Goal: Task Accomplishment & Management: Use online tool/utility

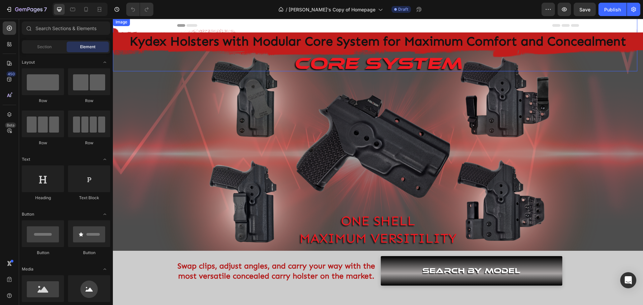
click at [432, 65] on img at bounding box center [375, 44] width 524 height 53
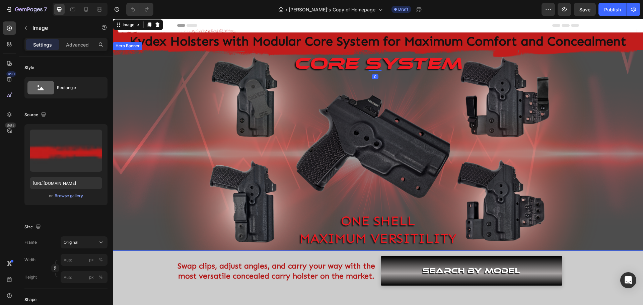
click at [421, 84] on div "Core system Heading ONE SHELL MAXIMUM VERSITILITY Text Block" at bounding box center [377, 150] width 391 height 195
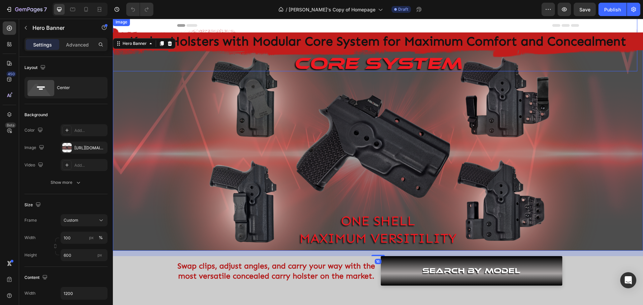
click at [388, 68] on img at bounding box center [375, 44] width 524 height 53
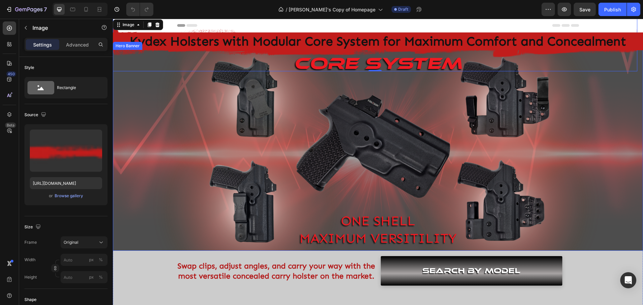
click at [313, 103] on div "Core system Heading ONE SHELL MAXIMUM VERSITILITY Text Block" at bounding box center [377, 150] width 391 height 195
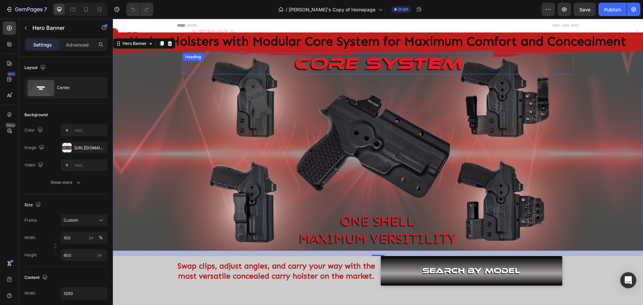
click at [328, 73] on span "Core system" at bounding box center [378, 63] width 168 height 20
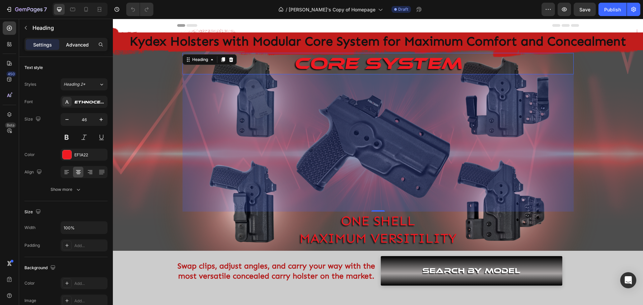
click at [75, 46] on p "Advanced" at bounding box center [77, 44] width 23 height 7
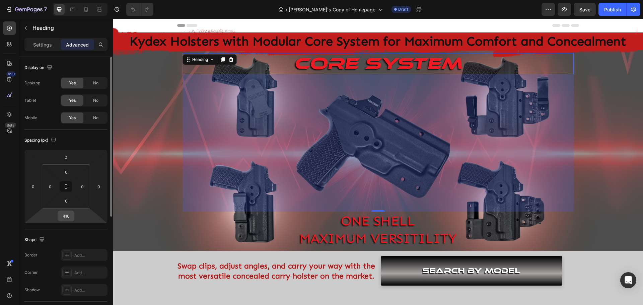
click at [71, 216] on input "410" at bounding box center [65, 216] width 13 height 10
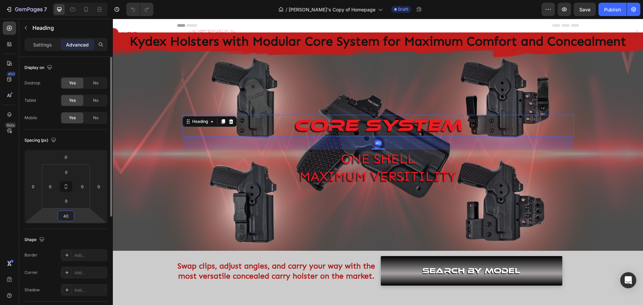
type input "400"
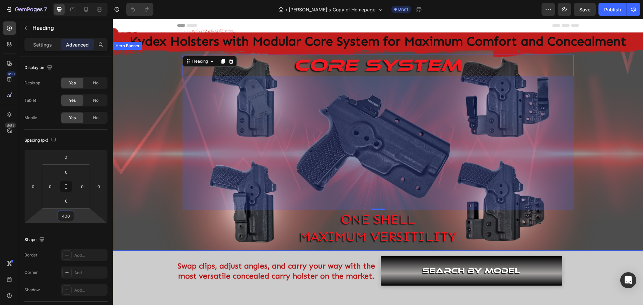
click at [603, 106] on div "Background Image" at bounding box center [378, 150] width 530 height 201
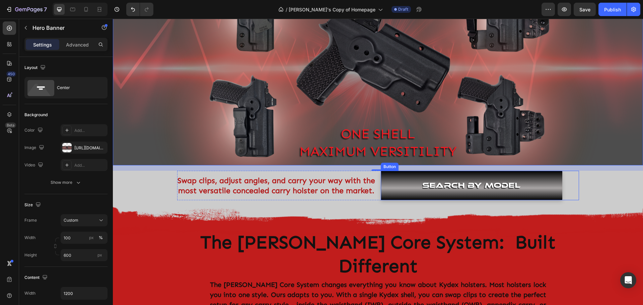
scroll to position [100, 0]
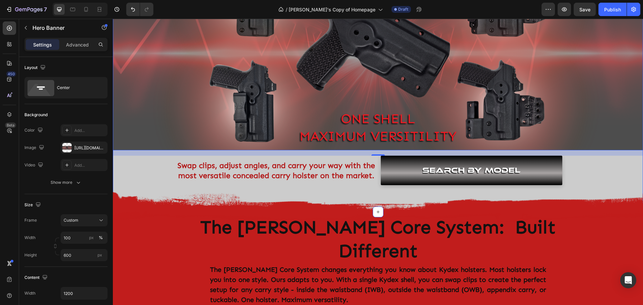
click at [148, 168] on div "Core system Heading ONE SHELL MAXIMUM VERSITILITY Text Block Hero Banner 16 Swa…" at bounding box center [378, 69] width 530 height 232
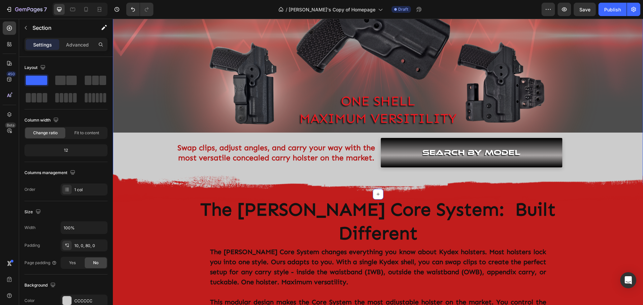
scroll to position [134, 0]
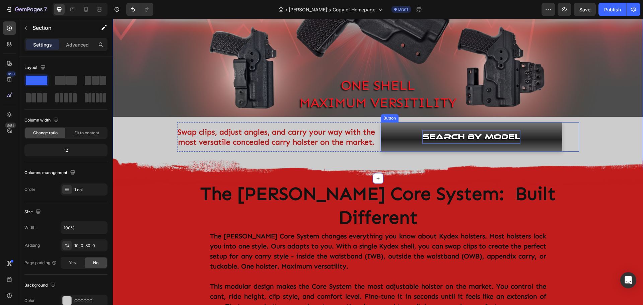
click at [482, 136] on p "SEARCH BY MODEL" at bounding box center [471, 136] width 98 height 13
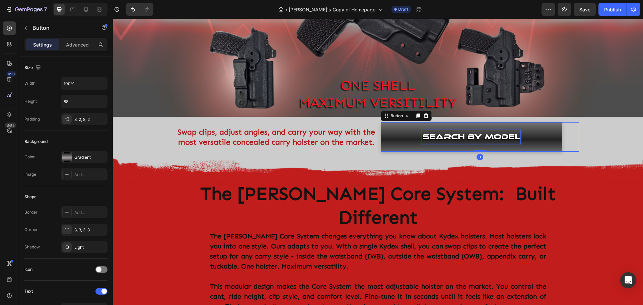
click at [482, 136] on p "SEARCH BY MODEL" at bounding box center [471, 136] width 98 height 13
click at [603, 135] on div "Core system Heading ONE SHELL MAXIMUM VERSITILITY Text Block Hero Banner Swap c…" at bounding box center [378, 35] width 530 height 232
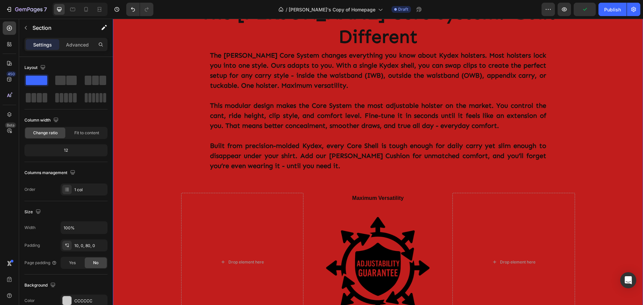
scroll to position [402, 0]
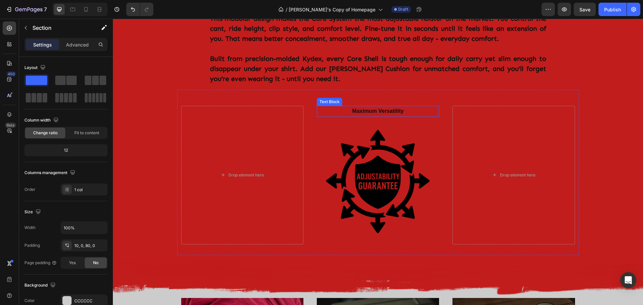
click at [418, 106] on p "Maximum Versatility" at bounding box center [377, 111] width 121 height 10
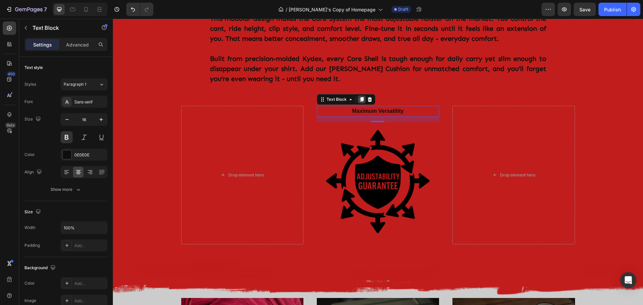
click at [360, 97] on icon at bounding box center [362, 99] width 4 height 5
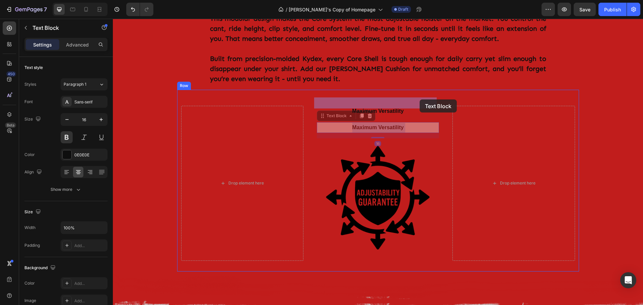
drag, startPoint x: 409, startPoint y: 104, endPoint x: 419, endPoint y: 99, distance: 11.3
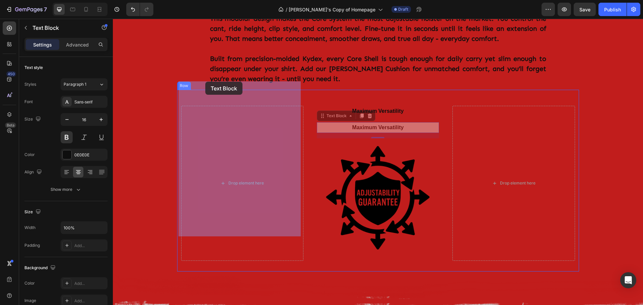
drag, startPoint x: 321, startPoint y: 93, endPoint x: 205, endPoint y: 82, distance: 116.4
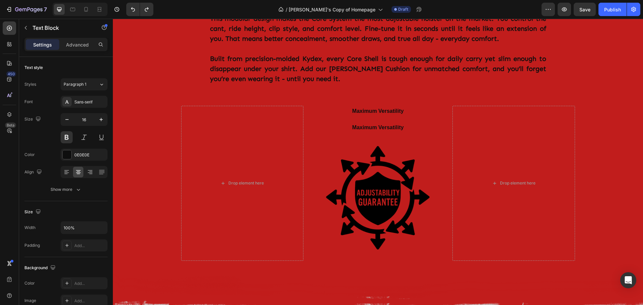
click at [363, 123] on p "Maximum Versatility" at bounding box center [377, 128] width 121 height 10
click at [334, 123] on p "Maximum Versatility" at bounding box center [377, 128] width 121 height 10
click at [337, 144] on img at bounding box center [378, 199] width 122 height 122
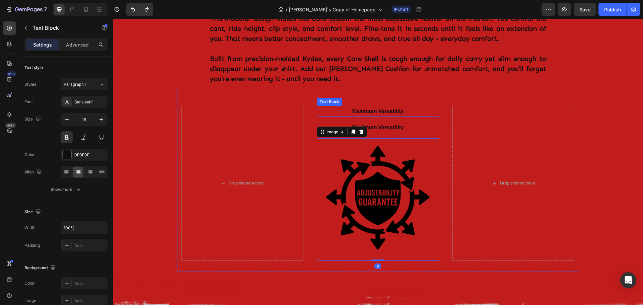
click at [378, 106] on div "Maximum Versatility" at bounding box center [378, 111] width 122 height 11
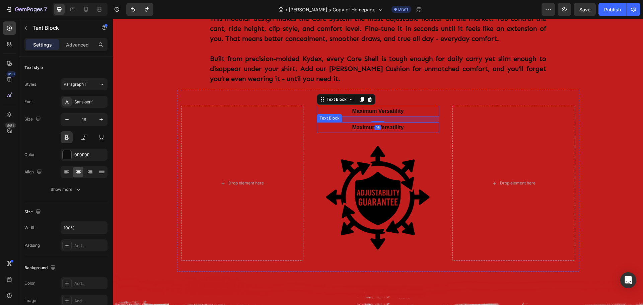
click at [331, 123] on p "Maximum Versatility" at bounding box center [377, 128] width 121 height 10
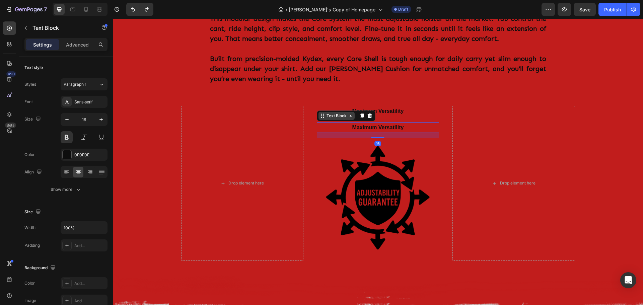
click at [320, 113] on icon at bounding box center [322, 115] width 5 height 5
click at [367, 113] on icon at bounding box center [369, 115] width 4 height 5
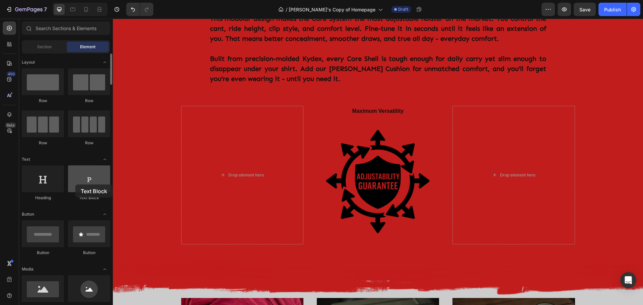
drag, startPoint x: 81, startPoint y: 184, endPoint x: 75, endPoint y: 184, distance: 5.4
click at [75, 184] on div at bounding box center [89, 178] width 42 height 27
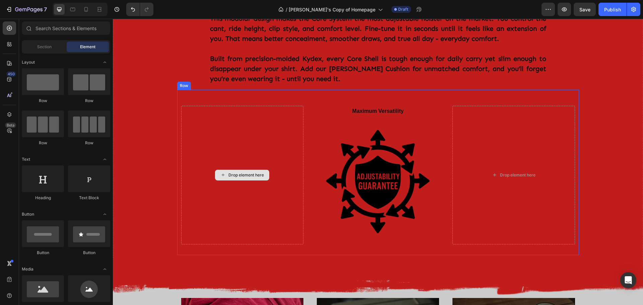
drag, startPoint x: 230, startPoint y: 147, endPoint x: 233, endPoint y: 145, distance: 3.9
click at [230, 170] on div "Drop element here" at bounding box center [242, 175] width 54 height 11
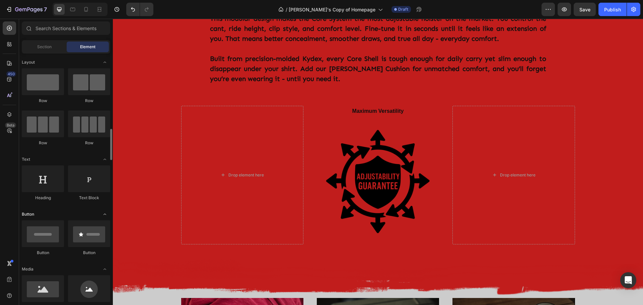
scroll to position [67, 0]
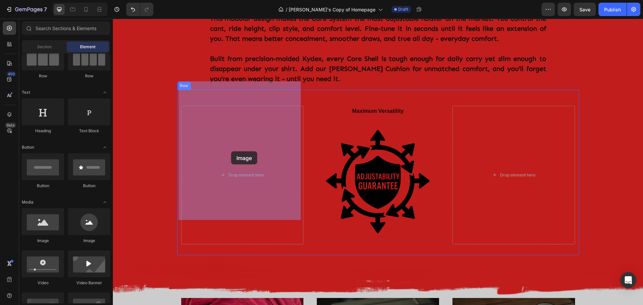
drag, startPoint x: 152, startPoint y: 245, endPoint x: 231, endPoint y: 151, distance: 123.0
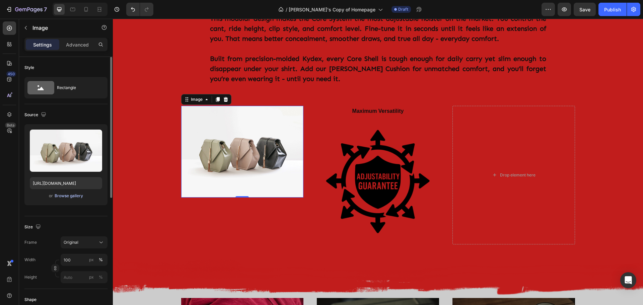
click at [60, 197] on div "Browse gallery" at bounding box center [69, 196] width 28 height 6
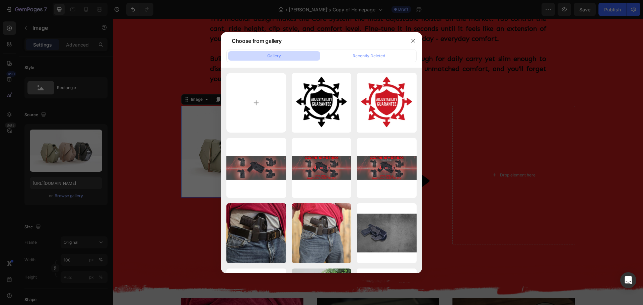
type input "C:\fakepath\Modular Design.png"
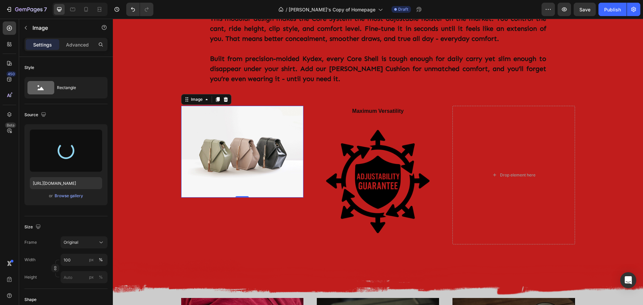
type input "[URL][DOMAIN_NAME]"
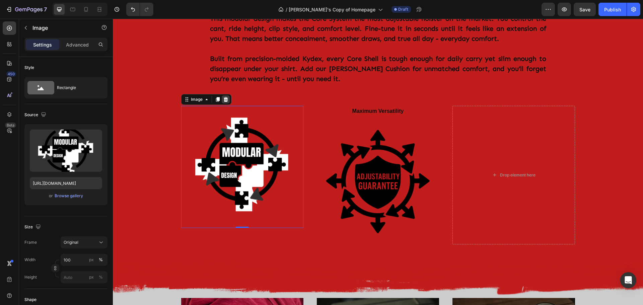
click at [223, 97] on icon at bounding box center [225, 99] width 4 height 5
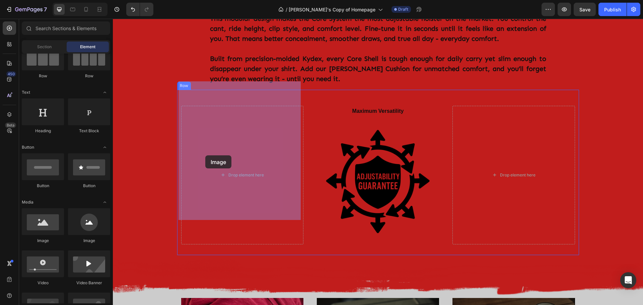
drag, startPoint x: 176, startPoint y: 236, endPoint x: 205, endPoint y: 155, distance: 85.8
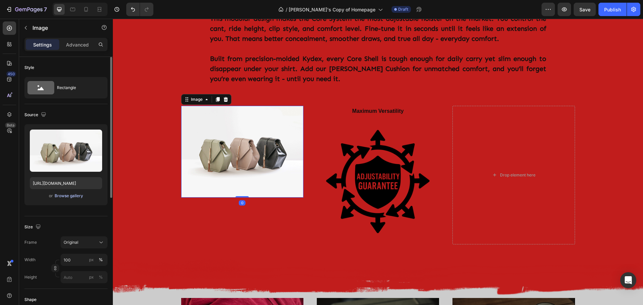
click at [68, 196] on div "Browse gallery" at bounding box center [69, 196] width 28 height 6
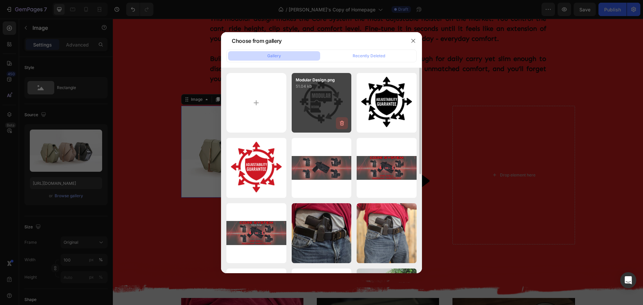
click at [343, 121] on icon "button" at bounding box center [342, 123] width 4 height 5
click at [338, 124] on div "Delete" at bounding box center [338, 124] width 12 height 6
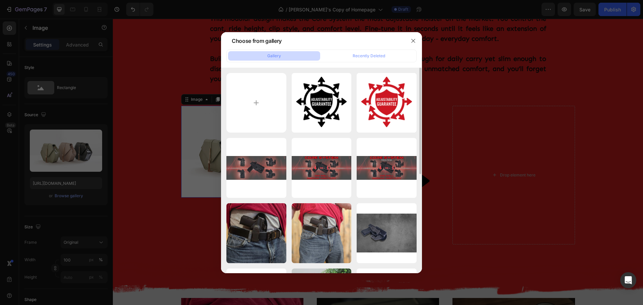
type input "C:\fakepath\Modular Design.png"
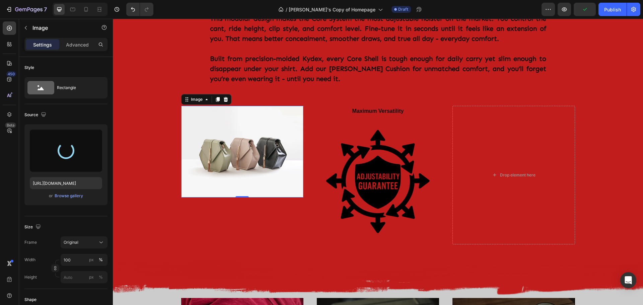
type input "[URL][DOMAIN_NAME]"
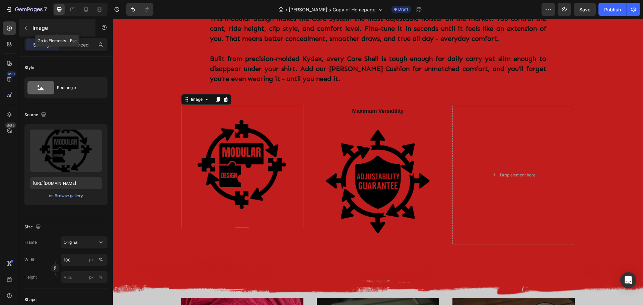
click at [25, 28] on icon "button" at bounding box center [25, 27] width 5 height 5
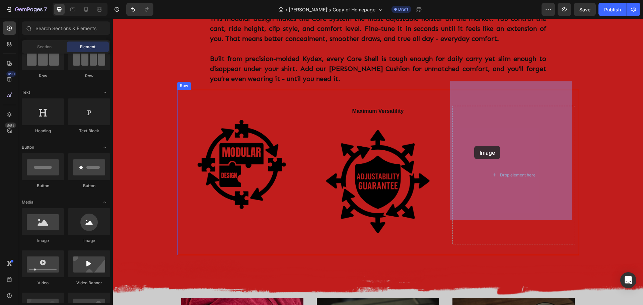
drag, startPoint x: 156, startPoint y: 246, endPoint x: 500, endPoint y: 145, distance: 358.3
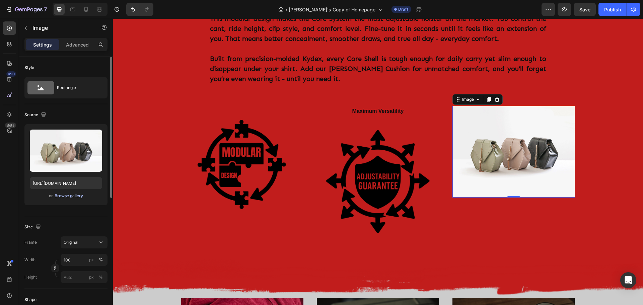
click at [69, 195] on div "Browse gallery" at bounding box center [69, 196] width 28 height 6
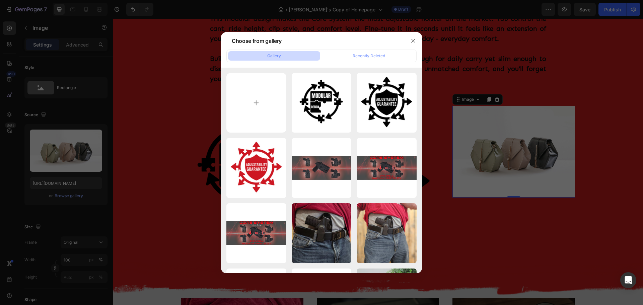
type input "C:\fakepath\Comfort Guarantee.png"
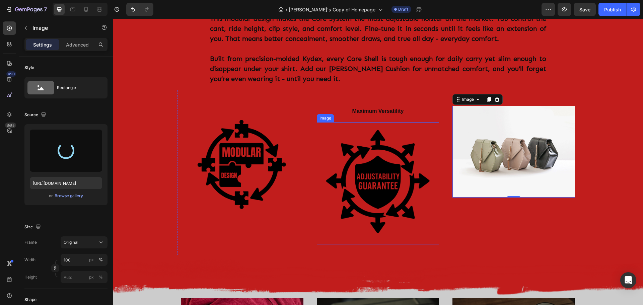
type input "[URL][DOMAIN_NAME]"
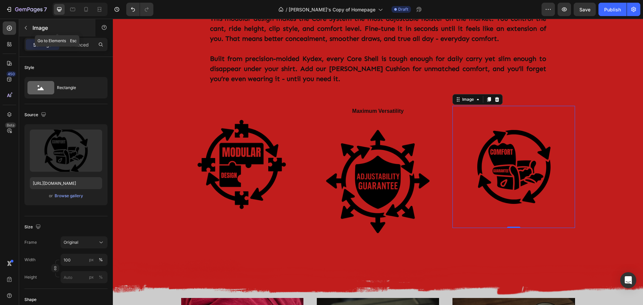
click at [25, 29] on icon "button" at bounding box center [25, 27] width 5 height 5
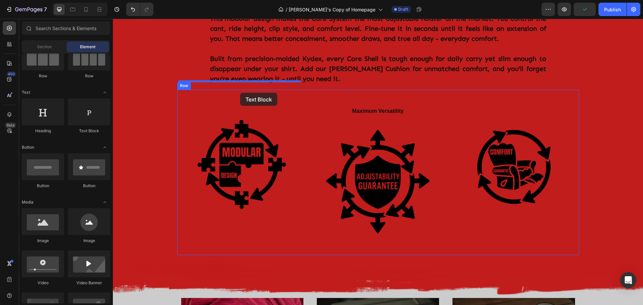
drag, startPoint x: 197, startPoint y: 133, endPoint x: 240, endPoint y: 93, distance: 59.0
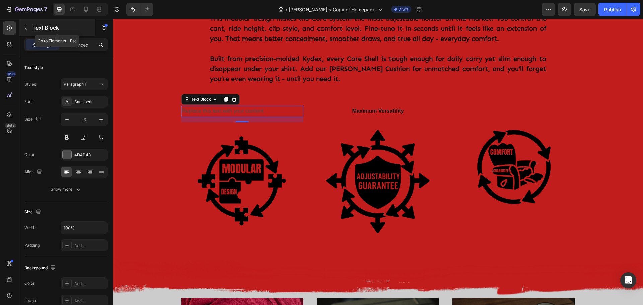
click at [24, 26] on icon "button" at bounding box center [25, 27] width 5 height 5
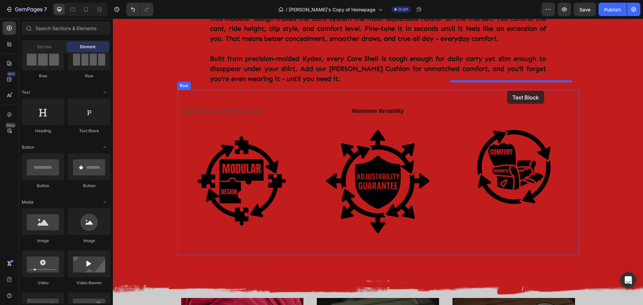
drag, startPoint x: 201, startPoint y: 139, endPoint x: 507, endPoint y: 91, distance: 309.0
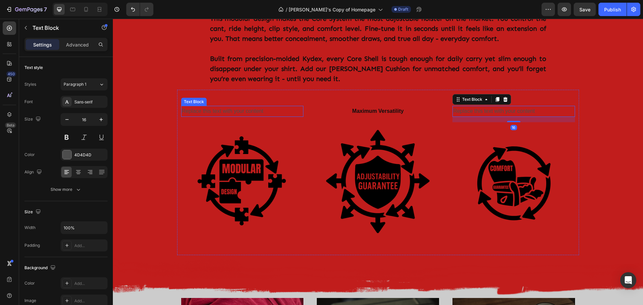
click at [251, 106] on div "Replace this text with your content" at bounding box center [242, 111] width 122 height 11
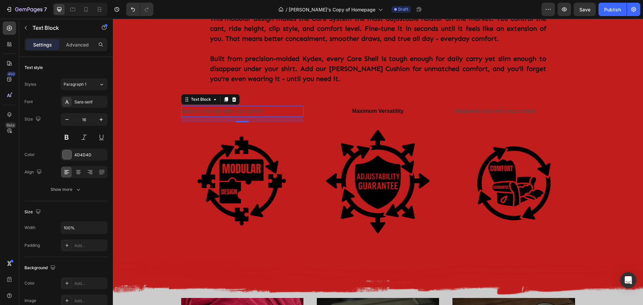
click at [263, 106] on div "Replace this text with your content" at bounding box center [242, 111] width 122 height 11
click at [263, 106] on p "Replace this text with your content" at bounding box center [242, 111] width 121 height 10
click at [244, 106] on p "Replace this text with your content" at bounding box center [242, 111] width 121 height 10
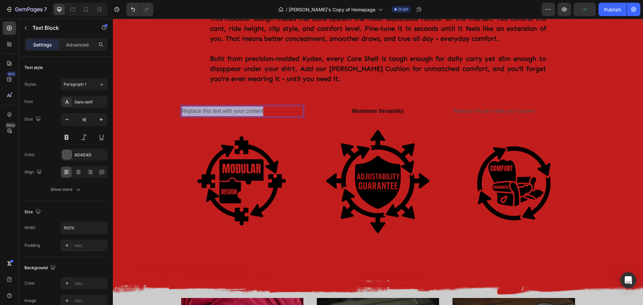
click at [244, 106] on p "Replace this text with your content" at bounding box center [242, 111] width 121 height 10
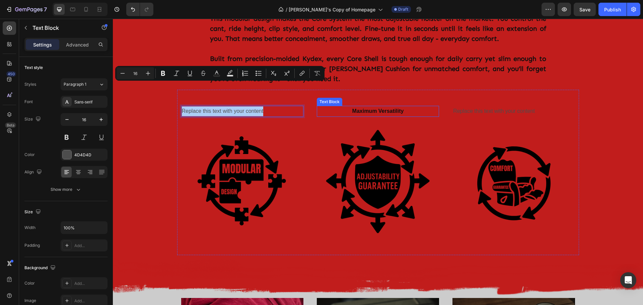
click at [363, 106] on p "Maximum Versatility" at bounding box center [377, 111] width 121 height 10
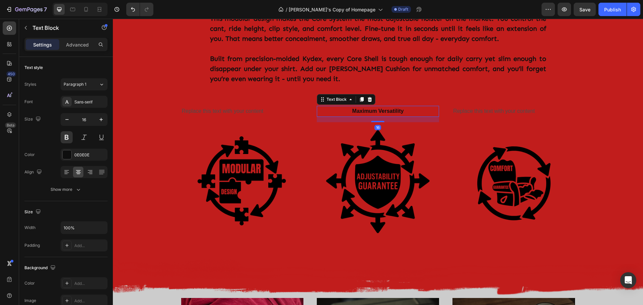
click at [347, 106] on p "Maximum Versatility" at bounding box center [377, 111] width 121 height 10
click at [376, 106] on p "Maximum Versatility" at bounding box center [377, 111] width 121 height 10
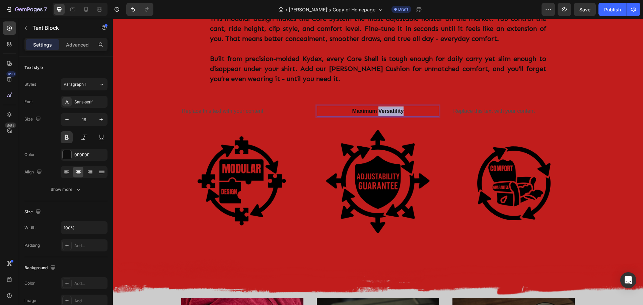
click at [376, 106] on p "Maximum Versatility" at bounding box center [377, 111] width 121 height 10
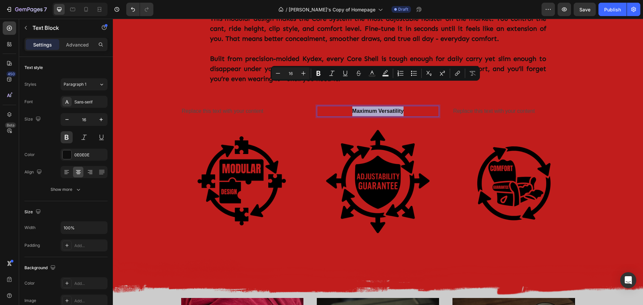
copy p "Maximum Versatility"
click at [226, 106] on p "Replace this text with your content" at bounding box center [242, 111] width 121 height 10
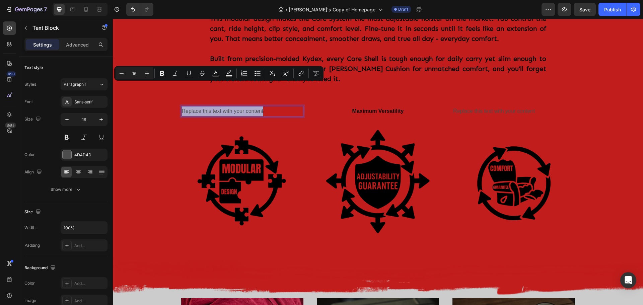
click at [216, 106] on p "Replace this text with your content" at bounding box center [242, 111] width 121 height 10
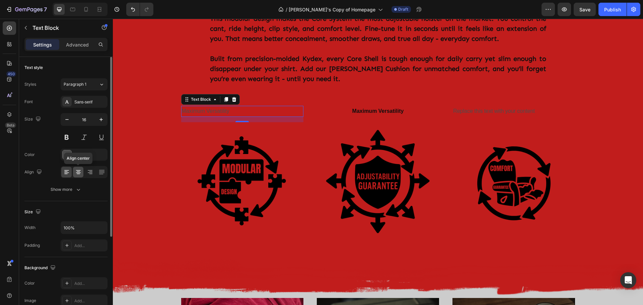
click at [80, 174] on icon at bounding box center [78, 172] width 7 height 7
click at [64, 137] on button at bounding box center [67, 137] width 12 height 12
click at [91, 105] on div "Sans-serif" at bounding box center [89, 102] width 31 height 6
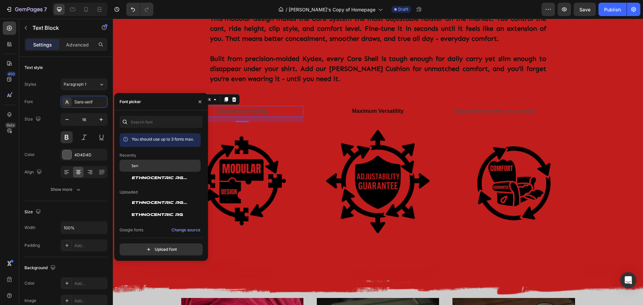
click at [133, 166] on span "Sen" at bounding box center [135, 166] width 7 height 6
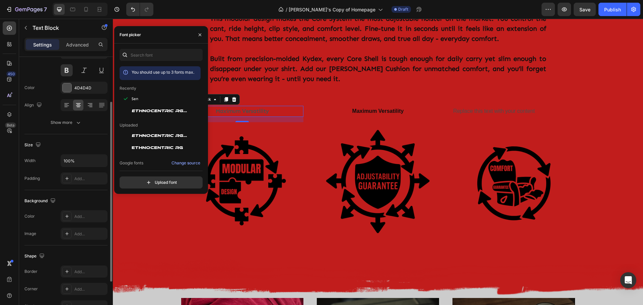
scroll to position [0, 0]
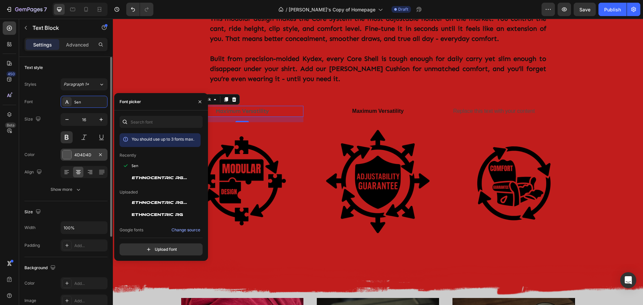
click at [66, 154] on div at bounding box center [67, 154] width 9 height 9
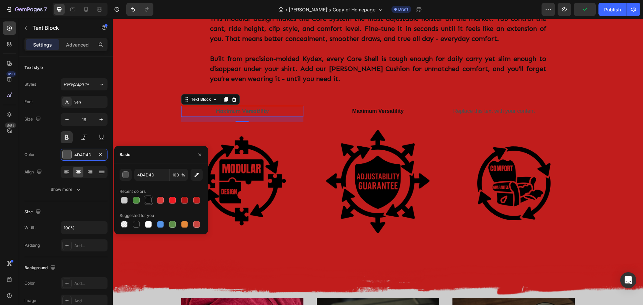
click at [146, 199] on div at bounding box center [148, 200] width 7 height 7
type input "0E0E0E"
click at [102, 119] on icon "button" at bounding box center [100, 119] width 3 height 3
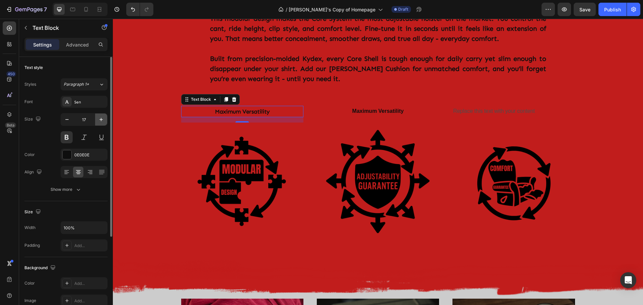
click at [102, 119] on icon "button" at bounding box center [100, 119] width 3 height 3
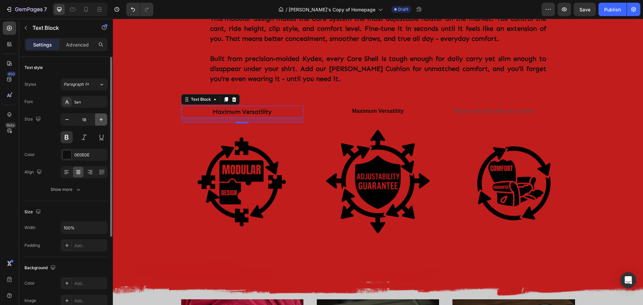
click at [102, 119] on icon "button" at bounding box center [100, 119] width 3 height 3
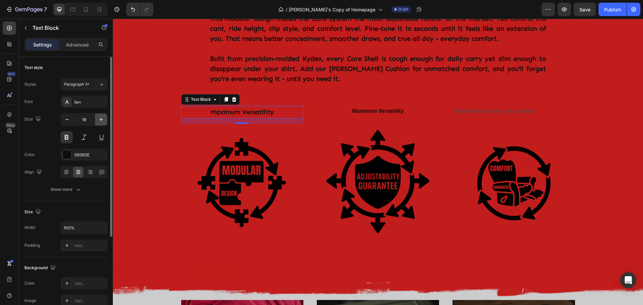
click at [102, 119] on icon "button" at bounding box center [100, 119] width 3 height 3
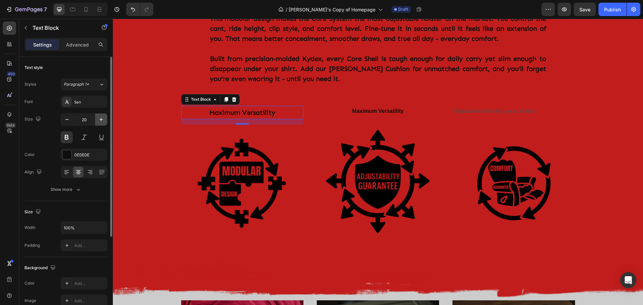
click at [102, 119] on icon "button" at bounding box center [100, 119] width 3 height 3
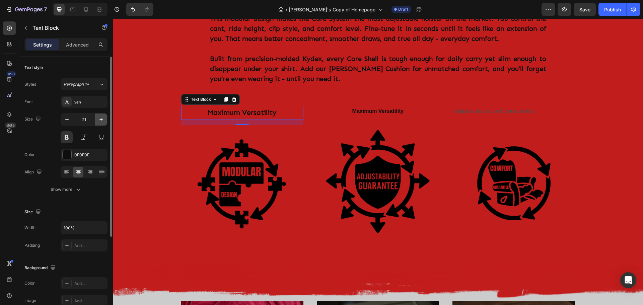
click at [102, 119] on icon "button" at bounding box center [100, 119] width 3 height 3
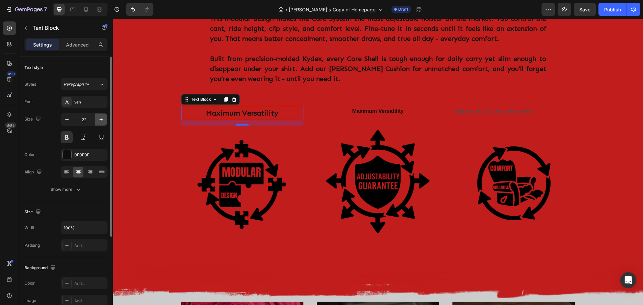
click at [102, 119] on icon "button" at bounding box center [100, 119] width 3 height 3
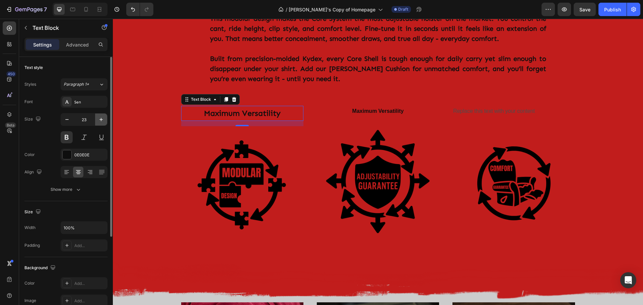
click at [102, 120] on icon "button" at bounding box center [101, 119] width 7 height 7
type input "25"
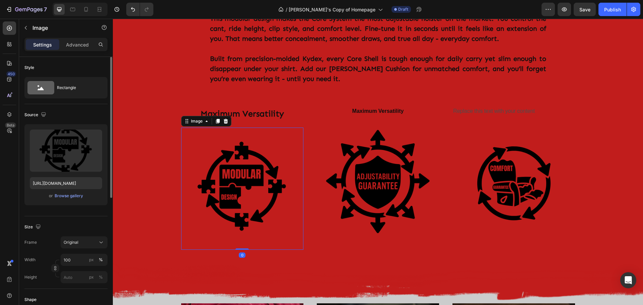
click at [231, 150] on img at bounding box center [242, 189] width 122 height 122
click at [80, 42] on p "Advanced" at bounding box center [77, 44] width 23 height 7
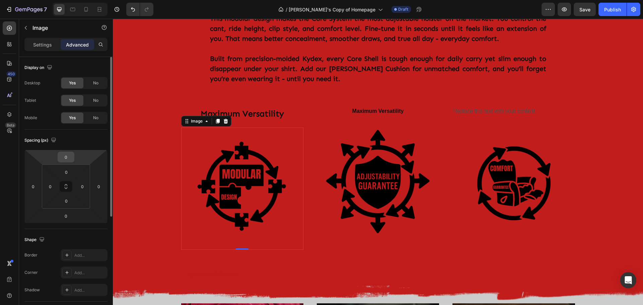
click at [72, 157] on input "0" at bounding box center [65, 157] width 13 height 10
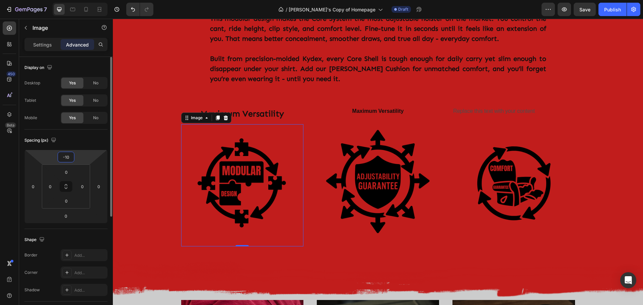
type input "-1"
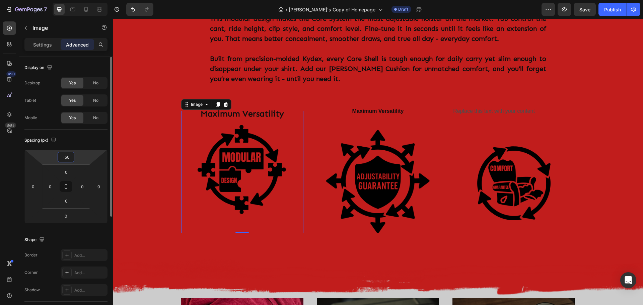
type input "-50"
click at [91, 138] on div "Spacing (px)" at bounding box center [65, 140] width 83 height 11
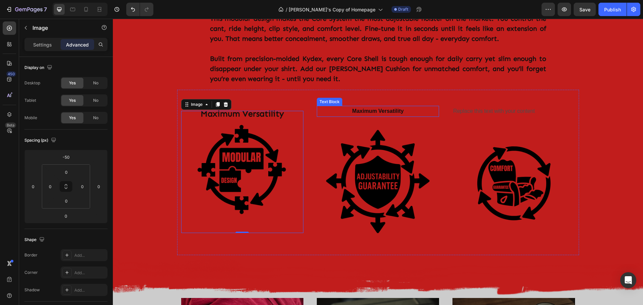
click at [381, 106] on p "Maximum Versatility" at bounding box center [377, 111] width 121 height 10
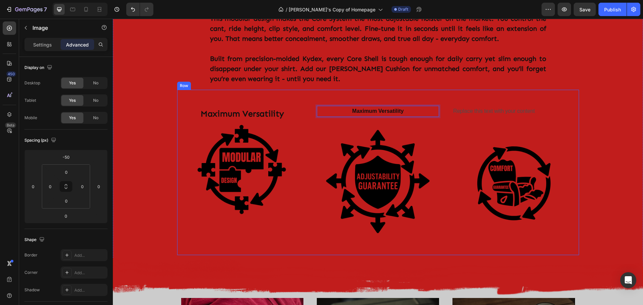
click at [277, 111] on img at bounding box center [242, 172] width 122 height 122
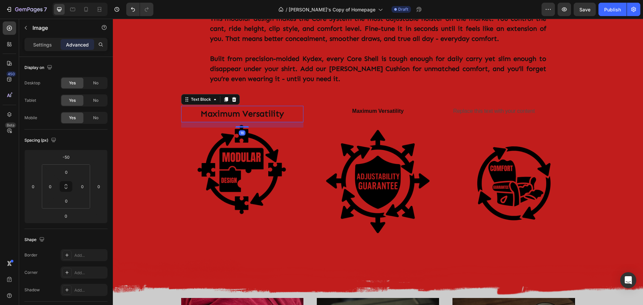
click at [297, 106] on p "Maximum Versatility" at bounding box center [242, 113] width 121 height 15
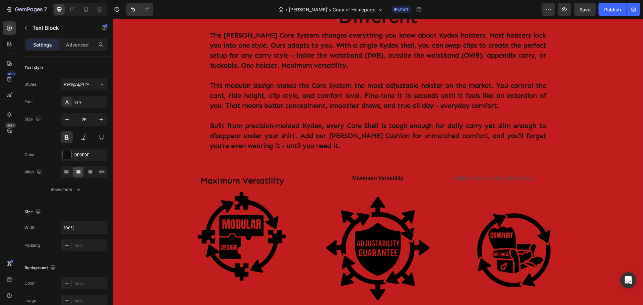
scroll to position [536, 0]
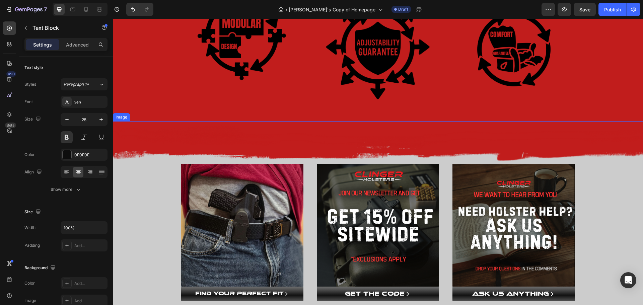
click at [166, 121] on img at bounding box center [378, 148] width 530 height 54
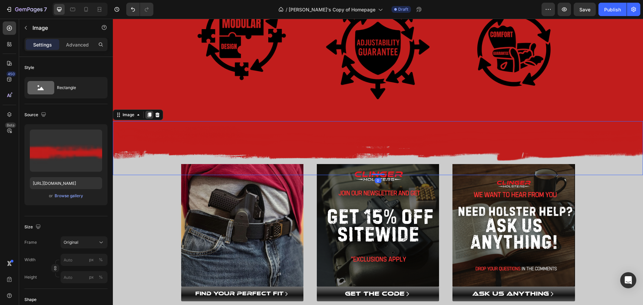
click at [149, 112] on icon at bounding box center [150, 114] width 4 height 5
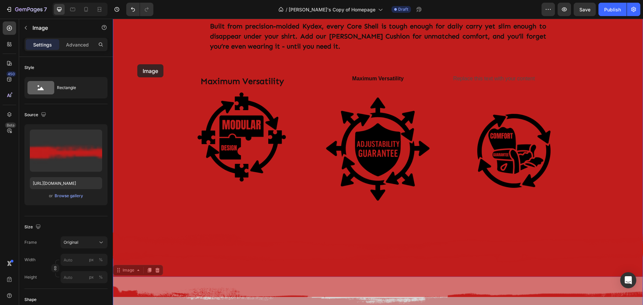
scroll to position [368, 0]
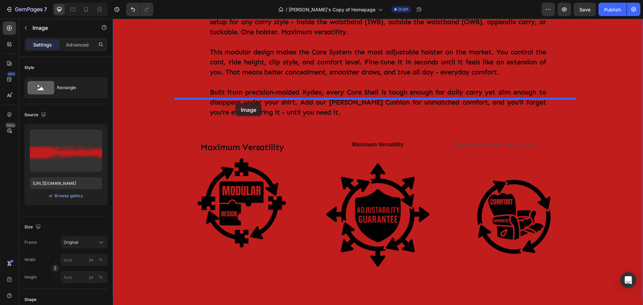
drag, startPoint x: 118, startPoint y: 145, endPoint x: 235, endPoint y: 103, distance: 124.8
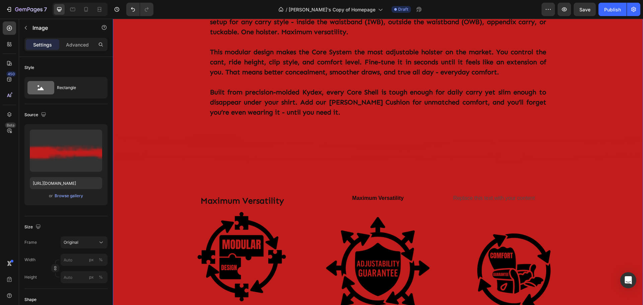
click at [173, 179] on div "Image Row The [PERSON_NAME] Core System: Built Different Heading The [PERSON_NA…" at bounding box center [378, 174] width 530 height 443
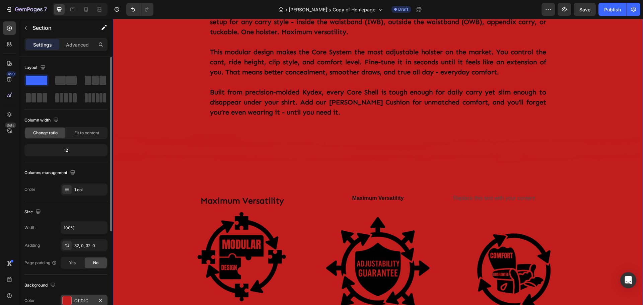
click at [64, 300] on div at bounding box center [67, 300] width 9 height 9
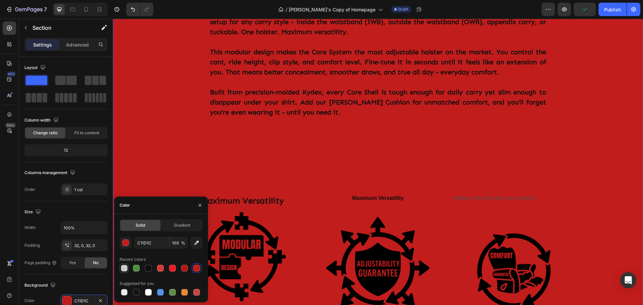
click at [126, 270] on div at bounding box center [124, 268] width 7 height 7
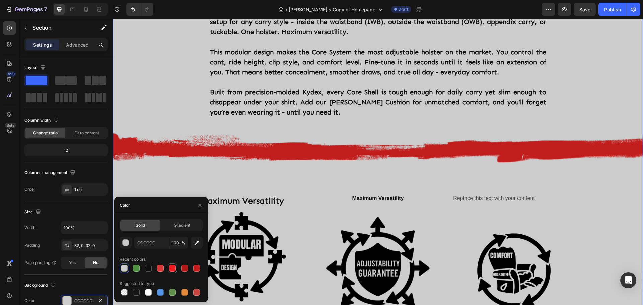
click at [173, 268] on div at bounding box center [172, 268] width 7 height 7
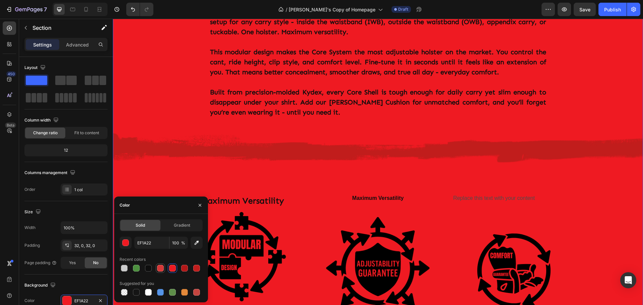
click at [163, 269] on div at bounding box center [160, 268] width 7 height 7
type input "D63837"
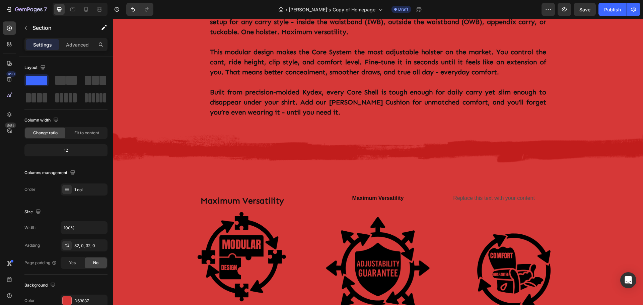
click at [163, 162] on div "Image Row The [PERSON_NAME] Core System: Built Different Heading The [PERSON_NA…" at bounding box center [378, 174] width 530 height 443
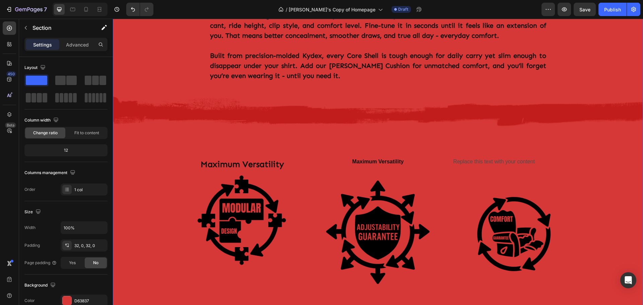
scroll to position [402, 0]
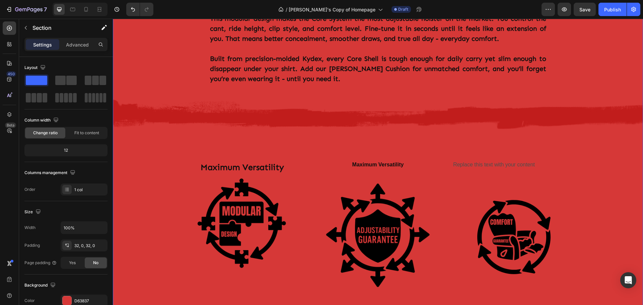
click at [34, 82] on span at bounding box center [36, 80] width 21 height 9
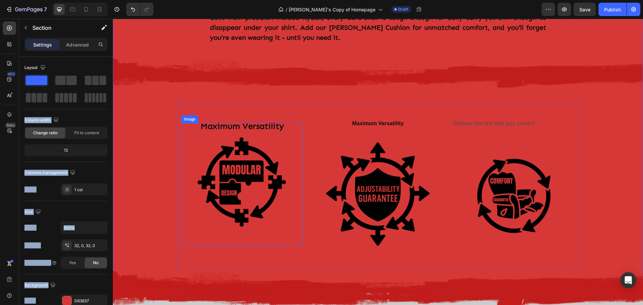
scroll to position [502, 0]
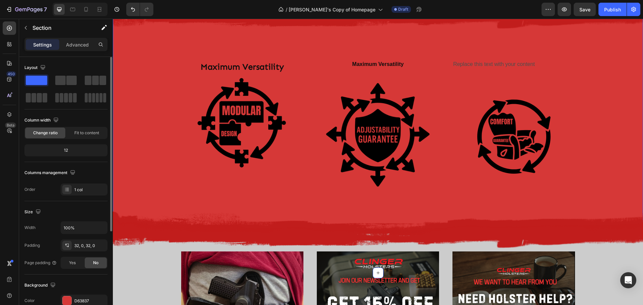
drag, startPoint x: 32, startPoint y: 80, endPoint x: 38, endPoint y: 83, distance: 6.5
click at [38, 83] on span at bounding box center [36, 80] width 21 height 9
click at [25, 28] on icon "button" at bounding box center [25, 27] width 5 height 5
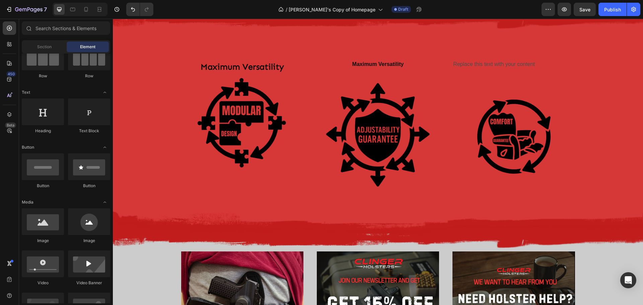
scroll to position [0, 0]
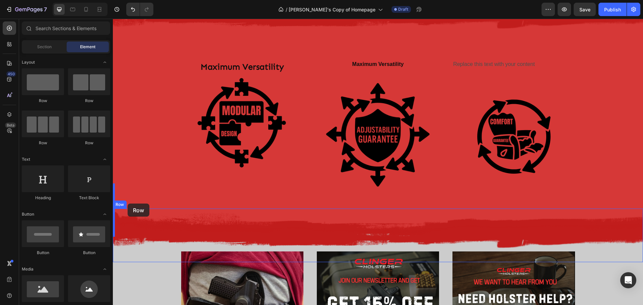
drag, startPoint x: 152, startPoint y: 105, endPoint x: 128, endPoint y: 203, distance: 101.5
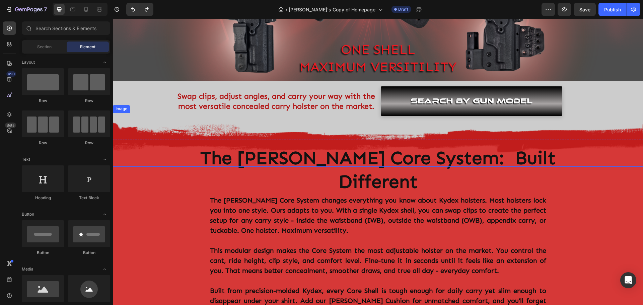
scroll to position [167, 0]
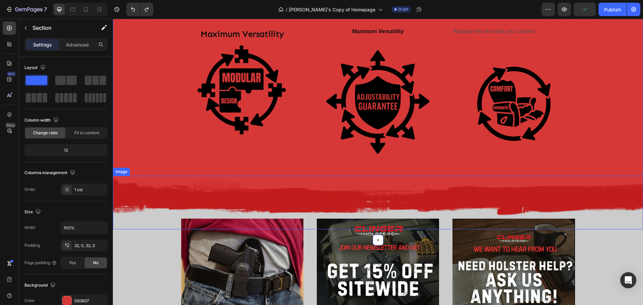
scroll to position [536, 0]
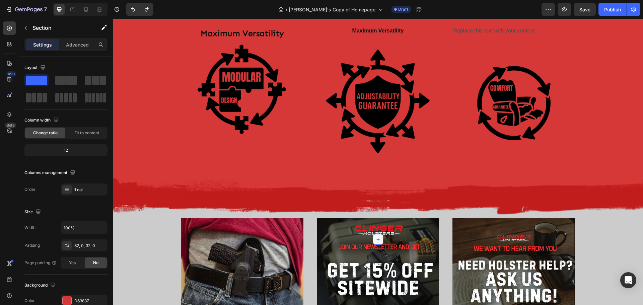
click at [378, 237] on icon at bounding box center [377, 239] width 5 height 5
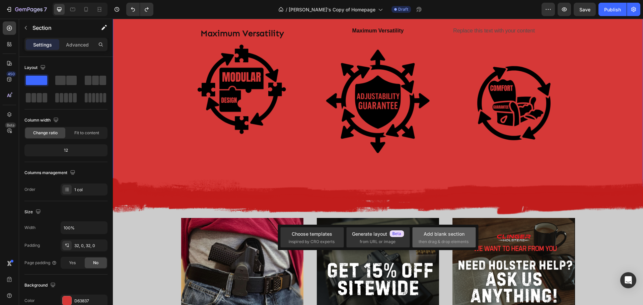
click at [455, 239] on span "then drag & drop elements" at bounding box center [443, 242] width 50 height 6
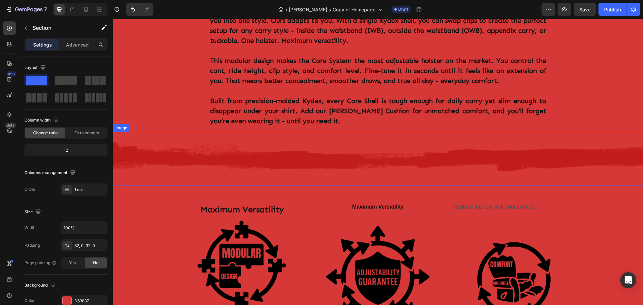
scroll to position [402, 0]
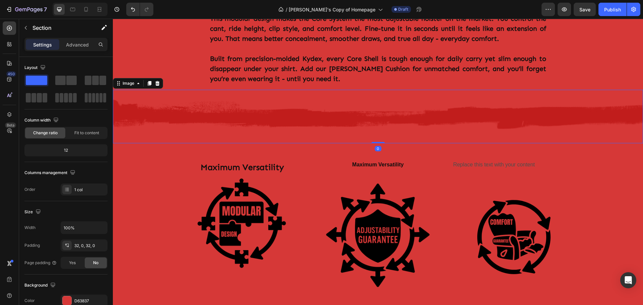
click at [469, 94] on img at bounding box center [378, 117] width 530 height 54
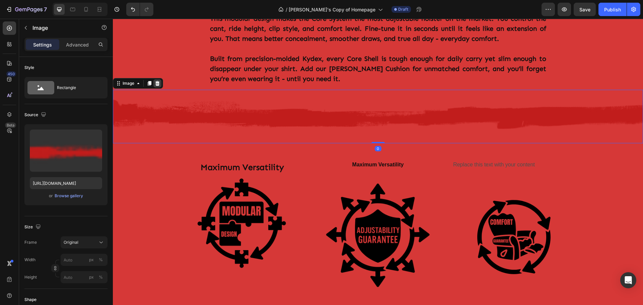
click at [157, 81] on icon at bounding box center [157, 83] width 5 height 5
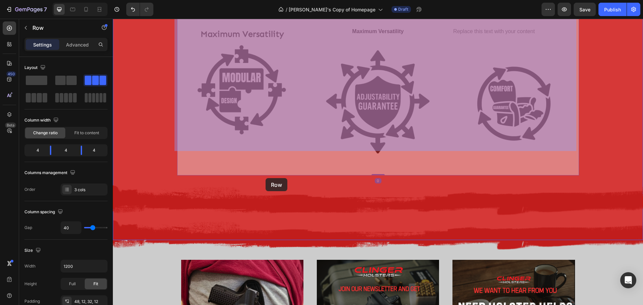
scroll to position [502, 0]
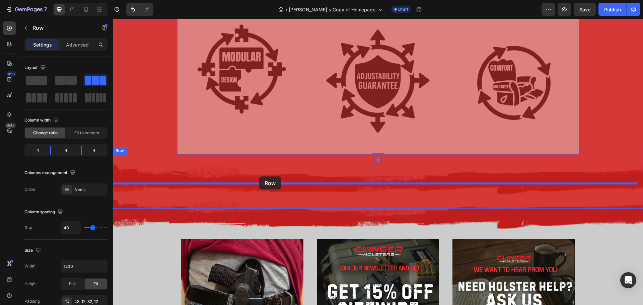
drag, startPoint x: 179, startPoint y: 62, endPoint x: 260, endPoint y: 176, distance: 140.3
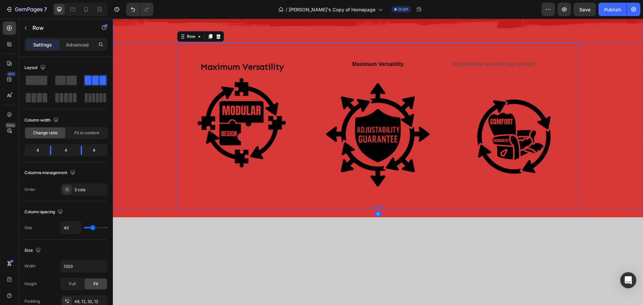
scroll to position [337, 0]
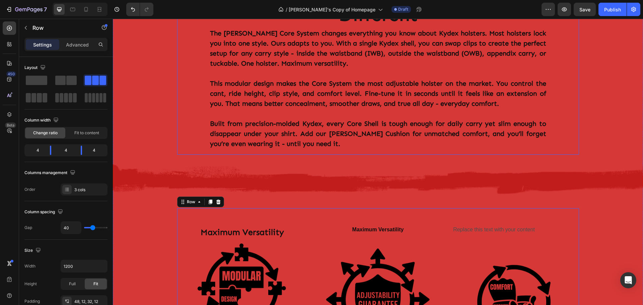
click at [177, 86] on div "The [PERSON_NAME] Core System: Built Different Heading The [PERSON_NAME] Core S…" at bounding box center [378, 64] width 402 height 182
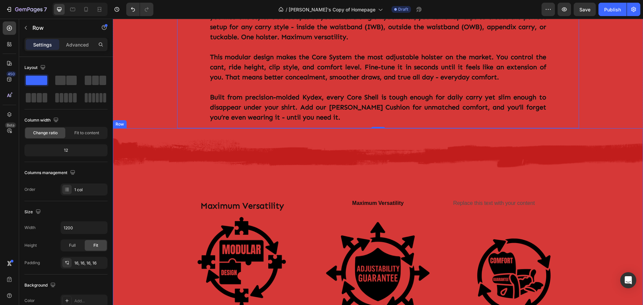
scroll to position [404, 0]
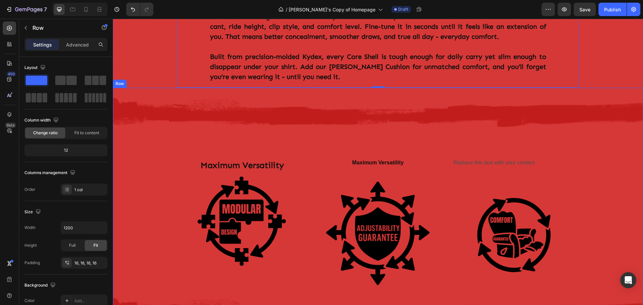
click at [144, 167] on div "Image Maximum Versatility Text Block Image Maximum Versatility Text Block Image…" at bounding box center [378, 197] width 530 height 219
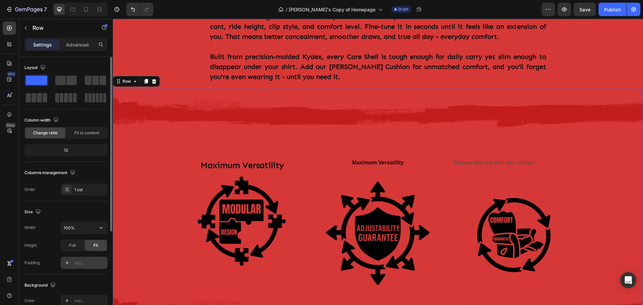
scroll to position [67, 0]
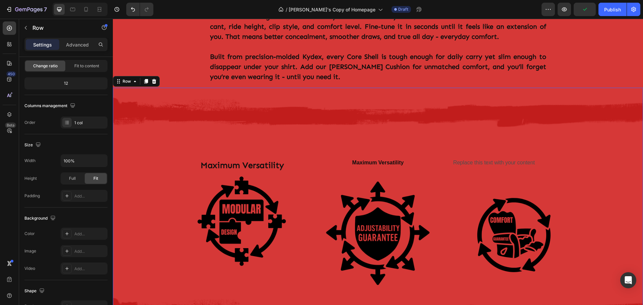
click at [128, 146] on div "Image Maximum Versatility Text Block Image Maximum Versatility Text Block Image…" at bounding box center [378, 197] width 530 height 219
click at [622, 131] on div "Image Maximum Versatility Text Block Image Maximum Versatility Text Block Image…" at bounding box center [378, 197] width 530 height 219
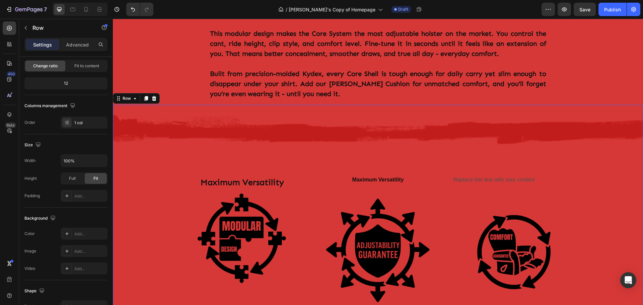
scroll to position [370, 0]
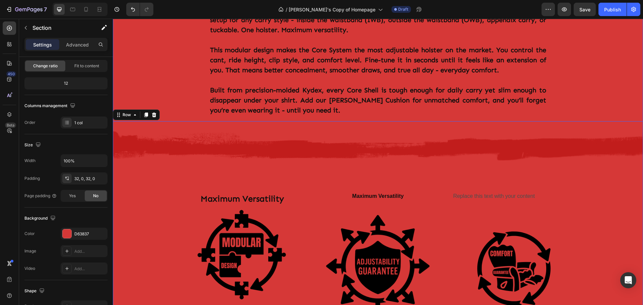
click at [619, 87] on div "Image Row The [PERSON_NAME] Core System: Built Different Heading The [PERSON_NA…" at bounding box center [378, 146] width 530 height 390
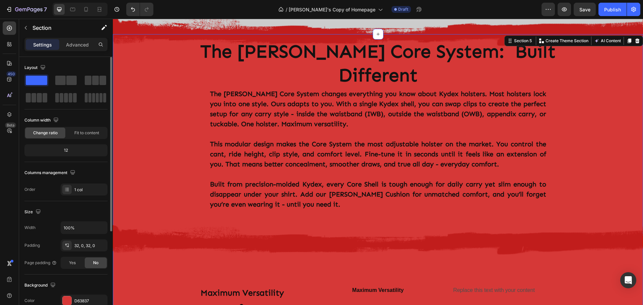
scroll to position [270, 0]
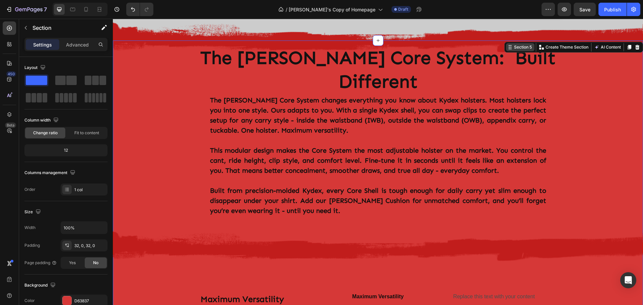
click at [517, 48] on div "Section 5" at bounding box center [522, 47] width 20 height 6
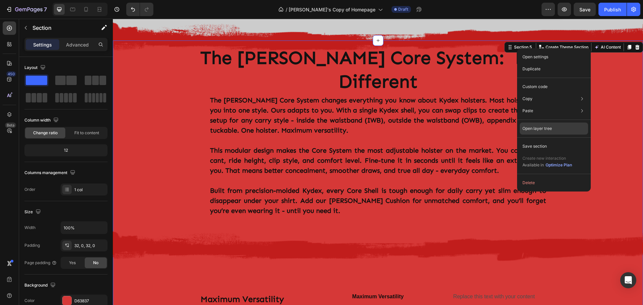
click at [552, 152] on div "Open layer tree" at bounding box center [553, 161] width 68 height 19
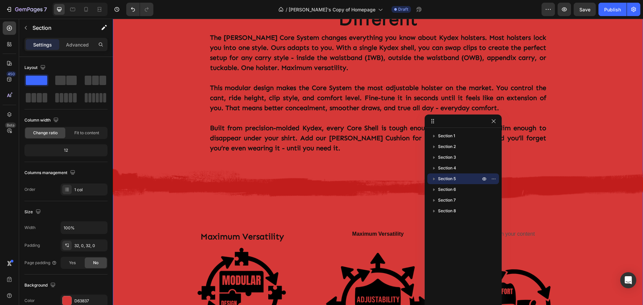
scroll to position [437, 0]
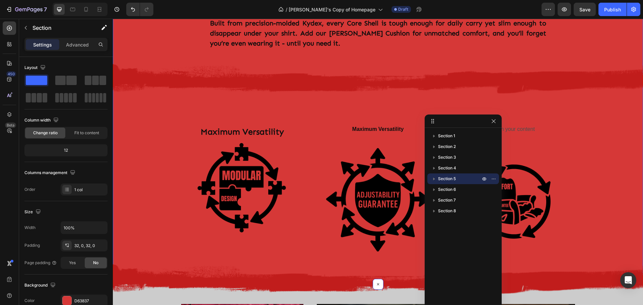
click at [432, 179] on icon "button" at bounding box center [433, 178] width 7 height 7
click at [434, 179] on icon "button" at bounding box center [433, 179] width 3 height 2
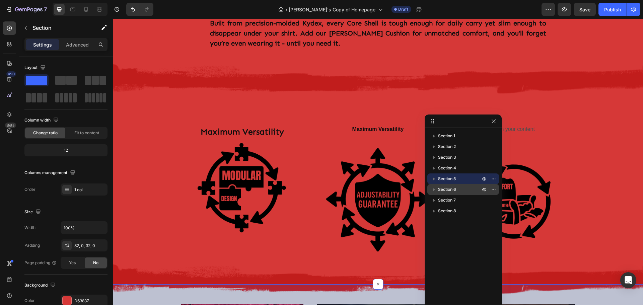
click at [432, 190] on icon "button" at bounding box center [433, 189] width 7 height 7
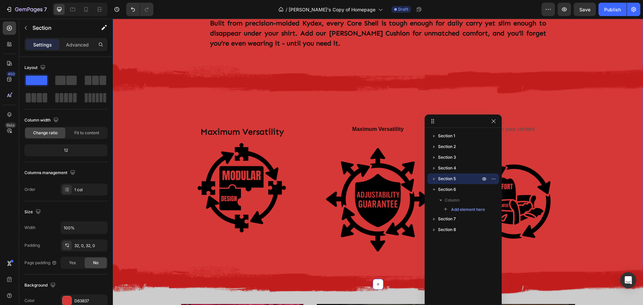
click at [432, 180] on icon "button" at bounding box center [433, 178] width 7 height 7
click at [433, 180] on icon "button" at bounding box center [433, 178] width 7 height 7
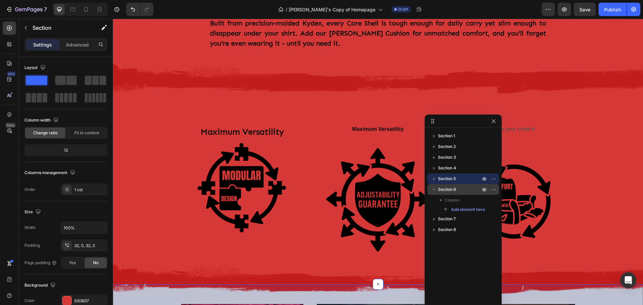
click at [433, 189] on icon "button" at bounding box center [433, 190] width 3 height 2
click at [449, 188] on span "Section 6" at bounding box center [447, 189] width 18 height 7
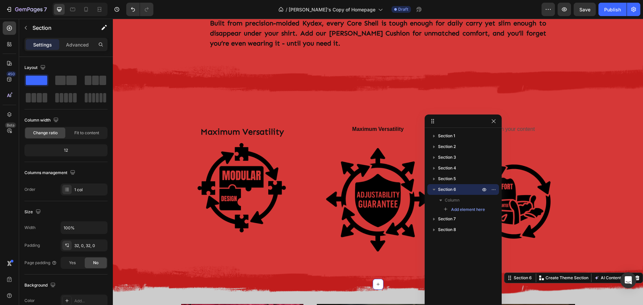
click at [432, 189] on icon "button" at bounding box center [433, 189] width 7 height 7
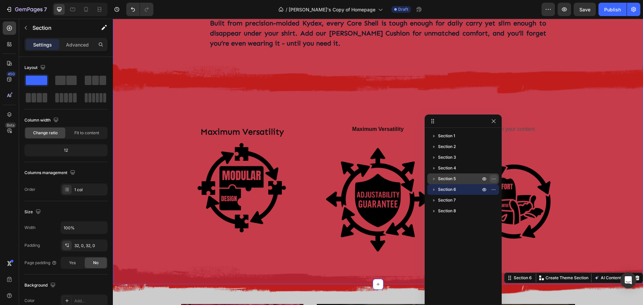
click at [494, 177] on icon "button" at bounding box center [493, 178] width 5 height 5
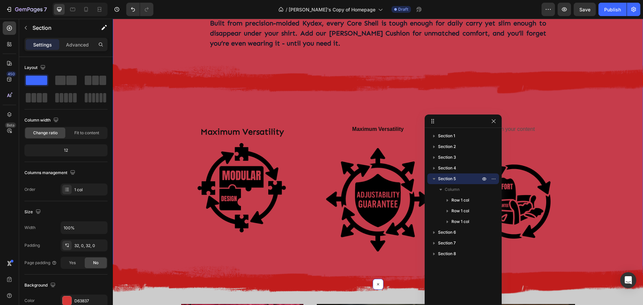
scroll to position [471, 0]
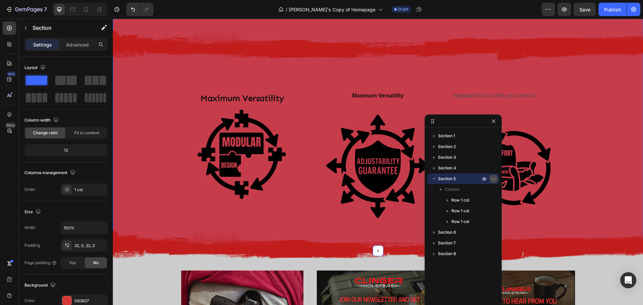
click at [492, 180] on icon "button" at bounding box center [493, 178] width 5 height 5
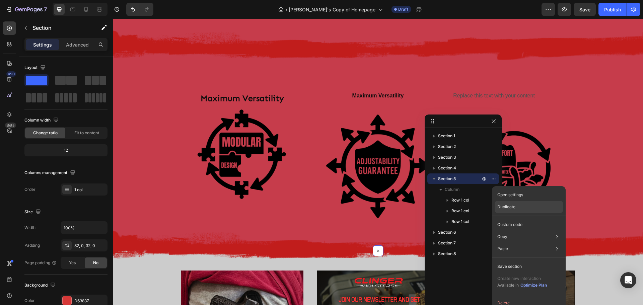
click at [516, 219] on div "Duplicate" at bounding box center [528, 225] width 68 height 12
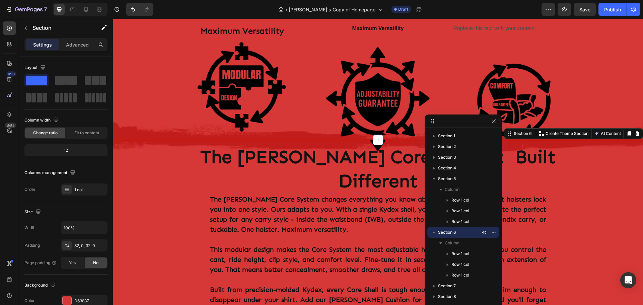
scroll to position [610, 0]
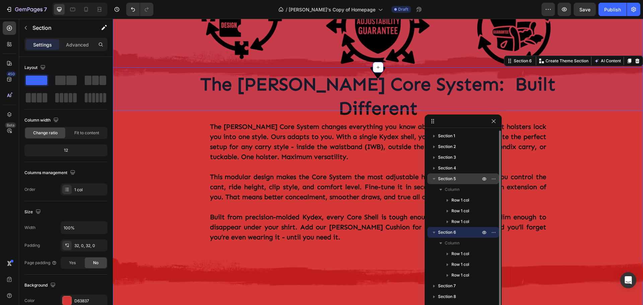
click at [434, 179] on icon "button" at bounding box center [433, 179] width 3 height 2
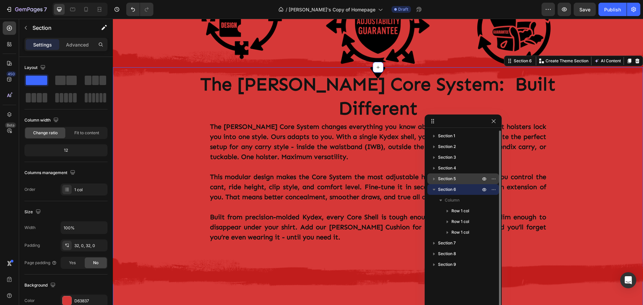
click at [433, 189] on icon "button" at bounding box center [433, 190] width 3 height 2
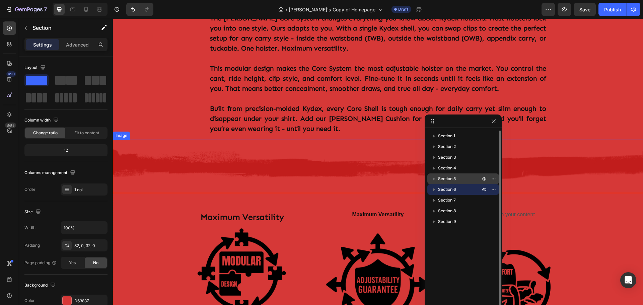
scroll to position [410, 0]
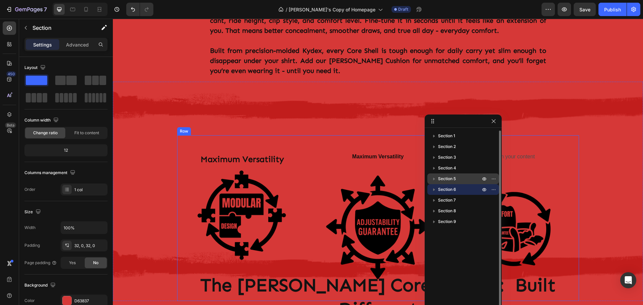
click at [197, 135] on div "Maximum Versatility Text Block Image Maximum Versatility Text Block Image Repla…" at bounding box center [378, 217] width 402 height 165
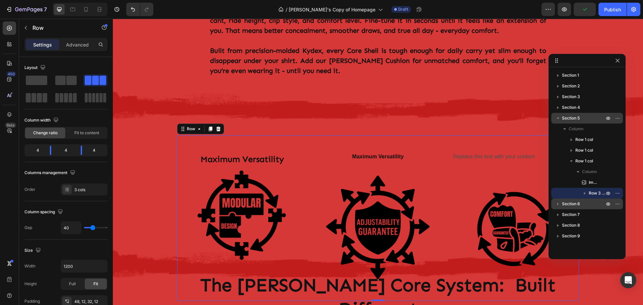
drag, startPoint x: 433, startPoint y: 122, endPoint x: 557, endPoint y: 62, distance: 138.2
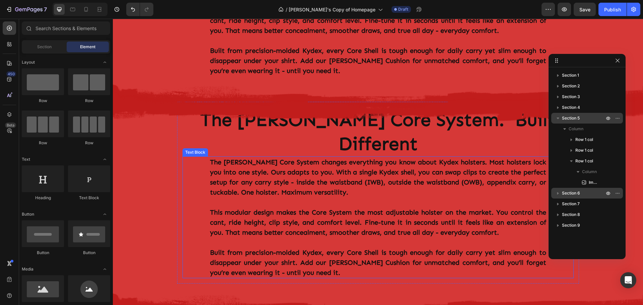
click at [220, 157] on p "The [PERSON_NAME] Core System changes everything you know about Kydex holsters.…" at bounding box center [378, 177] width 336 height 40
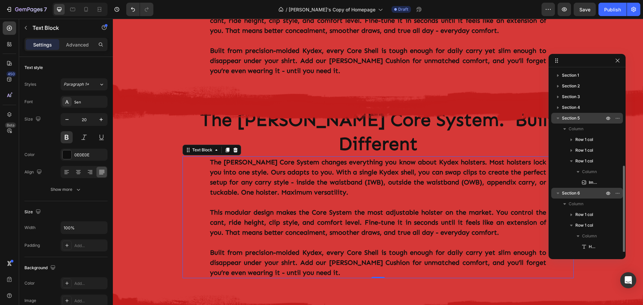
scroll to position [54, 0]
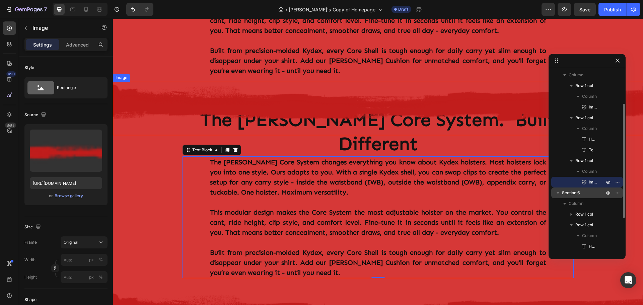
click at [263, 101] on img at bounding box center [378, 109] width 530 height 54
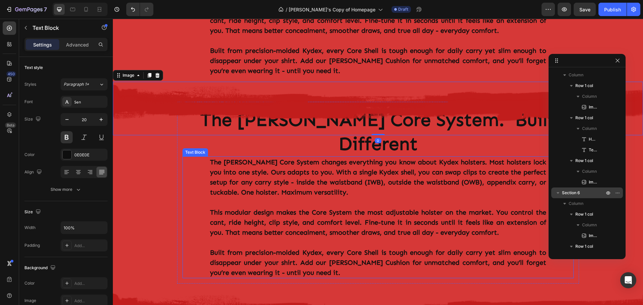
click at [249, 157] on p "The [PERSON_NAME] Core System changes everything you know about Kydex holsters.…" at bounding box center [378, 177] width 336 height 40
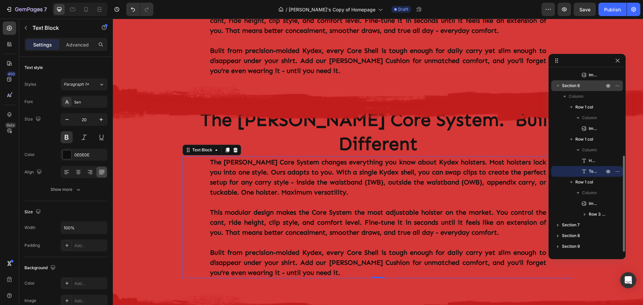
scroll to position [150, 0]
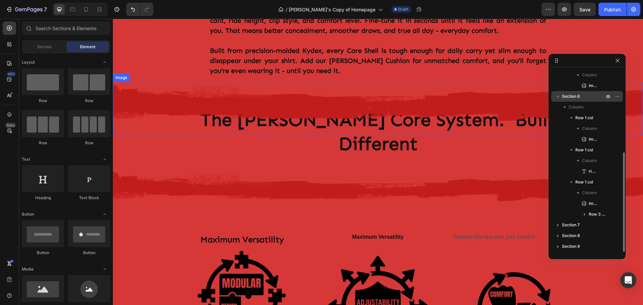
click at [229, 82] on img at bounding box center [378, 109] width 530 height 54
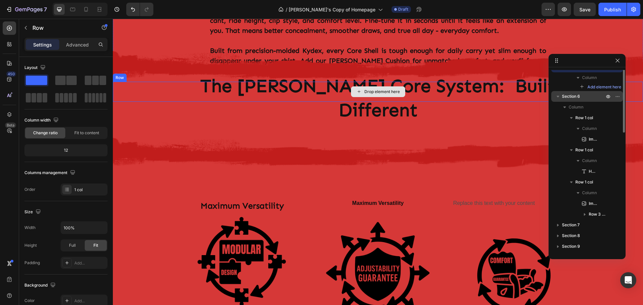
click at [239, 82] on div "Drop element here" at bounding box center [378, 92] width 530 height 20
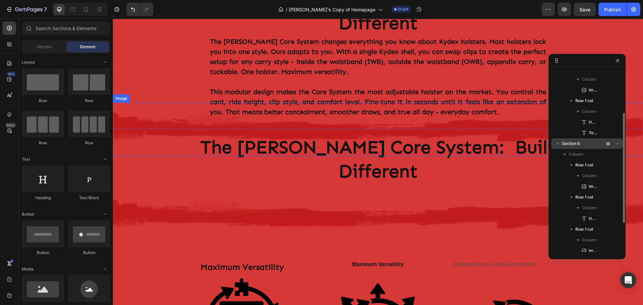
scroll to position [309, 0]
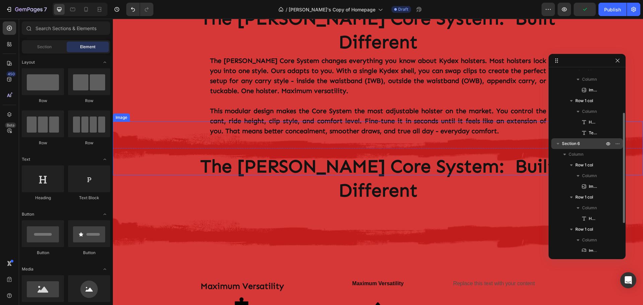
click at [180, 121] on img at bounding box center [378, 148] width 530 height 54
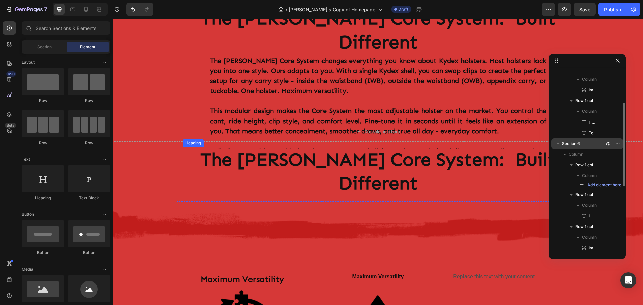
click at [324, 147] on h2 "The [PERSON_NAME] Core System: Built Different" at bounding box center [377, 171] width 391 height 49
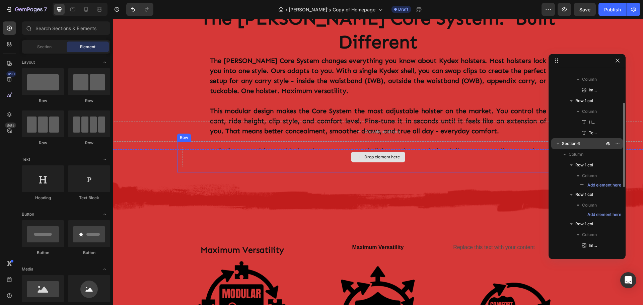
click at [321, 147] on div "Drop element here" at bounding box center [377, 157] width 391 height 20
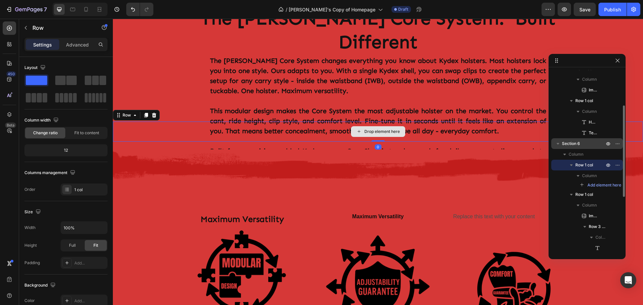
click at [144, 121] on div "Drop element here" at bounding box center [378, 131] width 530 height 20
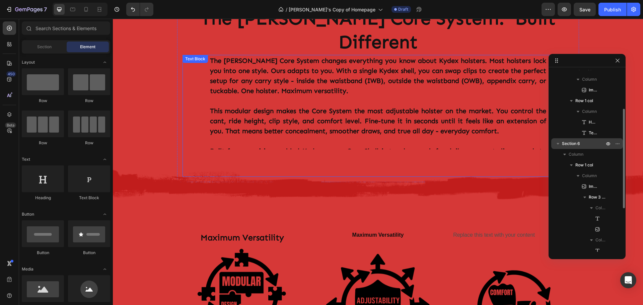
click at [254, 96] on p at bounding box center [378, 101] width 336 height 10
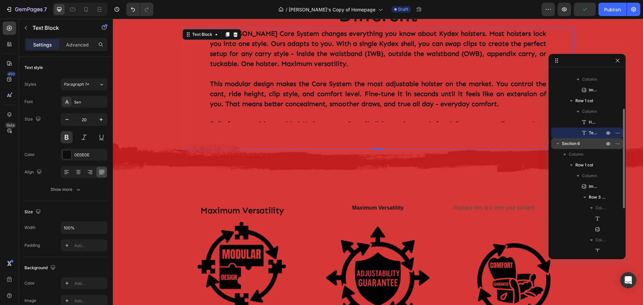
scroll to position [343, 0]
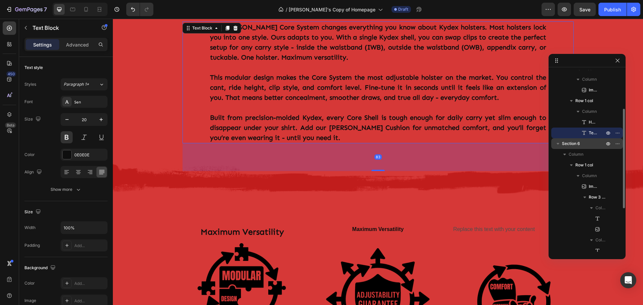
drag, startPoint x: 378, startPoint y: 118, endPoint x: 385, endPoint y: 146, distance: 28.8
click at [385, 143] on div "83" at bounding box center [404, 143] width 391 height 0
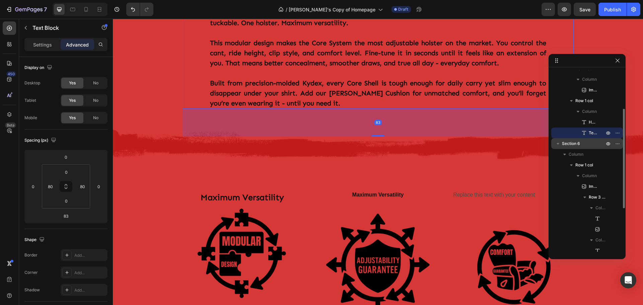
scroll to position [410, 0]
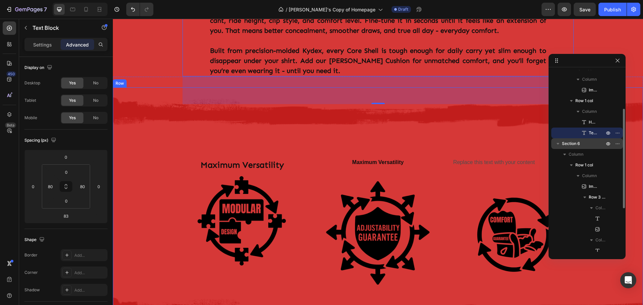
click at [162, 140] on div "Image Maximum Versatility Text Block Image Maximum Versatility Text Block Image…" at bounding box center [378, 196] width 530 height 219
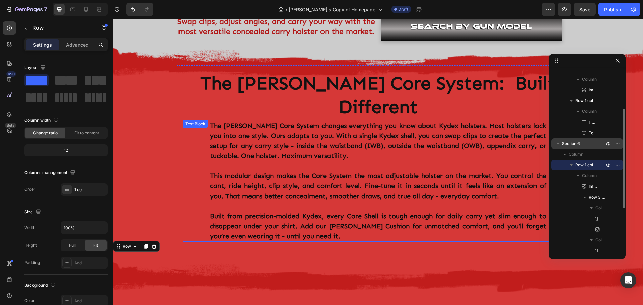
scroll to position [242, 0]
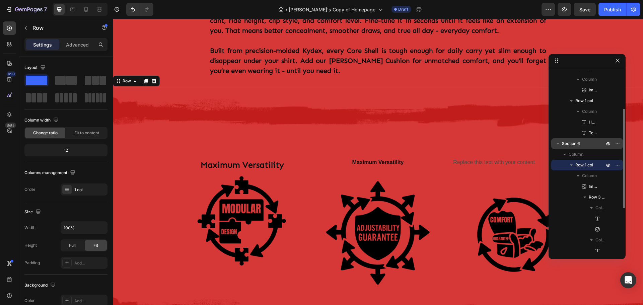
click at [137, 199] on div "Image Maximum Versatility Text Block Image Maximum Versatility Text Block Image…" at bounding box center [378, 196] width 530 height 219
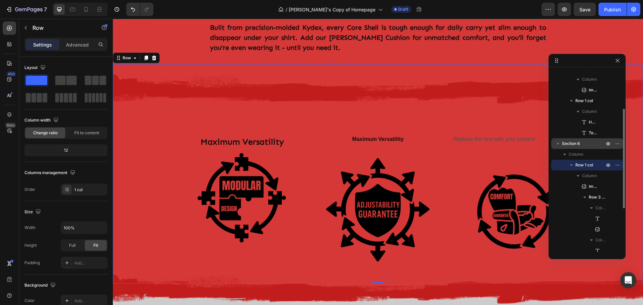
scroll to position [477, 0]
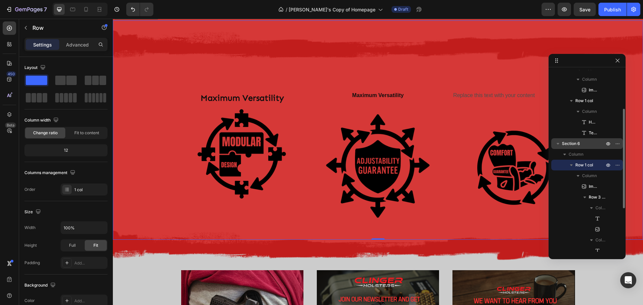
click at [140, 139] on div "Image Maximum Versatility Text Block Image Maximum Versatility Text Block Image…" at bounding box center [378, 129] width 530 height 219
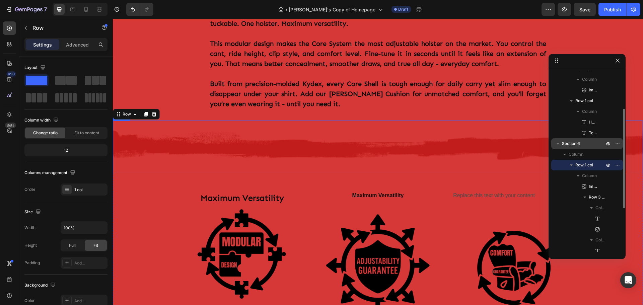
scroll to position [376, 0]
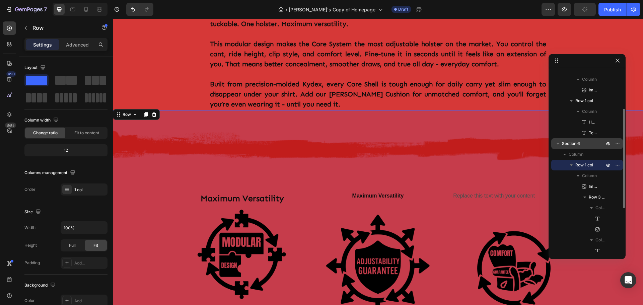
click at [557, 144] on icon "button" at bounding box center [557, 144] width 3 height 2
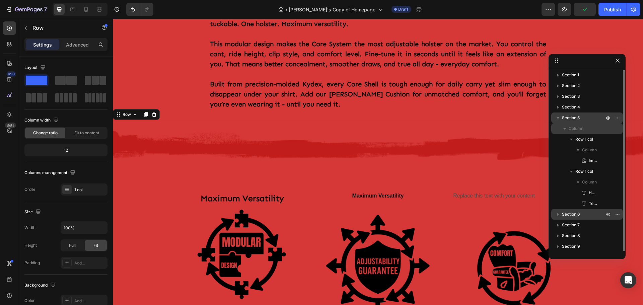
scroll to position [0, 0]
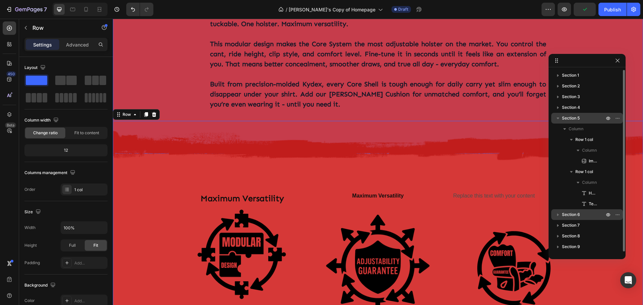
click at [557, 116] on icon "button" at bounding box center [557, 118] width 7 height 7
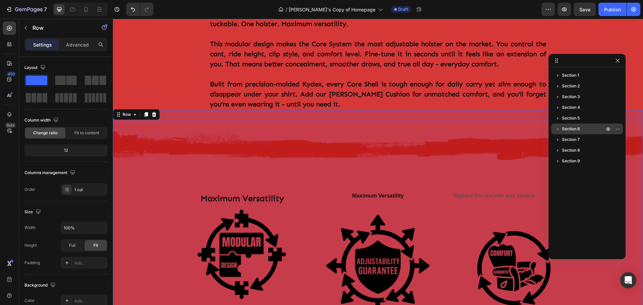
click at [573, 129] on span "Section 6" at bounding box center [571, 129] width 18 height 7
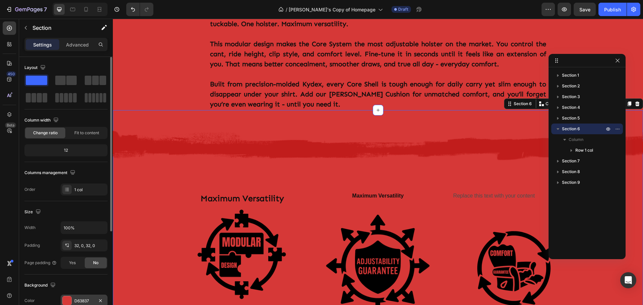
click at [66, 299] on div at bounding box center [67, 300] width 9 height 9
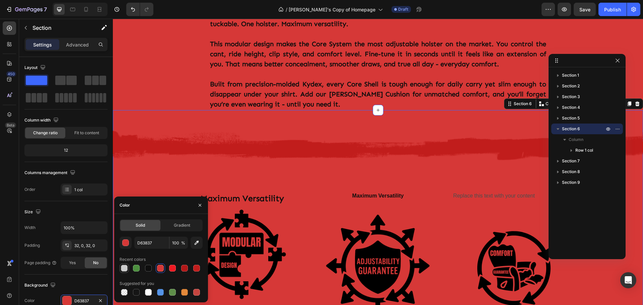
click at [125, 272] on div at bounding box center [124, 268] width 8 height 8
type input "CCCCCC"
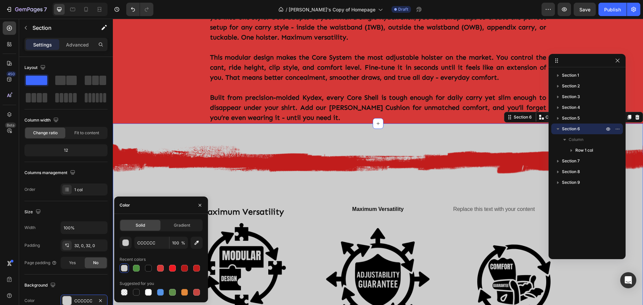
scroll to position [343, 0]
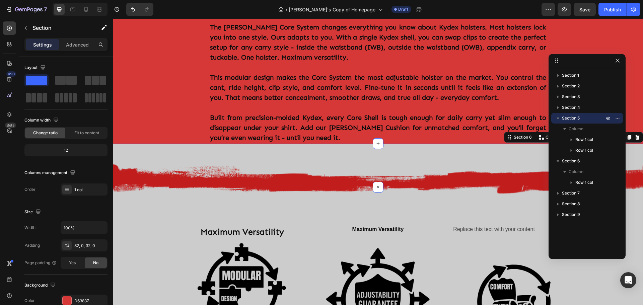
click at [161, 67] on div "Image Row The [PERSON_NAME] Core System: Built Different Heading The [PERSON_NA…" at bounding box center [378, 77] width 530 height 198
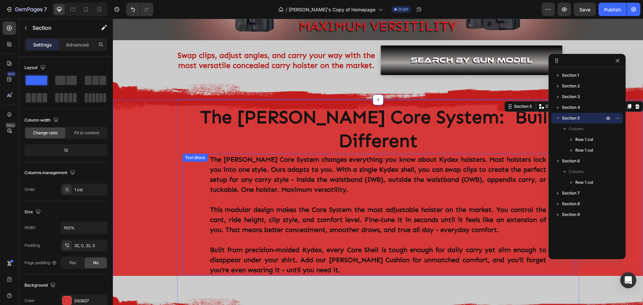
scroll to position [209, 0]
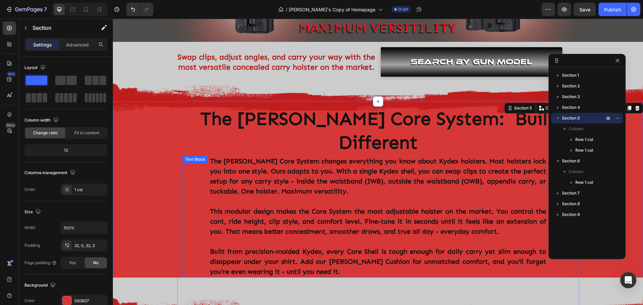
click at [196, 184] on div "The [PERSON_NAME] Core System changes everything you know about Kydex holsters.…" at bounding box center [377, 216] width 391 height 122
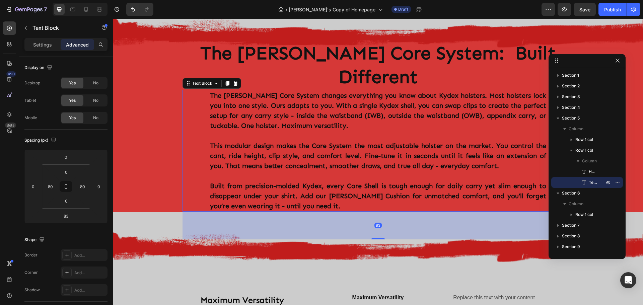
scroll to position [276, 0]
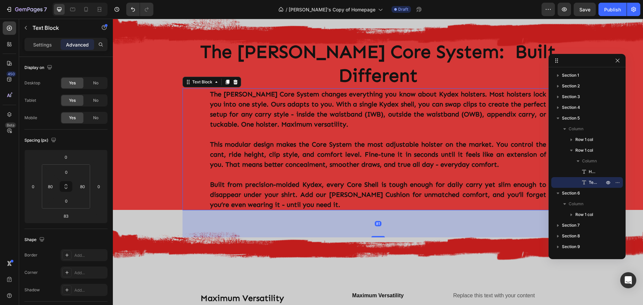
drag, startPoint x: 377, startPoint y: 212, endPoint x: 390, endPoint y: 212, distance: 13.7
click at [390, 210] on div "81" at bounding box center [404, 210] width 391 height 0
type input "81"
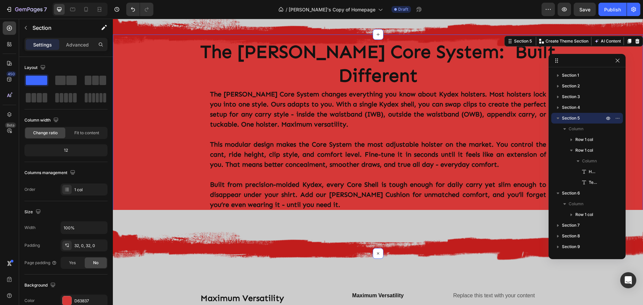
click at [126, 112] on div "Image Row The [PERSON_NAME] Core System: Built Different Heading The [PERSON_NA…" at bounding box center [378, 143] width 530 height 197
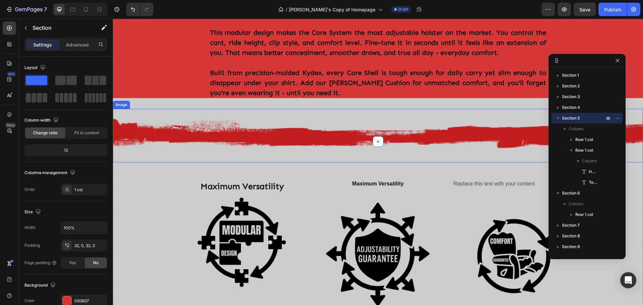
scroll to position [343, 0]
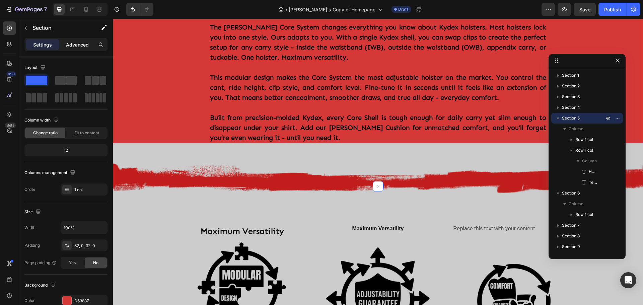
click at [78, 44] on p "Advanced" at bounding box center [77, 44] width 23 height 7
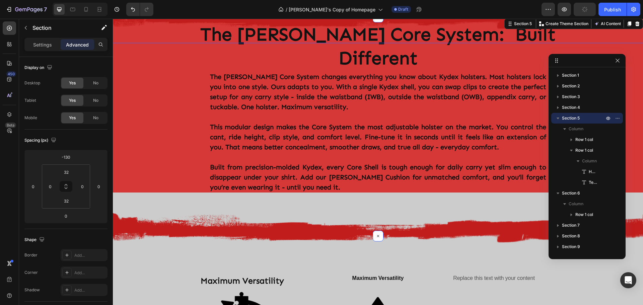
scroll to position [309, 0]
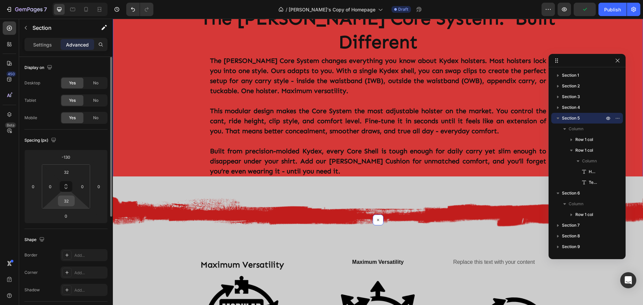
click at [72, 202] on input "32" at bounding box center [66, 201] width 13 height 10
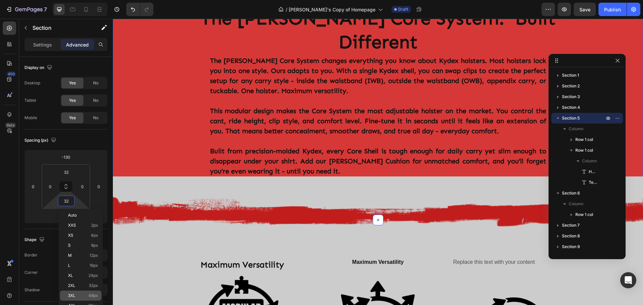
click at [74, 293] on div "3XL 48px" at bounding box center [81, 296] width 42 height 10
type input "48"
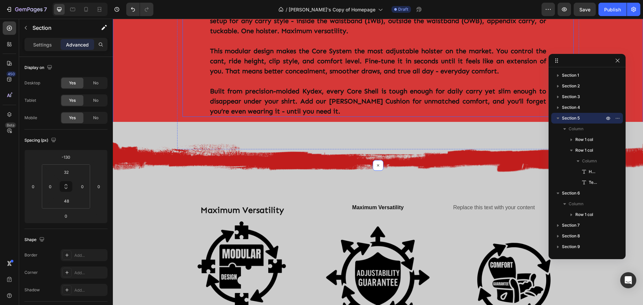
scroll to position [376, 0]
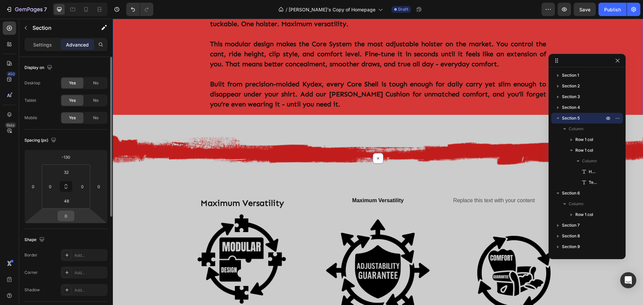
click at [67, 215] on input "0" at bounding box center [65, 216] width 13 height 10
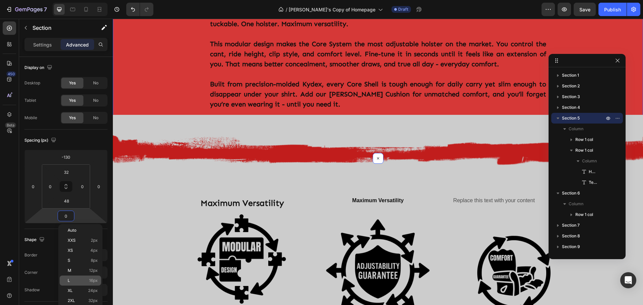
click at [81, 280] on p "L 16px" at bounding box center [83, 280] width 30 height 5
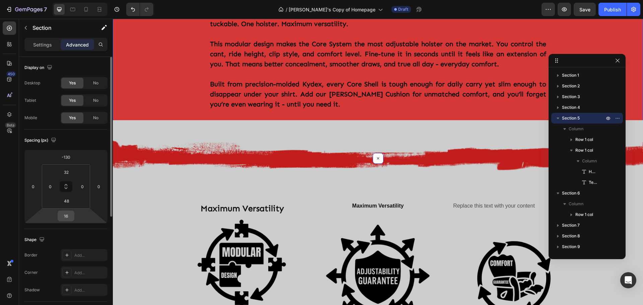
click at [67, 219] on input "16" at bounding box center [65, 216] width 13 height 10
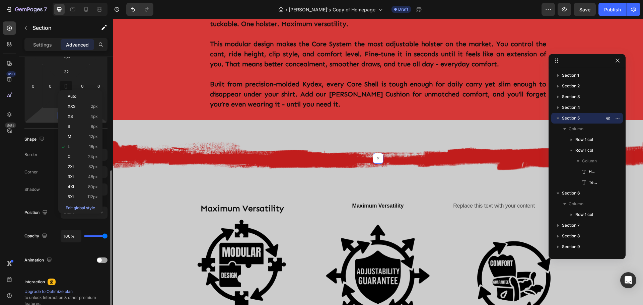
scroll to position [134, 0]
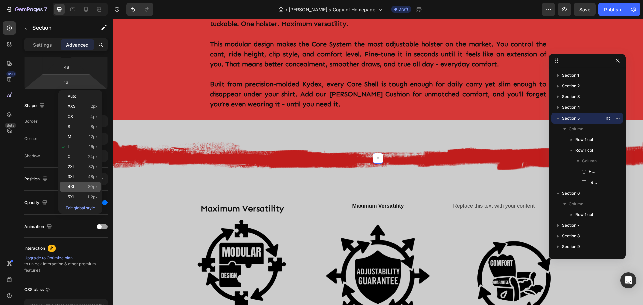
click at [75, 187] on p "4XL 80px" at bounding box center [83, 186] width 30 height 5
type input "80"
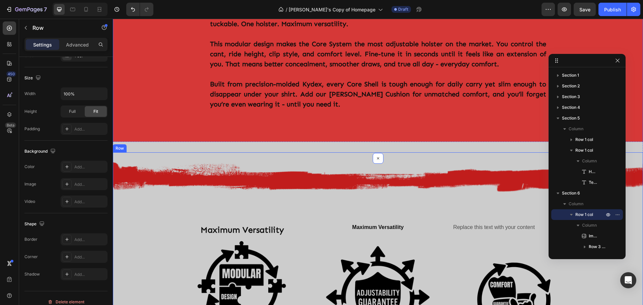
click at [148, 198] on div "Image Maximum Versatility Text Block Image Maximum Versatility Text Block Image…" at bounding box center [378, 261] width 530 height 219
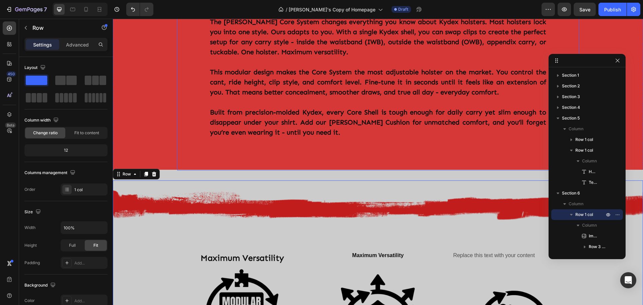
scroll to position [309, 0]
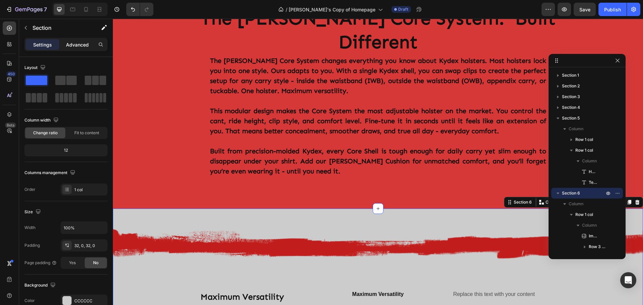
click at [82, 43] on p "Advanced" at bounding box center [77, 44] width 23 height 7
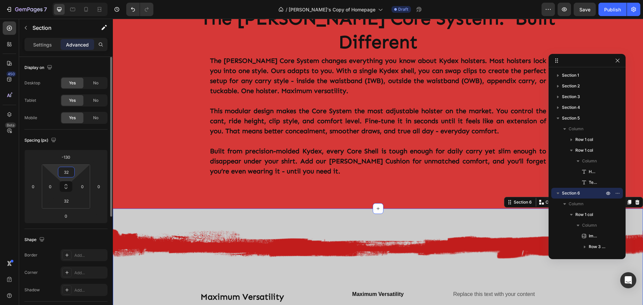
click at [69, 171] on input "32" at bounding box center [66, 172] width 13 height 10
click at [96, 141] on div "Spacing (px)" at bounding box center [65, 140] width 83 height 11
click at [71, 171] on input "32" at bounding box center [66, 172] width 13 height 10
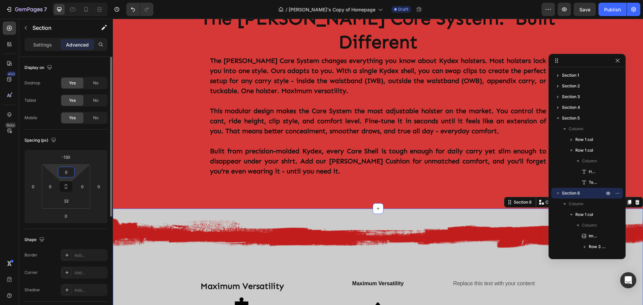
type input "0"
click at [74, 158] on div "-130" at bounding box center [66, 157] width 17 height 11
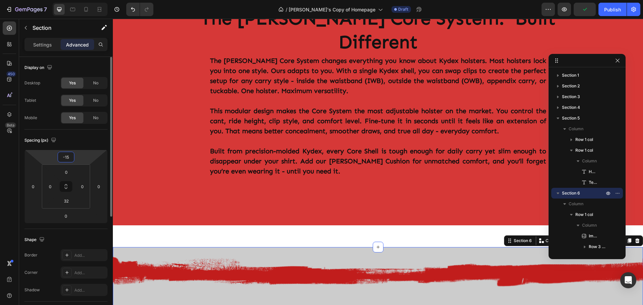
type input "-1"
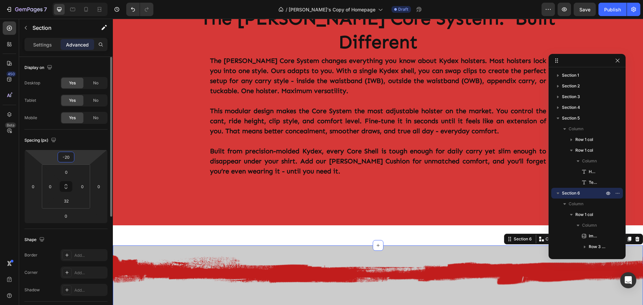
type input "-2"
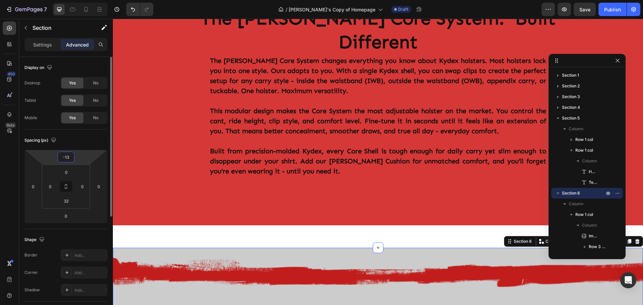
type input "-130"
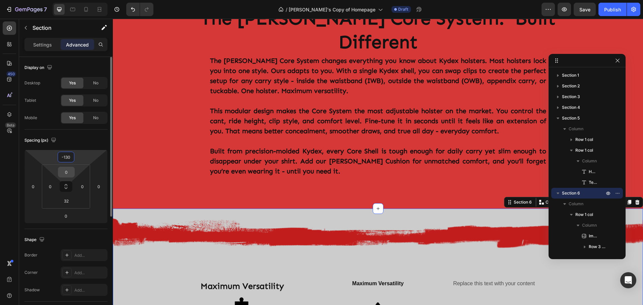
click at [71, 170] on input "0" at bounding box center [66, 172] width 13 height 10
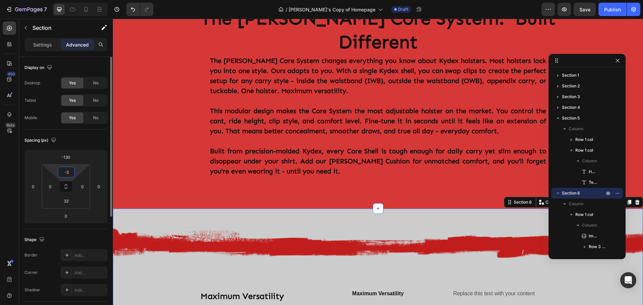
type input "-"
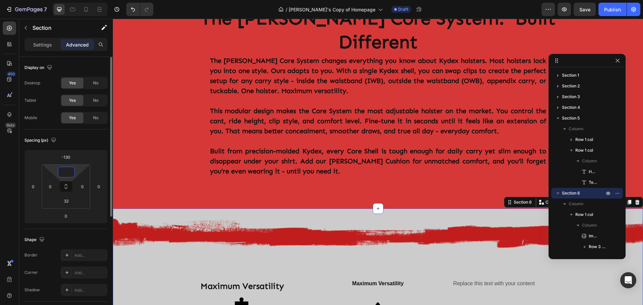
type input "0"
click at [124, 209] on img at bounding box center [378, 236] width 530 height 54
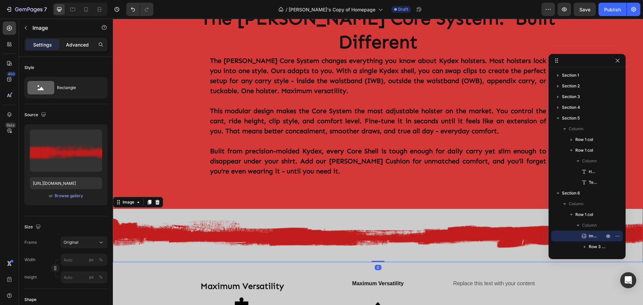
click at [78, 47] on p "Advanced" at bounding box center [77, 44] width 23 height 7
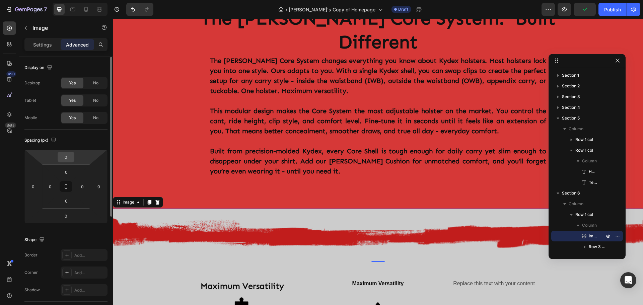
click at [73, 157] on div "0" at bounding box center [66, 157] width 17 height 11
click at [66, 158] on input "0" at bounding box center [65, 157] width 13 height 10
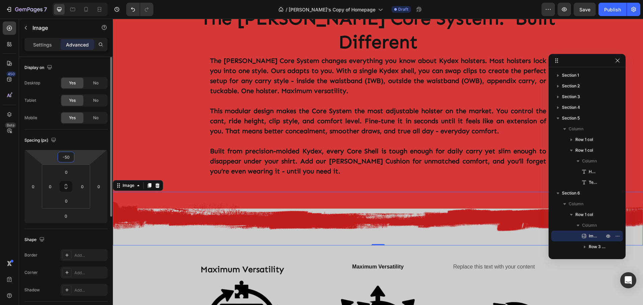
type input "-5"
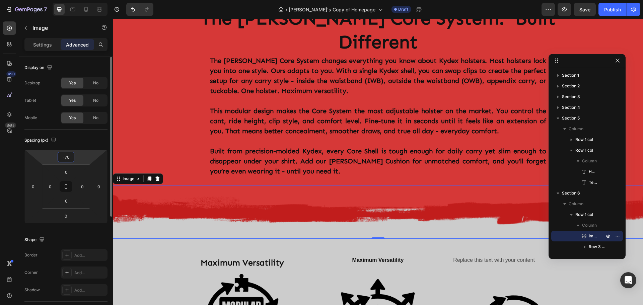
type input "-7"
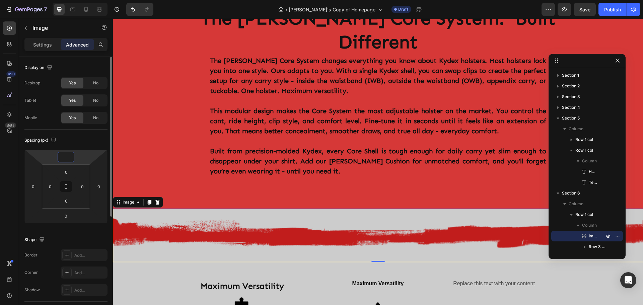
type input "-5"
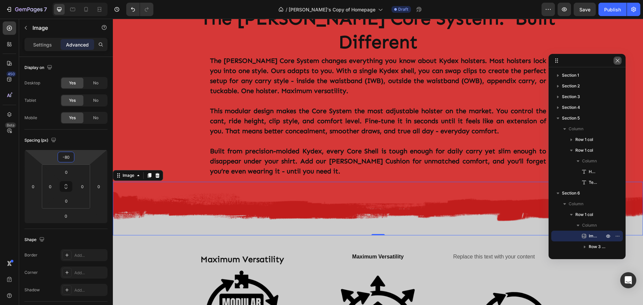
type input "-80"
click at [618, 61] on icon "button" at bounding box center [616, 60] width 5 height 5
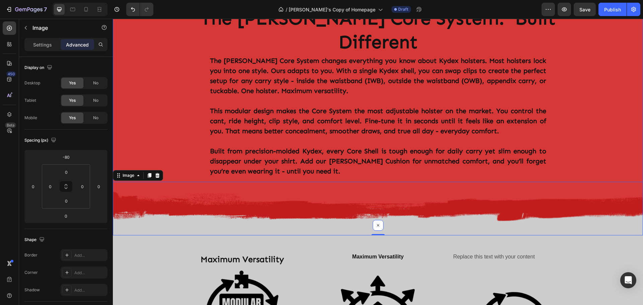
click at [168, 116] on div "Image Row The [PERSON_NAME] Core System: Built Different Heading The [PERSON_NA…" at bounding box center [378, 110] width 530 height 197
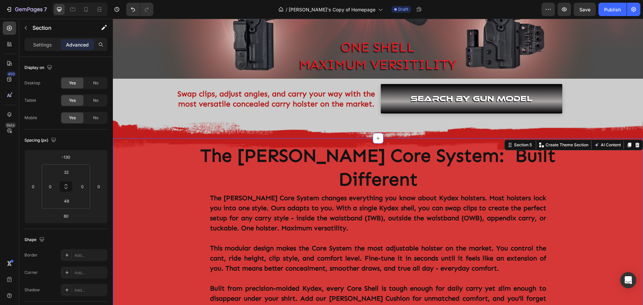
scroll to position [175, 0]
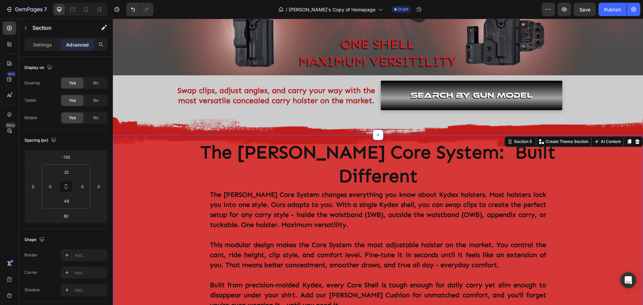
click at [609, 186] on div "Image Row The [PERSON_NAME] Core System: Built Different Heading The [PERSON_NA…" at bounding box center [378, 244] width 530 height 197
click at [519, 145] on div "Section 5" at bounding box center [520, 142] width 28 height 8
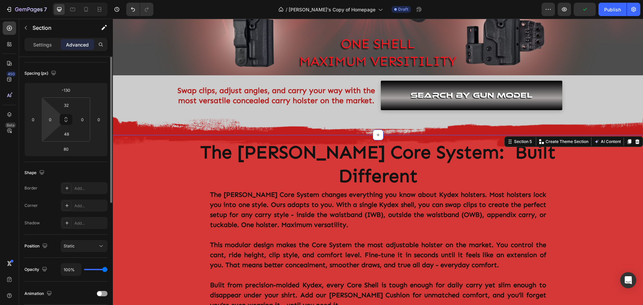
scroll to position [0, 0]
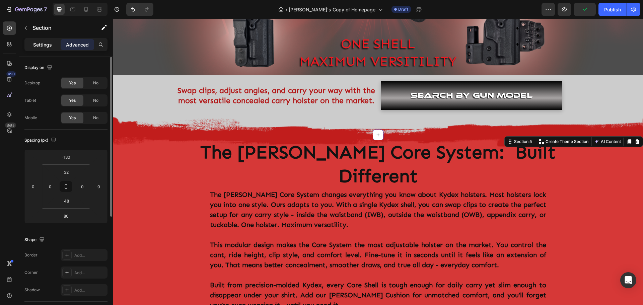
click at [39, 45] on p "Settings" at bounding box center [42, 44] width 19 height 7
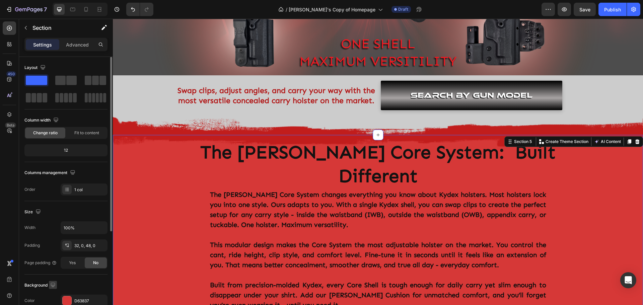
scroll to position [67, 0]
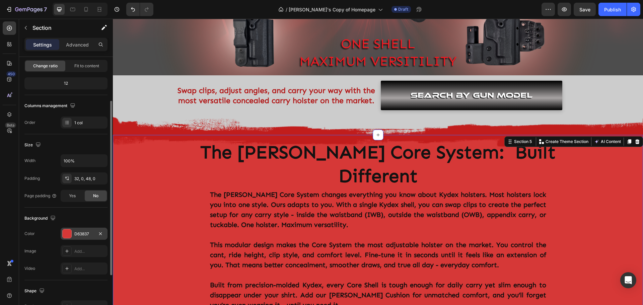
click at [68, 231] on div at bounding box center [67, 233] width 9 height 9
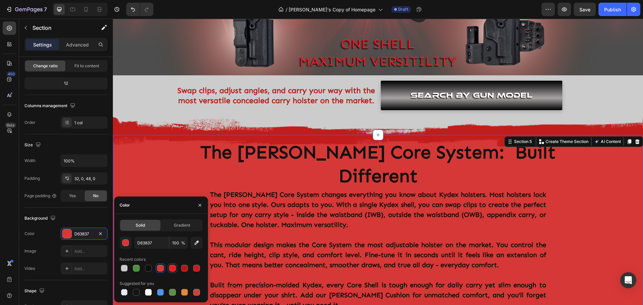
click at [172, 270] on div at bounding box center [172, 268] width 7 height 7
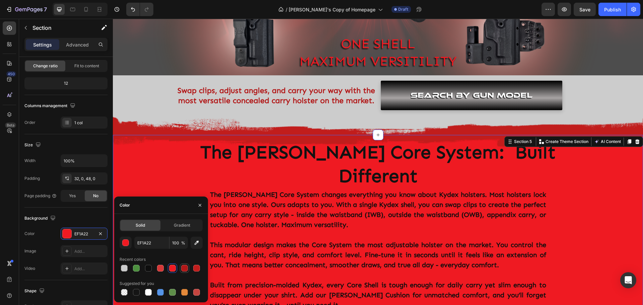
click at [184, 268] on div at bounding box center [184, 268] width 7 height 7
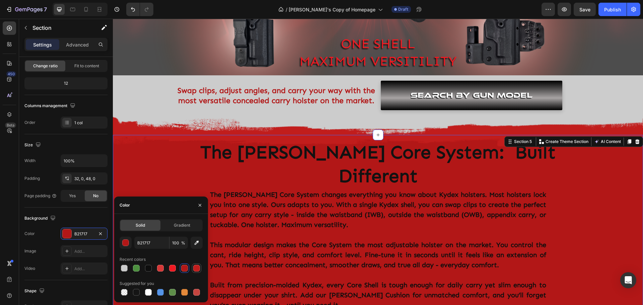
click at [196, 267] on div at bounding box center [196, 268] width 7 height 7
type input "C11D1C"
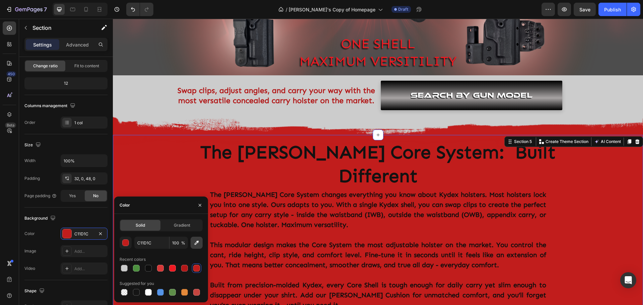
click at [199, 244] on icon "button" at bounding box center [196, 242] width 7 height 7
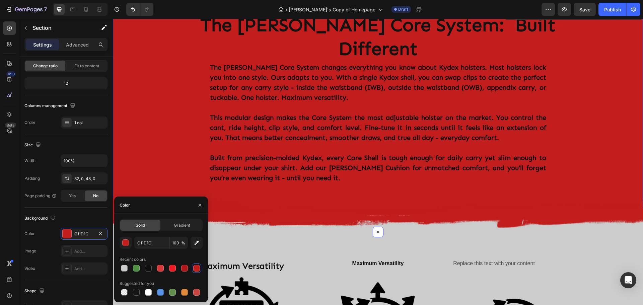
scroll to position [309, 0]
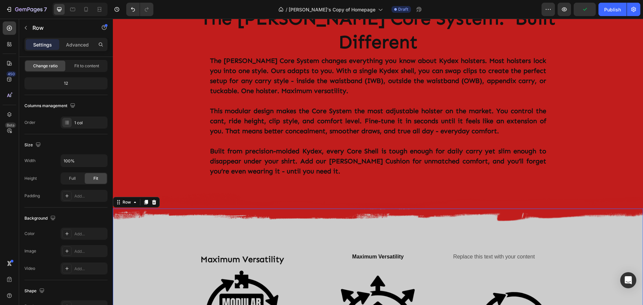
click at [602, 224] on div "Image Maximum Versatility Text Block Image Maximum Versatility Text Block Image…" at bounding box center [378, 305] width 530 height 192
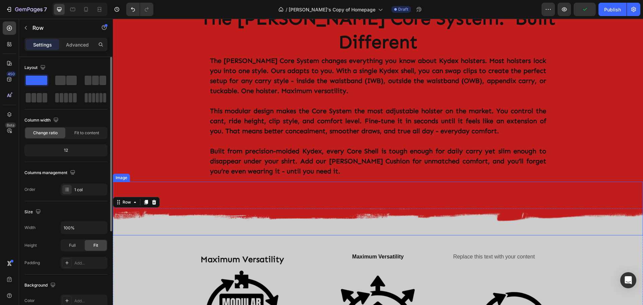
scroll to position [242, 0]
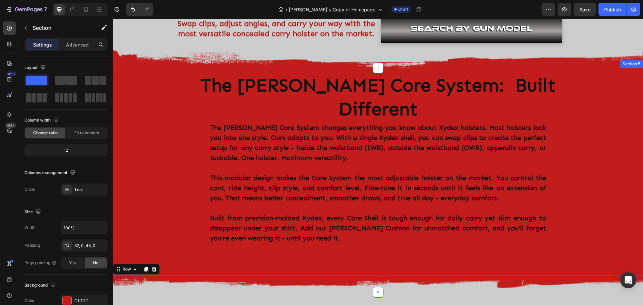
click at [609, 179] on div "Image Row The [PERSON_NAME] Core System: Built Different Heading The [PERSON_NA…" at bounding box center [378, 177] width 530 height 197
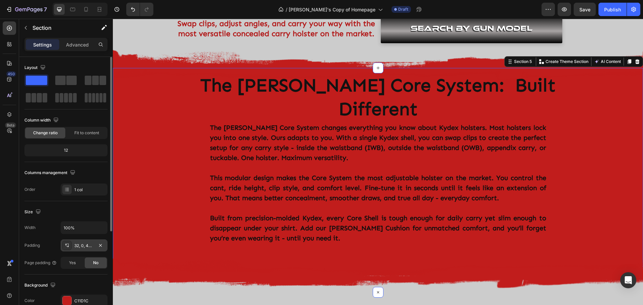
click at [85, 245] on div "32, 0, 48, 0" at bounding box center [83, 246] width 19 height 6
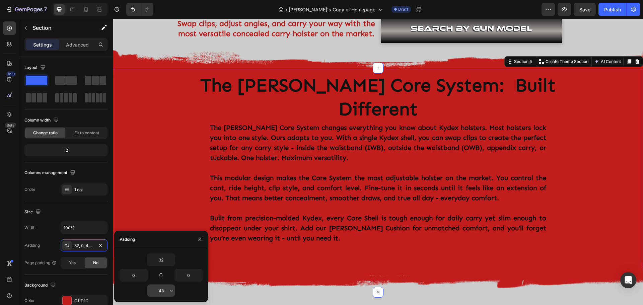
click at [169, 291] on icon "button" at bounding box center [171, 290] width 5 height 5
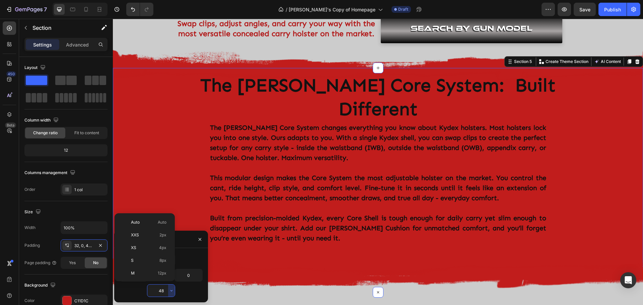
scroll to position [60, 0]
click at [137, 238] on p "XL 24px" at bounding box center [148, 238] width 35 height 6
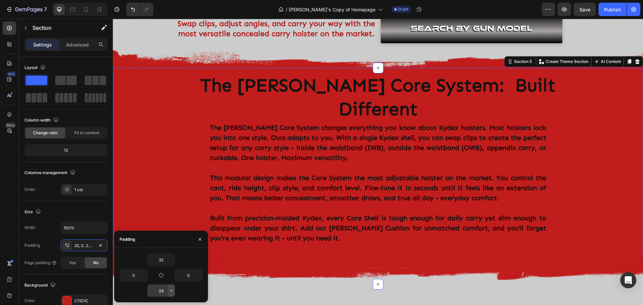
click at [170, 290] on icon "button" at bounding box center [171, 290] width 5 height 5
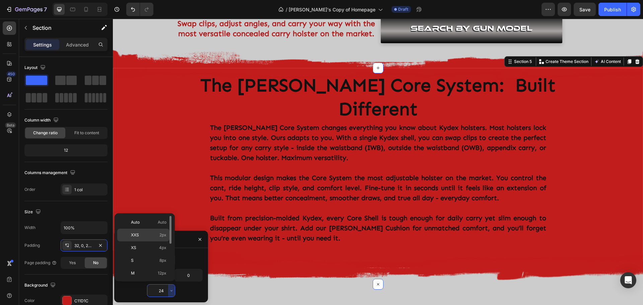
click at [137, 236] on span "XXS" at bounding box center [135, 235] width 8 height 6
type input "2"
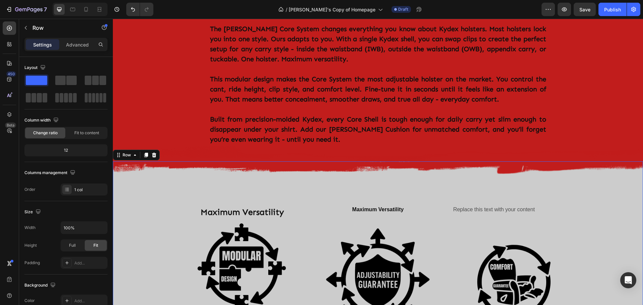
scroll to position [343, 0]
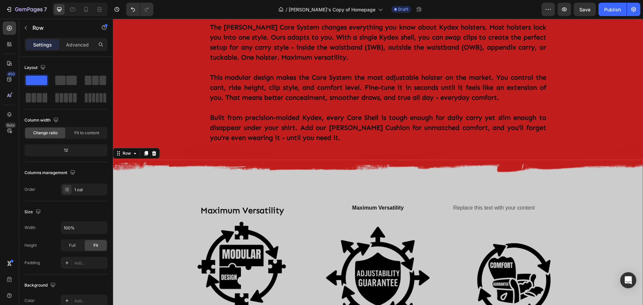
click at [143, 199] on div "Image Maximum Versatility Text Block Image Maximum Versatility Text Block Image…" at bounding box center [378, 256] width 530 height 192
click at [213, 186] on div "Maximum Versatility Text Block Image Maximum Versatility Text Block Image Repla…" at bounding box center [378, 268] width 402 height 165
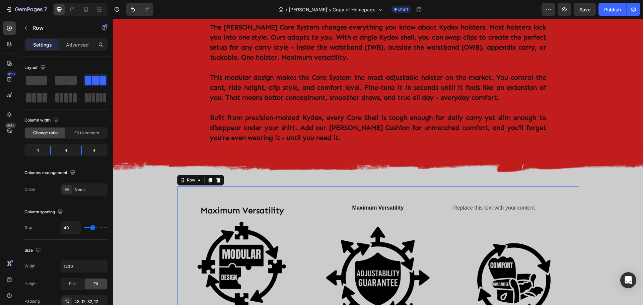
click at [197, 186] on div "Maximum Versatility Text Block Image Maximum Versatility Text Block Image Repla…" at bounding box center [378, 268] width 402 height 165
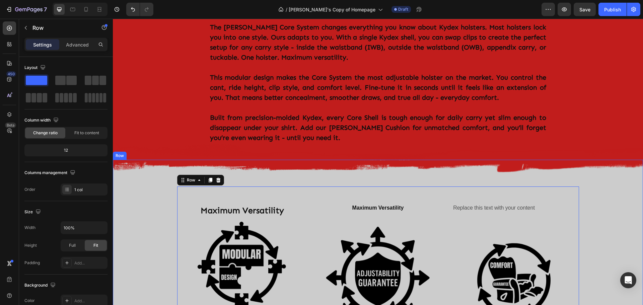
click at [145, 185] on div "Image Maximum Versatility Text Block Image Maximum Versatility Text Block Image…" at bounding box center [378, 256] width 530 height 192
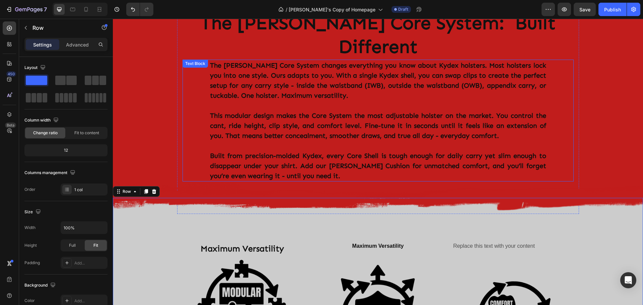
scroll to position [209, 0]
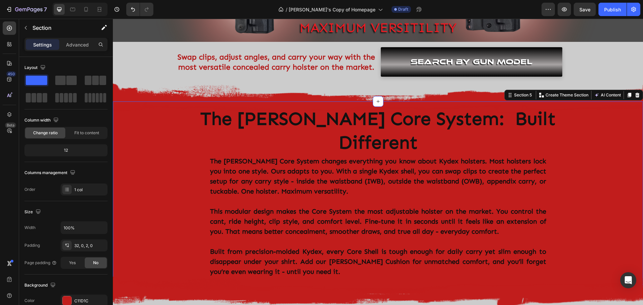
click at [154, 155] on div "Image Row The [PERSON_NAME] Core System: Built Different Heading The [PERSON_NA…" at bounding box center [378, 210] width 530 height 197
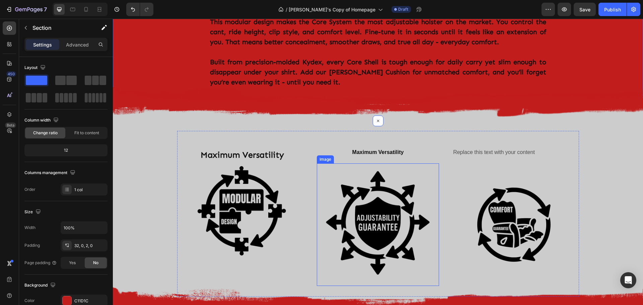
scroll to position [410, 0]
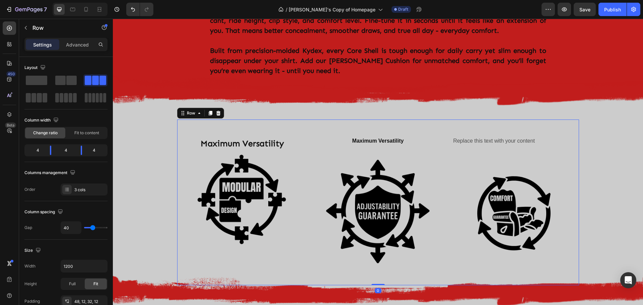
click at [209, 119] on div "Maximum Versatility Text Block Image Maximum Versatility Text Block Image Repla…" at bounding box center [378, 201] width 402 height 165
click at [208, 111] on icon at bounding box center [210, 113] width 4 height 5
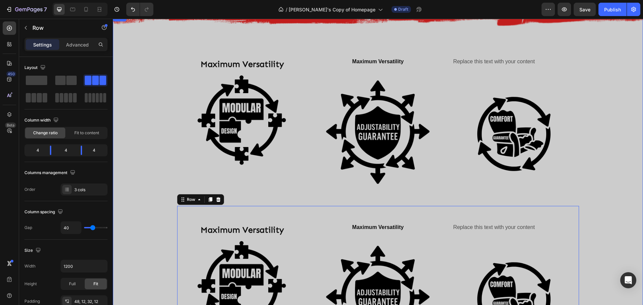
scroll to position [427, 0]
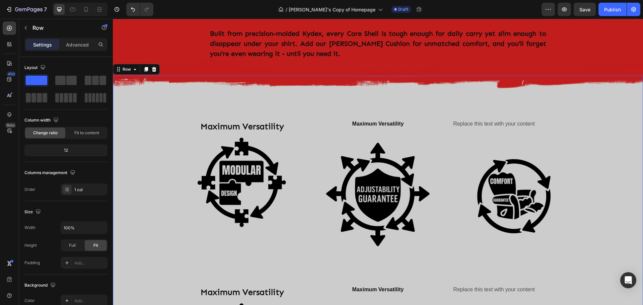
click at [149, 113] on div "Image Maximum Versatility Text Block Image Maximum Versatility Text Block Image…" at bounding box center [378, 255] width 530 height 358
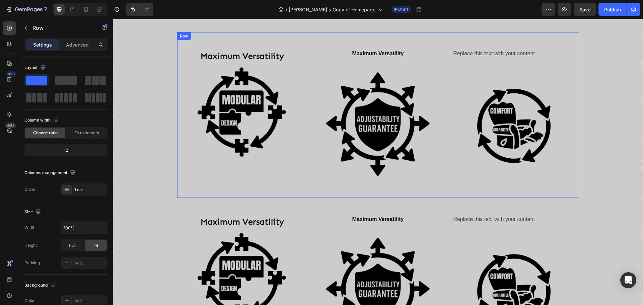
scroll to position [594, 0]
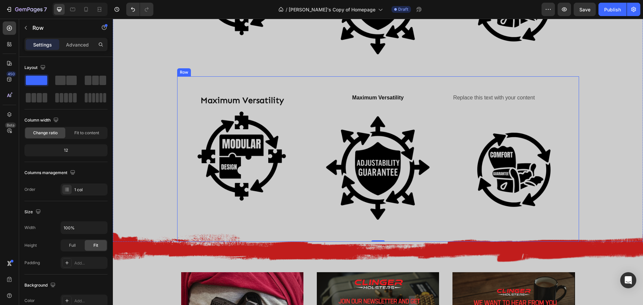
click at [194, 79] on div "Maximum Versatility Text Block Image Maximum Versatility Text Block Image Repla…" at bounding box center [378, 158] width 402 height 165
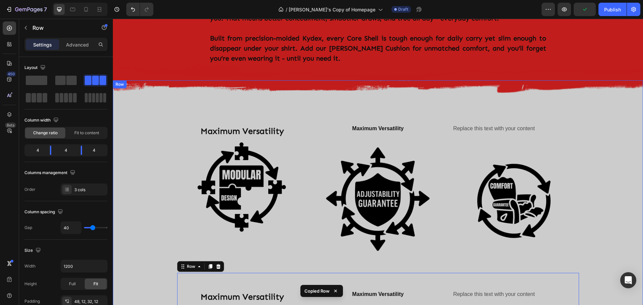
scroll to position [393, 0]
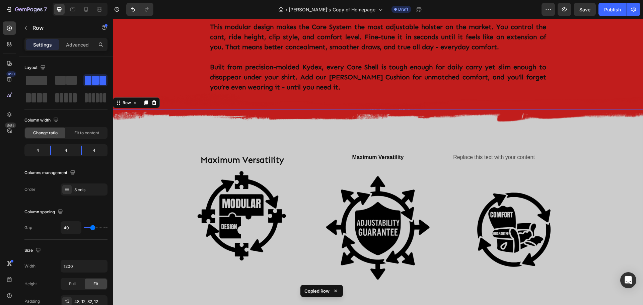
click at [154, 136] on div "Image Maximum Versatility Text Block Image Maximum Versatility Text Block Image…" at bounding box center [378, 288] width 530 height 358
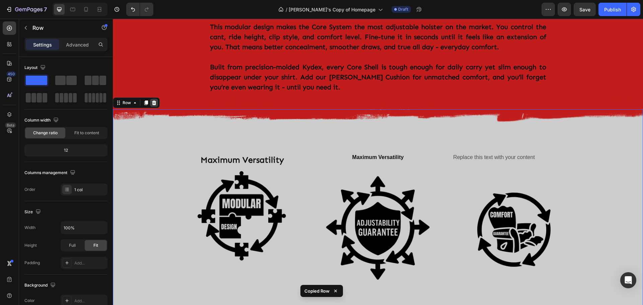
click at [156, 100] on icon at bounding box center [153, 102] width 5 height 5
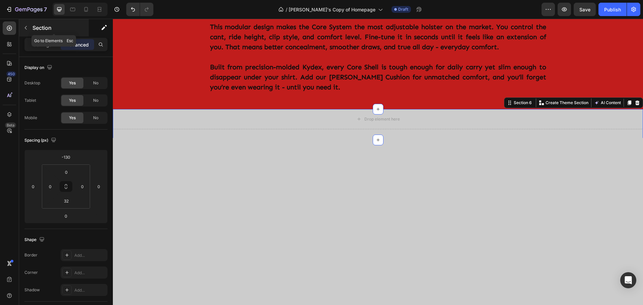
click at [25, 27] on icon "button" at bounding box center [26, 28] width 2 height 4
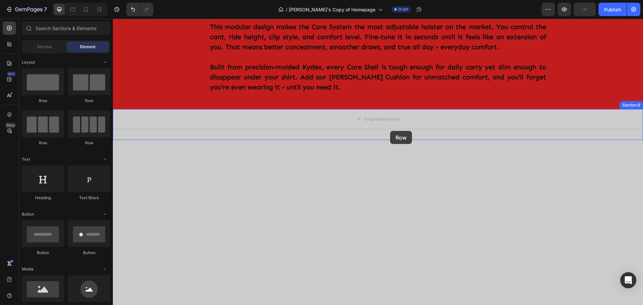
drag, startPoint x: 160, startPoint y: 142, endPoint x: 390, endPoint y: 131, distance: 230.2
click at [378, 114] on div "Drop element here" at bounding box center [378, 119] width 54 height 11
click at [378, 116] on div "Drop element here" at bounding box center [381, 118] width 35 height 5
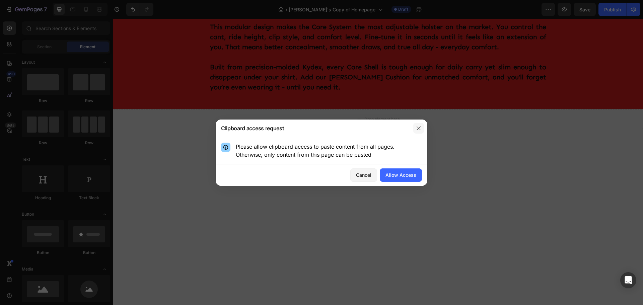
click at [420, 128] on icon "button" at bounding box center [418, 128] width 5 height 5
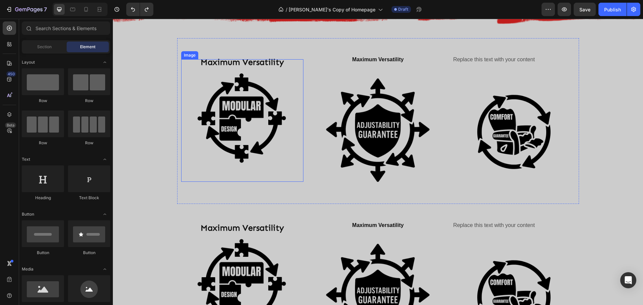
scroll to position [494, 0]
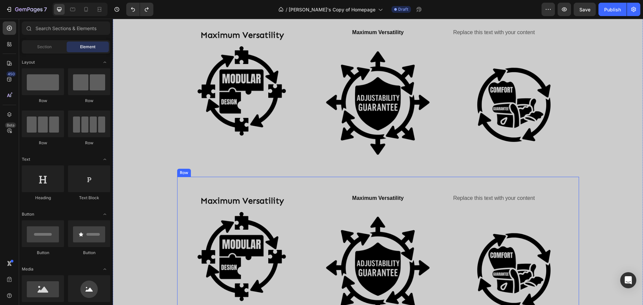
click at [200, 185] on div "Maximum Versatility Text Block Image Maximum Versatility Text Block Image Repla…" at bounding box center [378, 259] width 402 height 165
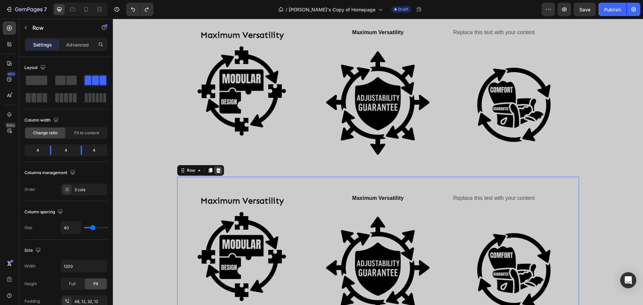
click at [216, 171] on icon at bounding box center [218, 170] width 4 height 5
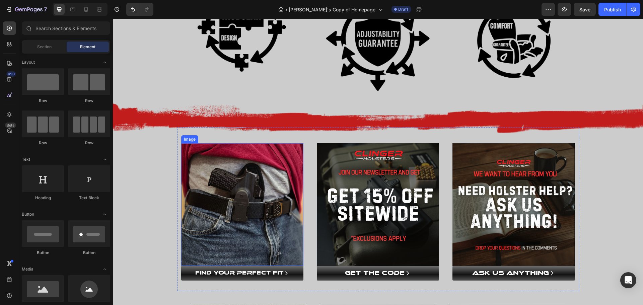
scroll to position [561, 0]
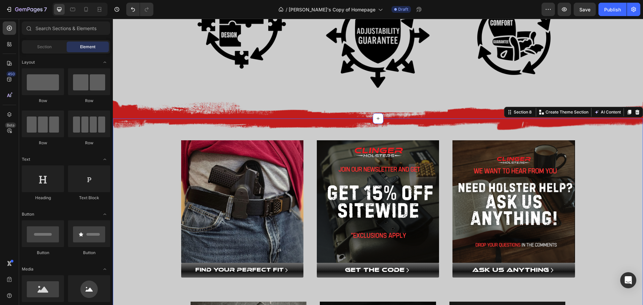
click at [131, 206] on div "Image Row Image FIND YOUR PERFECT FIT Button Image GET THE CODE Button Image AS…" at bounding box center [378, 275] width 530 height 293
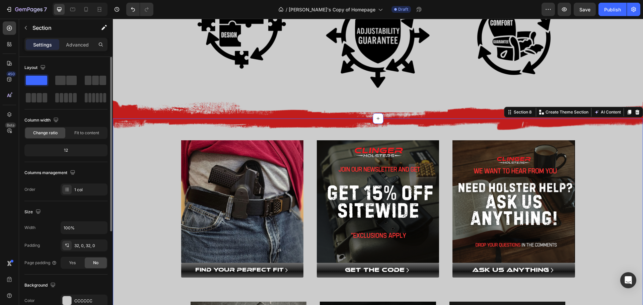
scroll to position [67, 0]
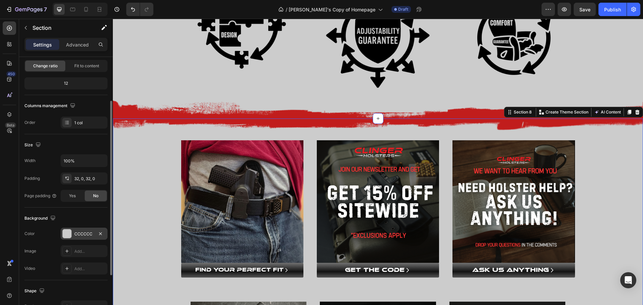
click at [68, 233] on div at bounding box center [67, 233] width 9 height 9
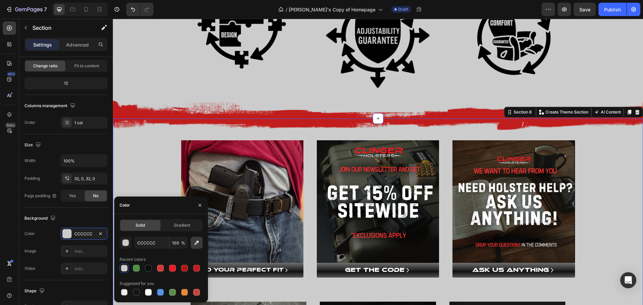
click at [196, 244] on icon "button" at bounding box center [196, 242] width 7 height 7
type input "C11D1C"
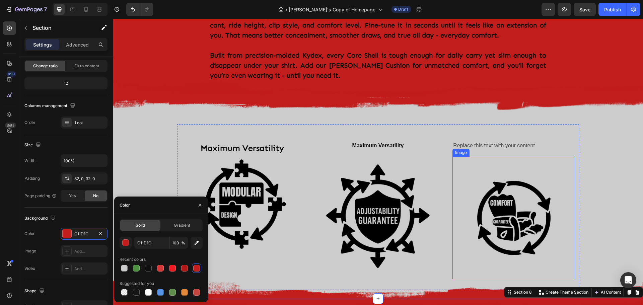
scroll to position [393, 0]
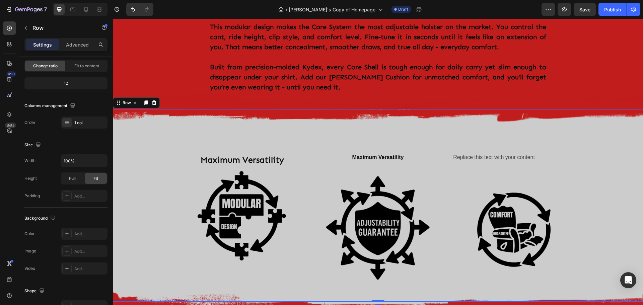
click at [618, 144] on div "Image Maximum Versatility Text Block Image Maximum Versatility Text Block Image…" at bounding box center [378, 205] width 530 height 192
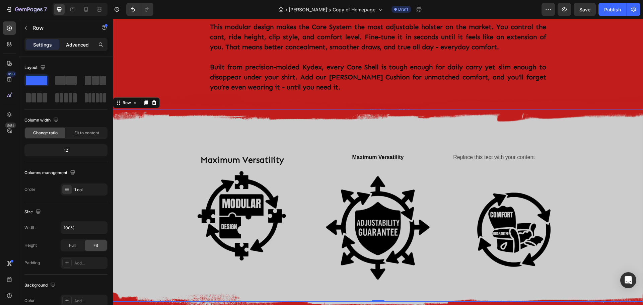
drag, startPoint x: 79, startPoint y: 42, endPoint x: 76, endPoint y: 45, distance: 4.3
click at [78, 43] on p "Advanced" at bounding box center [77, 44] width 23 height 7
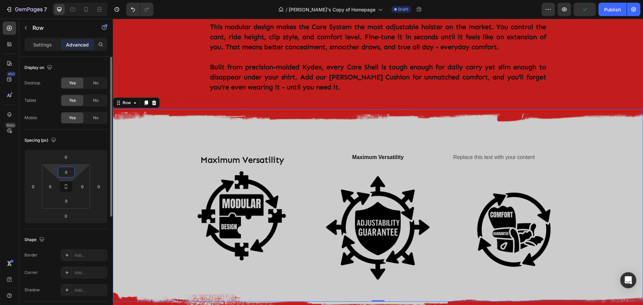
click at [72, 170] on input "0" at bounding box center [66, 172] width 13 height 10
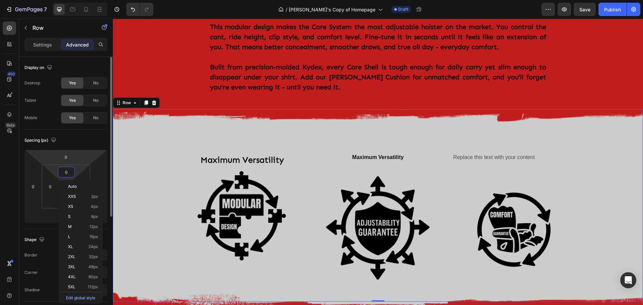
click at [77, 0] on html "7 Version history / [PERSON_NAME]'s Copy of Homepage Draft Preview Save Publish…" at bounding box center [321, 0] width 643 height 0
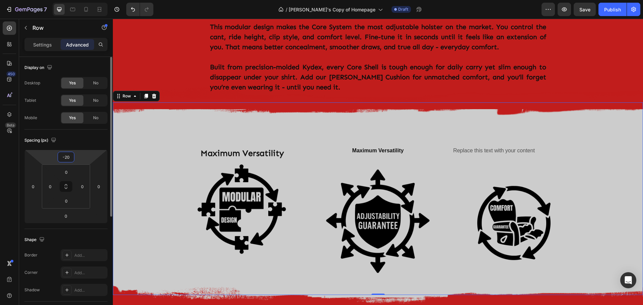
type input "-2"
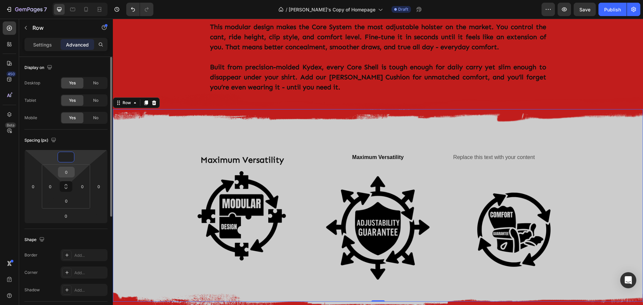
click at [64, 171] on input "0" at bounding box center [66, 172] width 13 height 10
type input "0"
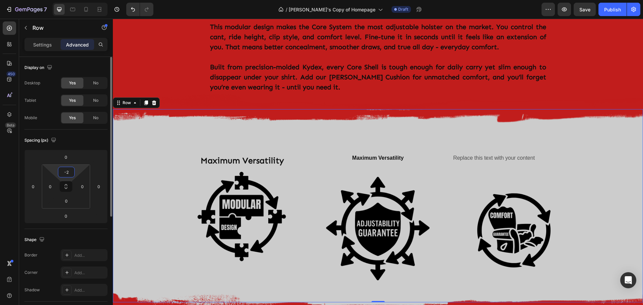
type input "-"
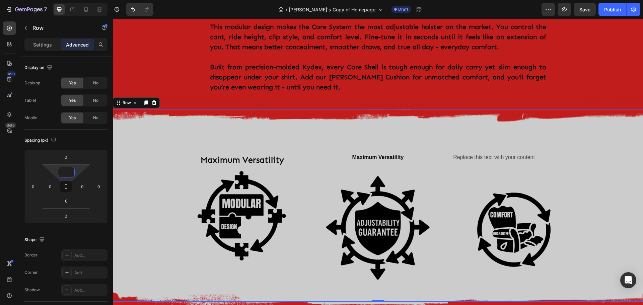
click at [145, 148] on div "Image Maximum Versatility Text Block Image Maximum Versatility Text Block Image…" at bounding box center [378, 205] width 530 height 192
type input "0"
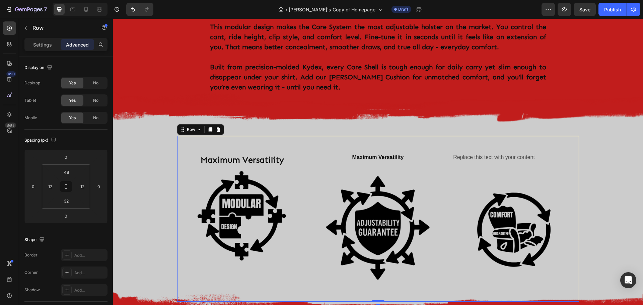
click at [297, 136] on div "Maximum Versatility Text Block Image Maximum Versatility Text Block Image Repla…" at bounding box center [378, 218] width 402 height 165
click at [69, 173] on input "48" at bounding box center [66, 172] width 13 height 10
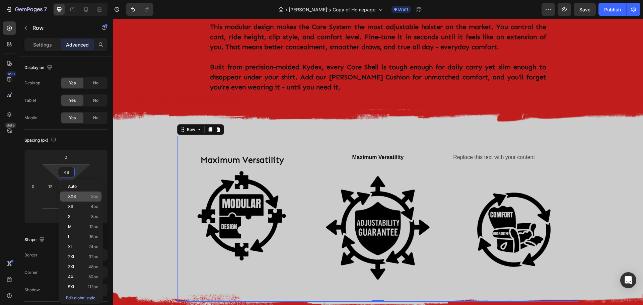
click at [75, 195] on span "XXS" at bounding box center [72, 196] width 8 height 5
type input "2"
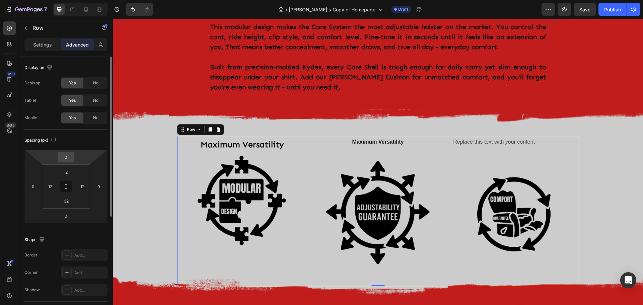
click at [73, 156] on div "0" at bounding box center [66, 157] width 17 height 11
click at [66, 158] on input "0" at bounding box center [65, 157] width 13 height 10
type input "-10"
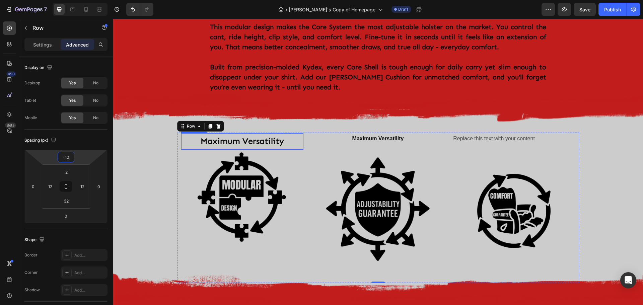
click at [295, 134] on p "Maximum Versatility" at bounding box center [242, 141] width 121 height 15
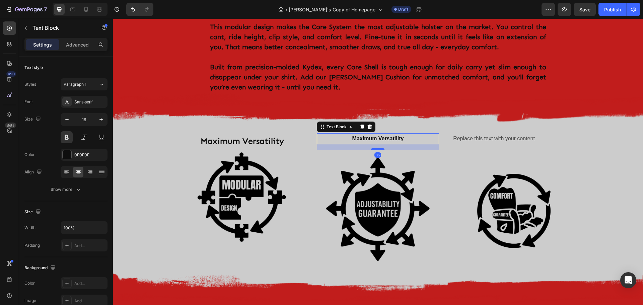
click at [383, 134] on p "Maximum Versatility" at bounding box center [377, 139] width 121 height 10
click at [400, 134] on p "Maximum Versatility" at bounding box center [377, 139] width 121 height 10
click at [381, 134] on p "Maximum Versatility" at bounding box center [377, 139] width 121 height 10
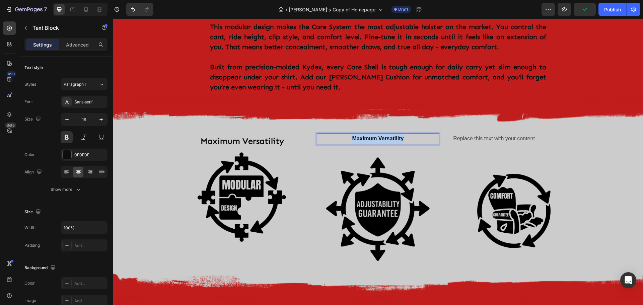
click at [381, 134] on p "Maximum Versatility" at bounding box center [377, 139] width 121 height 10
click at [82, 119] on input "16" at bounding box center [84, 119] width 22 height 12
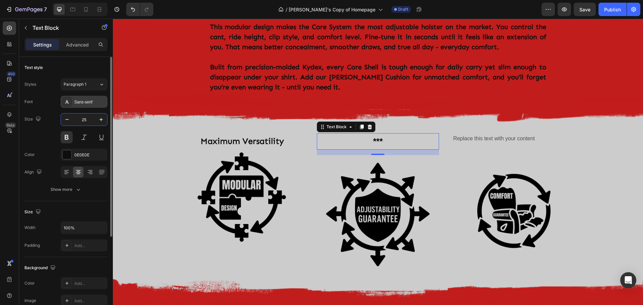
type input "25"
click at [89, 100] on div "Sans-serif" at bounding box center [89, 102] width 31 height 6
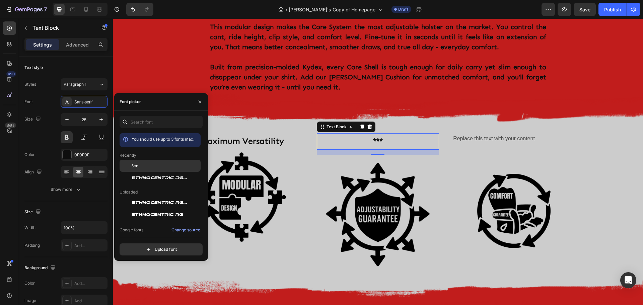
click at [133, 165] on span "Sen" at bounding box center [135, 166] width 7 height 6
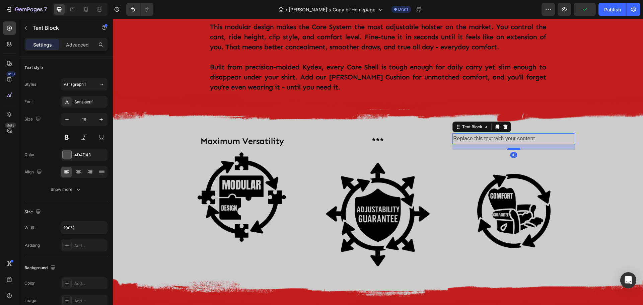
click at [482, 133] on div "Replace this text with your content" at bounding box center [513, 138] width 122 height 11
click at [79, 118] on input "16" at bounding box center [84, 119] width 22 height 12
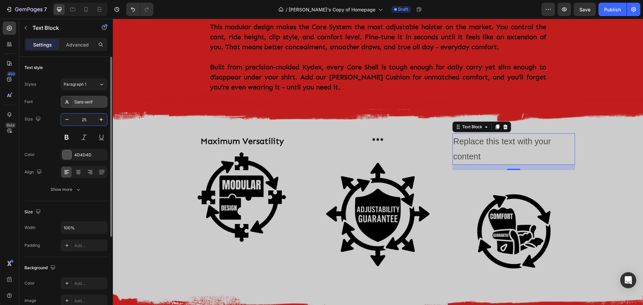
type input "25"
click at [86, 102] on div "Sans-serif" at bounding box center [89, 102] width 31 height 6
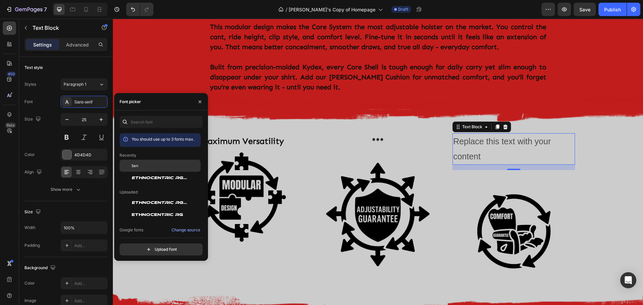
click at [134, 167] on span "Sen" at bounding box center [135, 166] width 7 height 6
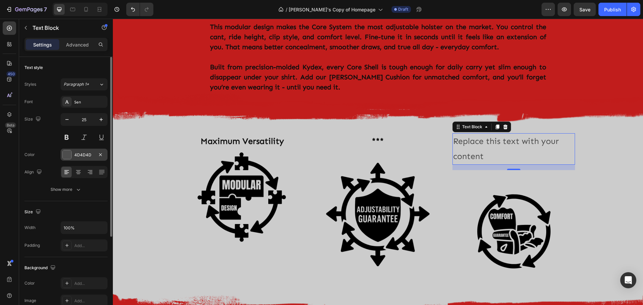
click at [66, 155] on div at bounding box center [67, 154] width 9 height 9
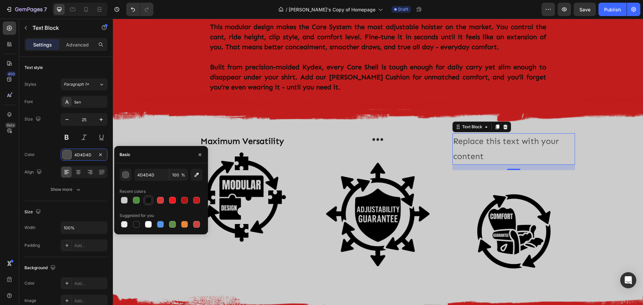
click at [151, 199] on div at bounding box center [148, 200] width 7 height 7
type input "0E0E0E"
click at [79, 173] on icon at bounding box center [78, 172] width 7 height 7
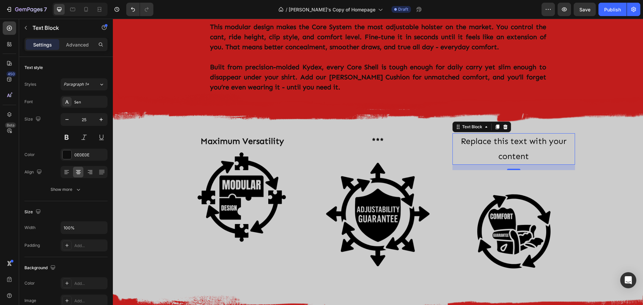
click at [528, 133] on div "Replace this text with your content" at bounding box center [513, 148] width 122 height 31
click at [528, 134] on p "Replace this text with your content" at bounding box center [513, 149] width 121 height 30
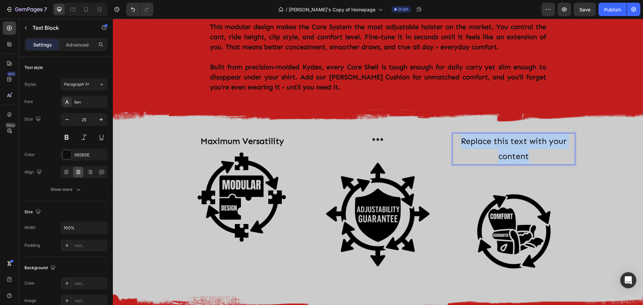
click at [528, 134] on p "Replace this text with your content" at bounding box center [513, 149] width 121 height 30
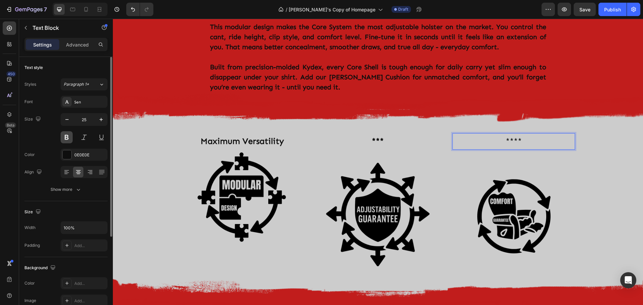
click at [67, 135] on button at bounding box center [67, 137] width 12 height 12
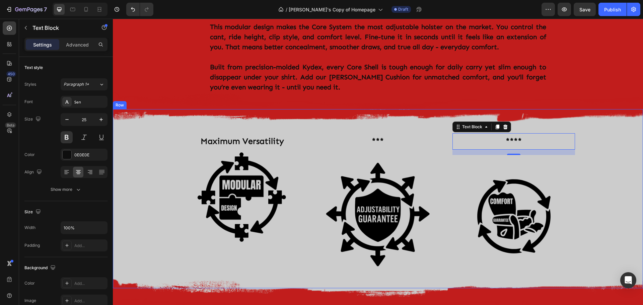
click at [625, 133] on div "Image Maximum Versatility Text Block Image *** Text Block Image **** Text Block…" at bounding box center [378, 198] width 530 height 179
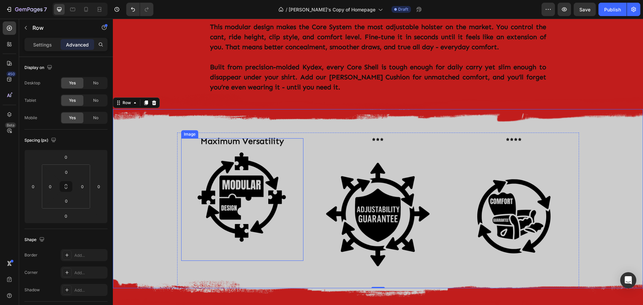
click at [269, 162] on img at bounding box center [242, 199] width 122 height 122
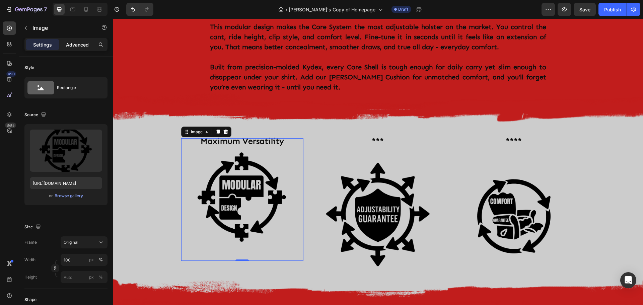
click at [76, 45] on p "Advanced" at bounding box center [77, 44] width 23 height 7
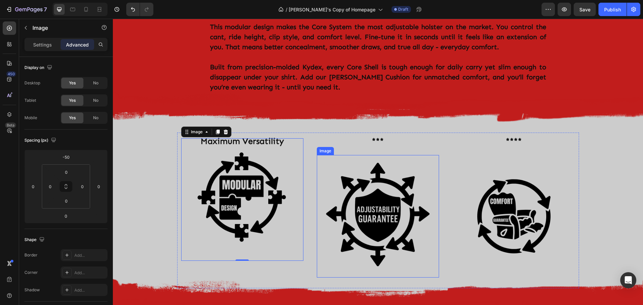
click at [372, 180] on img at bounding box center [378, 216] width 122 height 122
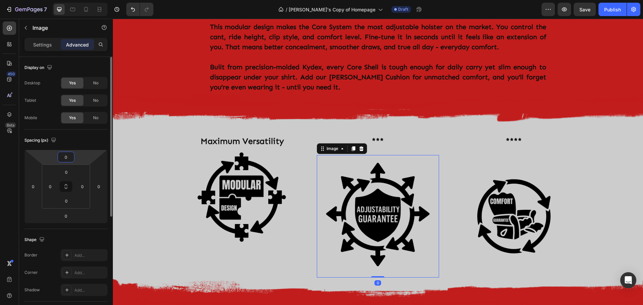
click at [71, 159] on input "0" at bounding box center [65, 157] width 13 height 10
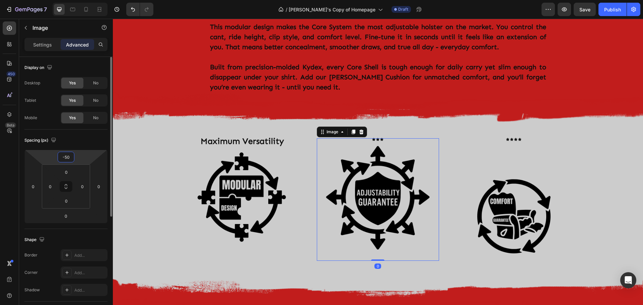
type input "-50"
click at [500, 174] on img at bounding box center [513, 216] width 122 height 122
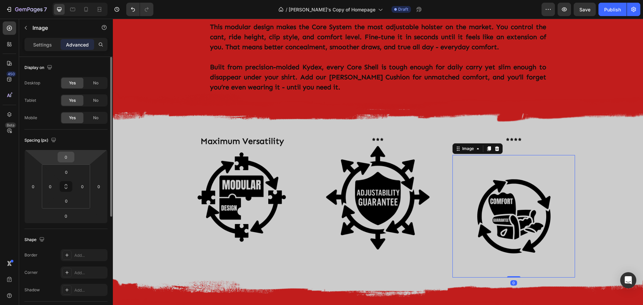
click at [68, 154] on input "0" at bounding box center [65, 157] width 13 height 10
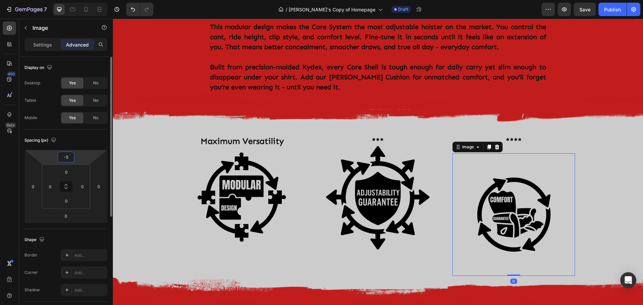
type input "-50"
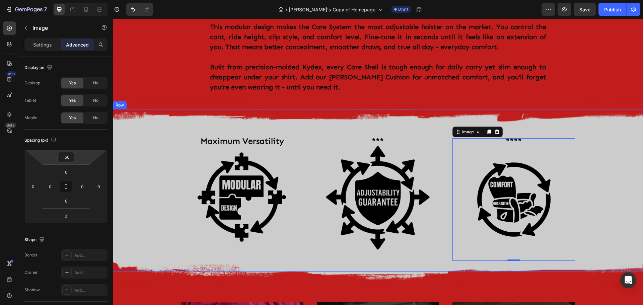
click at [608, 164] on div "Image Maximum Versatility Text Block Image *** Text Block Image **** Text Block…" at bounding box center [378, 190] width 530 height 162
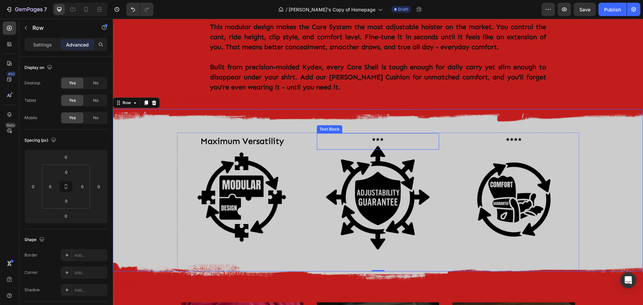
click at [396, 134] on p "***" at bounding box center [377, 141] width 121 height 15
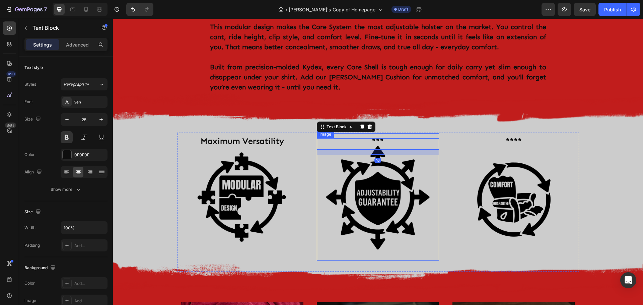
click at [381, 138] on img at bounding box center [378, 199] width 122 height 122
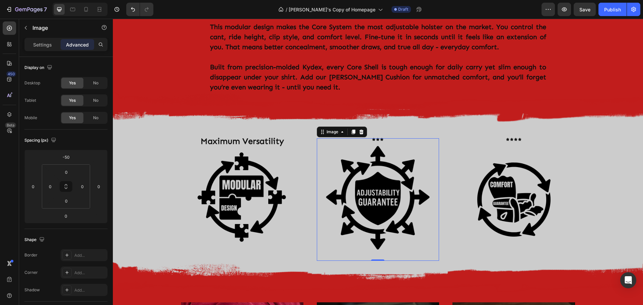
click at [392, 134] on p "***" at bounding box center [377, 141] width 121 height 15
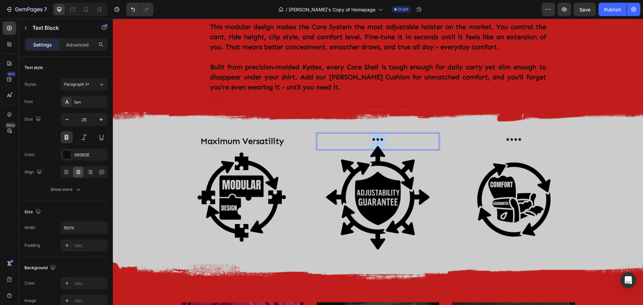
drag, startPoint x: 385, startPoint y: 111, endPoint x: 366, endPoint y: 112, distance: 19.1
click at [366, 134] on p "***" at bounding box center [377, 141] width 121 height 15
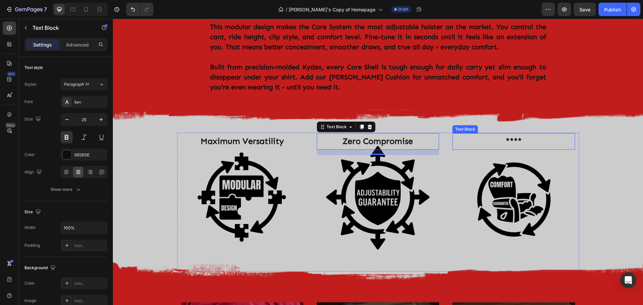
click at [531, 134] on p "****" at bounding box center [513, 141] width 121 height 15
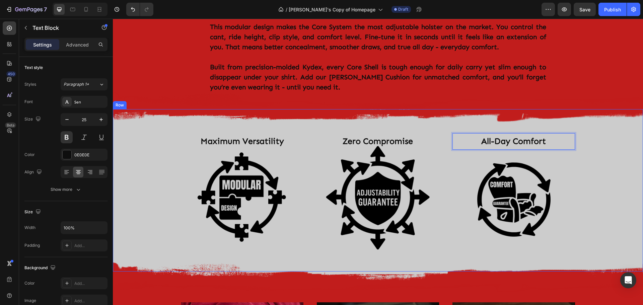
click at [621, 137] on div "Image Maximum Versatility Text Block Image Zero Compromise Text Block Image All…" at bounding box center [378, 190] width 530 height 162
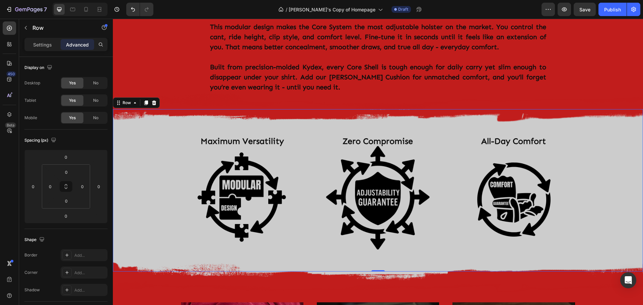
click at [130, 132] on div "Image Maximum Versatility Text Block Image Zero Compromise Text Block Image All…" at bounding box center [378, 190] width 530 height 162
click at [26, 27] on icon "button" at bounding box center [25, 27] width 5 height 5
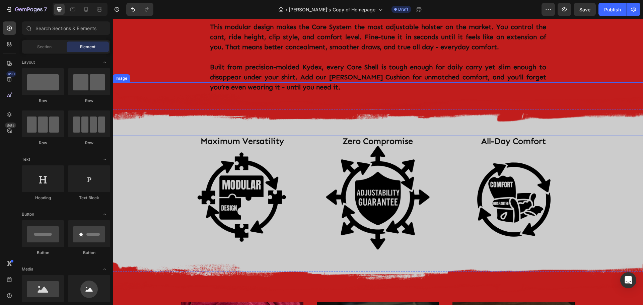
click at [584, 128] on div "Image Maximum Versatility Text Block Image Zero Compromise Text Block Image All…" at bounding box center [378, 190] width 530 height 162
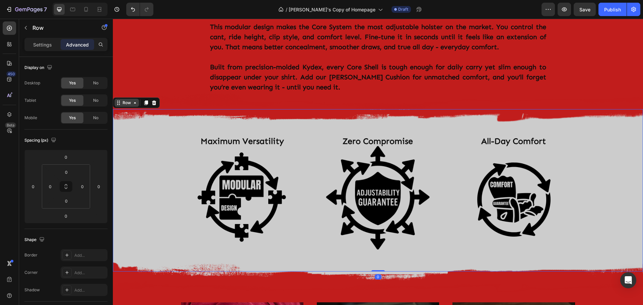
click at [121, 100] on div "Row" at bounding box center [126, 103] width 11 height 6
click at [131, 100] on div "Row" at bounding box center [126, 103] width 11 height 6
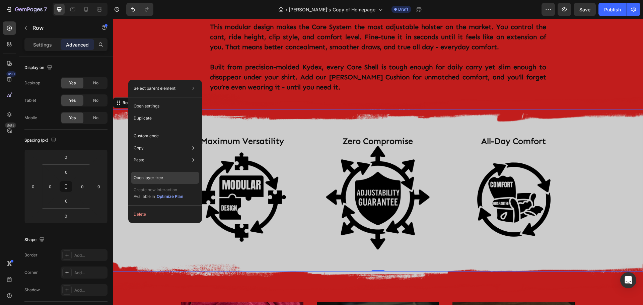
click at [166, 178] on div "Open layer tree" at bounding box center [165, 178] width 68 height 12
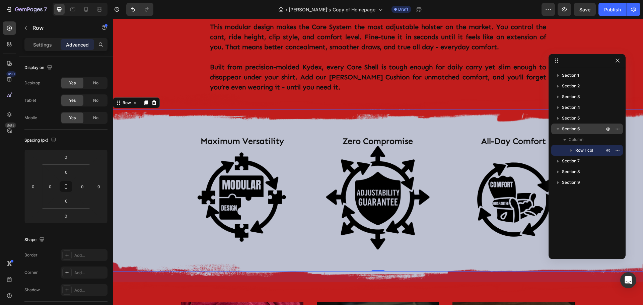
click at [572, 129] on span "Section 6" at bounding box center [571, 129] width 18 height 7
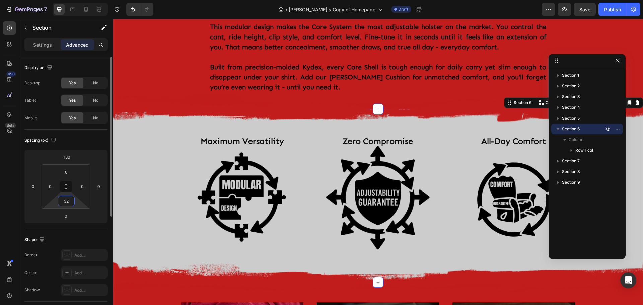
click at [70, 202] on input "32" at bounding box center [66, 201] width 13 height 10
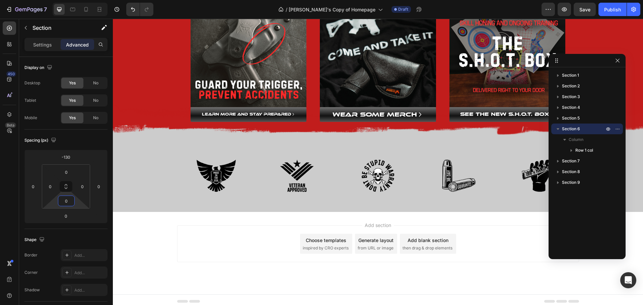
scroll to position [832, 0]
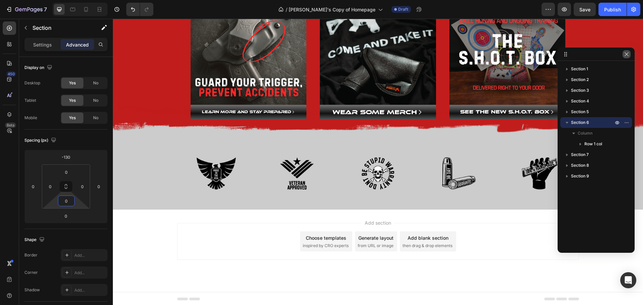
drag, startPoint x: 591, startPoint y: 60, endPoint x: 624, endPoint y: 59, distance: 33.1
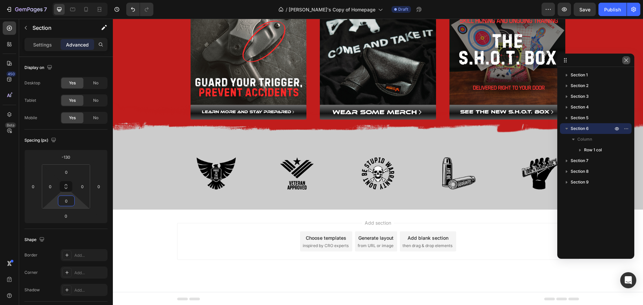
type input "0"
click at [627, 59] on icon "button" at bounding box center [625, 60] width 5 height 5
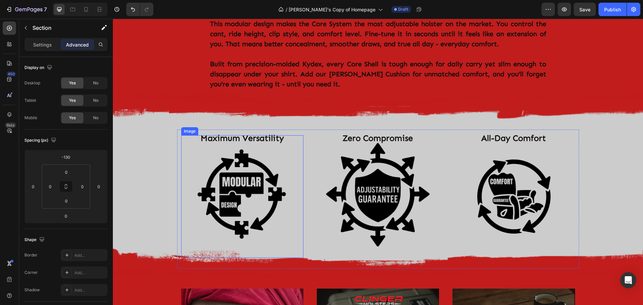
scroll to position [397, 0]
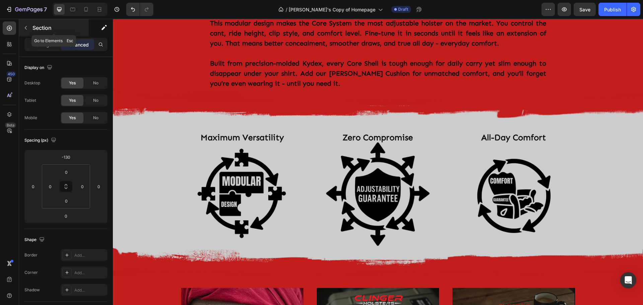
click at [26, 26] on icon "button" at bounding box center [25, 27] width 5 height 5
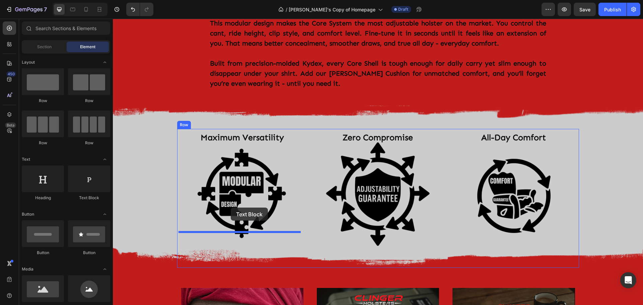
drag, startPoint x: 195, startPoint y: 200, endPoint x: 232, endPoint y: 204, distance: 37.0
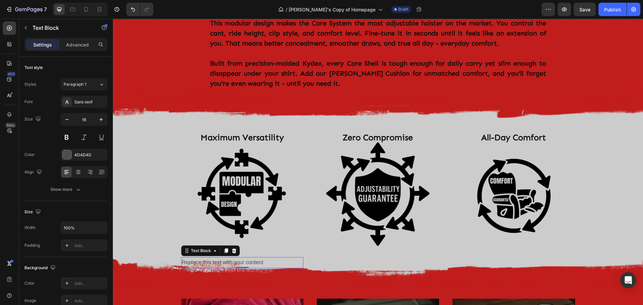
click at [269, 257] on div "Replace this text with your content" at bounding box center [242, 262] width 122 height 11
drag, startPoint x: 267, startPoint y: 237, endPoint x: 174, endPoint y: 238, distance: 93.7
click at [174, 238] on div "Image Maximum Versatility Text Block Image Replace this text with your content …" at bounding box center [378, 191] width 530 height 173
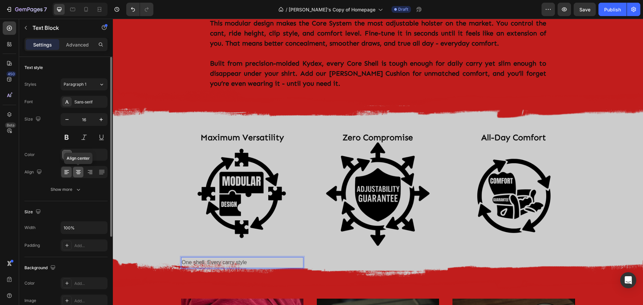
click at [79, 172] on icon at bounding box center [78, 171] width 3 height 1
click at [70, 152] on div at bounding box center [67, 154] width 9 height 9
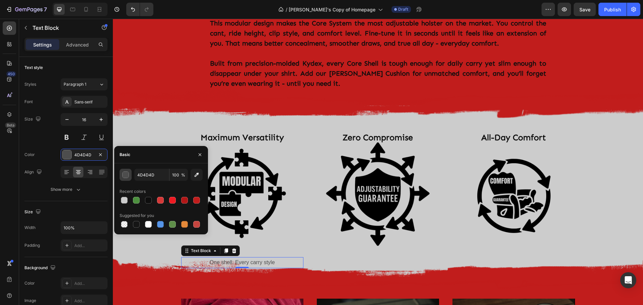
drag, startPoint x: 128, startPoint y: 173, endPoint x: 125, endPoint y: 175, distance: 3.6
click at [128, 174] on div "button" at bounding box center [125, 175] width 7 height 7
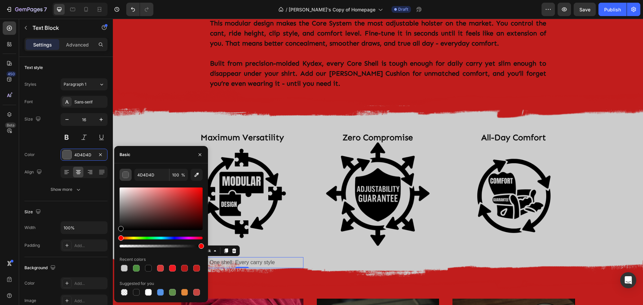
click at [126, 179] on button "button" at bounding box center [125, 175] width 12 height 12
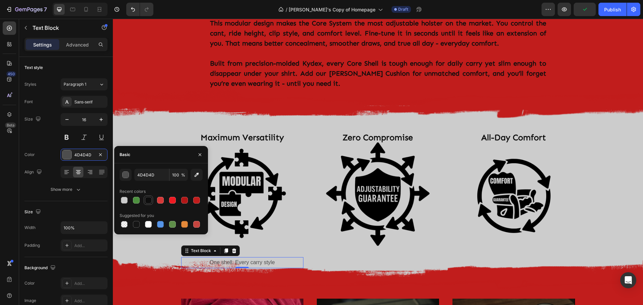
click at [149, 204] on div at bounding box center [148, 199] width 9 height 9
type input "0E0E0E"
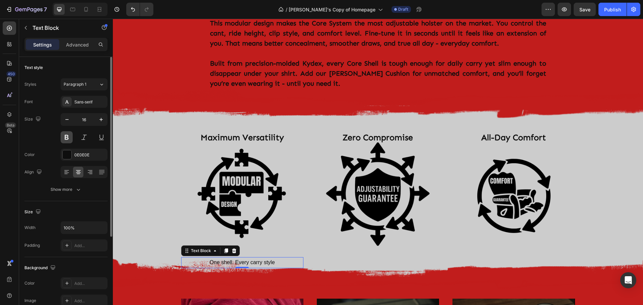
click at [66, 138] on button at bounding box center [67, 137] width 12 height 12
click at [100, 119] on icon "button" at bounding box center [101, 119] width 7 height 7
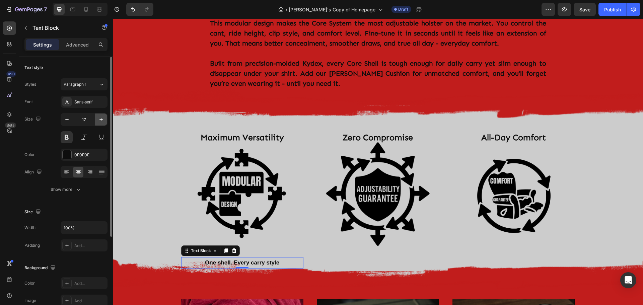
click at [100, 119] on icon "button" at bounding box center [101, 119] width 7 height 7
type input "18"
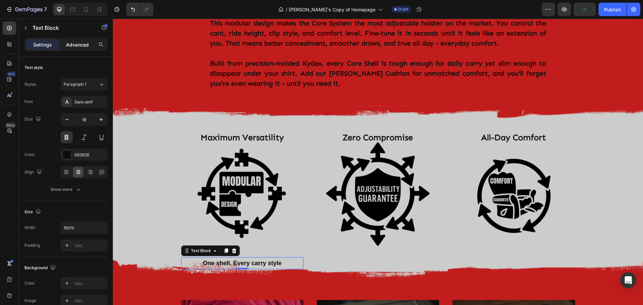
click at [73, 41] on p "Advanced" at bounding box center [77, 44] width 23 height 7
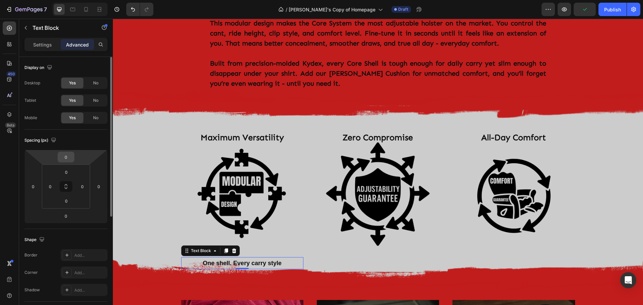
click at [72, 153] on input "0" at bounding box center [65, 157] width 13 height 10
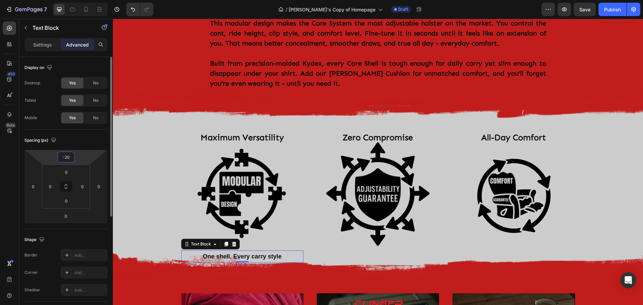
type input "-2"
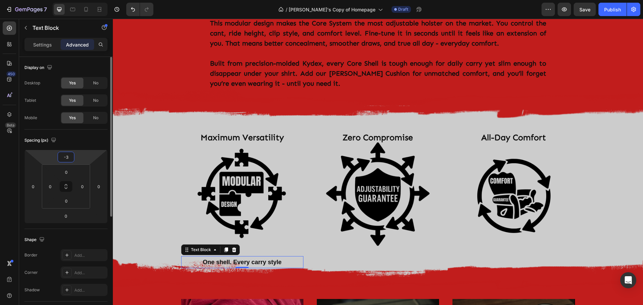
type input "-30"
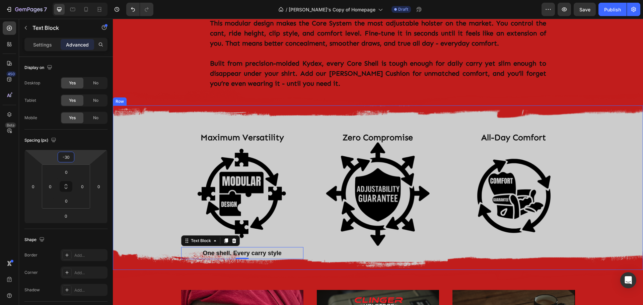
click at [130, 157] on div "Image Maximum Versatility Text Block Image One shell. Every carry style Text Bl…" at bounding box center [378, 187] width 530 height 164
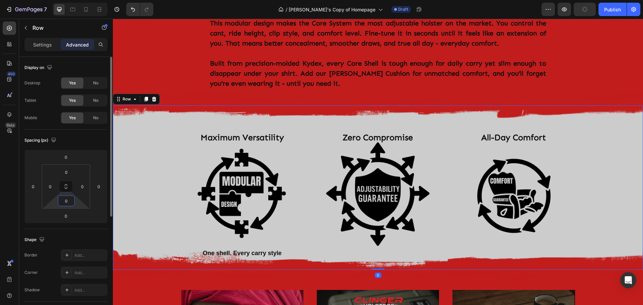
click at [70, 203] on input "0" at bounding box center [66, 201] width 13 height 10
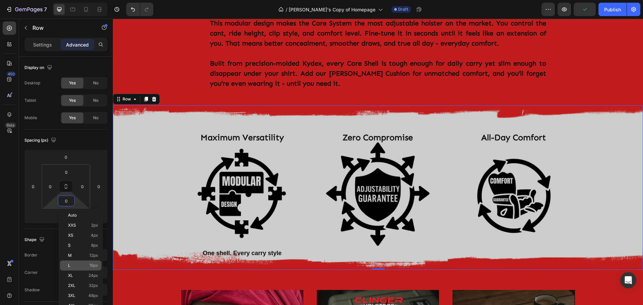
click at [74, 265] on p "L 16px" at bounding box center [83, 265] width 30 height 5
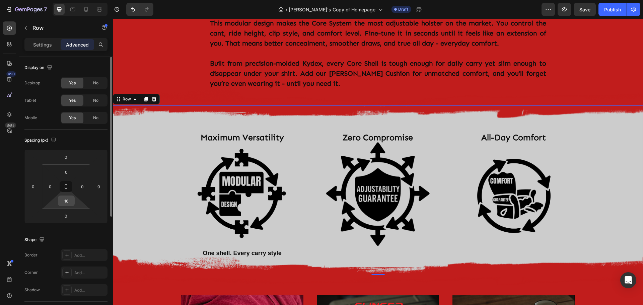
click at [72, 203] on input "16" at bounding box center [66, 201] width 13 height 10
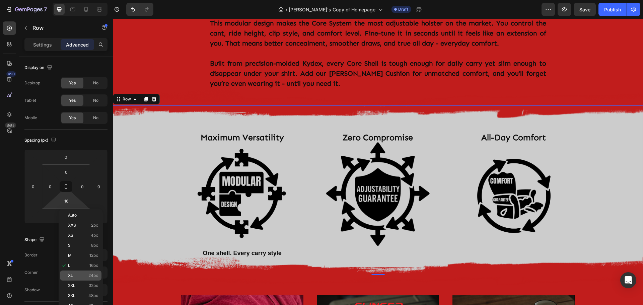
click at [76, 275] on p "XL 24px" at bounding box center [83, 275] width 30 height 5
type input "24"
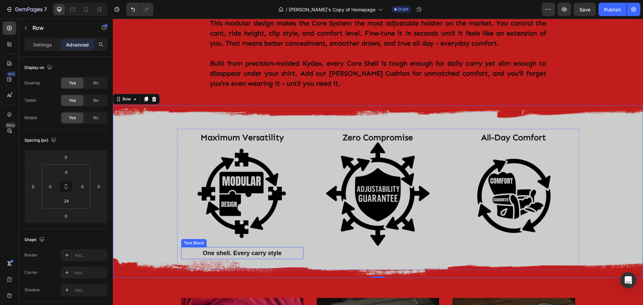
click at [291, 248] on p "One shell. Every carry style" at bounding box center [242, 253] width 121 height 11
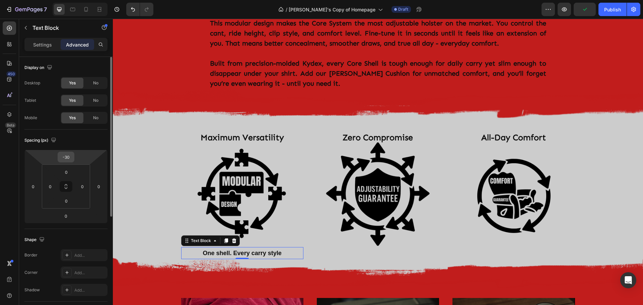
click at [70, 157] on input "-30" at bounding box center [65, 157] width 13 height 10
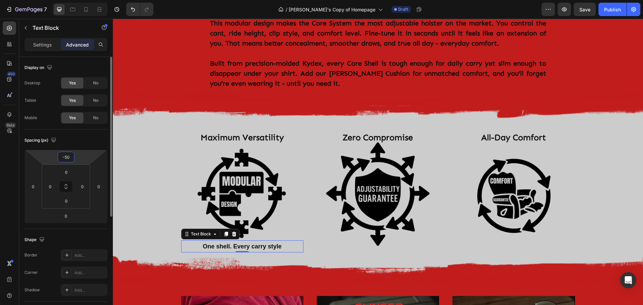
type input "-5"
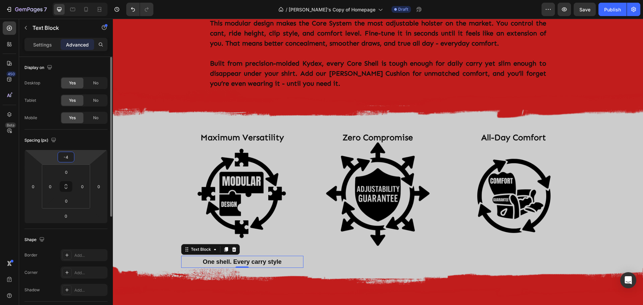
type input "-40"
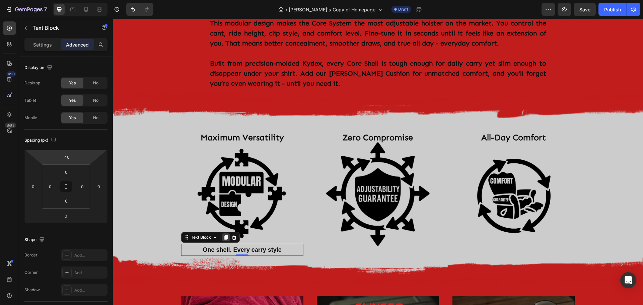
click at [224, 235] on icon at bounding box center [226, 237] width 4 height 5
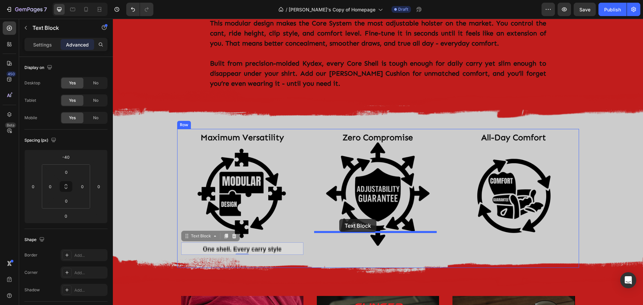
drag, startPoint x: 184, startPoint y: 210, endPoint x: 339, endPoint y: 219, distance: 155.6
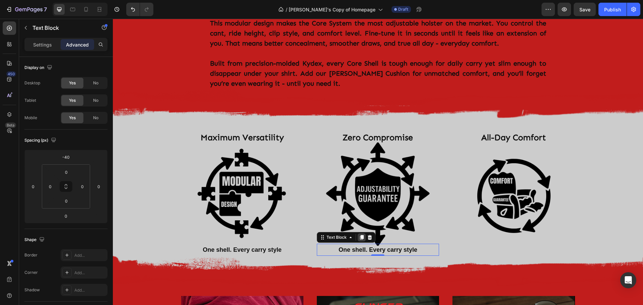
click at [360, 235] on icon at bounding box center [362, 237] width 4 height 5
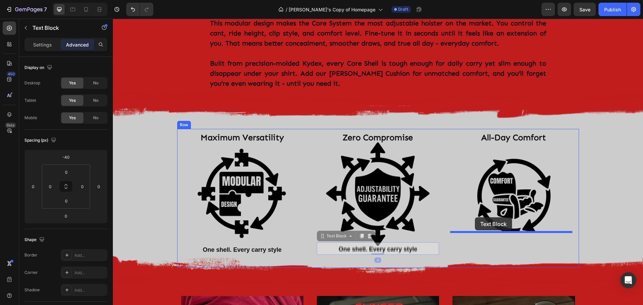
drag, startPoint x: 318, startPoint y: 211, endPoint x: 475, endPoint y: 217, distance: 156.8
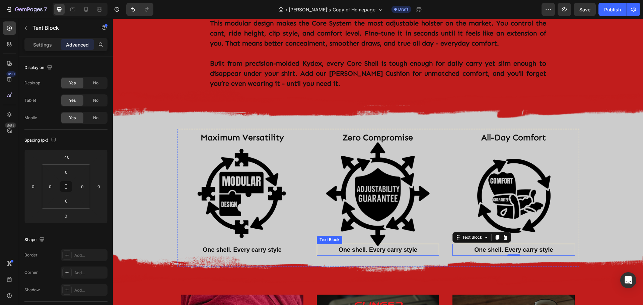
click at [350, 244] on p "One shell. Every carry style" at bounding box center [377, 249] width 121 height 11
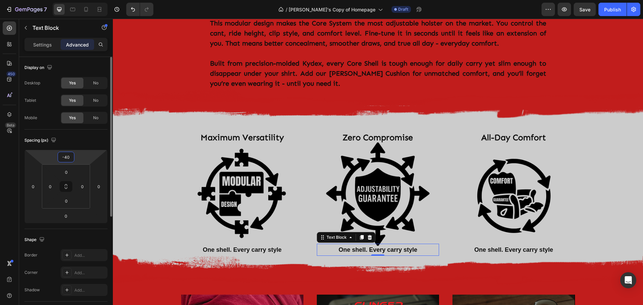
click at [67, 158] on input "-40" at bounding box center [65, 157] width 13 height 10
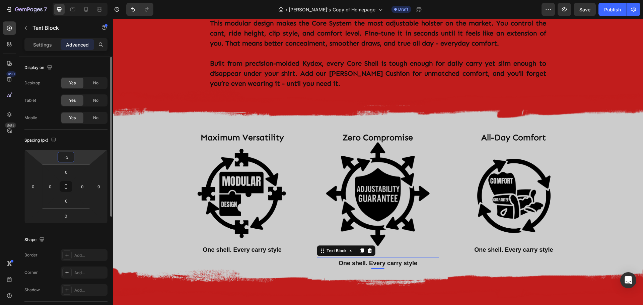
type input "-30"
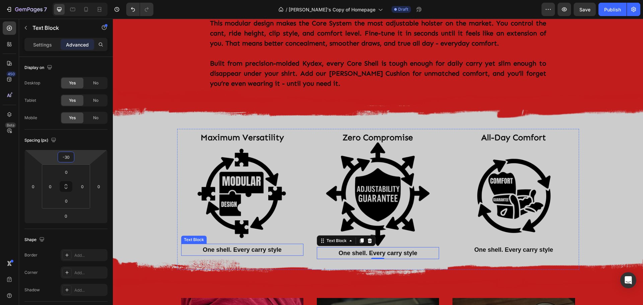
click at [248, 244] on p "One shell. Every carry style" at bounding box center [242, 249] width 121 height 11
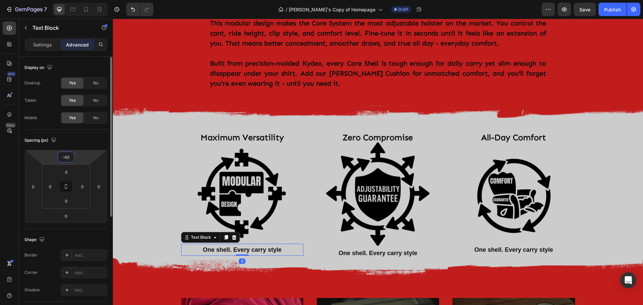
click at [68, 159] on input "-40" at bounding box center [65, 157] width 13 height 10
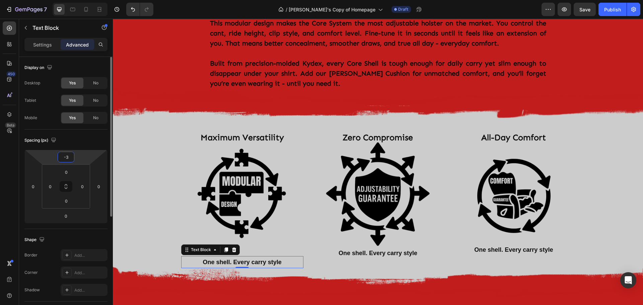
type input "-30"
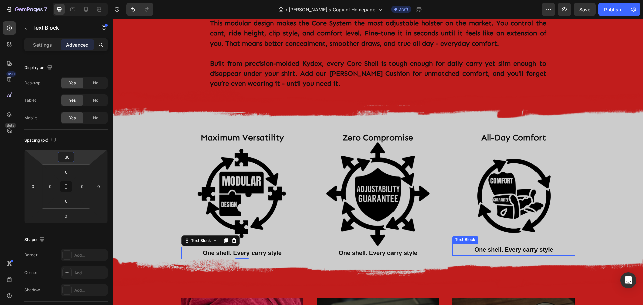
click at [485, 244] on p "One shell. Every carry style" at bounding box center [513, 249] width 121 height 11
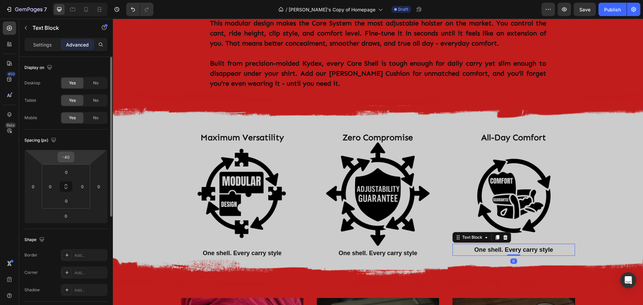
click at [67, 157] on input "-40" at bounding box center [65, 157] width 13 height 10
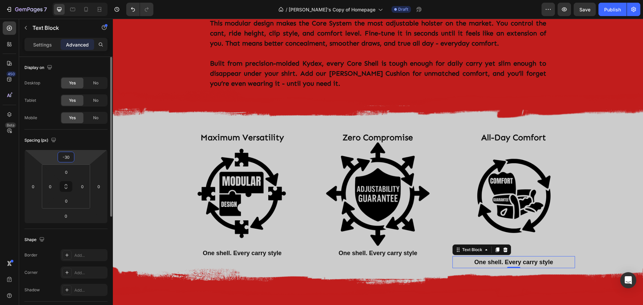
type input "-30"
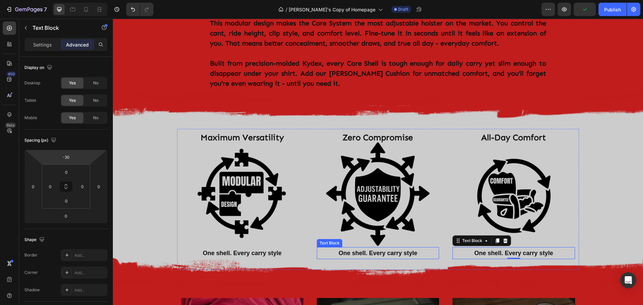
click at [394, 248] on p "One shell. Every carry style" at bounding box center [377, 253] width 121 height 11
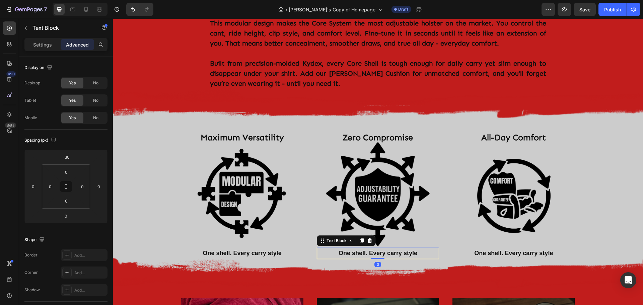
click at [400, 248] on p "One shell. Every carry style" at bounding box center [377, 253] width 121 height 11
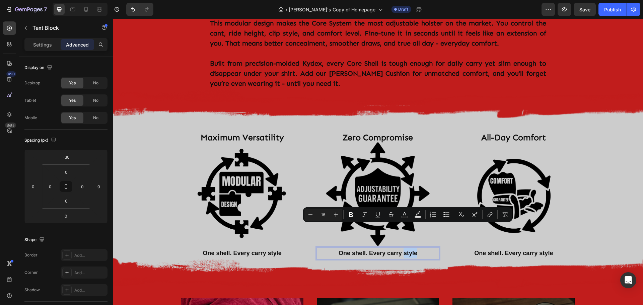
click at [400, 248] on p "One shell. Every carry style" at bounding box center [377, 253] width 121 height 11
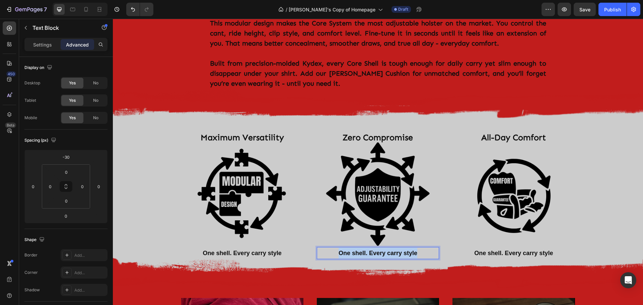
click at [400, 248] on p "One shell. Every carry style" at bounding box center [377, 253] width 121 height 11
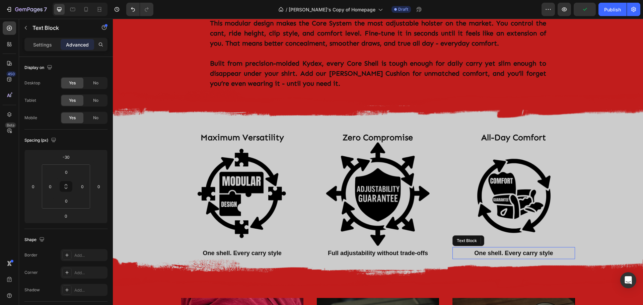
click at [505, 248] on p "One shell. Every carry style" at bounding box center [513, 253] width 121 height 11
click at [625, 209] on div "Image Maximum Versatility Text Block Image One shell. Every carry style Text Bl…" at bounding box center [378, 187] width 530 height 164
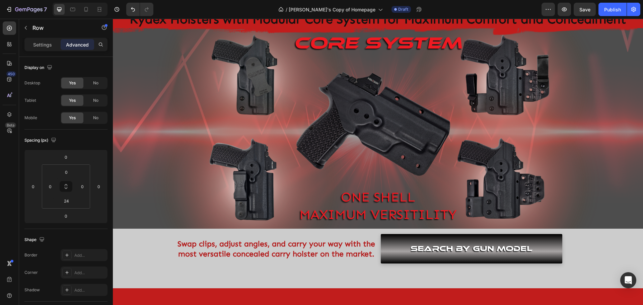
scroll to position [0, 0]
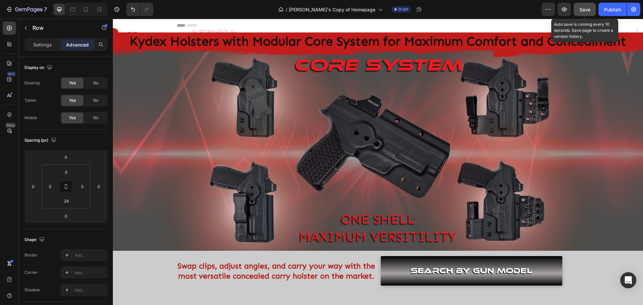
click at [586, 8] on span "Save" at bounding box center [584, 10] width 11 height 6
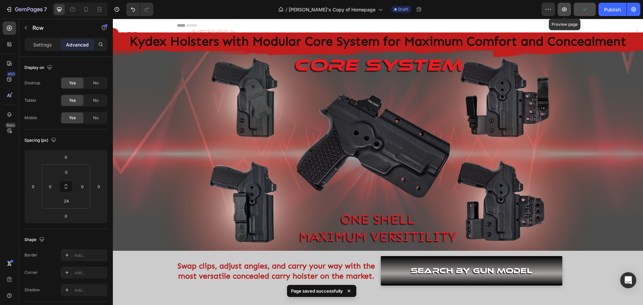
click at [563, 9] on icon "button" at bounding box center [564, 9] width 7 height 7
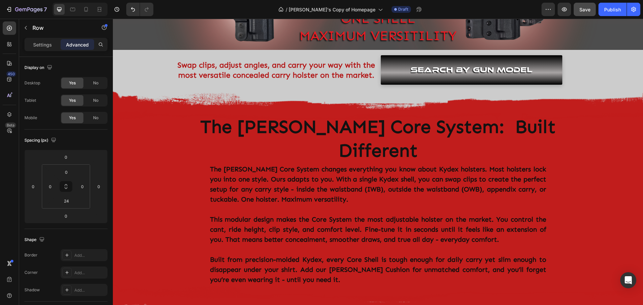
scroll to position [234, 0]
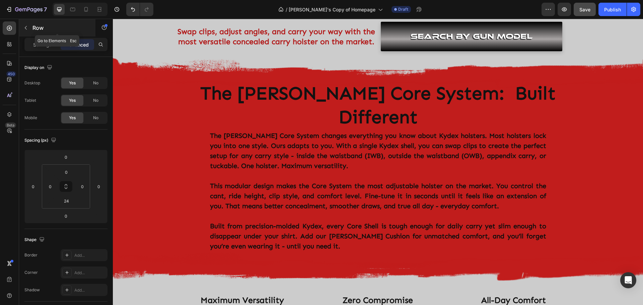
click at [26, 26] on icon "button" at bounding box center [26, 28] width 2 height 4
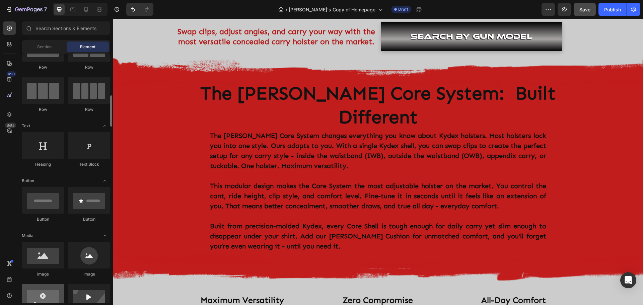
scroll to position [67, 0]
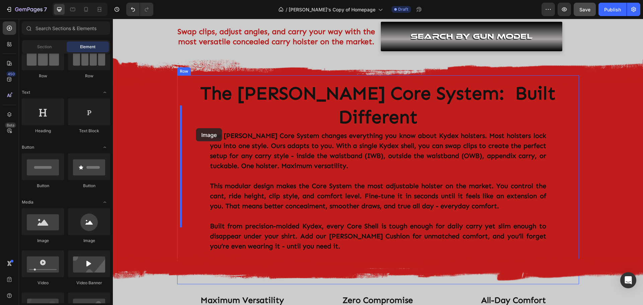
drag, startPoint x: 166, startPoint y: 248, endPoint x: 196, endPoint y: 128, distance: 123.7
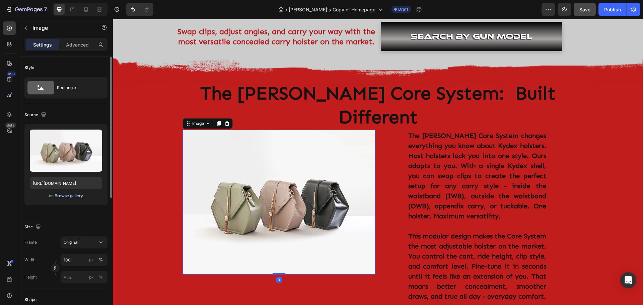
click at [63, 195] on div "Browse gallery" at bounding box center [69, 196] width 28 height 6
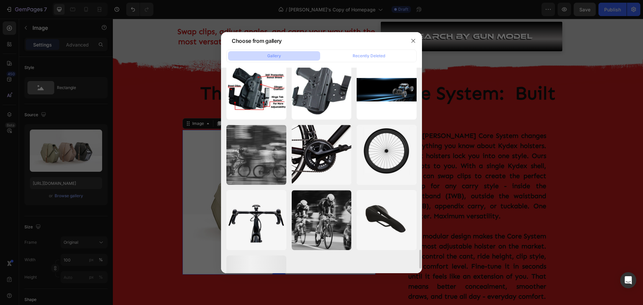
scroll to position [2015, 0]
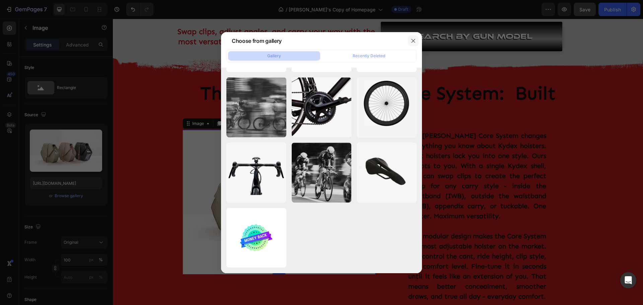
click at [413, 40] on icon "button" at bounding box center [412, 40] width 5 height 5
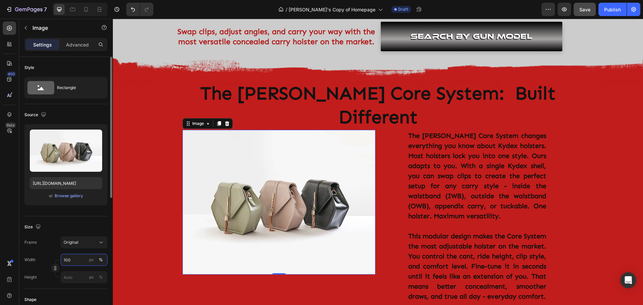
click at [77, 260] on input "100" at bounding box center [84, 260] width 47 height 12
click at [84, 241] on div "Original" at bounding box center [80, 242] width 33 height 6
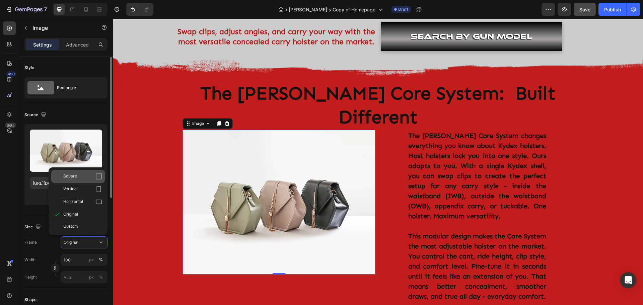
click at [73, 175] on span "Square" at bounding box center [70, 176] width 14 height 7
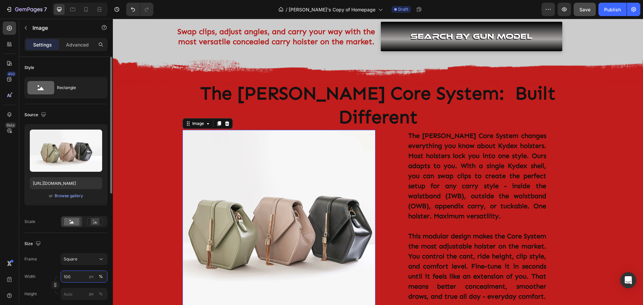
click at [76, 275] on input "100" at bounding box center [84, 276] width 47 height 12
drag, startPoint x: 73, startPoint y: 275, endPoint x: 63, endPoint y: 277, distance: 10.8
click at [63, 277] on input "100" at bounding box center [84, 276] width 47 height 12
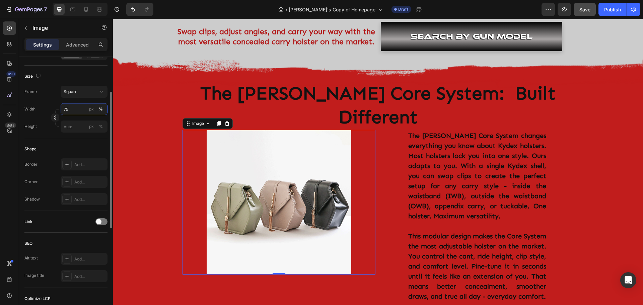
scroll to position [134, 0]
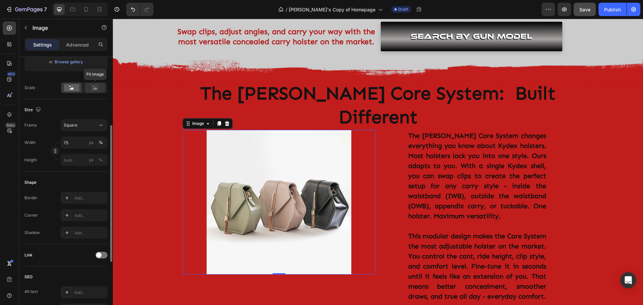
click at [95, 86] on rect at bounding box center [95, 87] width 9 height 7
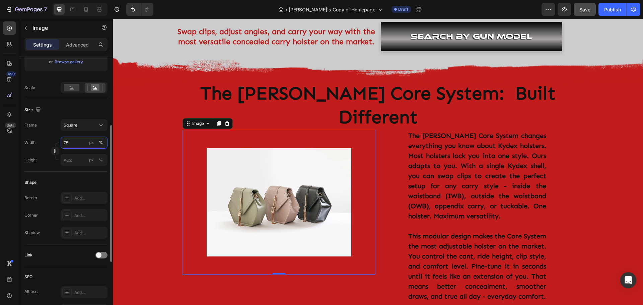
click at [77, 145] on input "75" at bounding box center [84, 143] width 47 height 12
click at [71, 162] on p "Full 100%" at bounding box center [82, 159] width 39 height 6
type input "100"
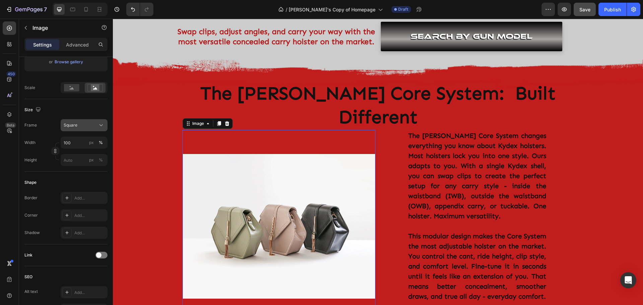
click at [88, 125] on div "Square" at bounding box center [80, 125] width 33 height 6
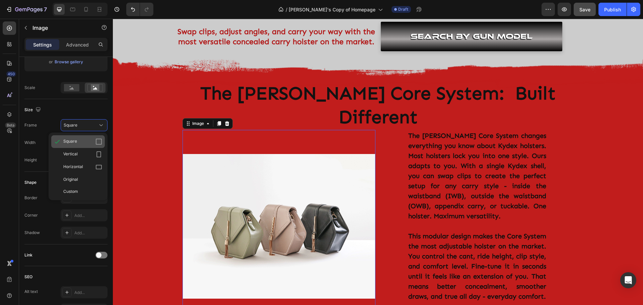
click at [70, 142] on span "Square" at bounding box center [70, 141] width 14 height 7
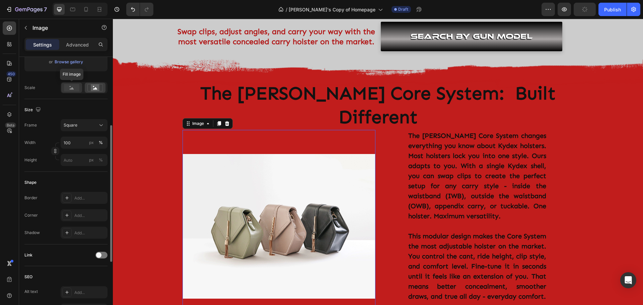
click at [76, 86] on rect at bounding box center [71, 87] width 15 height 7
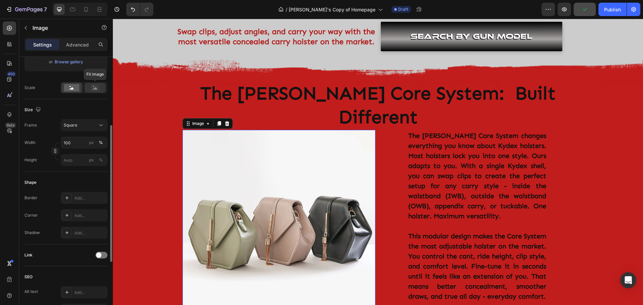
click at [94, 88] on rect at bounding box center [95, 87] width 9 height 7
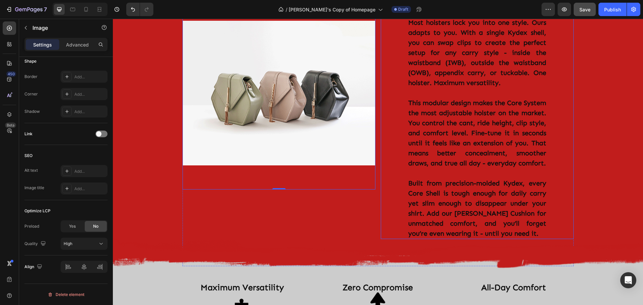
scroll to position [368, 0]
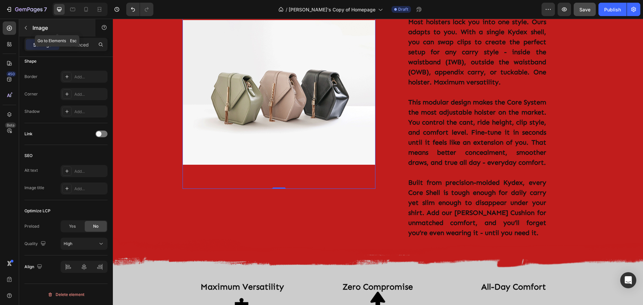
click at [25, 27] on icon "button" at bounding box center [26, 28] width 2 height 4
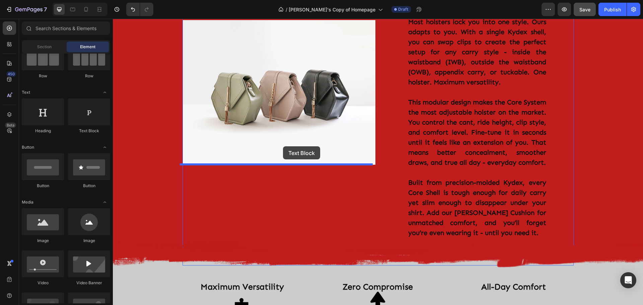
drag, startPoint x: 204, startPoint y: 133, endPoint x: 283, endPoint y: 146, distance: 80.2
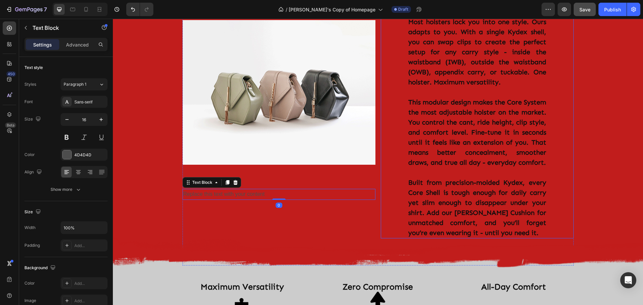
click at [480, 105] on p "This modular design makes the Core System the most adjustable holster on the ma…" at bounding box center [477, 132] width 138 height 70
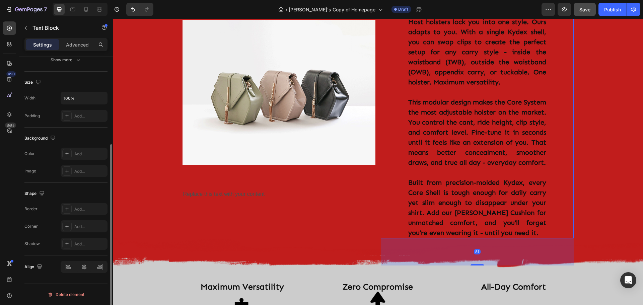
click at [463, 114] on p "This modular design makes the Core System the most adjustable holster on the ma…" at bounding box center [477, 132] width 138 height 70
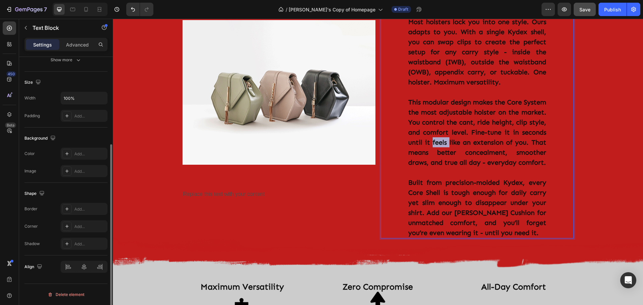
click at [463, 114] on p "This modular design makes the Core System the most adjustable holster on the ma…" at bounding box center [477, 132] width 138 height 70
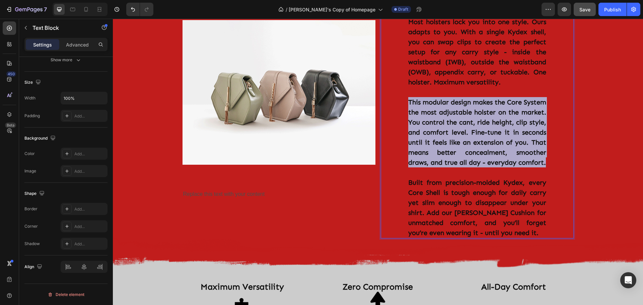
drag, startPoint x: 468, startPoint y: 148, endPoint x: 402, endPoint y: 80, distance: 94.9
click at [402, 80] on div "The [PERSON_NAME] Core System changes everything you know about Kydex holsters.…" at bounding box center [477, 117] width 193 height 242
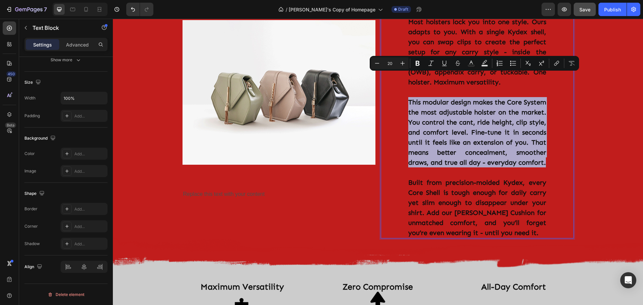
copy p "This modular design makes the Core System the most adjustable holster on the ma…"
click at [249, 189] on div "Replace this text with your content" at bounding box center [278, 194] width 193 height 11
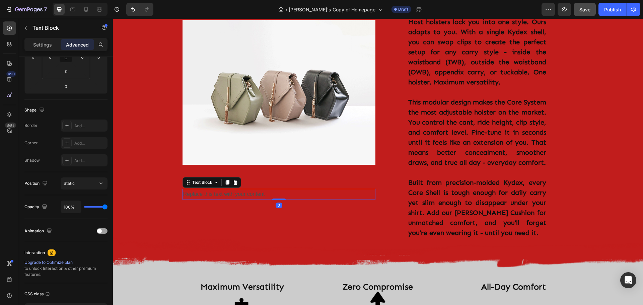
click at [252, 189] on div "Replace this text with your content" at bounding box center [278, 194] width 193 height 11
click at [252, 189] on p "Replace this text with your content" at bounding box center [278, 194] width 191 height 10
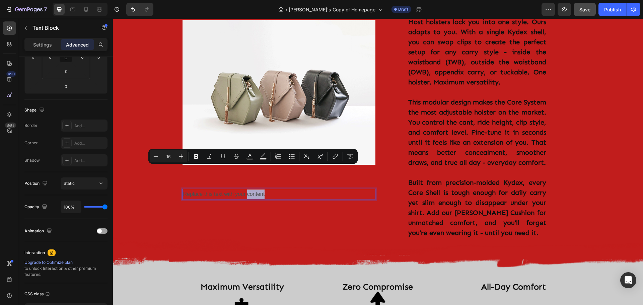
click at [252, 189] on p "Replace this text with your content" at bounding box center [278, 194] width 191 height 10
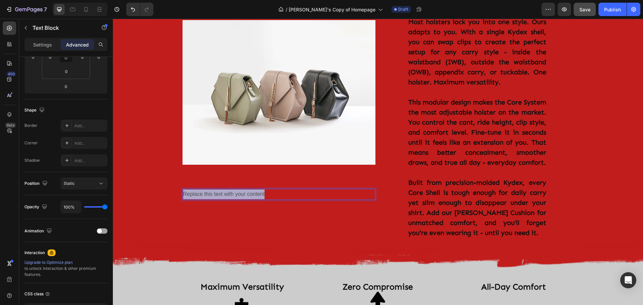
click at [252, 189] on p "Replace this text with your content" at bounding box center [278, 194] width 191 height 10
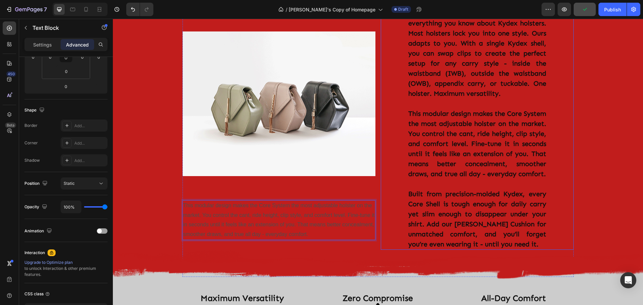
scroll to position [301, 0]
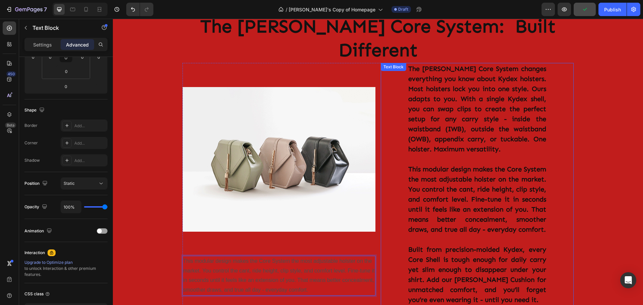
click at [451, 110] on p "The [PERSON_NAME] Core System changes everything you know about Kydex holsters.…" at bounding box center [477, 109] width 138 height 90
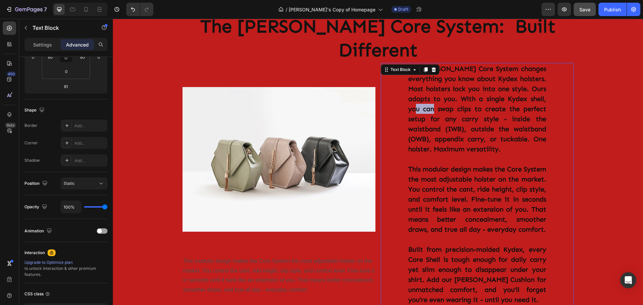
click at [442, 87] on p "The [PERSON_NAME] Core System changes everything you know about Kydex holsters.…" at bounding box center [477, 109] width 138 height 90
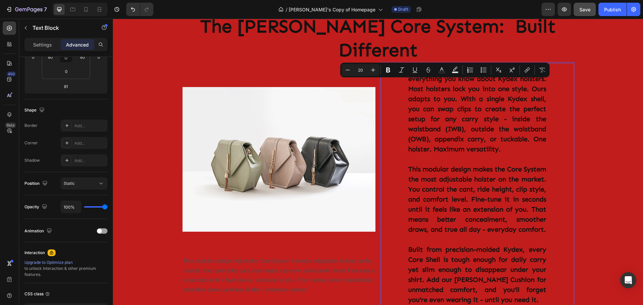
click at [411, 154] on p "Rich Text Editor. Editing area: main" at bounding box center [477, 159] width 138 height 10
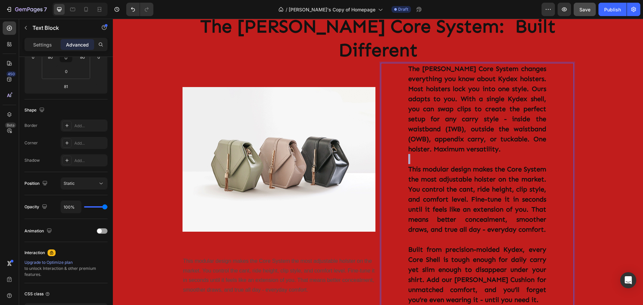
click at [411, 154] on p "Rich Text Editor. Editing area: main" at bounding box center [477, 159] width 138 height 10
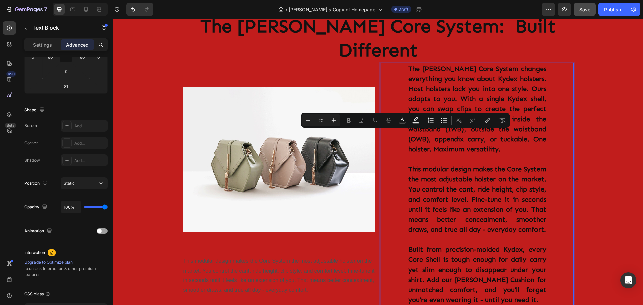
click at [441, 164] on p "This modular design makes the Core System the most adjustable holster on the ma…" at bounding box center [477, 199] width 138 height 70
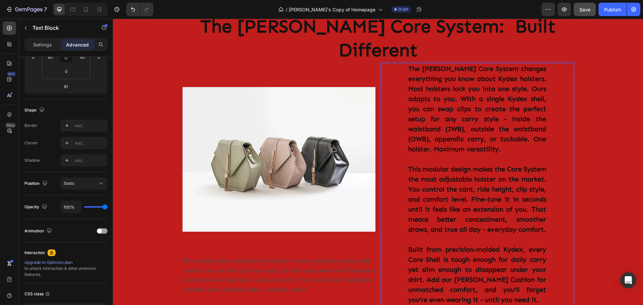
click at [408, 154] on p "Rich Text Editor. Editing area: main" at bounding box center [477, 159] width 138 height 10
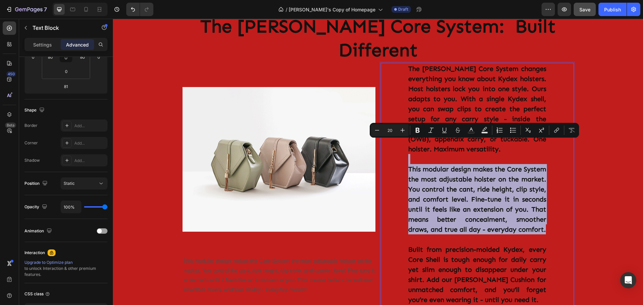
drag, startPoint x: 406, startPoint y: 134, endPoint x: 484, endPoint y: 213, distance: 110.8
click at [484, 213] on div "The [PERSON_NAME] Core System changes everything you know about Kydex holsters.…" at bounding box center [476, 184] width 139 height 242
click at [349, 256] on div "This modular design makes the Core System the most adjustable holster on the ma…" at bounding box center [278, 276] width 193 height 40
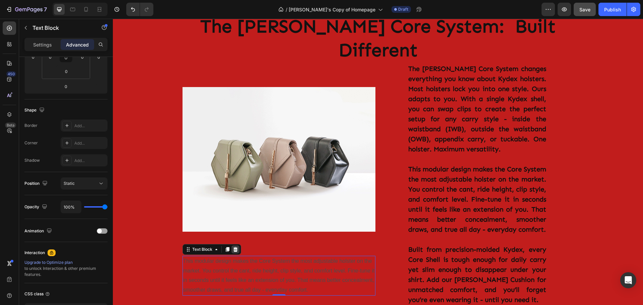
click at [233, 247] on icon at bounding box center [235, 249] width 5 height 5
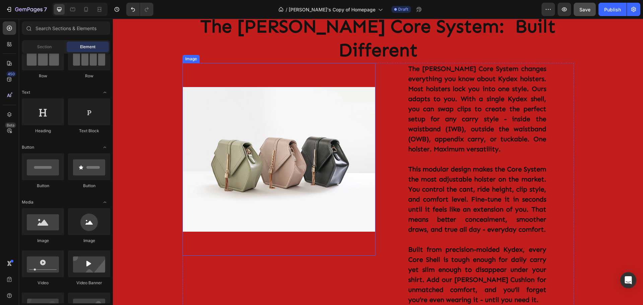
click at [284, 131] on img at bounding box center [278, 159] width 193 height 193
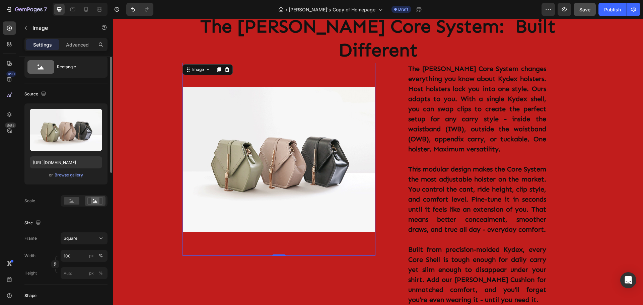
scroll to position [0, 0]
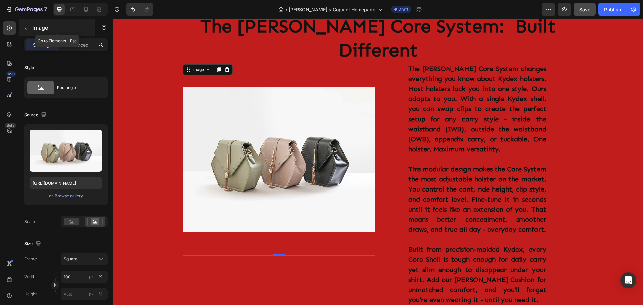
click at [27, 29] on icon "button" at bounding box center [25, 27] width 5 height 5
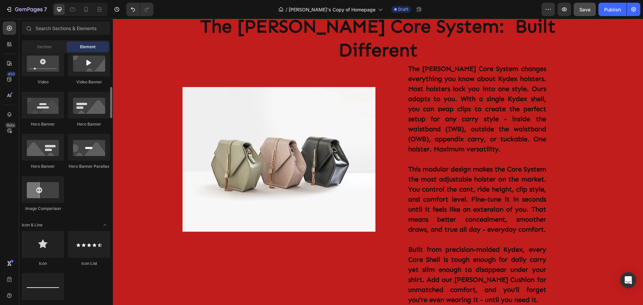
scroll to position [201, 0]
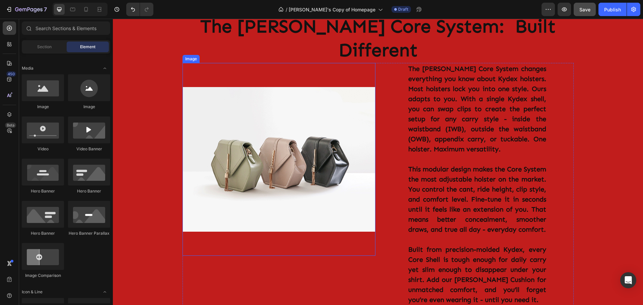
click at [223, 120] on img at bounding box center [278, 159] width 193 height 193
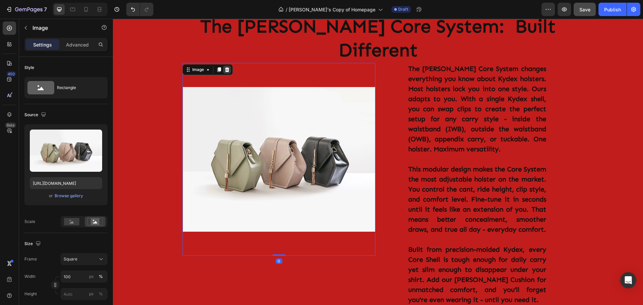
click at [224, 67] on icon at bounding box center [226, 69] width 5 height 5
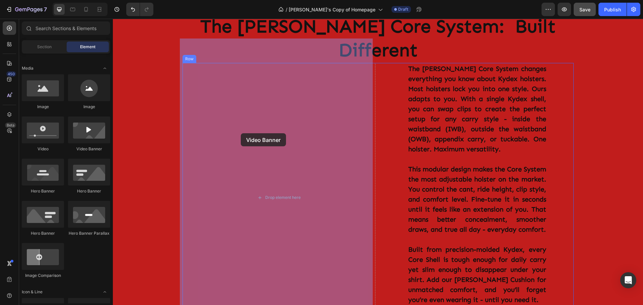
drag, startPoint x: 199, startPoint y: 156, endPoint x: 241, endPoint y: 133, distance: 47.2
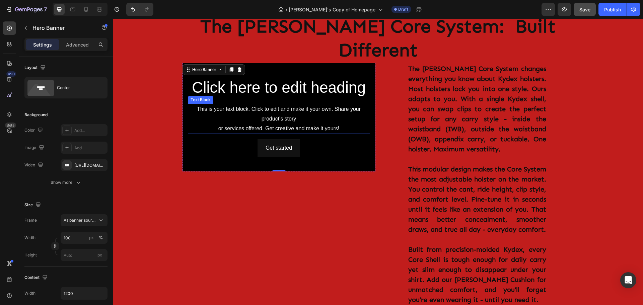
click at [275, 104] on div "This is your text block. Click to edit and make it your own. Share your product…" at bounding box center [279, 119] width 182 height 30
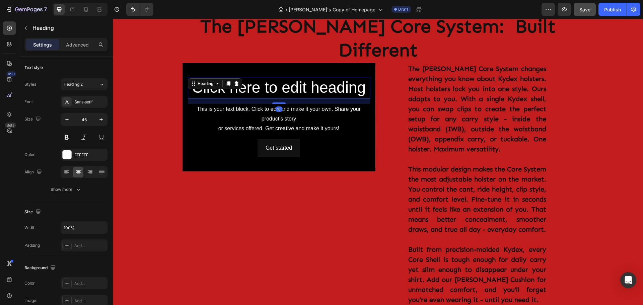
click at [272, 77] on h2 "Click here to edit heading" at bounding box center [279, 87] width 182 height 21
click at [236, 81] on icon at bounding box center [236, 83] width 5 height 5
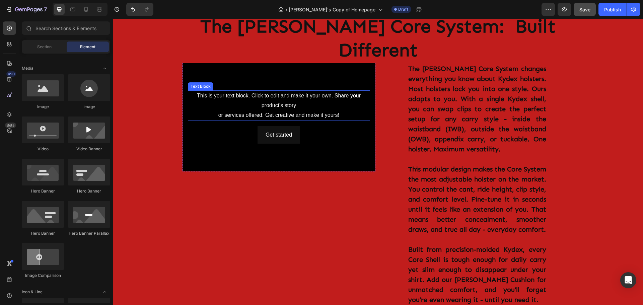
click at [274, 90] on div "This is your text block. Click to edit and make it your own. Share your product…" at bounding box center [279, 105] width 182 height 30
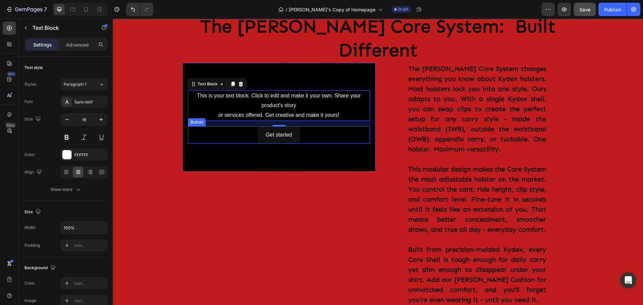
click at [320, 126] on div "Get started Button" at bounding box center [279, 135] width 182 height 18
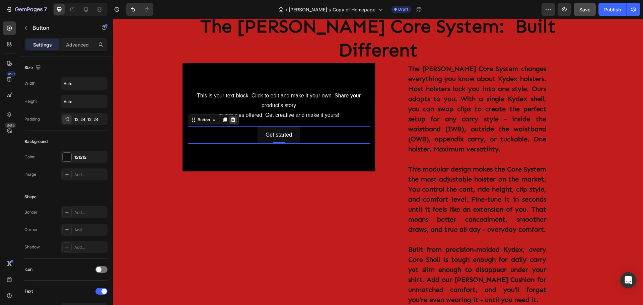
click at [233, 117] on icon at bounding box center [232, 119] width 5 height 5
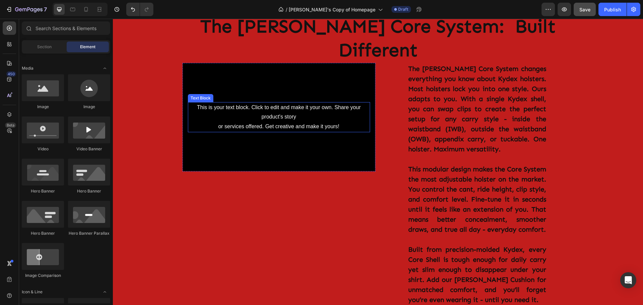
click at [277, 102] on div "This is your text block. Click to edit and make it your own. Share your product…" at bounding box center [279, 117] width 182 height 30
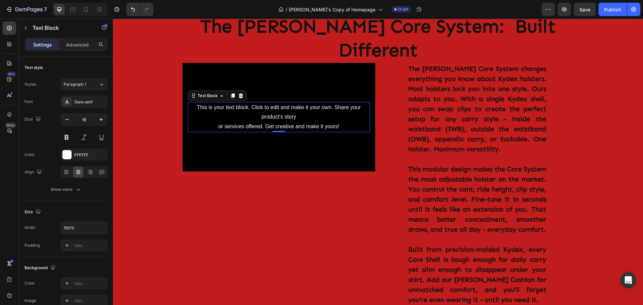
click at [285, 102] on div "This is your text block. Click to edit and make it your own. Share your product…" at bounding box center [279, 117] width 182 height 30
click at [285, 103] on p "This is your text block. Click to edit and make it your own. Share your product…" at bounding box center [278, 117] width 181 height 29
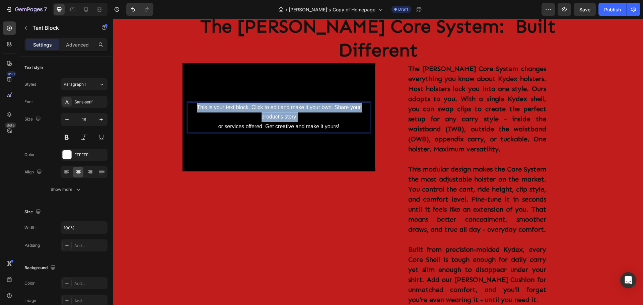
click at [285, 103] on p "This is your text block. Click to edit and make it your own. Share your product…" at bounding box center [278, 117] width 181 height 29
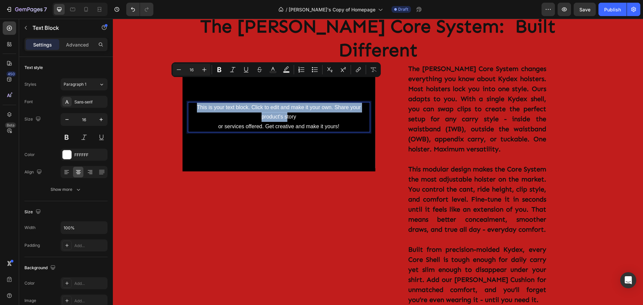
click at [285, 103] on p "This is your text block. Click to edit and make it your own. Share your product…" at bounding box center [278, 117] width 181 height 29
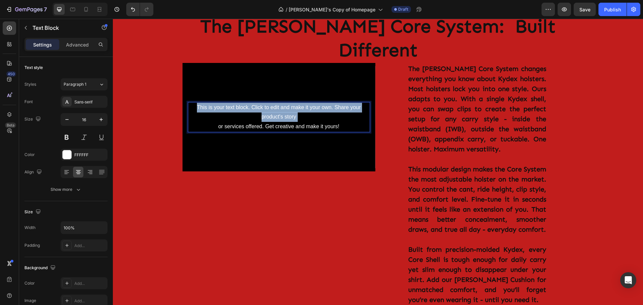
click at [285, 103] on p "This is your text block. Click to edit and make it your own. Share your product…" at bounding box center [278, 117] width 181 height 29
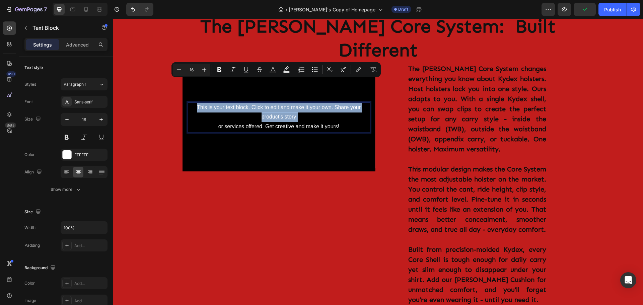
click at [285, 103] on p "This is your text block. Click to edit and make it your own. Share your product…" at bounding box center [278, 117] width 181 height 29
click at [333, 103] on p "This is your text block. Click to edit and make it your own. Share your product…" at bounding box center [278, 117] width 181 height 29
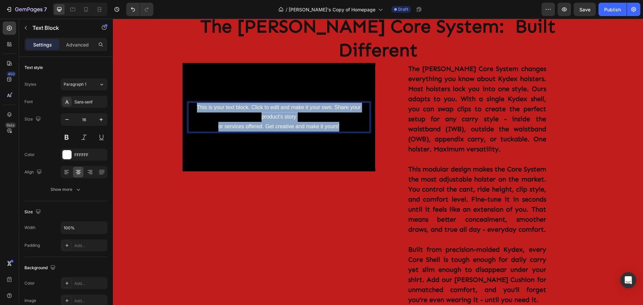
drag, startPoint x: 344, startPoint y: 102, endPoint x: 192, endPoint y: 86, distance: 152.2
click at [192, 103] on p "This is your text block. Click to edit and make it your own. Share your product…" at bounding box center [278, 117] width 181 height 29
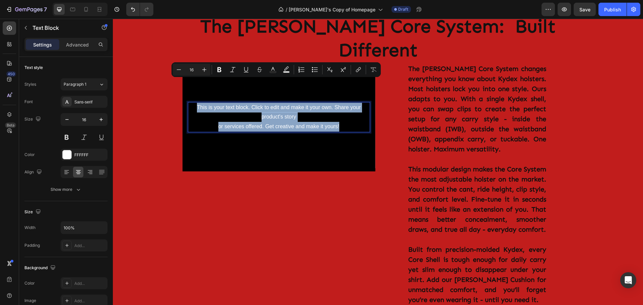
scroll to position [311, 0]
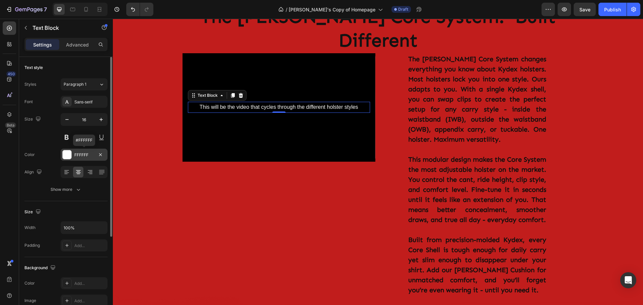
click at [66, 155] on div at bounding box center [67, 154] width 9 height 9
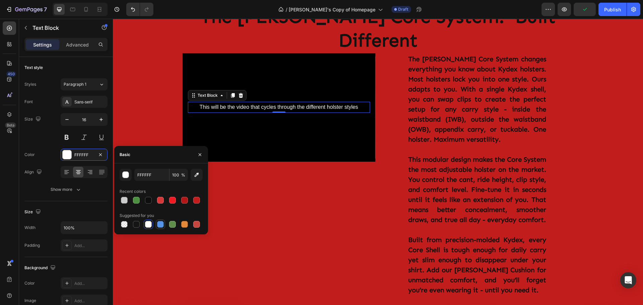
click at [160, 225] on div at bounding box center [160, 224] width 7 height 7
click at [186, 224] on div at bounding box center [184, 224] width 7 height 7
click at [148, 225] on div at bounding box center [148, 224] width 7 height 7
click at [161, 202] on div at bounding box center [160, 200] width 7 height 7
click at [147, 200] on div at bounding box center [148, 200] width 7 height 7
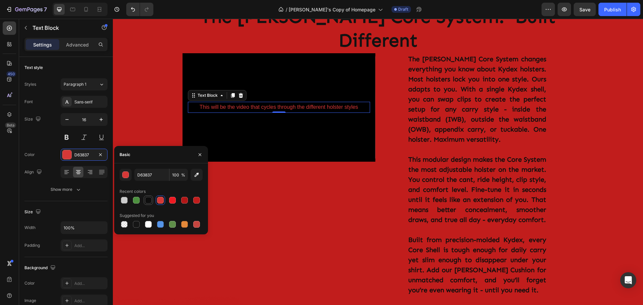
type input "0E0E0E"
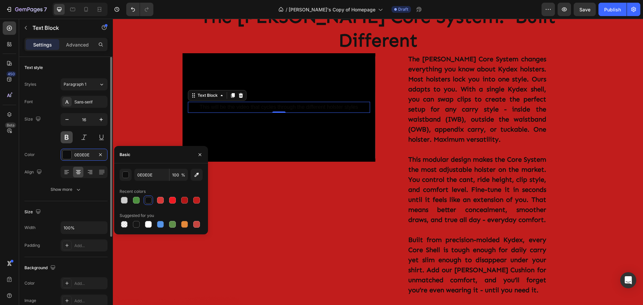
click at [68, 137] on button at bounding box center [67, 137] width 12 height 12
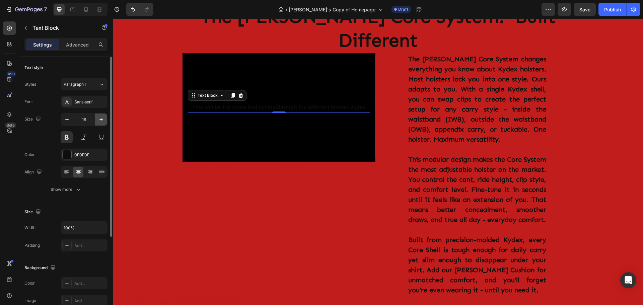
click at [102, 120] on icon "button" at bounding box center [101, 119] width 7 height 7
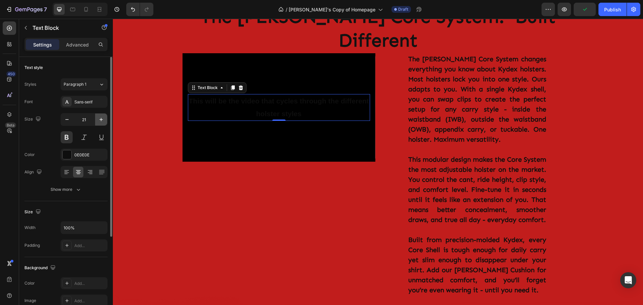
click at [102, 120] on icon "button" at bounding box center [101, 119] width 7 height 7
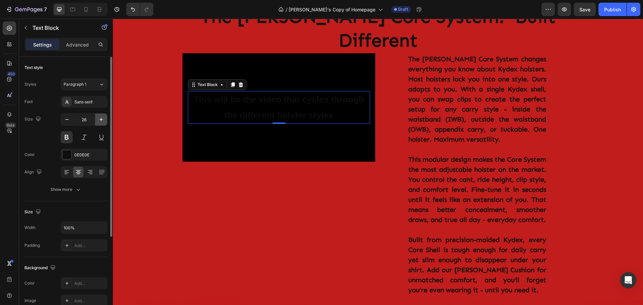
click at [102, 120] on icon "button" at bounding box center [101, 119] width 7 height 7
type input "30"
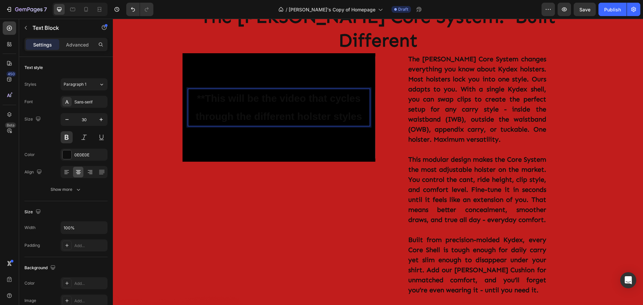
click at [359, 94] on p "**This will be the video that cycles through the different holster styles" at bounding box center [278, 107] width 181 height 36
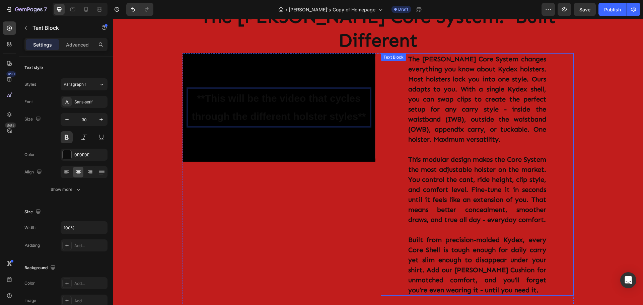
scroll to position [277, 0]
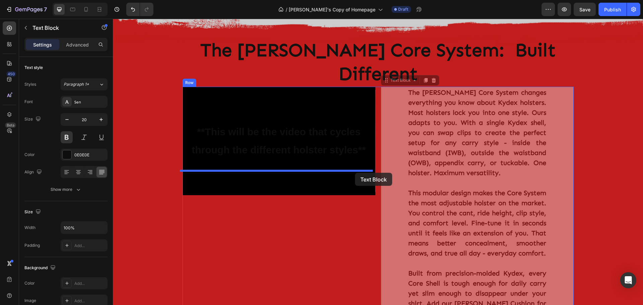
drag, startPoint x: 395, startPoint y: 60, endPoint x: 355, endPoint y: 173, distance: 119.7
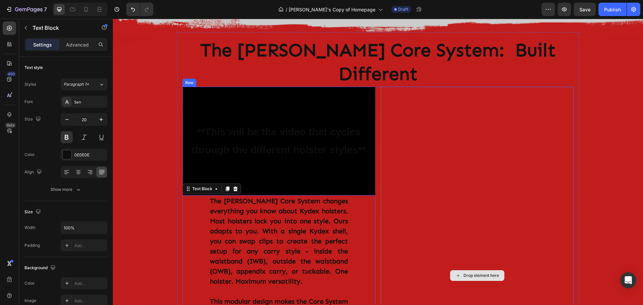
click at [409, 132] on div "Drop element here" at bounding box center [477, 276] width 193 height 378
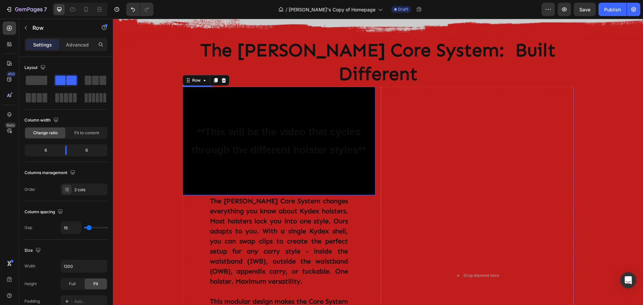
click at [207, 87] on div "Background Image" at bounding box center [278, 141] width 193 height 108
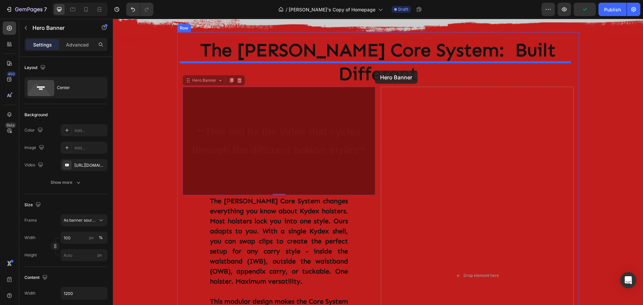
drag, startPoint x: 185, startPoint y: 58, endPoint x: 375, endPoint y: 71, distance: 189.9
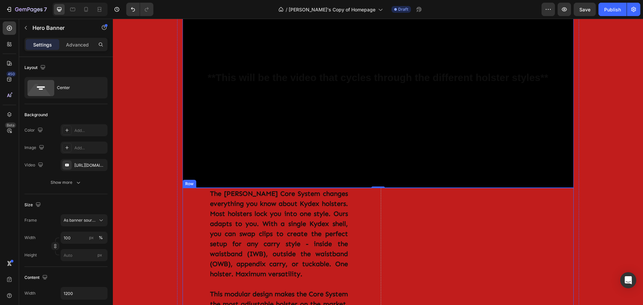
scroll to position [411, 0]
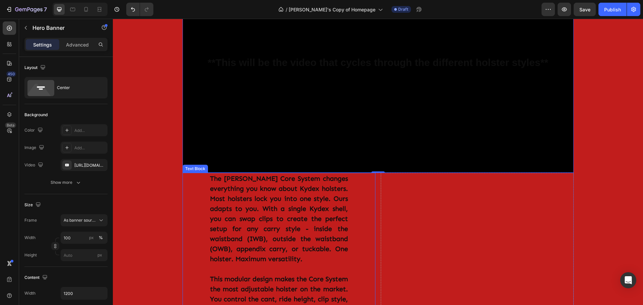
click at [227, 174] on p "The [PERSON_NAME] Core System changes everything you know about Kydex holsters.…" at bounding box center [279, 218] width 138 height 90
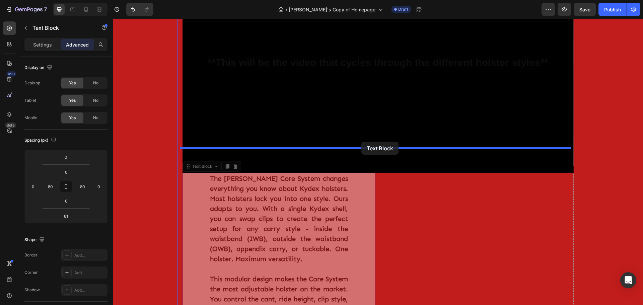
drag, startPoint x: 185, startPoint y: 144, endPoint x: 361, endPoint y: 142, distance: 175.7
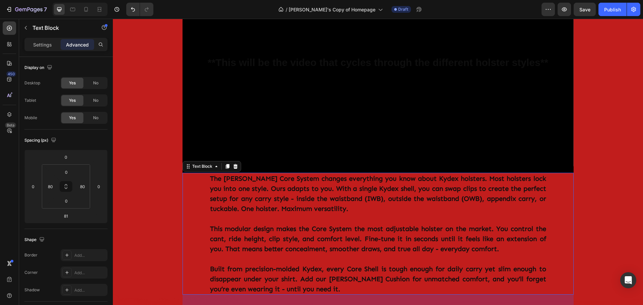
scroll to position [512, 0]
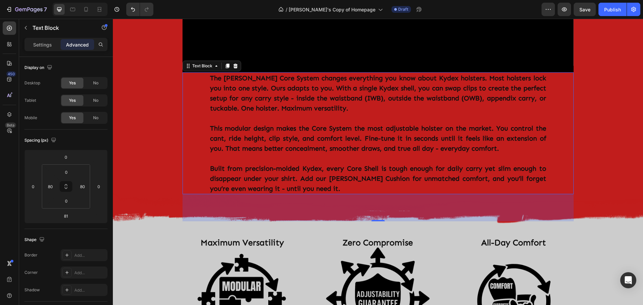
click at [411, 194] on div "81" at bounding box center [377, 207] width 391 height 27
click at [497, 153] on p "Rich Text Editor. Editing area: main" at bounding box center [378, 158] width 336 height 10
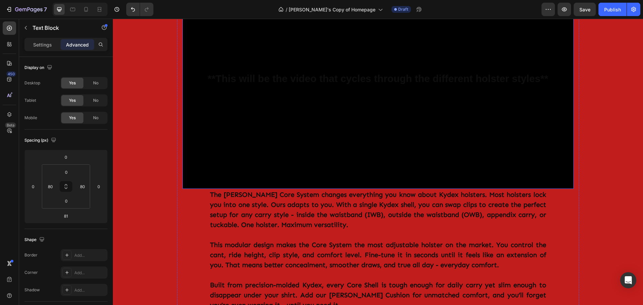
scroll to position [426, 0]
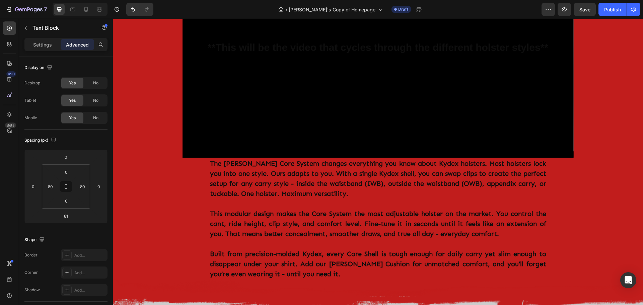
click at [404, 173] on p "The [PERSON_NAME] Core System changes everything you know about Kydex holsters.…" at bounding box center [378, 178] width 336 height 40
click at [200, 158] on div "The Clinger Core System changes everything you know about Kydex holsters. Most …" at bounding box center [377, 219] width 391 height 122
click at [604, 137] on div "Image Row The Clinger Core System: Built Different Heading **This will be the v…" at bounding box center [378, 103] width 530 height 417
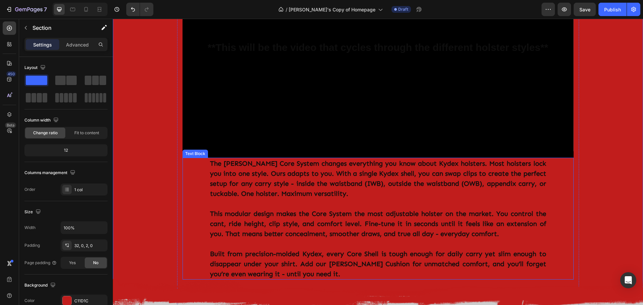
click at [498, 158] on p "The [PERSON_NAME] Core System changes everything you know about Kydex holsters.…" at bounding box center [378, 178] width 336 height 40
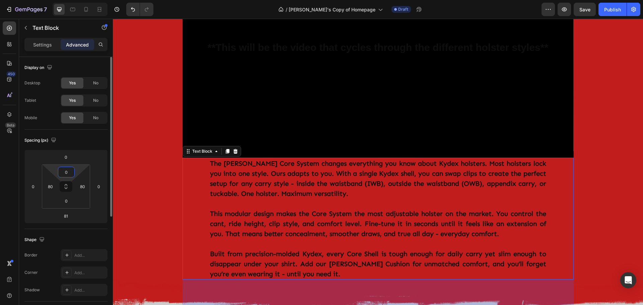
click at [69, 174] on input "0" at bounding box center [66, 172] width 13 height 10
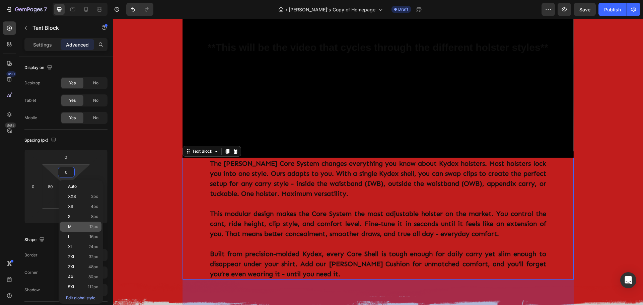
click at [75, 224] on div "M 12px" at bounding box center [81, 227] width 42 height 10
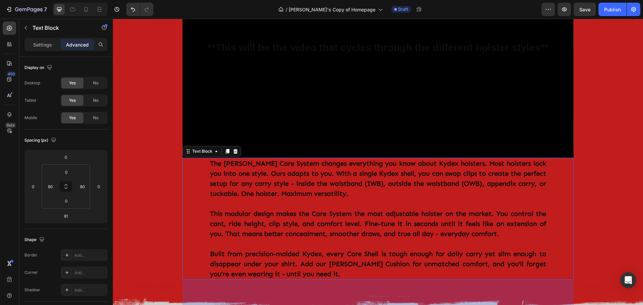
type input "12"
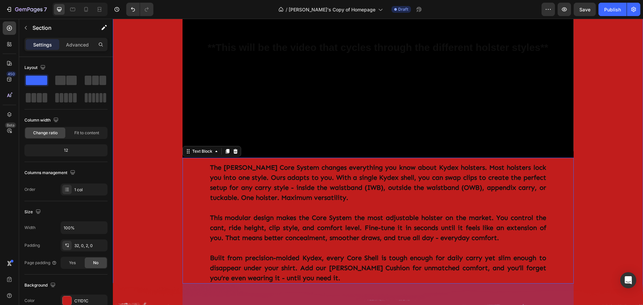
click at [618, 178] on div "Image Row The Clinger Core System: Built Different Heading **This will be the v…" at bounding box center [378, 105] width 530 height 421
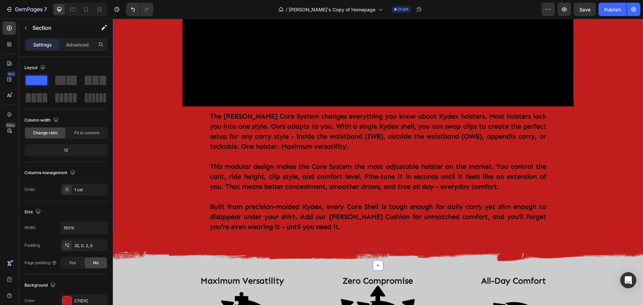
scroll to position [493, 0]
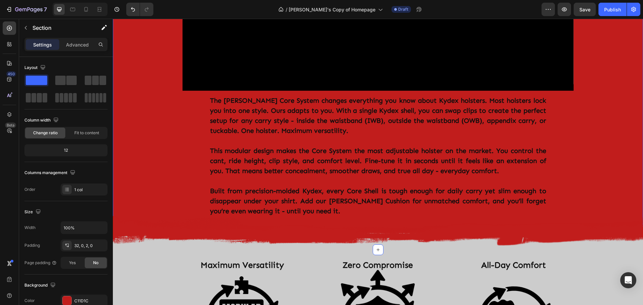
click at [600, 149] on div "Image Row The Clinger Core System: Built Different Heading **This will be the v…" at bounding box center [378, 38] width 530 height 421
click at [68, 300] on div at bounding box center [67, 300] width 9 height 9
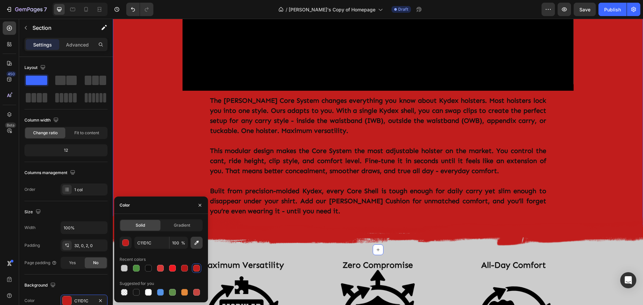
click at [195, 243] on icon "button" at bounding box center [196, 243] width 4 height 4
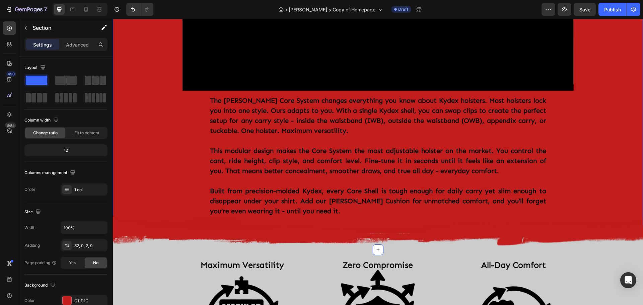
click at [603, 145] on div "Image Row The Clinger Core System: Built Different Heading **This will be the v…" at bounding box center [378, 38] width 530 height 421
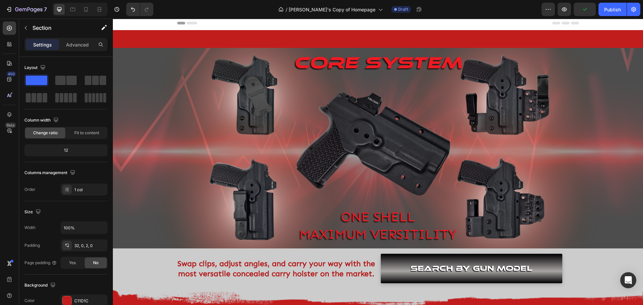
scroll to position [0, 0]
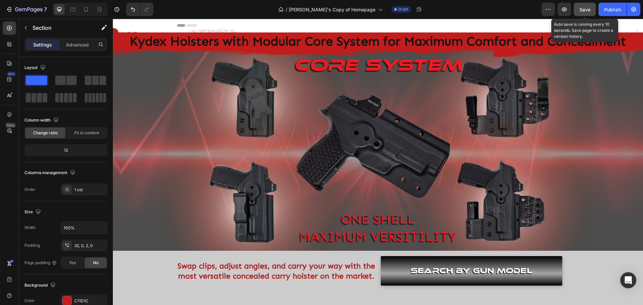
click at [584, 10] on span "Save" at bounding box center [584, 10] width 11 height 6
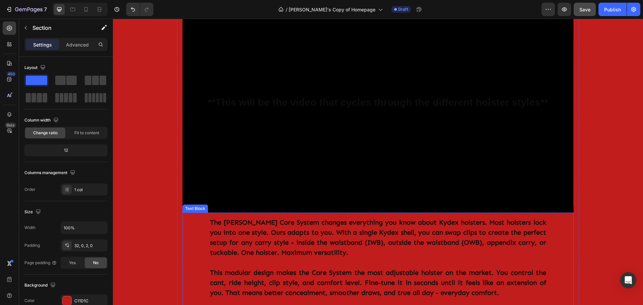
scroll to position [335, 0]
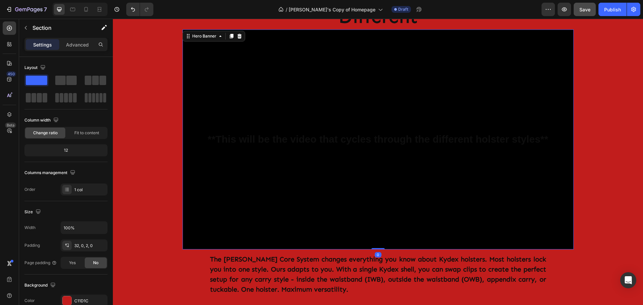
click at [301, 158] on div "Background Image" at bounding box center [377, 139] width 391 height 220
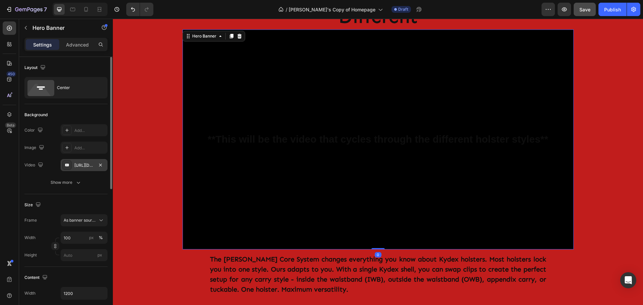
click at [78, 168] on div "[URL][DOMAIN_NAME]" at bounding box center [83, 165] width 19 height 6
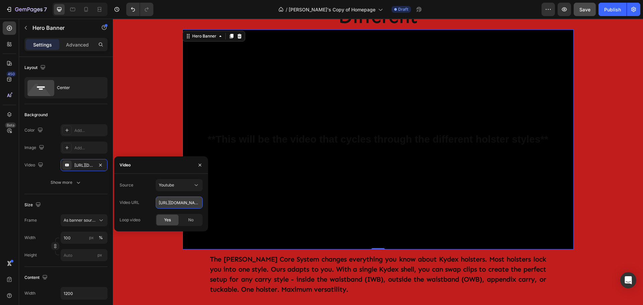
click at [181, 203] on input "[URL][DOMAIN_NAME]" at bounding box center [179, 202] width 47 height 12
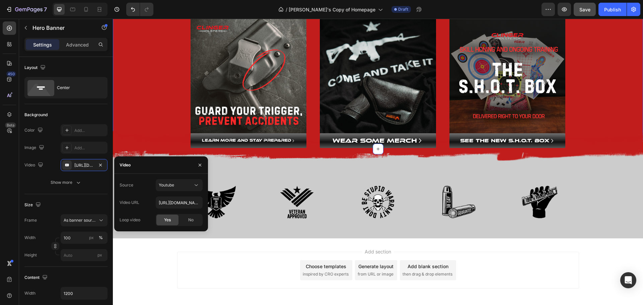
scroll to position [1066, 0]
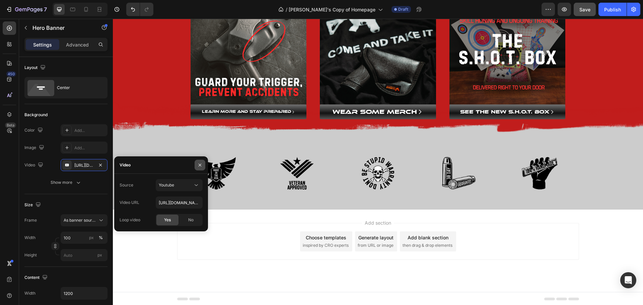
click at [201, 164] on icon "button" at bounding box center [199, 164] width 5 height 5
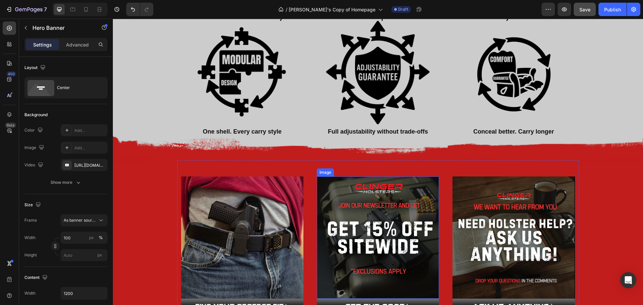
scroll to position [799, 0]
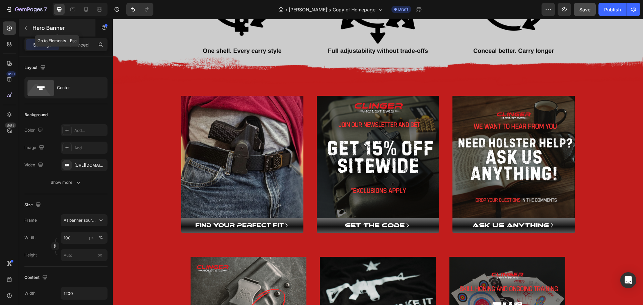
click at [26, 28] on icon "button" at bounding box center [26, 28] width 2 height 4
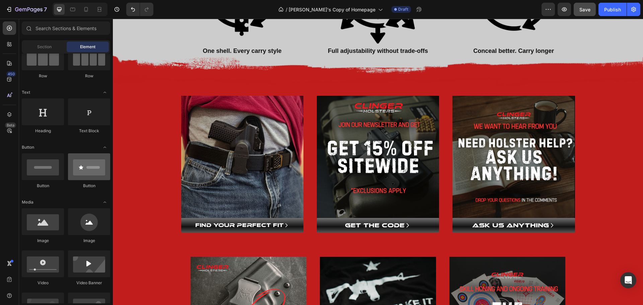
scroll to position [0, 0]
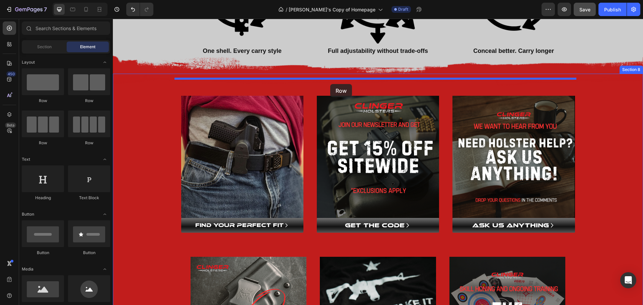
drag, startPoint x: 156, startPoint y: 147, endPoint x: 330, endPoint y: 84, distance: 184.9
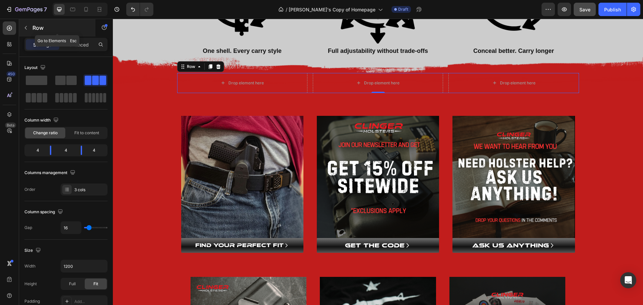
click at [26, 28] on icon "button" at bounding box center [25, 27] width 5 height 5
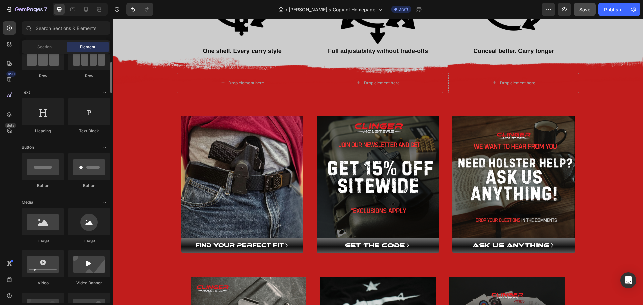
scroll to position [100, 0]
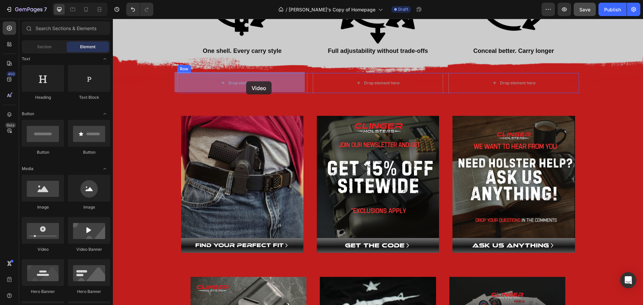
drag, startPoint x: 156, startPoint y: 255, endPoint x: 246, endPoint y: 81, distance: 195.4
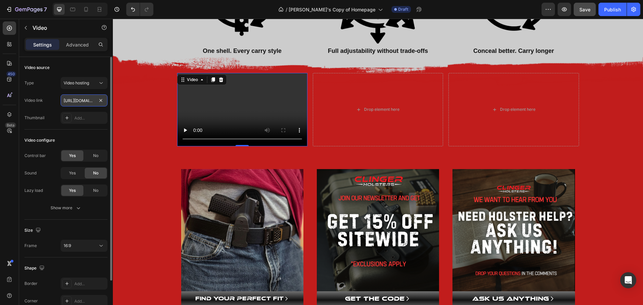
click at [75, 104] on input "https://cdn.shopify.com/videos/c/o/v/2cd3deb506b54b009063f7270ab5cf2e.mp4" at bounding box center [84, 100] width 47 height 12
paste input "studio.youtube.com/video/6QuBVcLuUoc/edit"
click at [46, 87] on div "Type Video hosting" at bounding box center [65, 83] width 83 height 12
click at [95, 83] on div "Video hosting" at bounding box center [81, 83] width 34 height 6
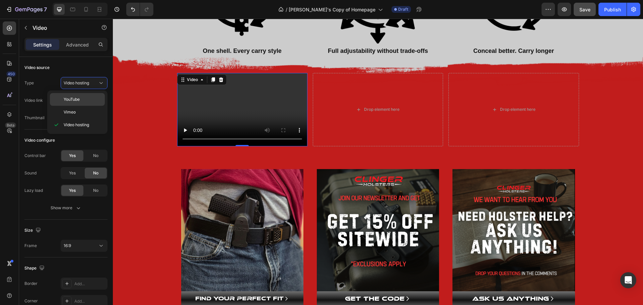
click at [81, 97] on p "YouTube" at bounding box center [83, 99] width 38 height 6
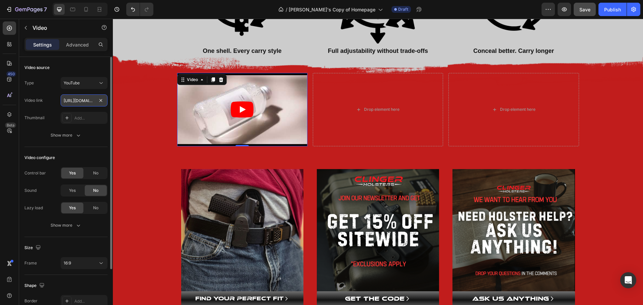
click at [85, 102] on input "[URL][DOMAIN_NAME]" at bounding box center [84, 100] width 47 height 12
paste input "studio.youtube.com/video/6QuBVcLuUoc/edit"
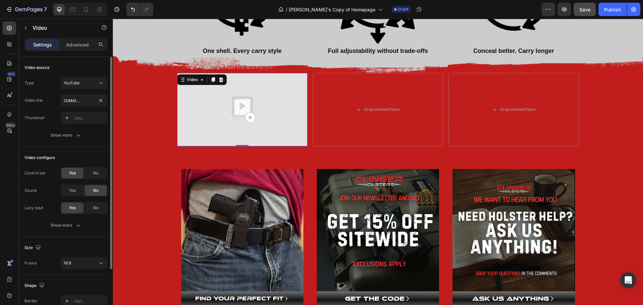
click at [41, 92] on div "Type YouTube Video link https://studio.youtube.com/video/6QuBVcLuUoc/edit Thumb…" at bounding box center [65, 100] width 83 height 47
click at [84, 100] on input "https://studio.youtube.com/video/6QuBVcLuUoc/edit" at bounding box center [84, 100] width 47 height 12
paste input "www.youtube.com/watch?v=6QuBVcLuUoc"
type input "https://www.youtube.com/watch?v=6QuBVcLuUoc"
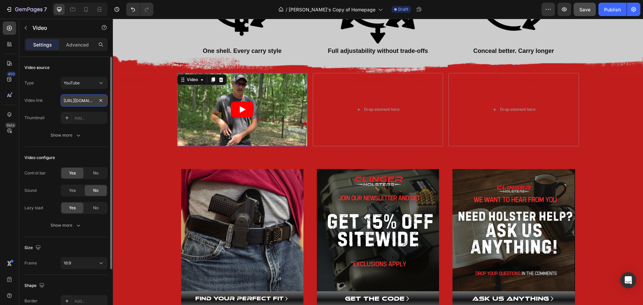
scroll to position [0, 66]
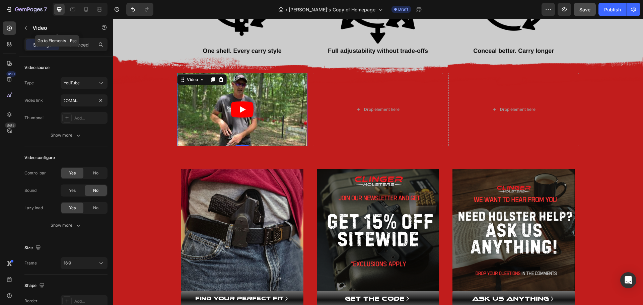
click at [26, 31] on button "button" at bounding box center [25, 27] width 11 height 11
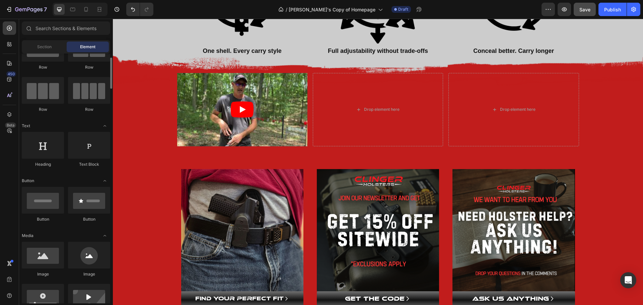
scroll to position [0, 0]
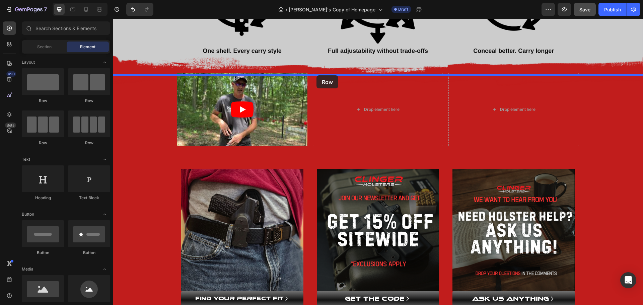
drag, startPoint x: 156, startPoint y: 111, endPoint x: 316, endPoint y: 75, distance: 163.9
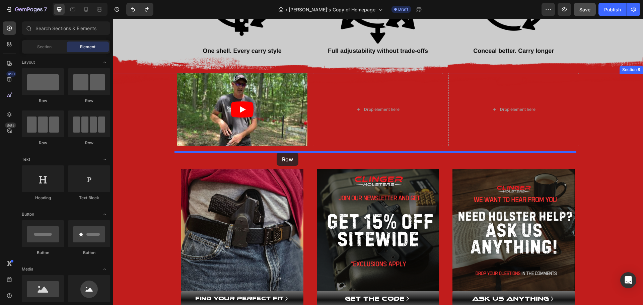
drag, startPoint x: 153, startPoint y: 114, endPoint x: 276, endPoint y: 153, distance: 129.1
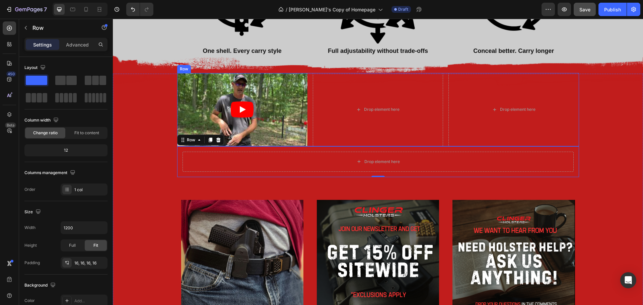
click at [307, 99] on div "Video Drop element here Drop element here Row" at bounding box center [378, 109] width 402 height 73
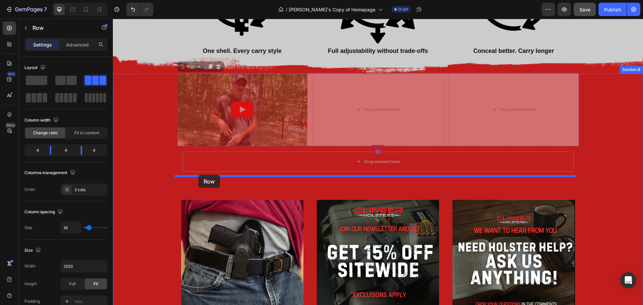
drag, startPoint x: 180, startPoint y: 67, endPoint x: 198, endPoint y: 175, distance: 109.3
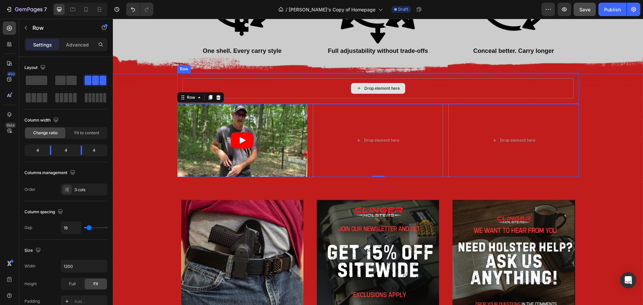
click at [325, 91] on div "Drop element here" at bounding box center [377, 88] width 391 height 20
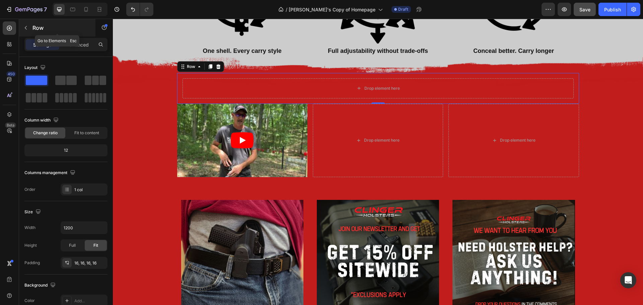
click at [28, 27] on icon "button" at bounding box center [25, 27] width 5 height 5
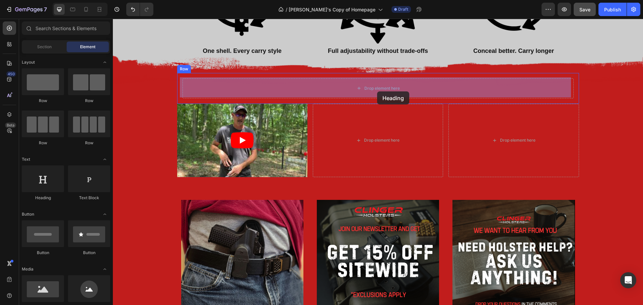
drag, startPoint x: 157, startPoint y: 205, endPoint x: 377, endPoint y: 91, distance: 247.7
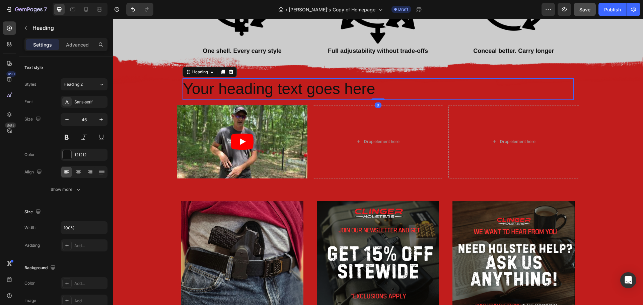
click at [380, 91] on h2 "Your heading text goes here" at bounding box center [377, 88] width 391 height 21
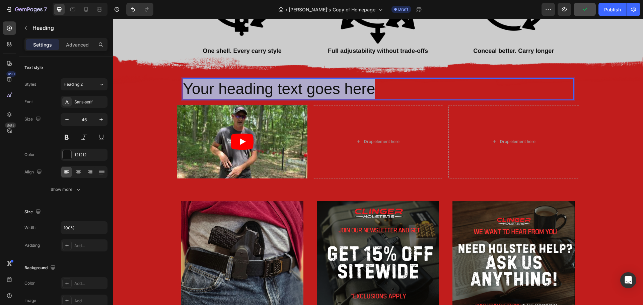
drag, startPoint x: 372, startPoint y: 89, endPoint x: 177, endPoint y: 85, distance: 195.2
click at [177, 85] on div "Your heading text goes here Heading 0 Row" at bounding box center [378, 89] width 402 height 32
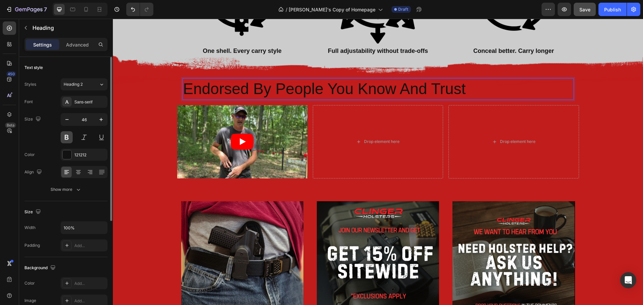
click at [66, 138] on button at bounding box center [67, 137] width 12 height 12
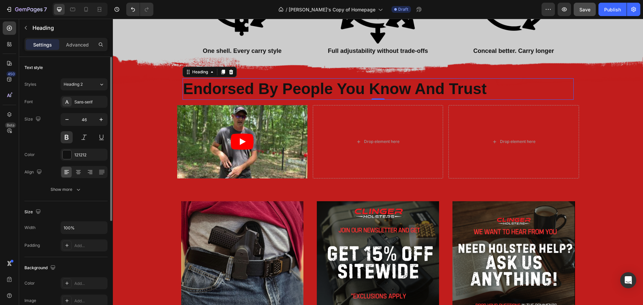
click at [85, 108] on div "Font Sans-serif Size 46 Color 121212 Align Show more" at bounding box center [65, 146] width 83 height 100
drag, startPoint x: 88, startPoint y: 102, endPoint x: 86, endPoint y: 107, distance: 5.0
click at [88, 102] on div "Sans-serif" at bounding box center [89, 102] width 31 height 6
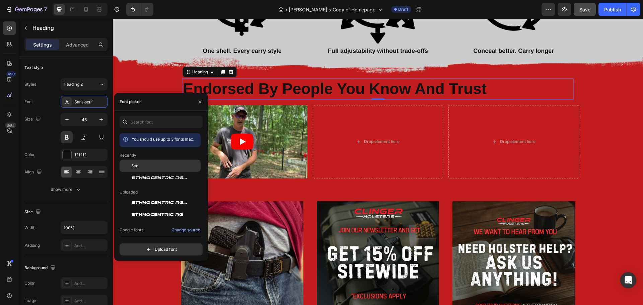
click at [133, 165] on span "Sen" at bounding box center [135, 166] width 7 height 6
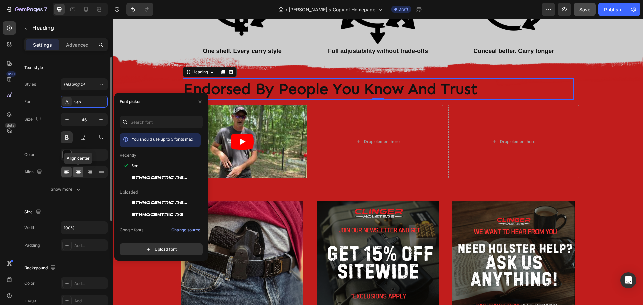
click at [78, 173] on icon at bounding box center [78, 172] width 7 height 7
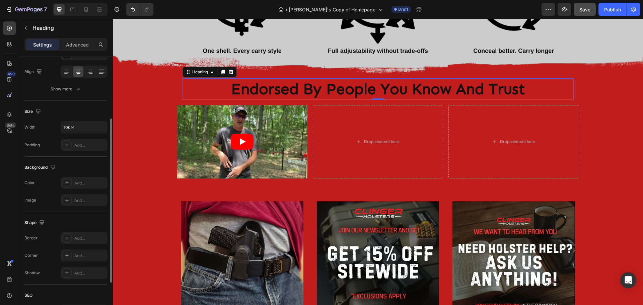
scroll to position [167, 0]
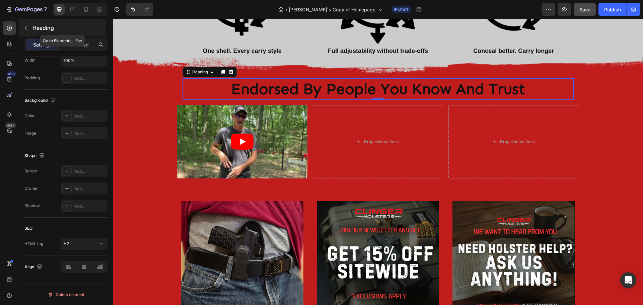
click at [24, 26] on icon "button" at bounding box center [25, 27] width 5 height 5
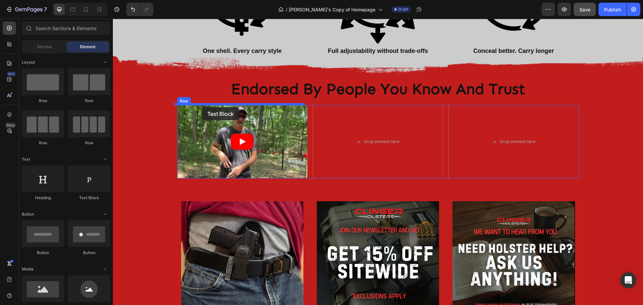
drag, startPoint x: 199, startPoint y: 203, endPoint x: 202, endPoint y: 107, distance: 96.4
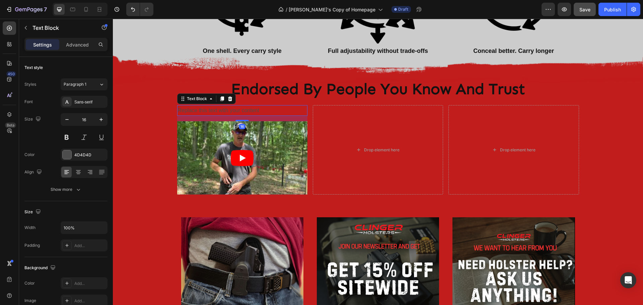
click at [224, 110] on div "Replace this text with your content" at bounding box center [242, 110] width 130 height 11
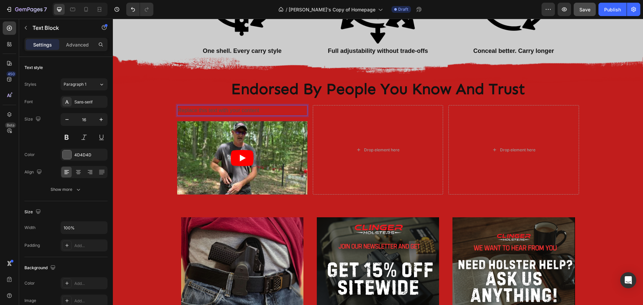
click at [224, 110] on p "Replace this text with your content" at bounding box center [242, 111] width 129 height 10
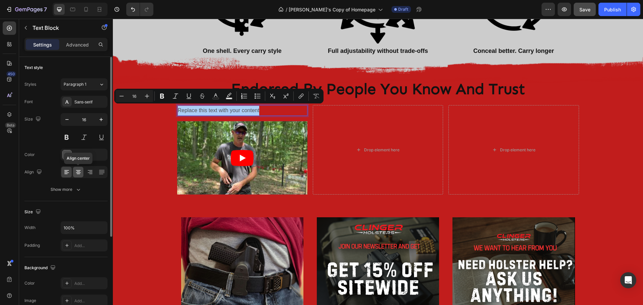
click at [77, 173] on icon at bounding box center [78, 172] width 5 height 1
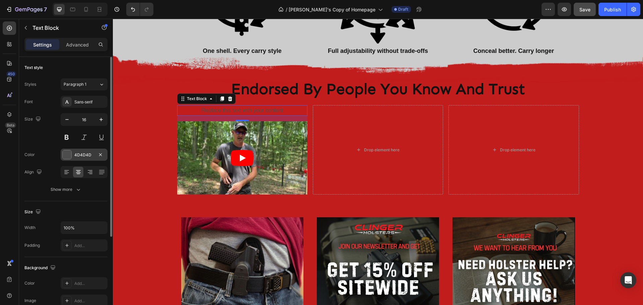
click at [66, 154] on div at bounding box center [67, 154] width 9 height 9
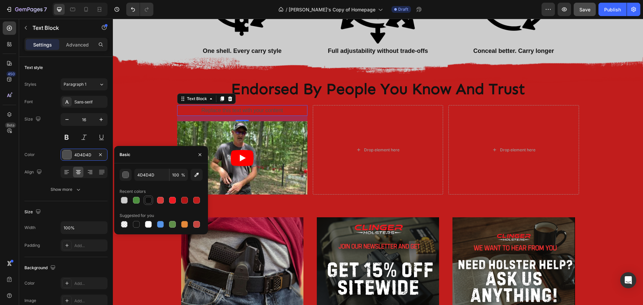
click at [149, 201] on div at bounding box center [148, 200] width 7 height 7
type input "0E0E0E"
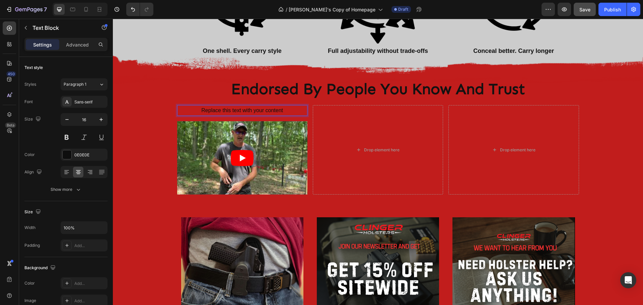
click at [269, 109] on p "Replace this text with your content" at bounding box center [242, 111] width 129 height 10
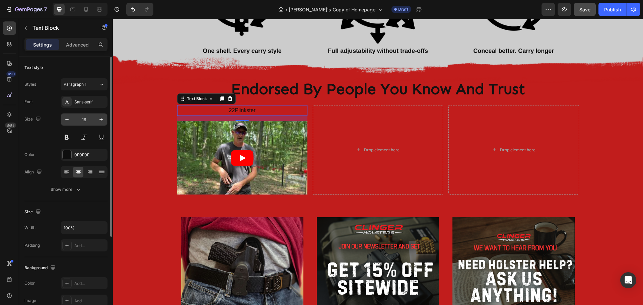
click at [87, 119] on input "16" at bounding box center [84, 119] width 22 height 12
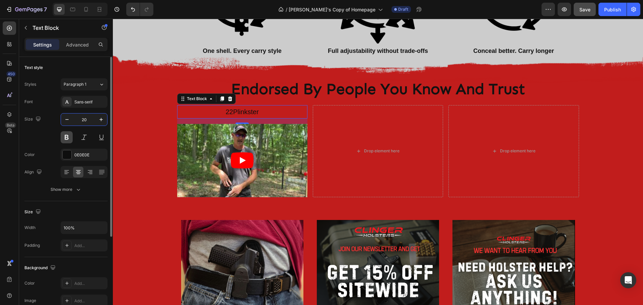
type input "20"
click at [63, 137] on button at bounding box center [67, 137] width 12 height 12
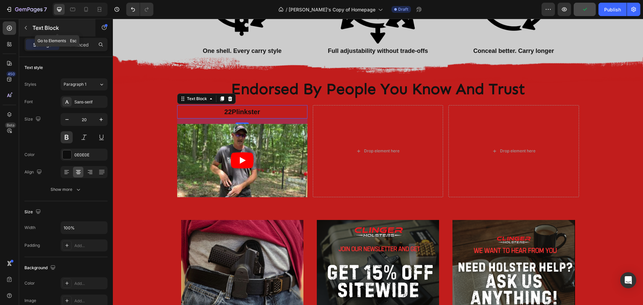
click at [26, 28] on icon "button" at bounding box center [25, 27] width 5 height 5
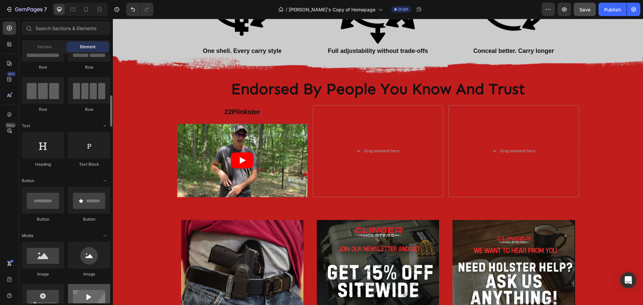
scroll to position [100, 0]
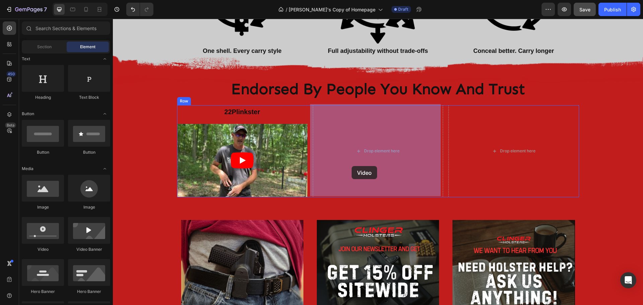
drag, startPoint x: 156, startPoint y: 251, endPoint x: 351, endPoint y: 166, distance: 213.0
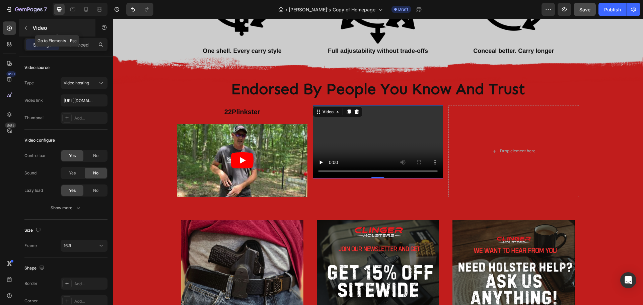
click at [21, 29] on button "button" at bounding box center [25, 27] width 11 height 11
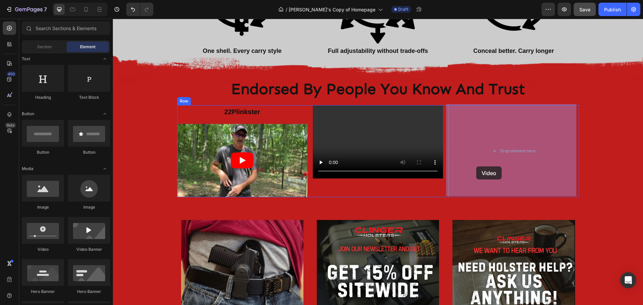
drag, startPoint x: 154, startPoint y: 253, endPoint x: 476, endPoint y: 166, distance: 333.4
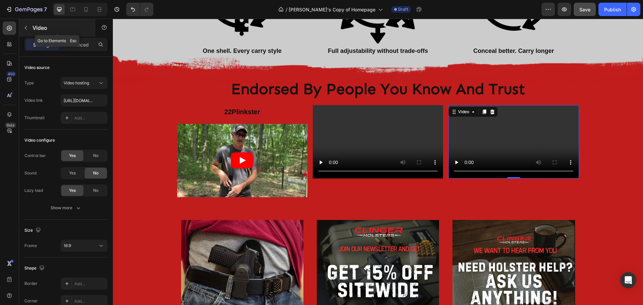
click at [26, 28] on icon "button" at bounding box center [25, 27] width 5 height 5
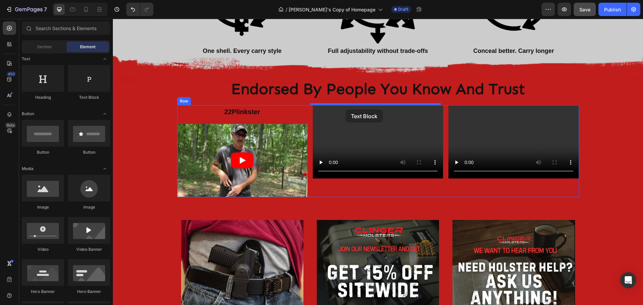
drag, startPoint x: 202, startPoint y: 98, endPoint x: 345, endPoint y: 109, distance: 144.0
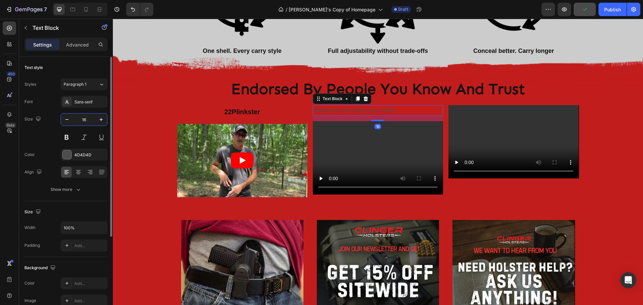
click at [85, 123] on input "16" at bounding box center [84, 119] width 22 height 12
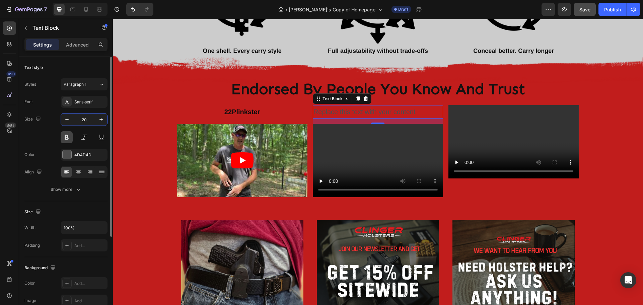
type input "20"
click at [67, 138] on button at bounding box center [67, 137] width 12 height 12
click at [68, 154] on div at bounding box center [67, 154] width 9 height 9
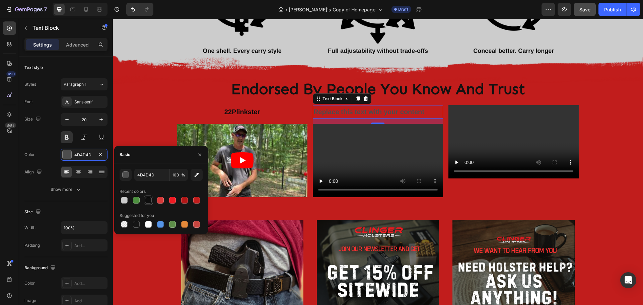
click at [149, 200] on div at bounding box center [148, 200] width 7 height 7
type input "0E0E0E"
click at [78, 174] on icon at bounding box center [78, 174] width 3 height 1
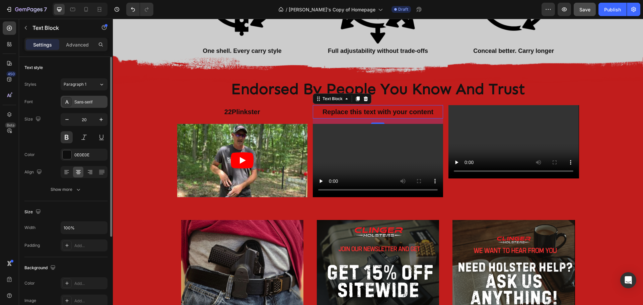
click at [80, 104] on div "Sans-serif" at bounding box center [89, 102] width 31 height 6
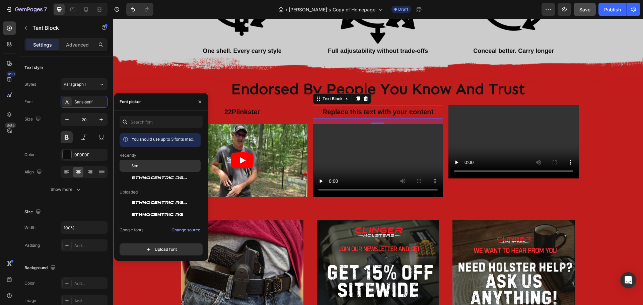
click at [141, 163] on div "Sen" at bounding box center [166, 166] width 68 height 6
click at [27, 27] on icon "button" at bounding box center [25, 27] width 5 height 5
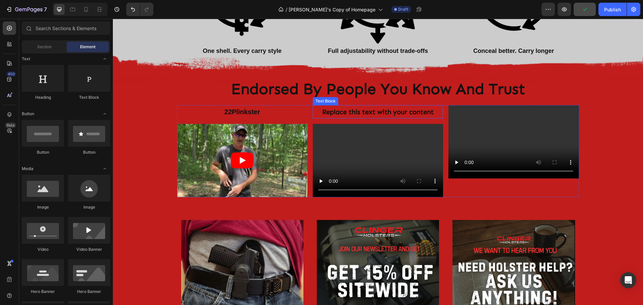
click at [341, 111] on div "Replace this text with your content" at bounding box center [378, 111] width 130 height 13
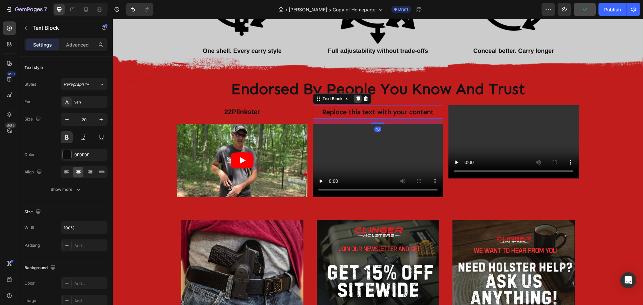
click at [356, 97] on icon at bounding box center [358, 98] width 4 height 5
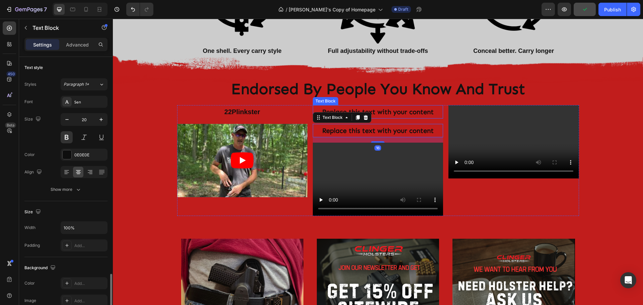
scroll to position [130, 0]
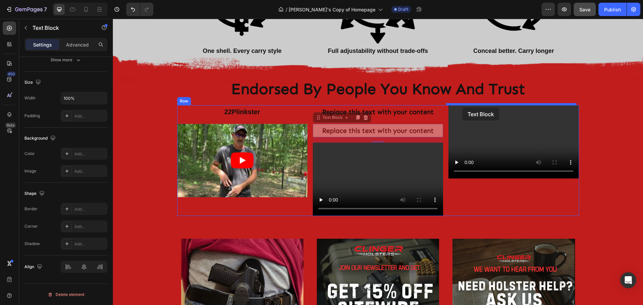
drag, startPoint x: 315, startPoint y: 117, endPoint x: 462, endPoint y: 107, distance: 146.9
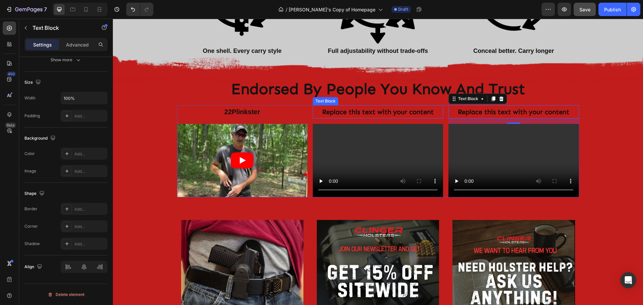
click at [382, 110] on div "Replace this text with your content" at bounding box center [378, 111] width 130 height 13
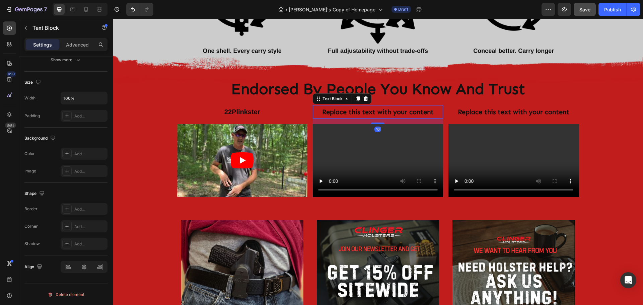
click at [382, 110] on div "Replace this text with your content" at bounding box center [378, 111] width 130 height 13
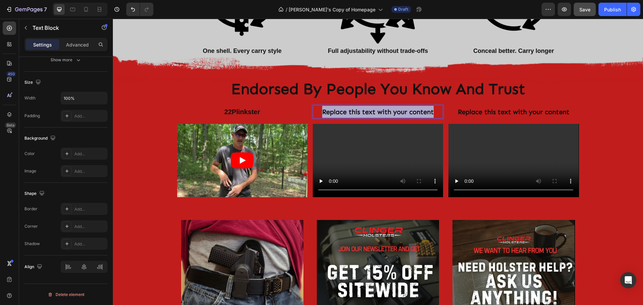
click at [382, 110] on p "Replace this text with your content" at bounding box center [377, 112] width 129 height 12
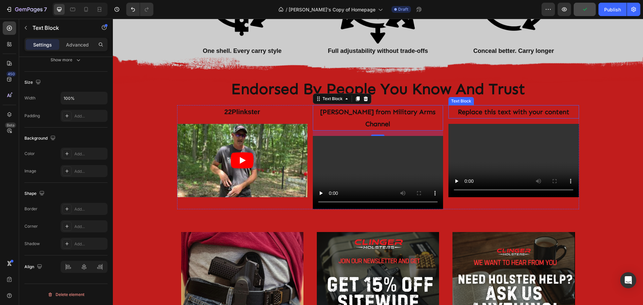
click at [480, 109] on div "Replace this text with your content" at bounding box center [513, 111] width 130 height 13
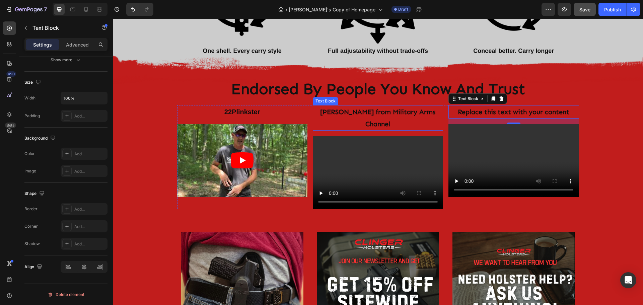
click at [338, 113] on p "Don Mann from Military Arms Channel" at bounding box center [377, 118] width 129 height 24
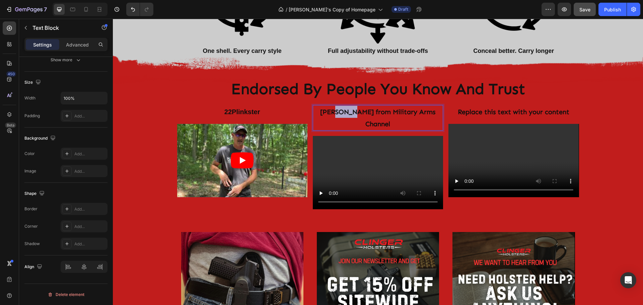
click at [343, 111] on p "Don Mann from Military Arms Channel" at bounding box center [377, 118] width 129 height 24
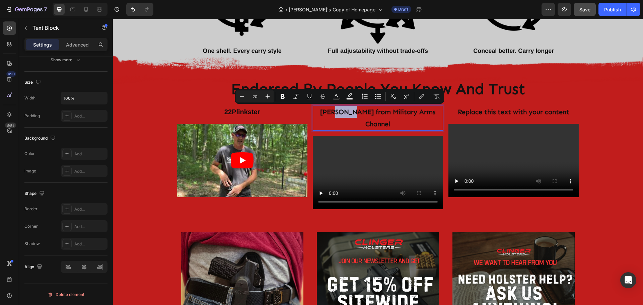
click at [335, 111] on p "Don Mann from Military Arms Channel" at bounding box center [377, 118] width 129 height 24
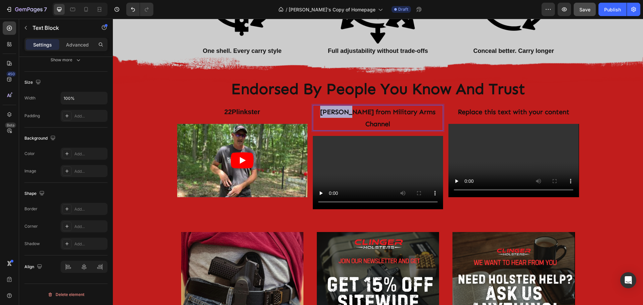
drag, startPoint x: 347, startPoint y: 111, endPoint x: 316, endPoint y: 112, distance: 30.8
click at [316, 112] on p "Don Mann from Military Arms Channel" at bounding box center [377, 118] width 129 height 24
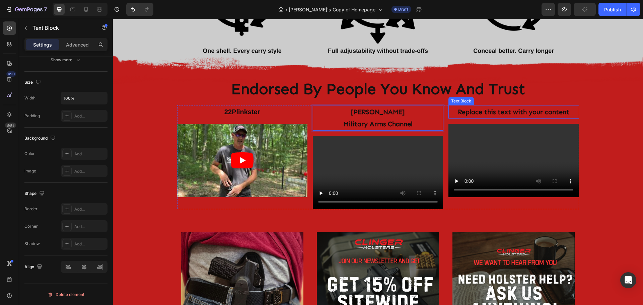
click at [475, 111] on div "Replace this text with your content" at bounding box center [513, 111] width 130 height 13
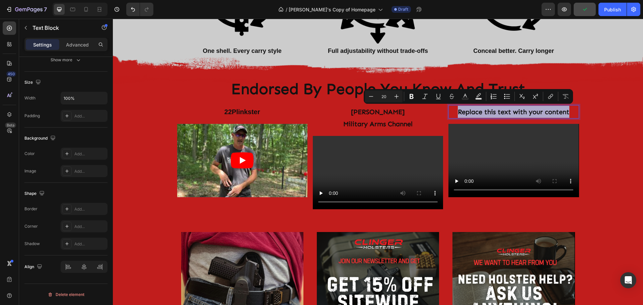
click at [475, 111] on p "Replace this text with your content" at bounding box center [513, 112] width 129 height 12
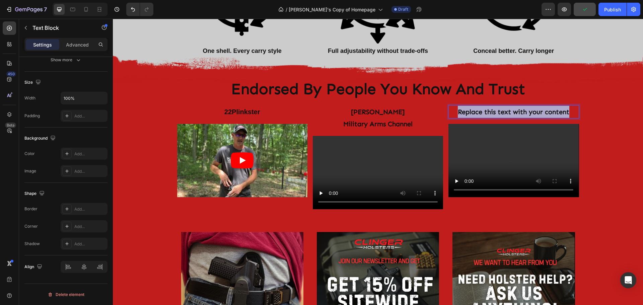
click at [475, 111] on p "Replace this text with your content" at bounding box center [513, 112] width 129 height 12
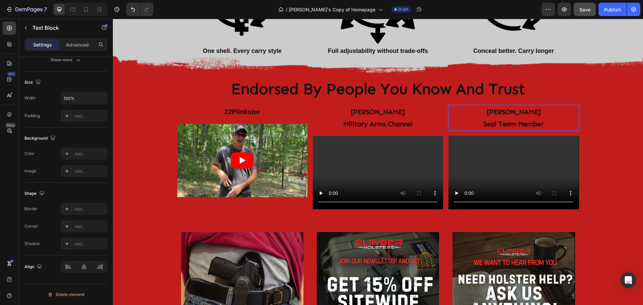
click at [503, 123] on p "Seal Team Member" at bounding box center [513, 124] width 129 height 12
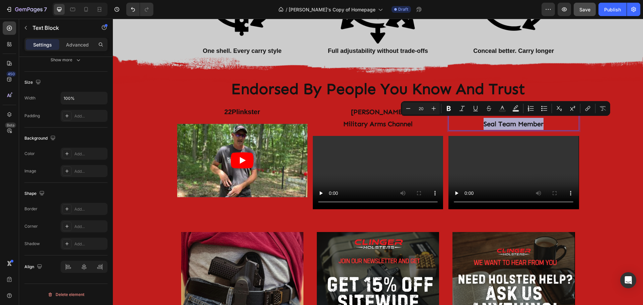
click at [503, 123] on p "Seal Team Member" at bounding box center [513, 124] width 129 height 12
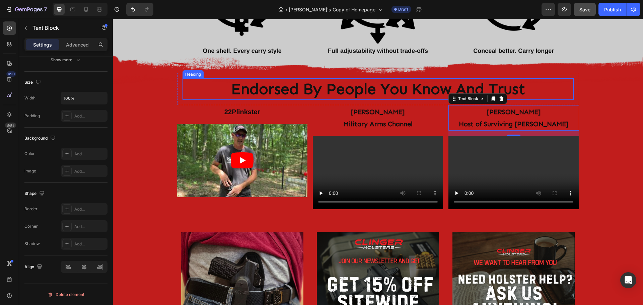
click at [417, 90] on p "Endorsed By People You Know And Trust" at bounding box center [378, 89] width 390 height 20
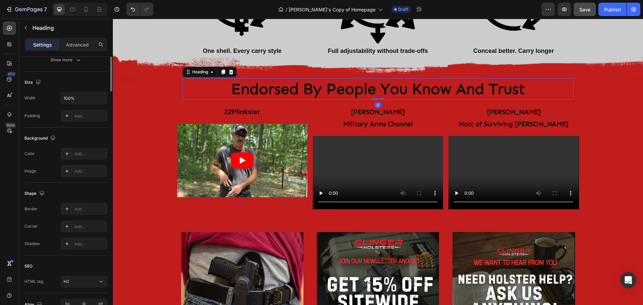
scroll to position [0, 0]
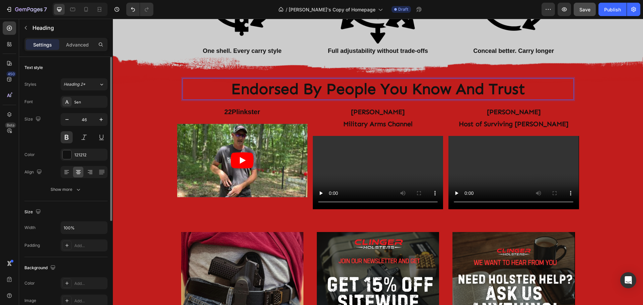
click at [417, 90] on p "Endorsed By People You Know And Trust" at bounding box center [378, 89] width 390 height 20
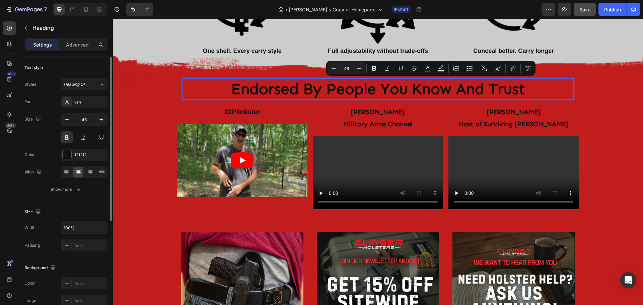
click at [417, 90] on p "Endorsed By People You Know And Trust" at bounding box center [378, 89] width 390 height 20
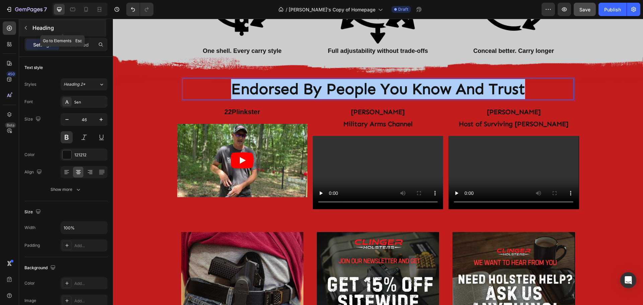
click at [24, 26] on icon "button" at bounding box center [25, 27] width 5 height 5
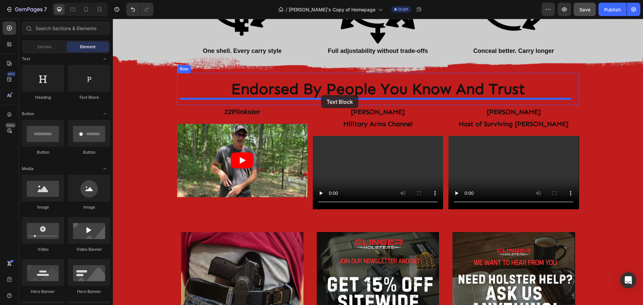
drag, startPoint x: 204, startPoint y: 102, endPoint x: 321, endPoint y: 95, distance: 117.4
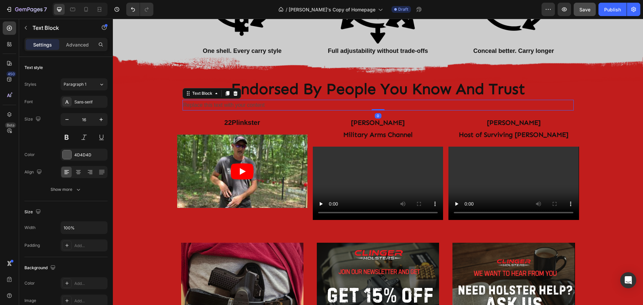
click at [261, 104] on div "Replace this text with your content" at bounding box center [377, 105] width 391 height 11
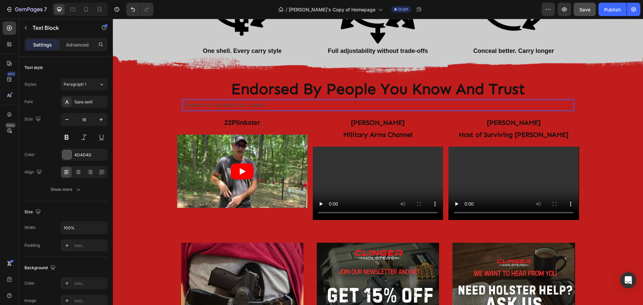
click at [261, 104] on p "Replace this text with your content" at bounding box center [378, 105] width 390 height 10
click at [65, 156] on div at bounding box center [67, 154] width 9 height 9
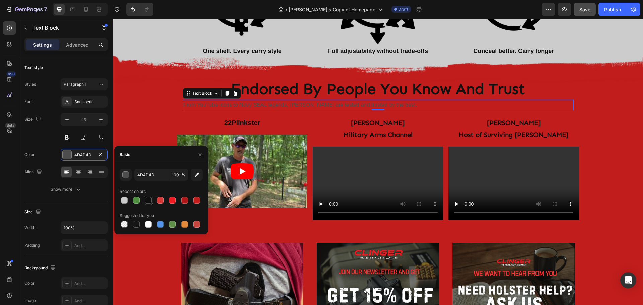
click at [151, 200] on div at bounding box center [148, 200] width 7 height 7
type input "0E0E0E"
click at [79, 173] on icon at bounding box center [78, 172] width 7 height 7
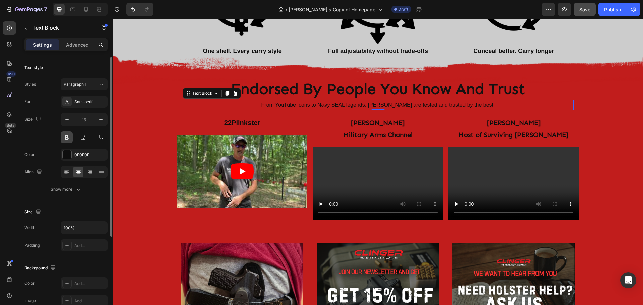
click at [67, 136] on button at bounding box center [67, 137] width 12 height 12
click at [101, 120] on icon "button" at bounding box center [101, 119] width 7 height 7
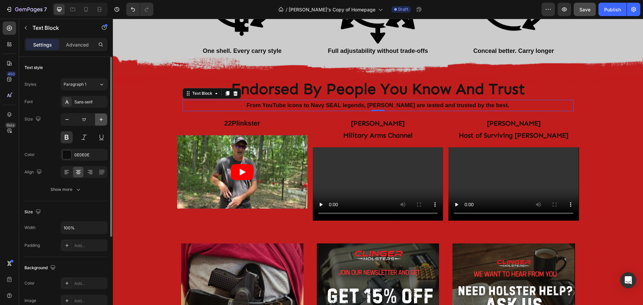
click at [101, 120] on icon "button" at bounding box center [101, 119] width 7 height 7
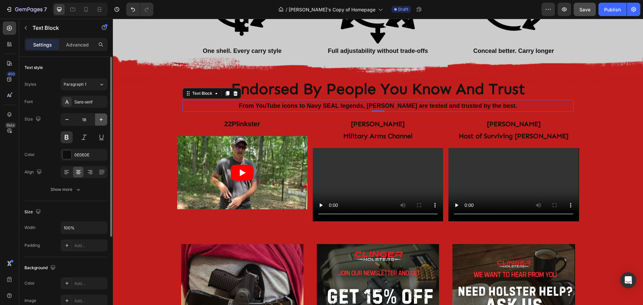
click at [101, 120] on icon "button" at bounding box center [101, 119] width 7 height 7
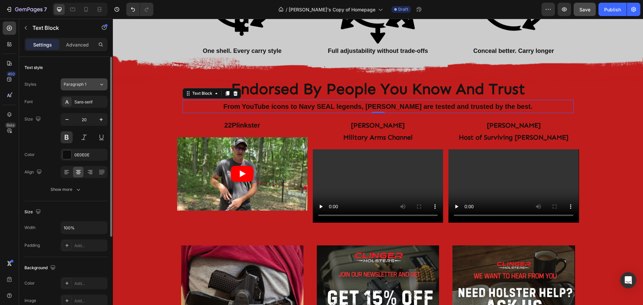
click at [95, 86] on div "Paragraph 1" at bounding box center [81, 84] width 35 height 6
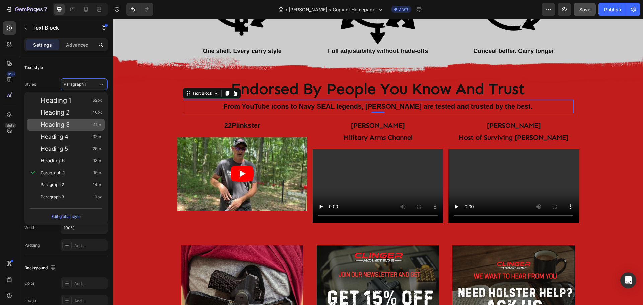
click at [67, 123] on span "Heading 3" at bounding box center [54, 124] width 29 height 7
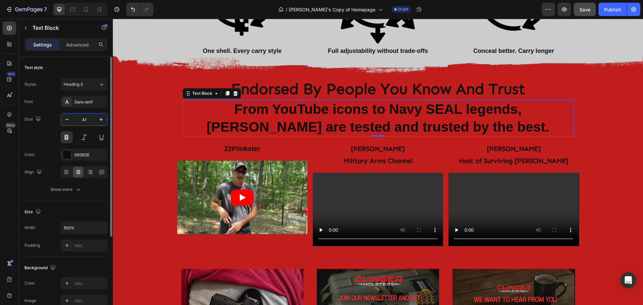
click at [81, 119] on input "41" at bounding box center [84, 119] width 22 height 12
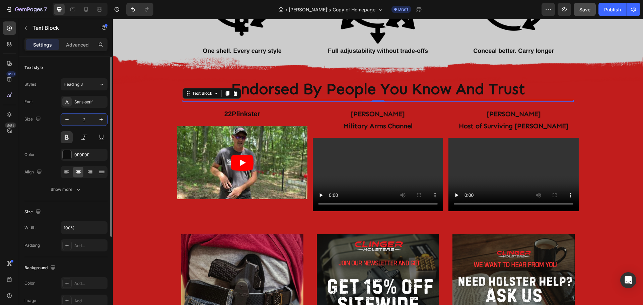
type input "20"
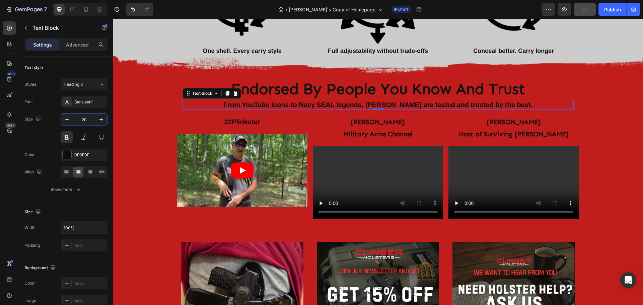
click at [233, 94] on icon at bounding box center [235, 93] width 4 height 5
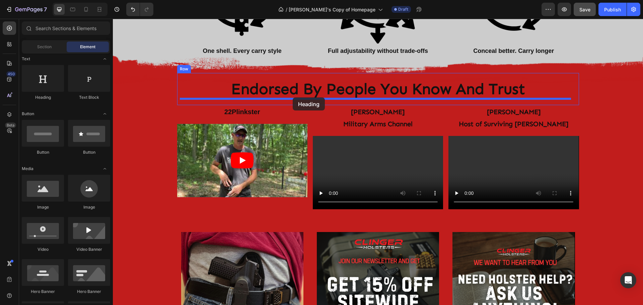
drag, startPoint x: 162, startPoint y: 108, endPoint x: 293, endPoint y: 97, distance: 131.3
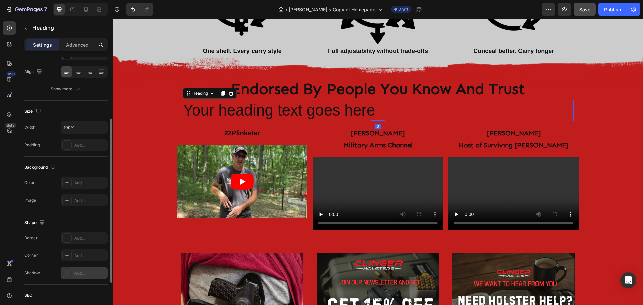
scroll to position [167, 0]
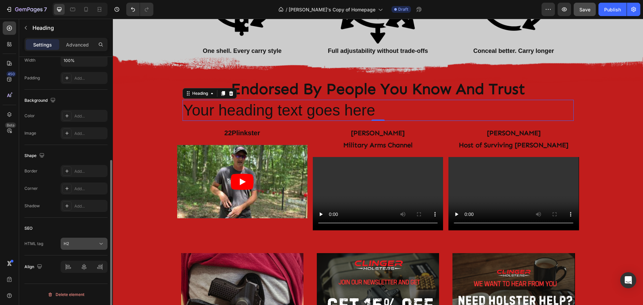
click at [89, 246] on div "H2" at bounding box center [81, 244] width 34 height 6
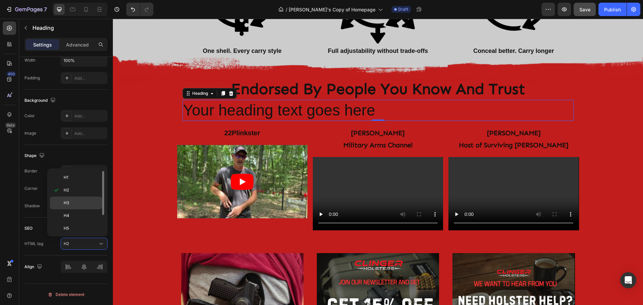
click at [68, 203] on span "H3" at bounding box center [66, 203] width 5 height 6
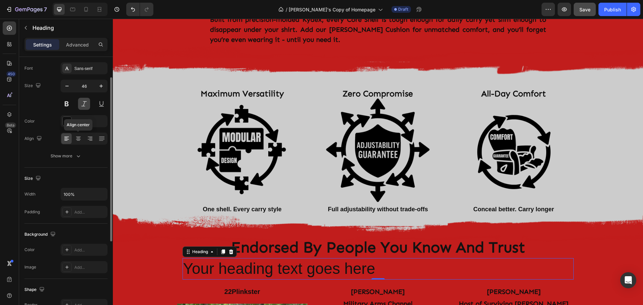
scroll to position [0, 0]
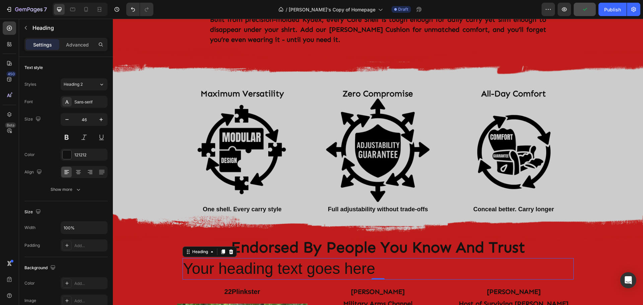
click at [285, 258] on h3 "Your heading text goes here" at bounding box center [377, 268] width 391 height 21
click at [285, 259] on p "Your heading text goes here" at bounding box center [378, 269] width 390 height 20
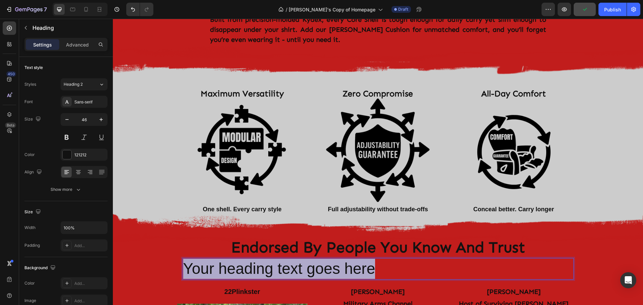
click at [285, 259] on p "Your heading text goes here" at bounding box center [378, 269] width 390 height 20
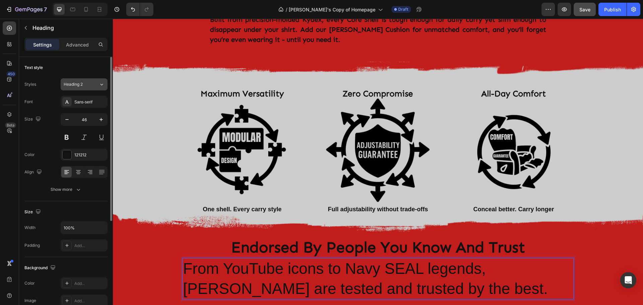
click at [93, 84] on div "Heading 2" at bounding box center [81, 84] width 35 height 6
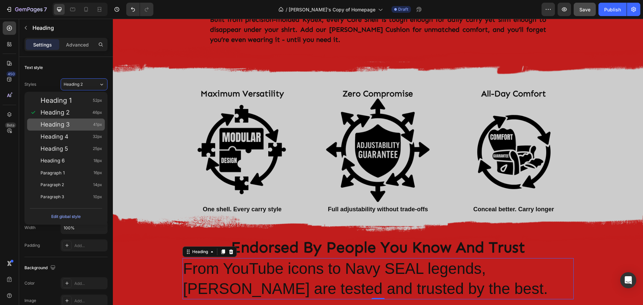
click at [66, 122] on span "Heading 3" at bounding box center [54, 124] width 29 height 7
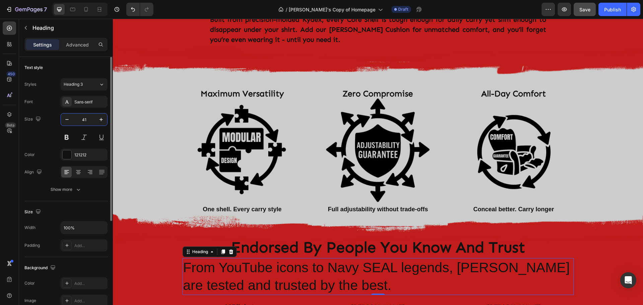
click at [88, 122] on input "41" at bounding box center [84, 119] width 22 height 12
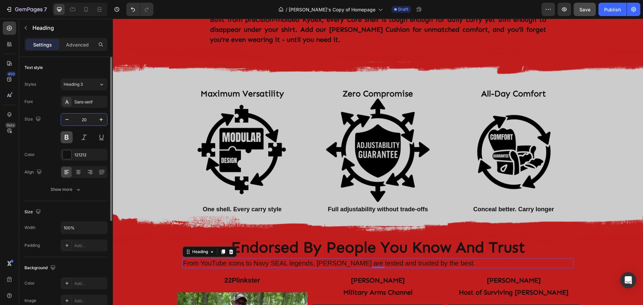
type input "20"
click at [69, 138] on button at bounding box center [67, 137] width 12 height 12
click at [77, 173] on icon at bounding box center [78, 172] width 7 height 7
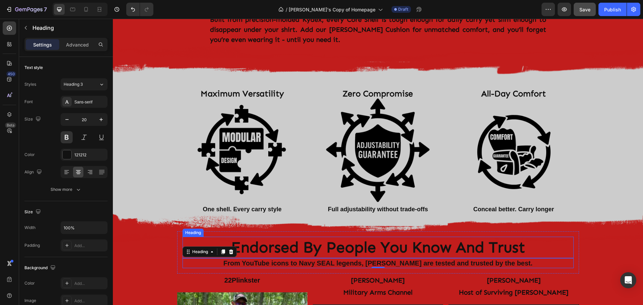
click at [376, 237] on p "Endorsed By People You Know And Trust" at bounding box center [378, 247] width 390 height 20
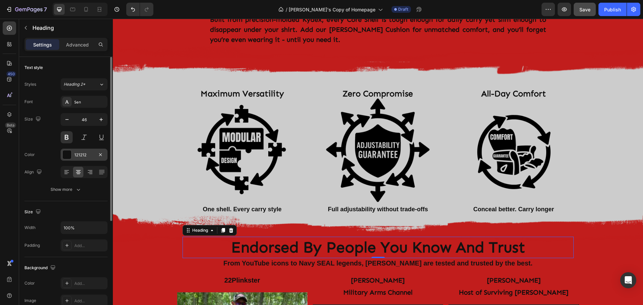
click at [68, 154] on div at bounding box center [67, 154] width 9 height 9
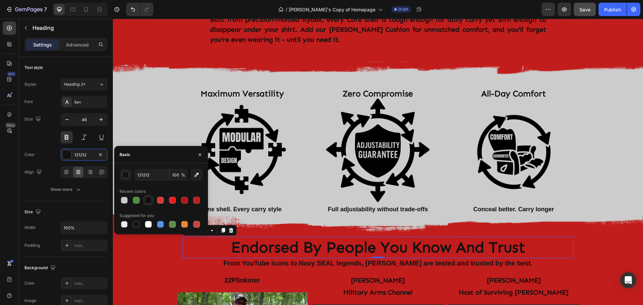
click at [147, 200] on div at bounding box center [148, 200] width 7 height 7
type input "0E0E0E"
click at [48, 110] on div "Font Sen Size 46 Color 0E0E0E Align Show more" at bounding box center [65, 146] width 83 height 100
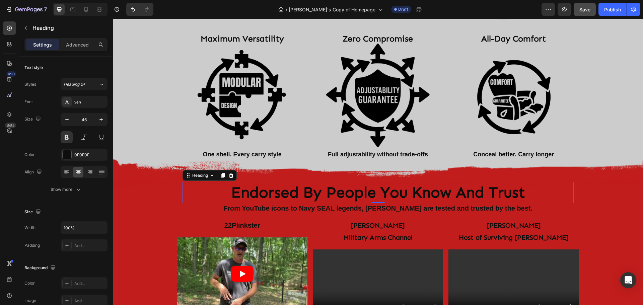
scroll to position [732, 0]
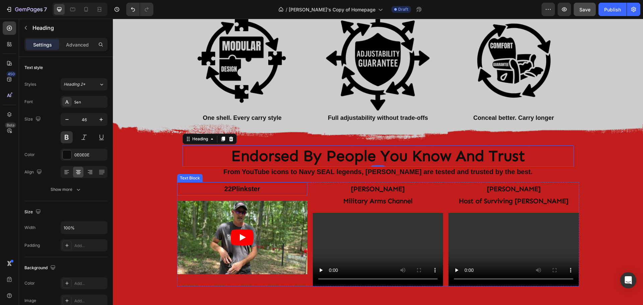
click at [259, 188] on p "22Plinkster" at bounding box center [242, 189] width 129 height 12
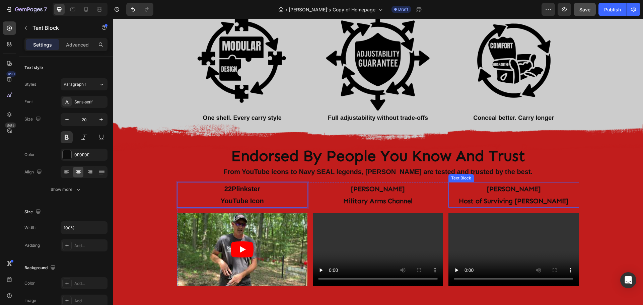
click at [534, 189] on p "Don Mann" at bounding box center [513, 189] width 129 height 12
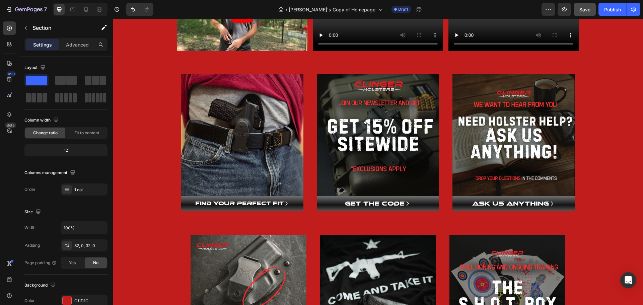
scroll to position [932, 0]
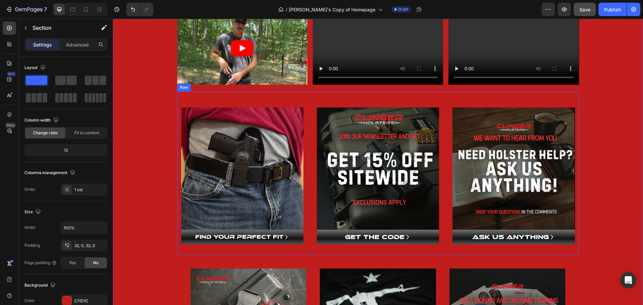
click at [220, 97] on div "Image FIND YOUR PERFECT FIT Button Image GET THE CODE Button Image ASK US ANYTH…" at bounding box center [378, 173] width 402 height 164
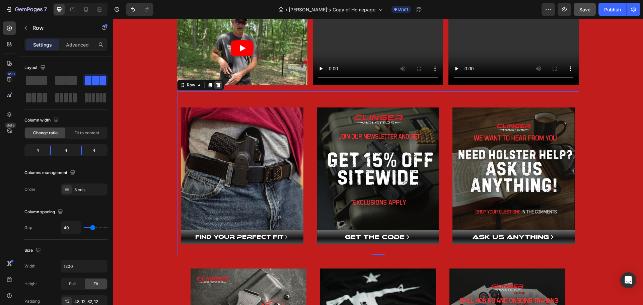
click at [218, 85] on icon at bounding box center [218, 84] width 5 height 5
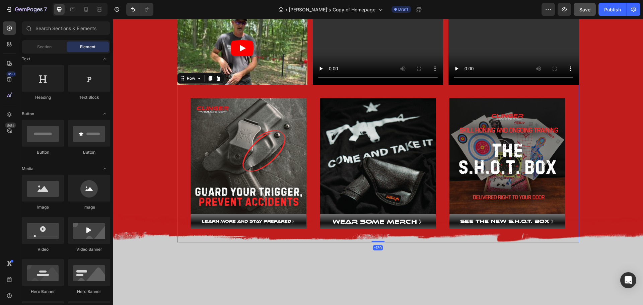
click at [225, 93] on div "Image LEARN MORE AND STAY PREPARED Button Image WEAR SOME MERCH Button Image se…" at bounding box center [378, 164] width 402 height 158
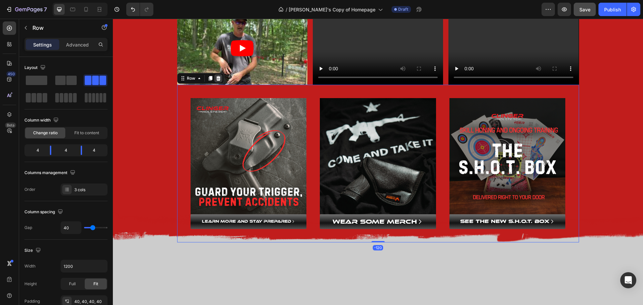
click at [216, 78] on icon at bounding box center [218, 78] width 5 height 5
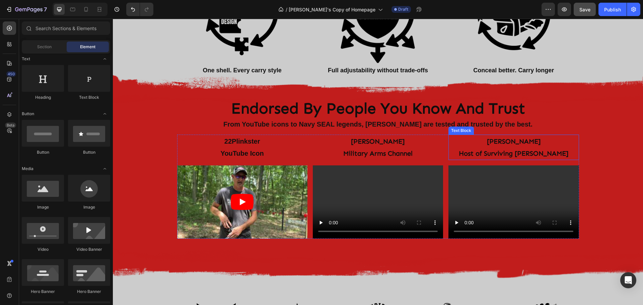
scroll to position [791, 0]
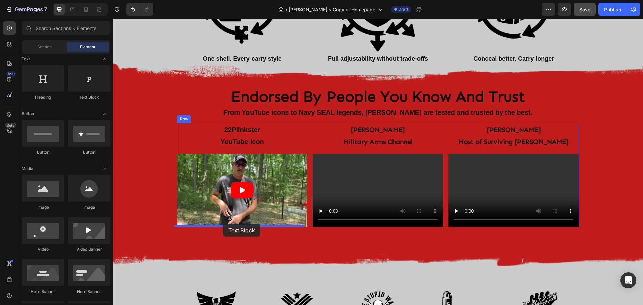
drag, startPoint x: 198, startPoint y: 102, endPoint x: 223, endPoint y: 224, distance: 123.9
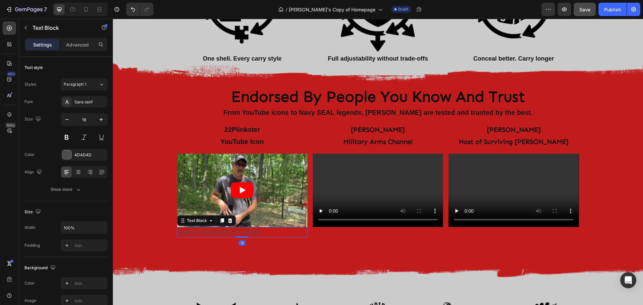
click at [229, 231] on div "Replace this text with your content" at bounding box center [242, 232] width 130 height 11
click at [229, 231] on p "Replace this text with your content" at bounding box center [242, 233] width 129 height 10
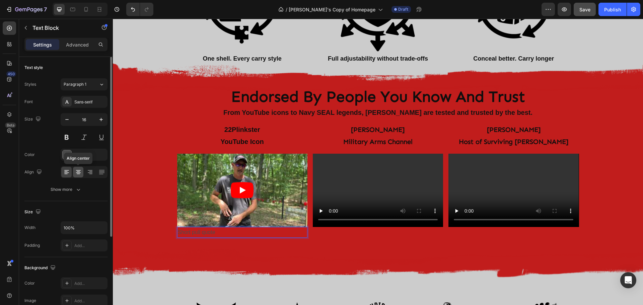
click at [78, 170] on icon at bounding box center [78, 170] width 5 height 1
click at [68, 155] on div at bounding box center [67, 154] width 9 height 9
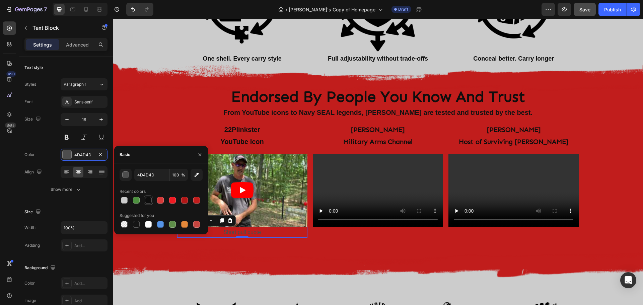
click at [150, 200] on div at bounding box center [148, 200] width 7 height 7
type input "0E0E0E"
click at [79, 101] on div "Sans-serif" at bounding box center [89, 102] width 31 height 6
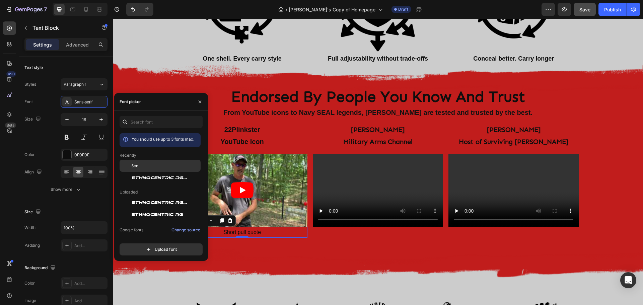
click at [135, 165] on span "Sen" at bounding box center [135, 166] width 7 height 6
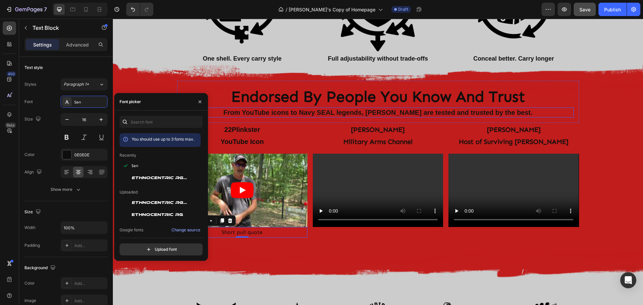
click at [280, 114] on p "From YouTube icons to Navy SEAL legends, Clinger Holsters are tested and truste…" at bounding box center [378, 112] width 390 height 9
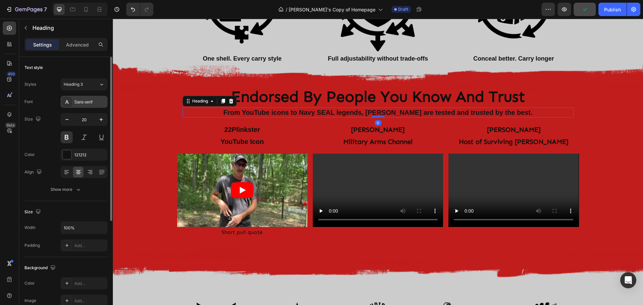
click at [82, 103] on div "Sans-serif" at bounding box center [89, 102] width 31 height 6
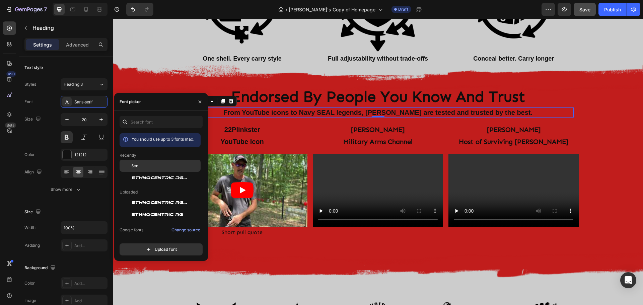
click at [140, 165] on div "Sen" at bounding box center [166, 166] width 68 height 6
click at [238, 130] on p "22Plinkster" at bounding box center [242, 130] width 129 height 12
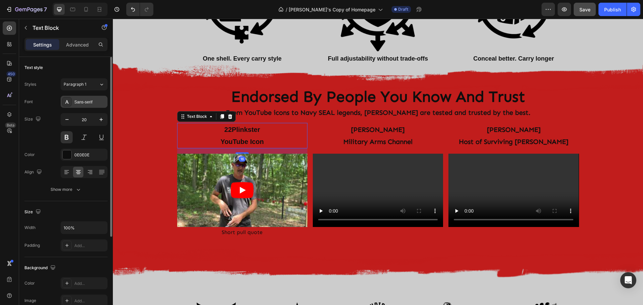
click at [81, 99] on div "Sans-serif" at bounding box center [89, 102] width 31 height 6
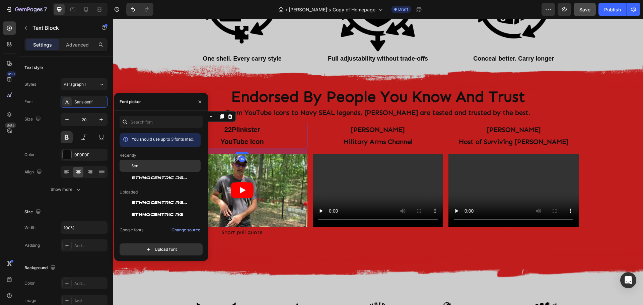
click at [139, 166] on div "Sen" at bounding box center [166, 166] width 68 height 6
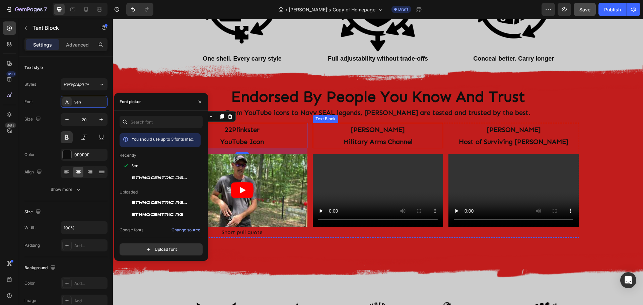
click at [334, 136] on p "Military Arms Channel" at bounding box center [377, 142] width 129 height 12
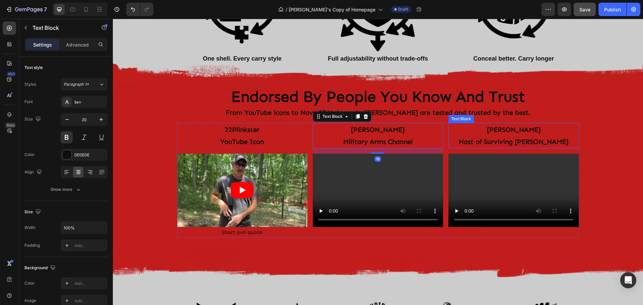
drag, startPoint x: 500, startPoint y: 136, endPoint x: 496, endPoint y: 136, distance: 4.0
click at [498, 136] on p "Host of Surviving Mann" at bounding box center [513, 142] width 129 height 12
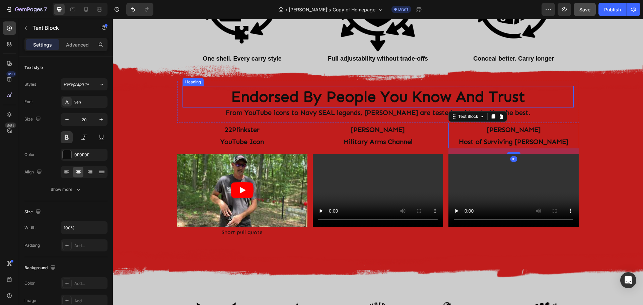
click at [264, 98] on p "Endorsed By People You Know And Trust" at bounding box center [378, 97] width 390 height 20
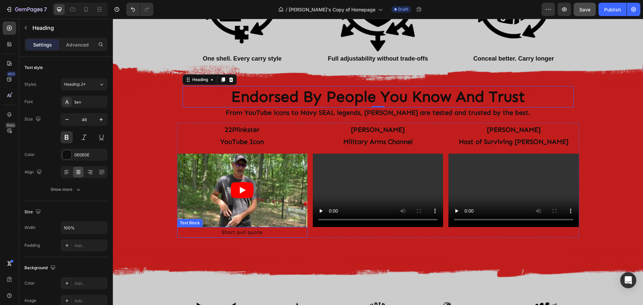
click at [240, 232] on p "Short pull quote" at bounding box center [242, 233] width 129 height 10
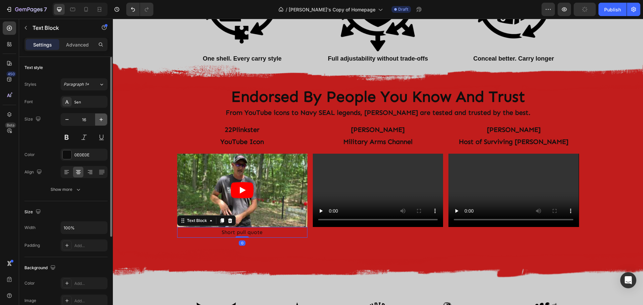
click at [101, 117] on icon "button" at bounding box center [101, 119] width 7 height 7
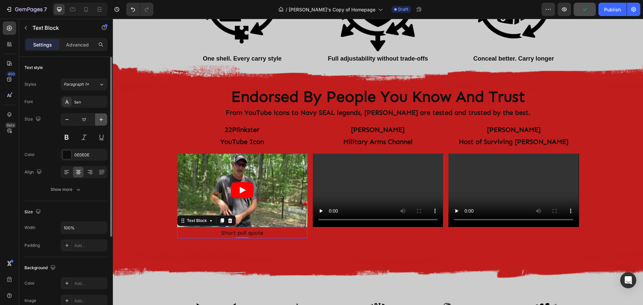
click at [100, 121] on icon "button" at bounding box center [101, 119] width 7 height 7
type input "18"
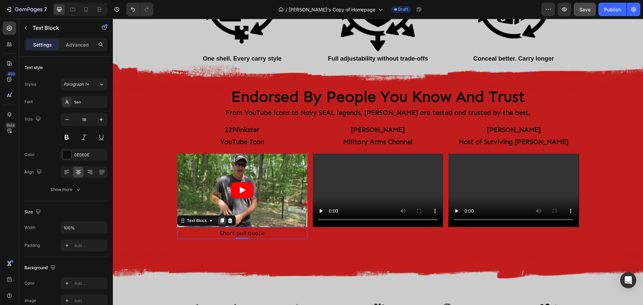
click at [220, 220] on icon at bounding box center [222, 220] width 4 height 5
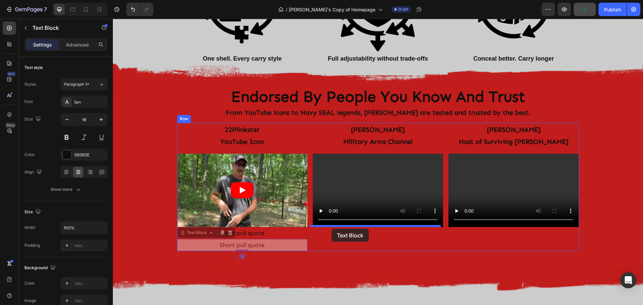
drag, startPoint x: 180, startPoint y: 231, endPoint x: 331, endPoint y: 229, distance: 151.6
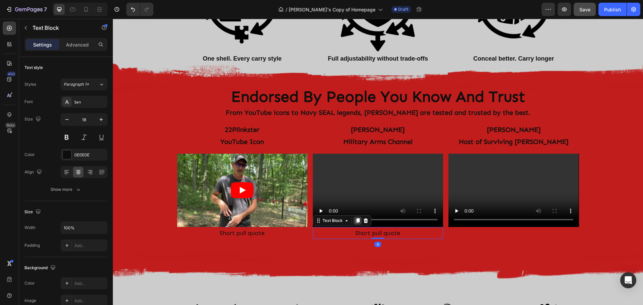
click at [356, 222] on icon at bounding box center [358, 220] width 4 height 5
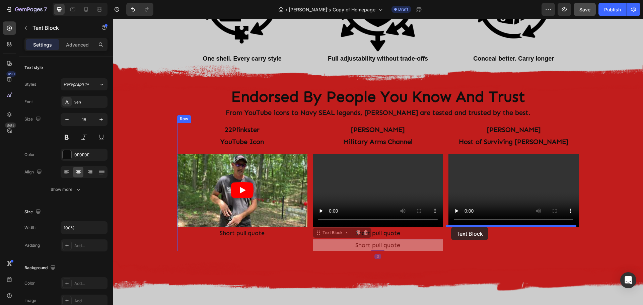
drag, startPoint x: 315, startPoint y: 230, endPoint x: 451, endPoint y: 227, distance: 135.9
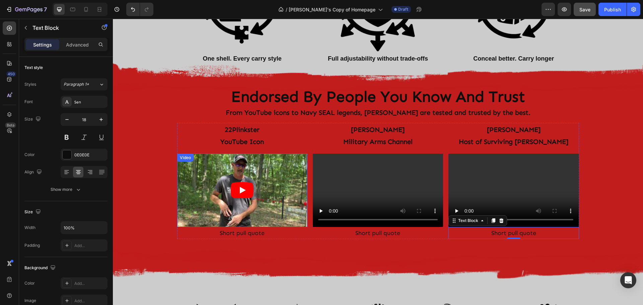
click at [298, 164] on article at bounding box center [242, 190] width 130 height 73
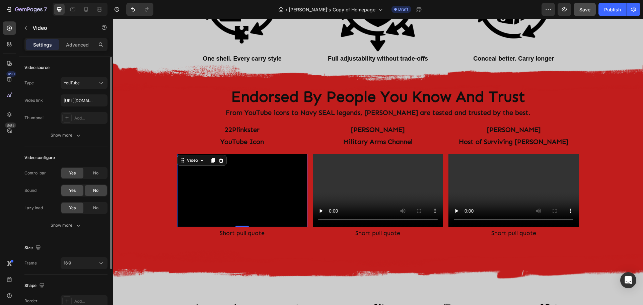
click at [71, 190] on span "Yes" at bounding box center [72, 190] width 7 height 6
click at [48, 224] on button "Show more" at bounding box center [65, 225] width 83 height 12
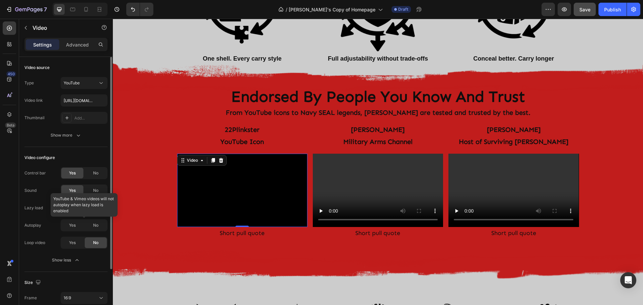
click at [98, 228] on div at bounding box center [84, 225] width 47 height 12
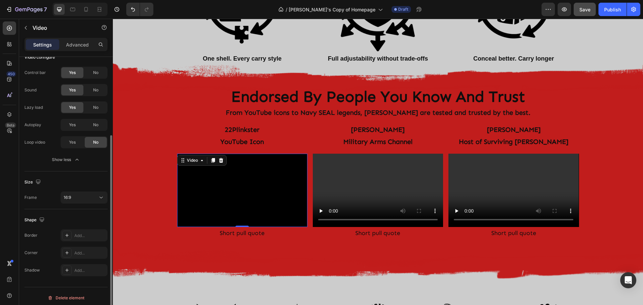
scroll to position [104, 0]
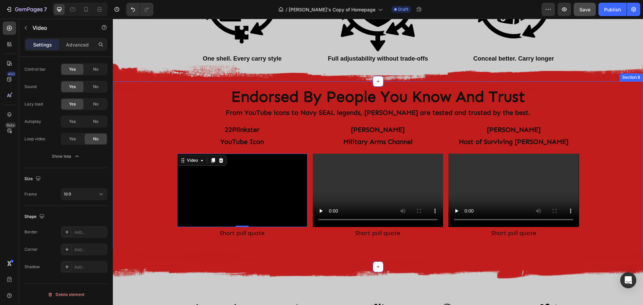
click at [146, 164] on div "Image Row Endorsed By People You Know And Trust Heading From YouTube icons to N…" at bounding box center [378, 174] width 530 height 164
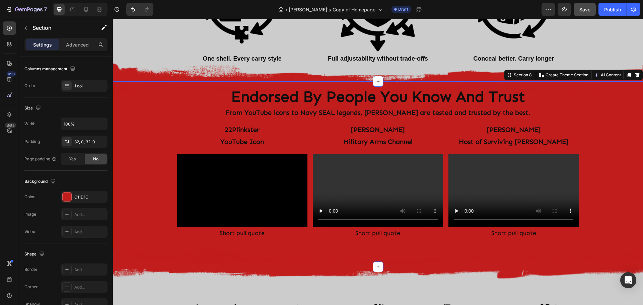
scroll to position [0, 0]
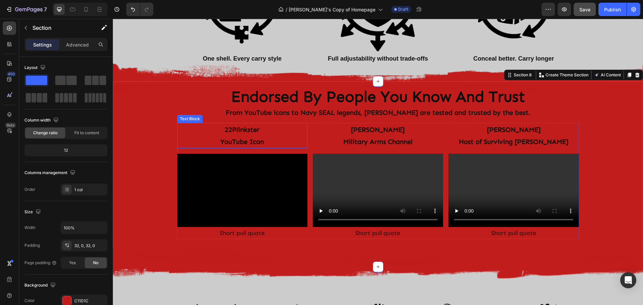
click at [243, 136] on p "YouTube Icon" at bounding box center [242, 142] width 129 height 12
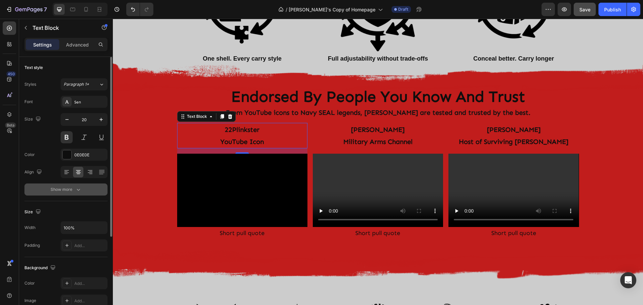
click at [53, 192] on div "Show more" at bounding box center [66, 189] width 31 height 7
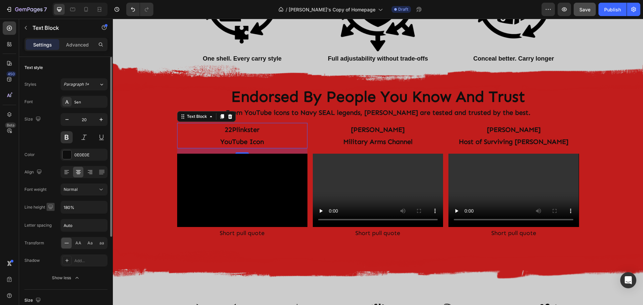
scroll to position [33, 0]
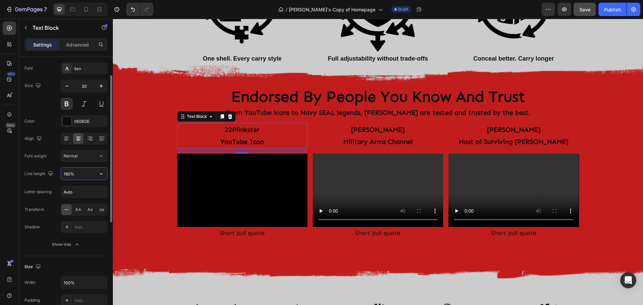
click at [85, 176] on input "180%" at bounding box center [84, 174] width 46 height 12
click at [103, 175] on icon "button" at bounding box center [101, 173] width 7 height 7
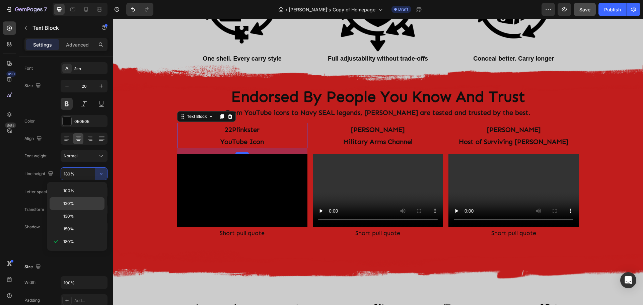
click at [78, 206] on p "120%" at bounding box center [82, 203] width 38 height 6
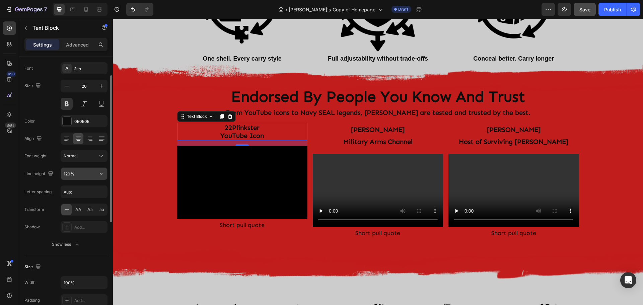
click at [88, 180] on div "120%" at bounding box center [84, 173] width 47 height 13
click at [97, 174] on button "button" at bounding box center [101, 174] width 12 height 12
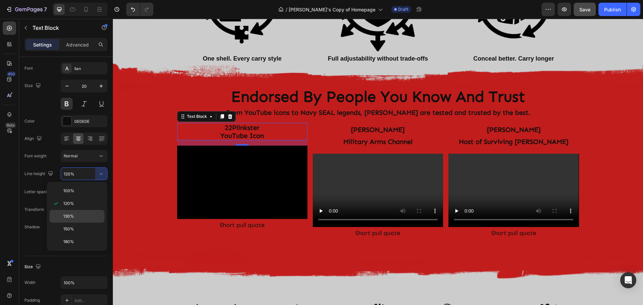
click at [71, 223] on div "130%" at bounding box center [77, 229] width 55 height 13
type input "130%"
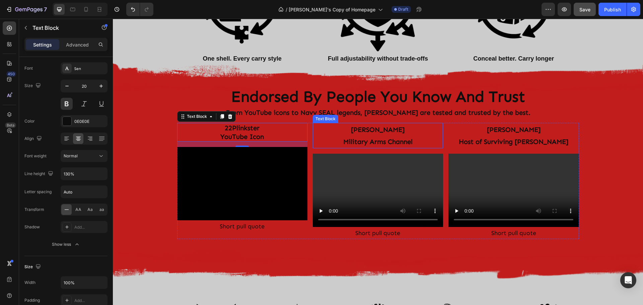
click at [347, 128] on p "Tim Harmsen" at bounding box center [377, 130] width 129 height 12
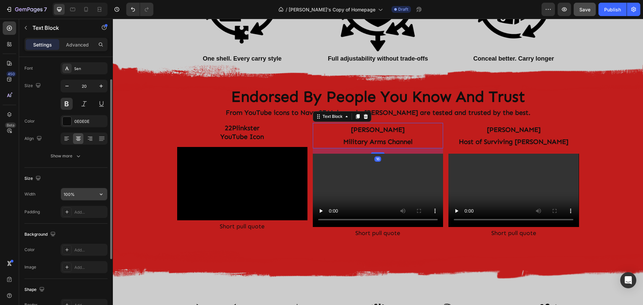
click at [81, 193] on input "100%" at bounding box center [84, 194] width 46 height 12
click at [80, 153] on icon "button" at bounding box center [78, 156] width 7 height 7
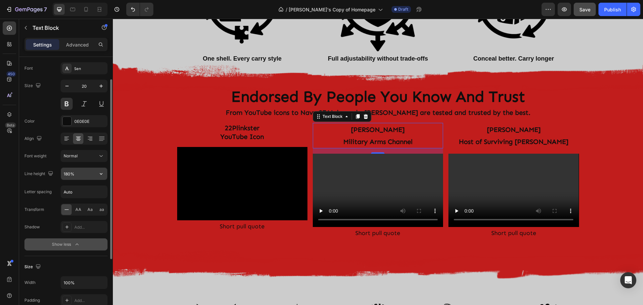
click at [80, 175] on input "180%" at bounding box center [84, 174] width 46 height 12
click at [103, 175] on icon "button" at bounding box center [101, 173] width 7 height 7
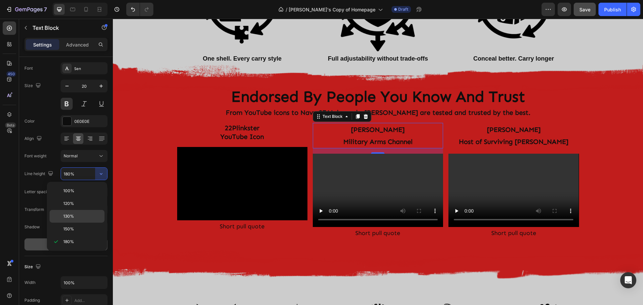
click at [72, 215] on span "130%" at bounding box center [68, 216] width 11 height 6
type input "130%"
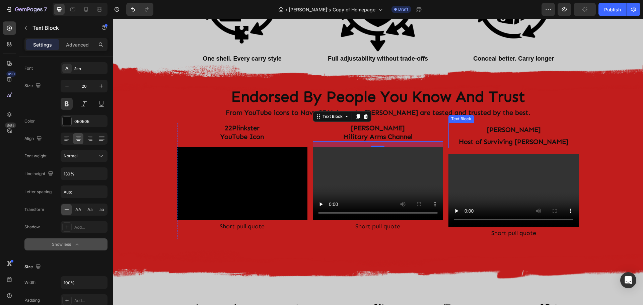
click at [475, 131] on p "Don Mann" at bounding box center [513, 130] width 129 height 12
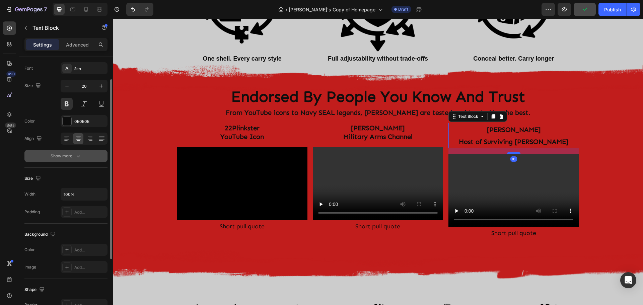
click at [72, 156] on div "Show more" at bounding box center [66, 156] width 31 height 7
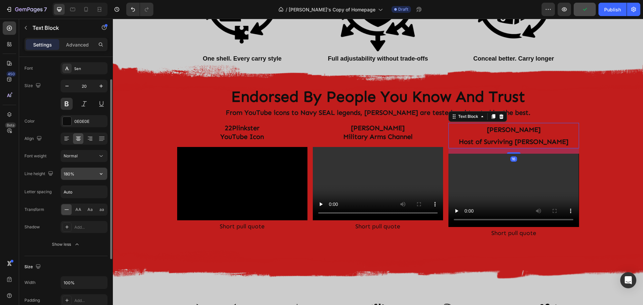
click at [77, 178] on input "180%" at bounding box center [84, 174] width 46 height 12
click at [102, 175] on icon "button" at bounding box center [101, 173] width 7 height 7
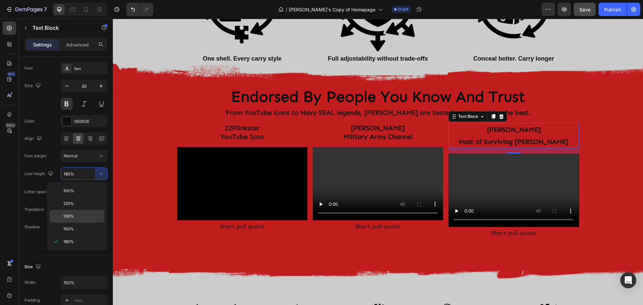
click at [72, 214] on span "130%" at bounding box center [68, 216] width 11 height 6
type input "130%"
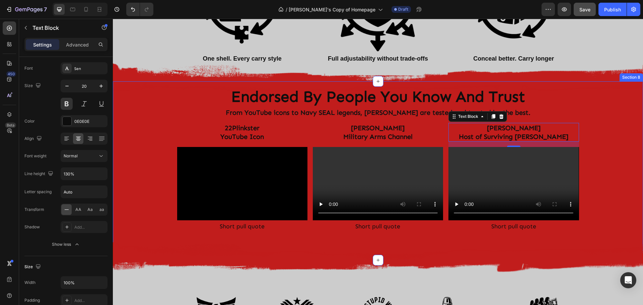
click at [597, 150] on div "Image Row Endorsed By People You Know And Trust Heading From YouTube icons to N…" at bounding box center [378, 170] width 530 height 157
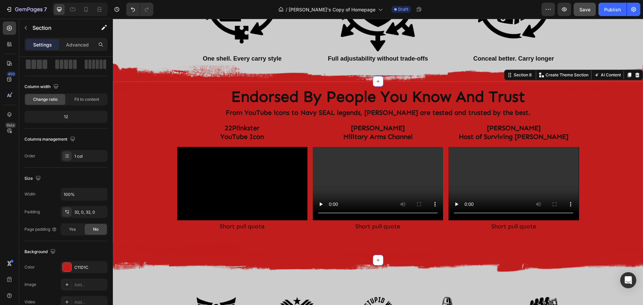
scroll to position [0, 0]
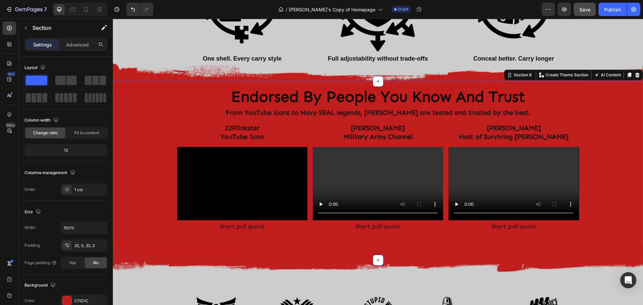
click at [159, 182] on div "Image Row Endorsed By People You Know And Trust Heading From YouTube icons to N…" at bounding box center [378, 170] width 530 height 157
click at [121, 154] on div "Image Row Endorsed By People You Know And Trust Heading From YouTube icons to N…" at bounding box center [378, 170] width 530 height 157
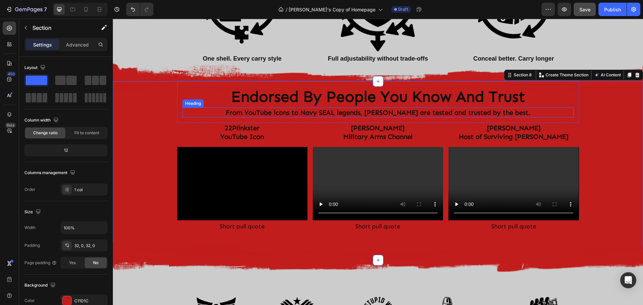
click at [349, 112] on p "From YouTube icons to Navy SEAL legends, Clinger Holsters are tested and truste…" at bounding box center [378, 112] width 390 height 9
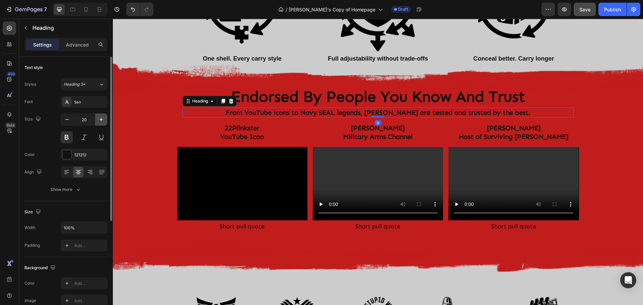
click at [102, 120] on icon "button" at bounding box center [101, 119] width 7 height 7
type input "22"
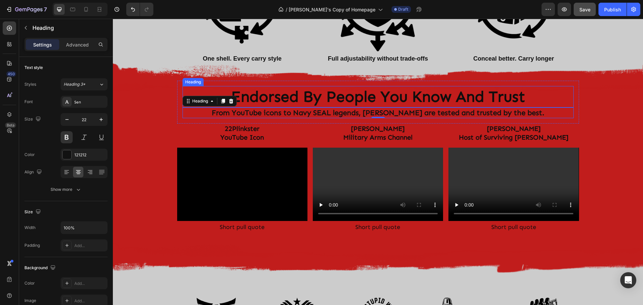
click at [330, 96] on p "Endorsed By People You Know And Trust" at bounding box center [378, 97] width 390 height 20
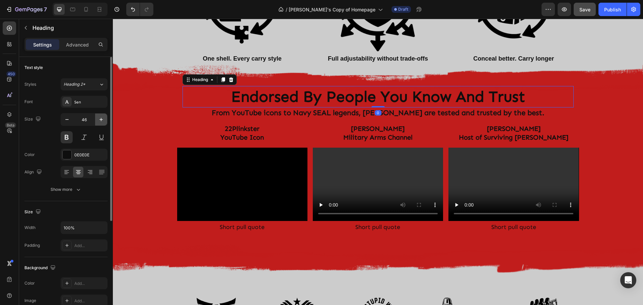
click at [101, 118] on icon "button" at bounding box center [101, 119] width 7 height 7
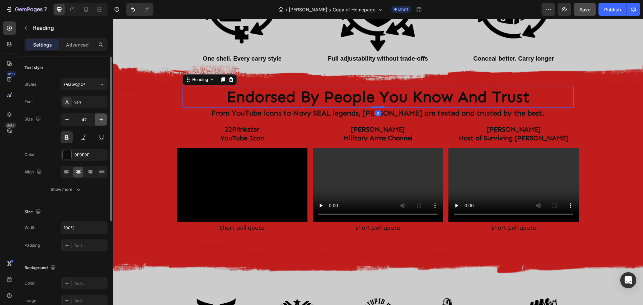
click at [101, 118] on icon "button" at bounding box center [101, 119] width 7 height 7
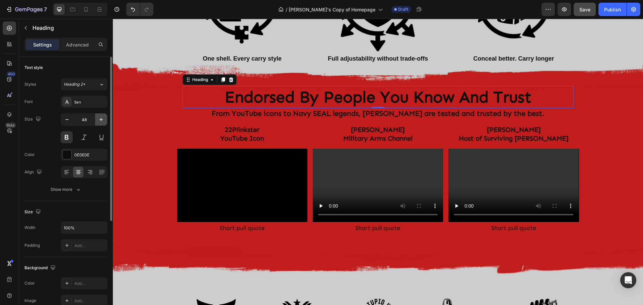
click at [101, 118] on icon "button" at bounding box center [101, 119] width 7 height 7
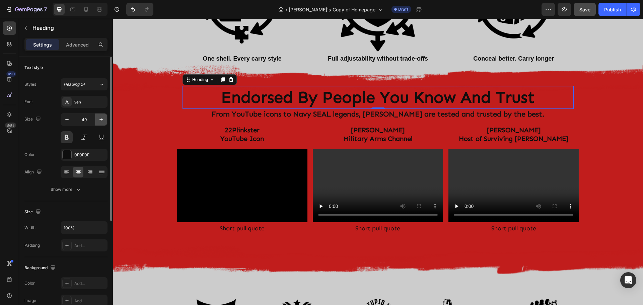
click at [101, 118] on icon "button" at bounding box center [101, 119] width 7 height 7
type input "50"
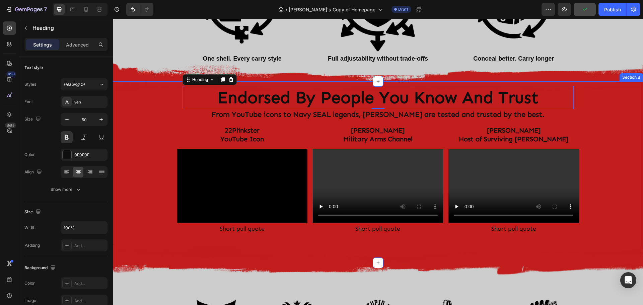
click at [601, 107] on div "Image Row Endorsed By People You Know And Trust Heading 0 From YouTube icons to…" at bounding box center [378, 172] width 530 height 160
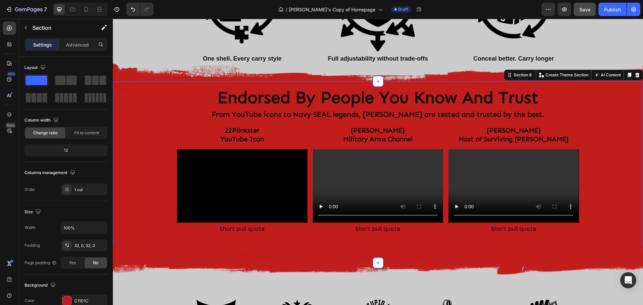
click at [609, 139] on div "Image Row Endorsed By People You Know And Trust Heading From YouTube icons to N…" at bounding box center [378, 172] width 530 height 160
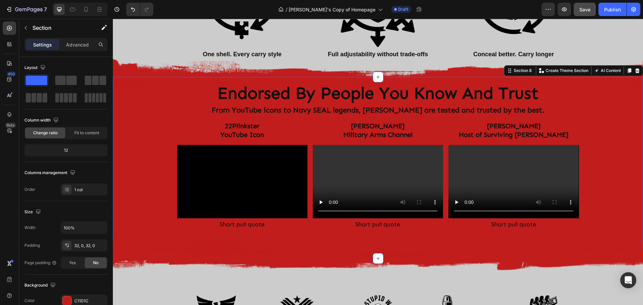
scroll to position [824, 0]
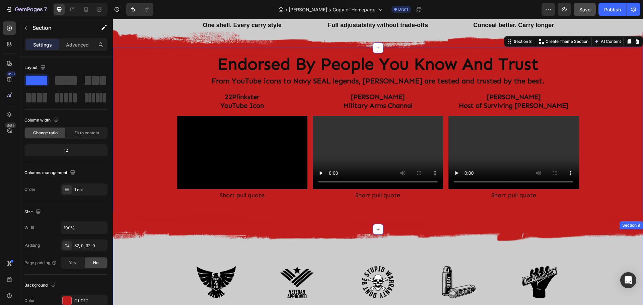
click at [625, 260] on div "Image Image Image Image Image Row Section 9" at bounding box center [378, 273] width 530 height 89
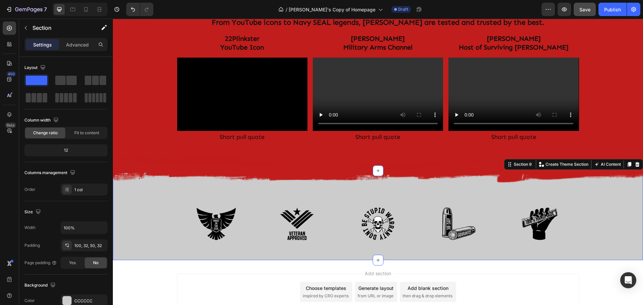
scroll to position [891, 0]
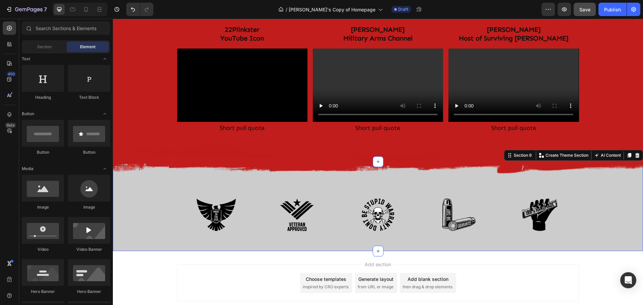
click at [491, 257] on div "Add section Choose templates inspired by CRO experts Generate layout from URL o…" at bounding box center [378, 292] width 530 height 82
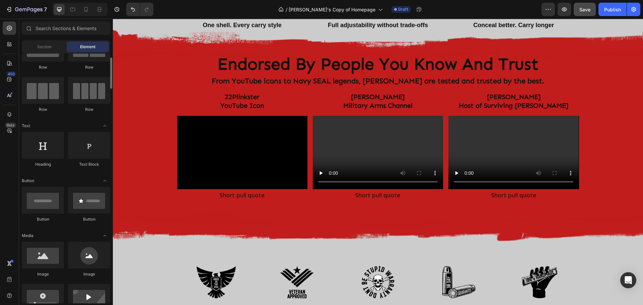
scroll to position [0, 0]
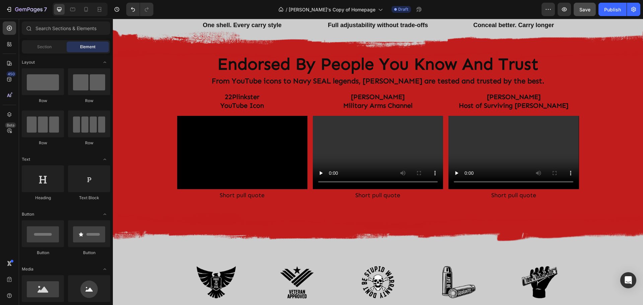
click at [82, 48] on span "Element" at bounding box center [87, 47] width 15 height 6
click at [217, 194] on p "Short pull quote" at bounding box center [242, 195] width 129 height 11
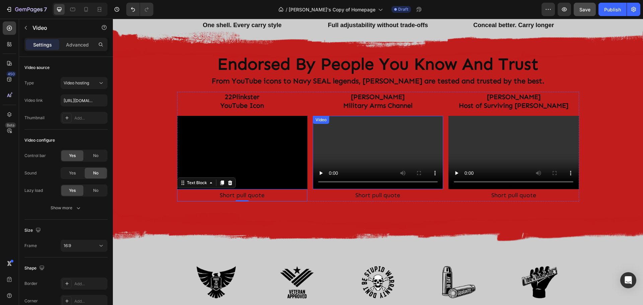
click at [321, 149] on video at bounding box center [378, 152] width 130 height 73
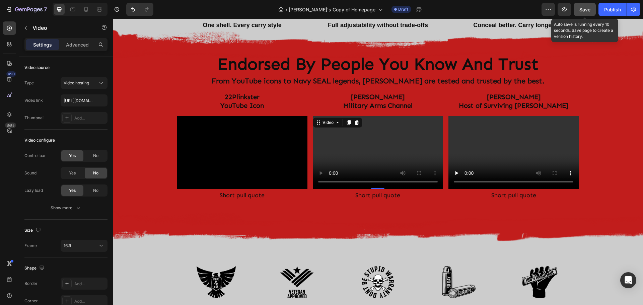
click at [581, 8] on span "Save" at bounding box center [584, 10] width 11 height 6
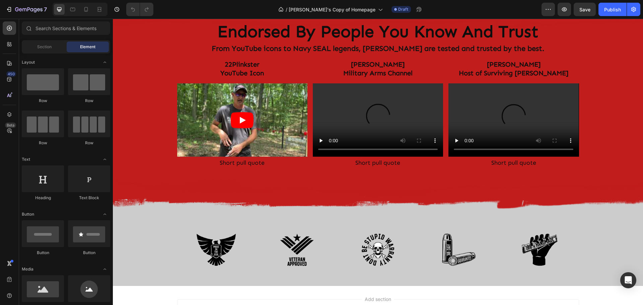
scroll to position [870, 0]
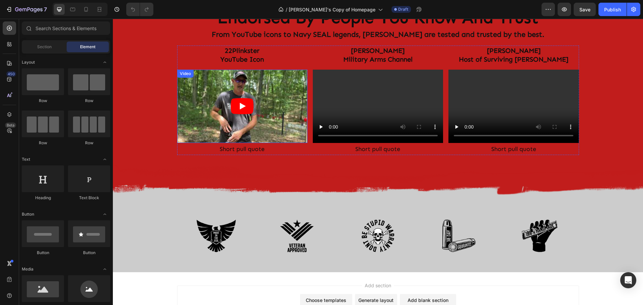
click at [181, 74] on div "Video" at bounding box center [185, 74] width 14 height 6
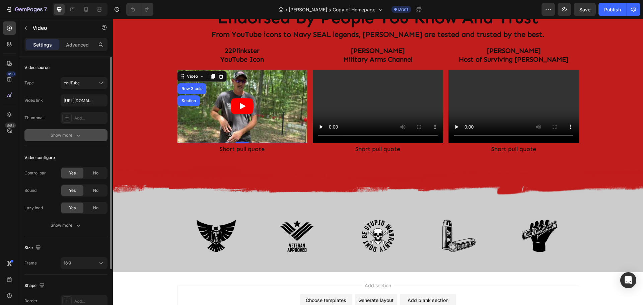
click at [72, 132] on div "Show more" at bounding box center [66, 135] width 31 height 7
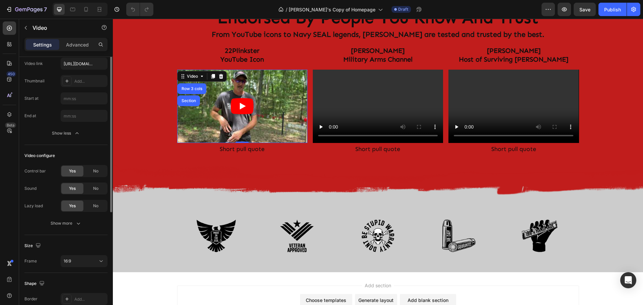
scroll to position [0, 0]
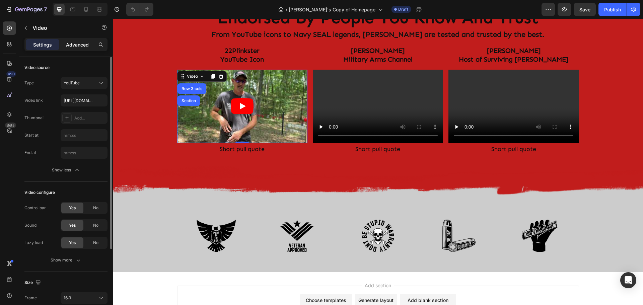
click at [72, 46] on p "Advanced" at bounding box center [77, 44] width 23 height 7
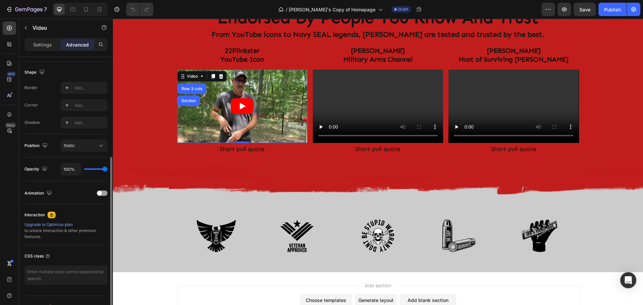
scroll to position [179, 0]
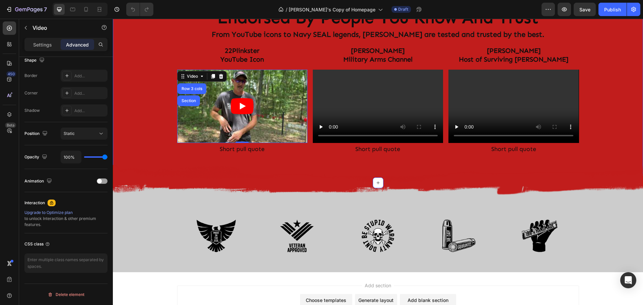
click at [609, 124] on div "Image Row Endorsed By People You Know And Trust Heading From YouTube icons to N…" at bounding box center [378, 92] width 530 height 160
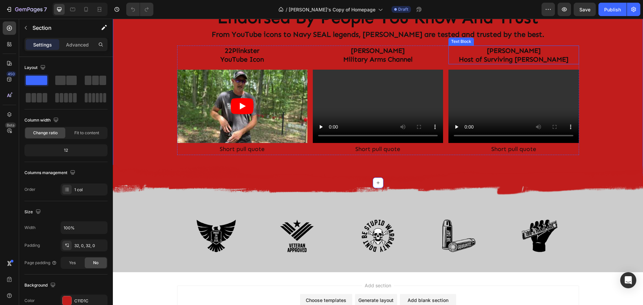
click at [493, 60] on p "Host of Surviving Mann" at bounding box center [513, 59] width 129 height 9
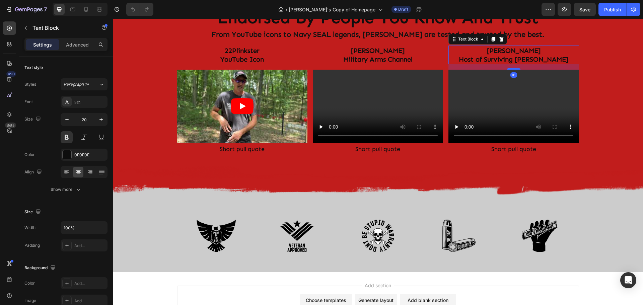
click at [477, 59] on p "Host of Surviving Mann" at bounding box center [513, 59] width 129 height 9
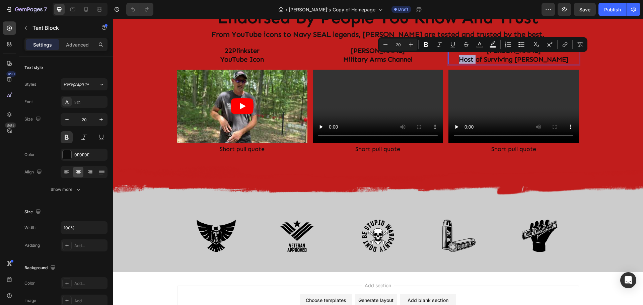
click at [477, 59] on p "Host of Surviving Mann" at bounding box center [513, 59] width 129 height 9
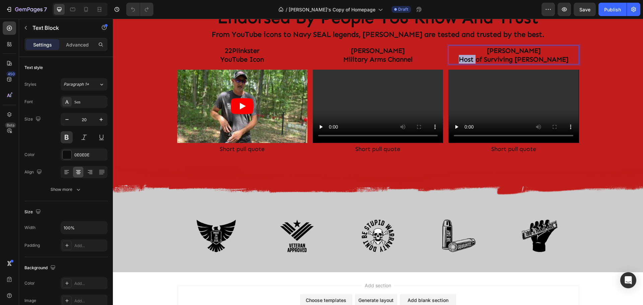
click at [477, 59] on p "Host of Surviving Mann" at bounding box center [513, 59] width 129 height 9
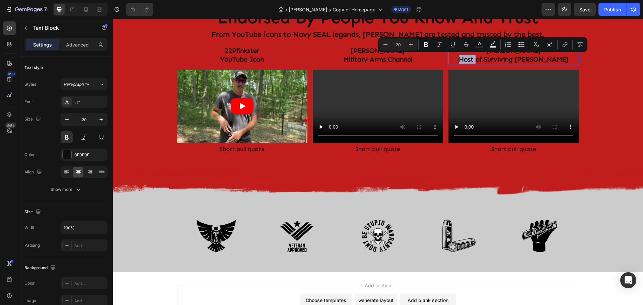
click at [477, 59] on p "Host of Surviving Mann" at bounding box center [513, 59] width 129 height 9
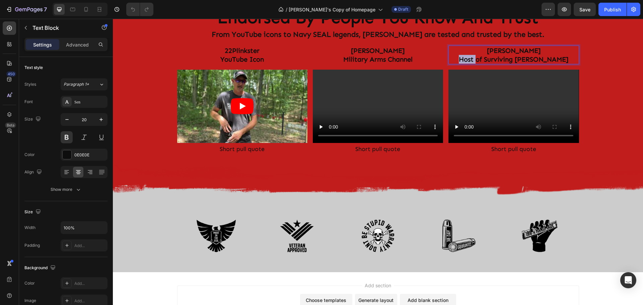
click at [477, 59] on p "Host of Surviving Mann" at bounding box center [513, 59] width 129 height 9
click at [615, 100] on div "Image Row Endorsed By People You Know And Trust Heading From YouTube icons to N…" at bounding box center [378, 92] width 530 height 160
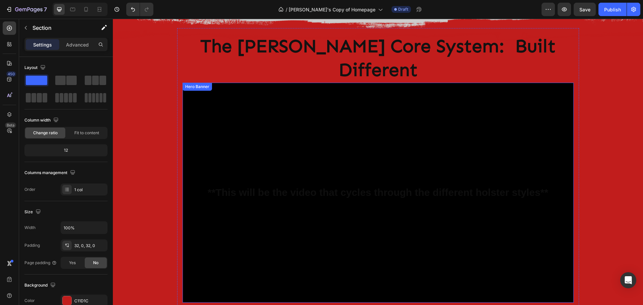
scroll to position [297, 0]
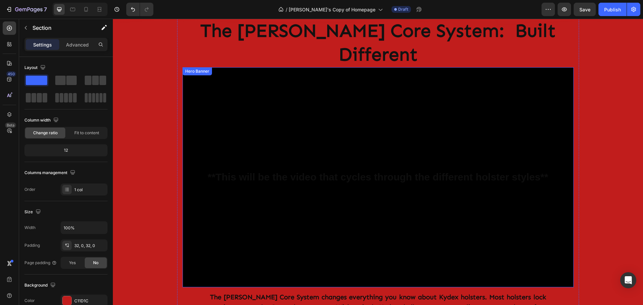
click at [554, 83] on div "Background Image" at bounding box center [377, 177] width 391 height 220
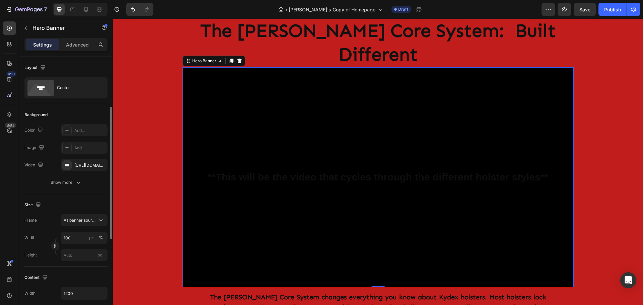
scroll to position [33, 0]
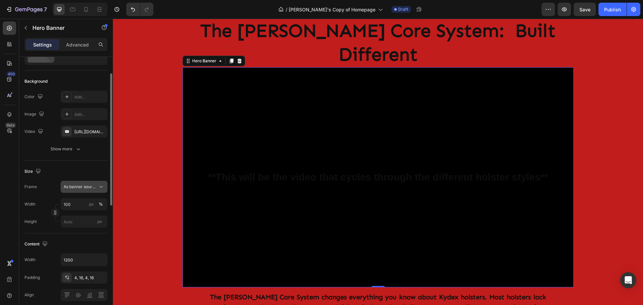
click at [101, 187] on icon at bounding box center [101, 186] width 7 height 7
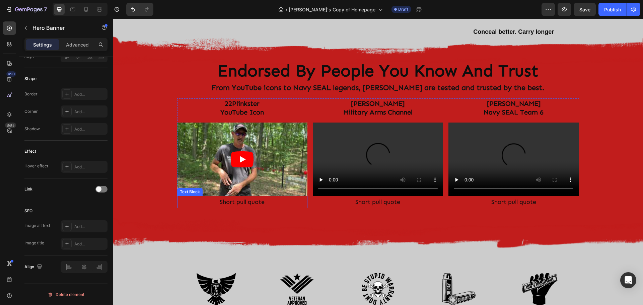
scroll to position [832, 0]
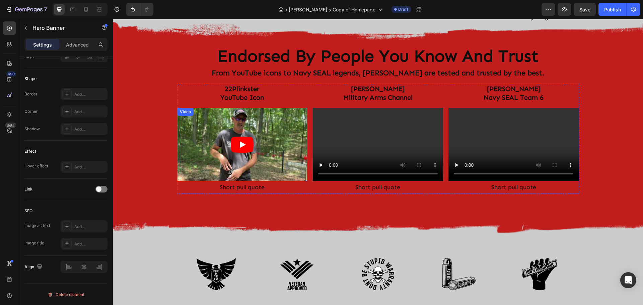
click at [182, 113] on div "Video" at bounding box center [185, 112] width 14 height 6
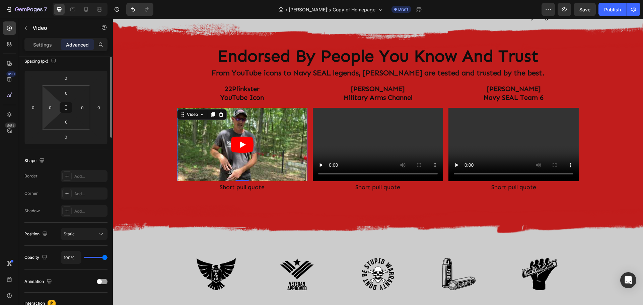
scroll to position [0, 0]
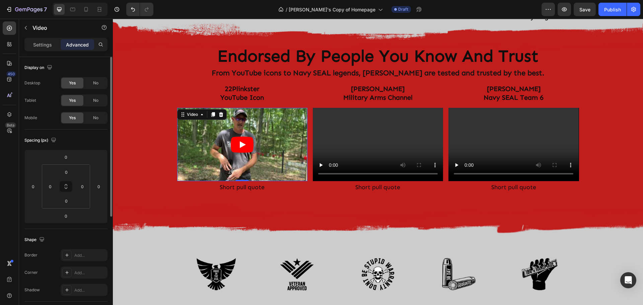
click at [38, 44] on p "Settings" at bounding box center [42, 44] width 19 height 7
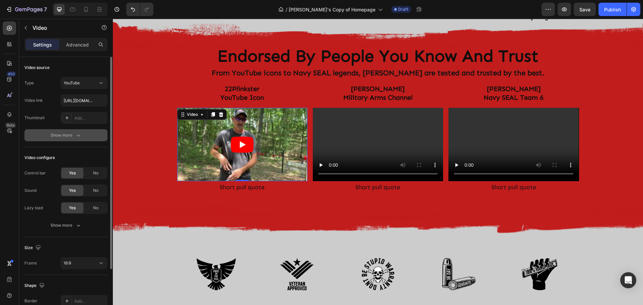
click at [60, 136] on div "Show more" at bounding box center [66, 135] width 31 height 7
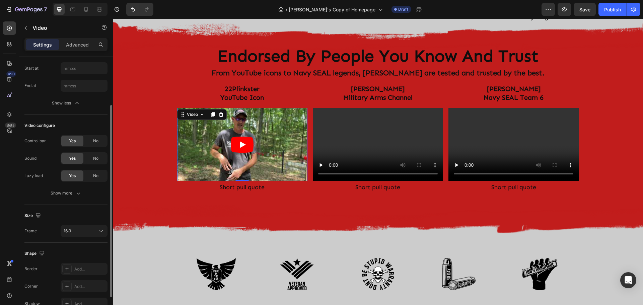
scroll to position [100, 0]
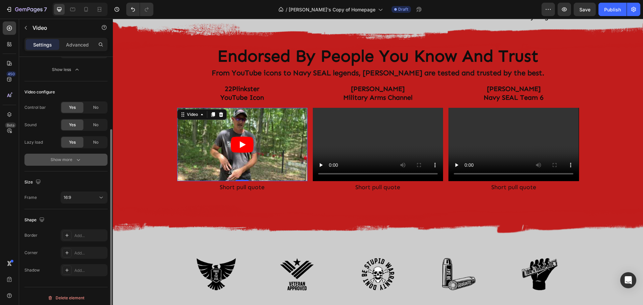
click at [61, 160] on div "Show more" at bounding box center [66, 159] width 31 height 7
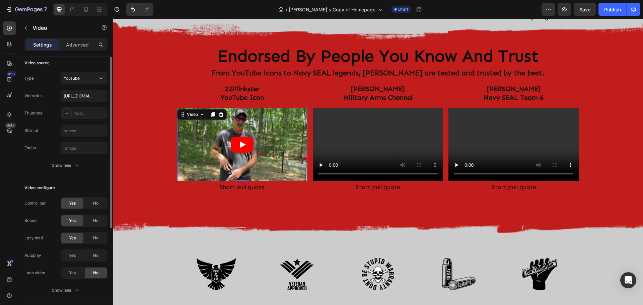
scroll to position [0, 0]
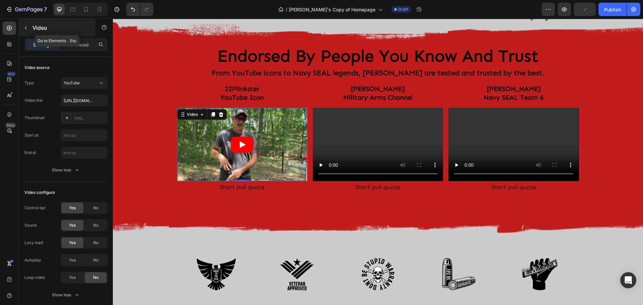
click at [27, 26] on icon "button" at bounding box center [25, 27] width 5 height 5
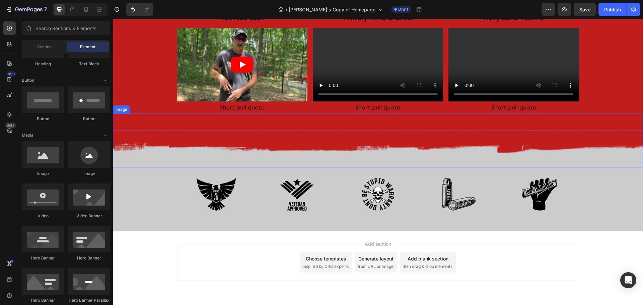
scroll to position [933, 0]
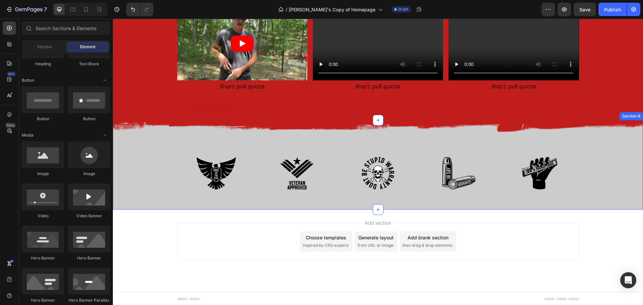
click at [138, 168] on div "Image Image Image Image Image Row" at bounding box center [378, 173] width 508 height 39
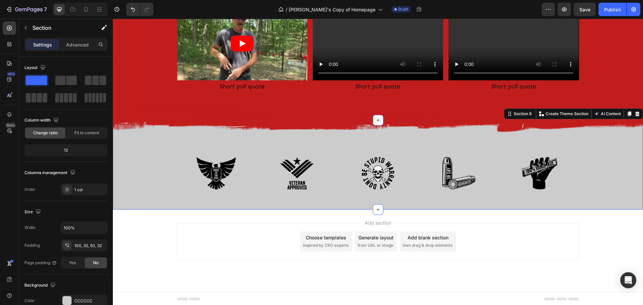
click at [376, 121] on icon at bounding box center [377, 119] width 5 height 5
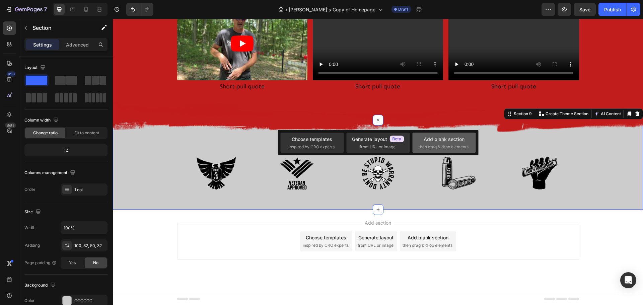
click at [434, 142] on div "Add blank section" at bounding box center [443, 139] width 41 height 7
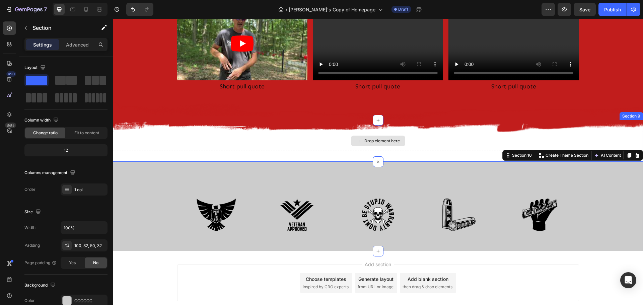
click at [427, 146] on div "Drop element here" at bounding box center [378, 141] width 530 height 20
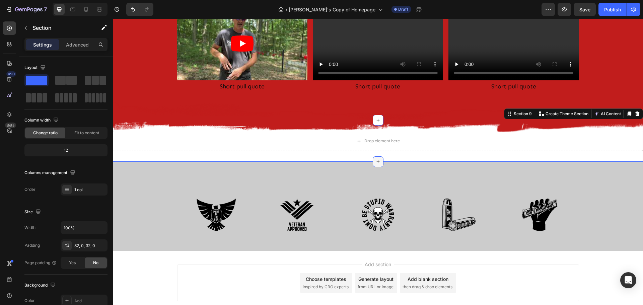
click at [379, 158] on div at bounding box center [378, 161] width 11 height 11
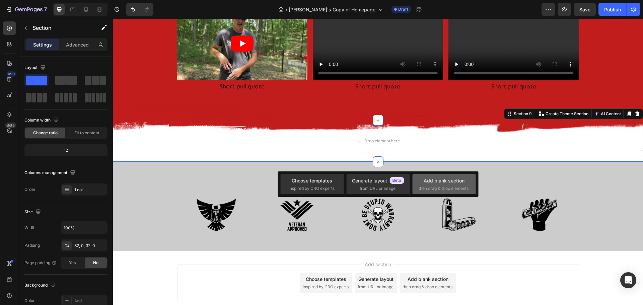
click at [432, 184] on div "Add blank section then drag & drop elements" at bounding box center [443, 184] width 51 height 14
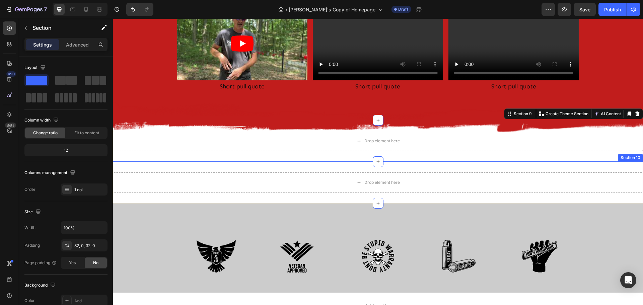
click at [625, 172] on div "Drop element here" at bounding box center [378, 182] width 530 height 20
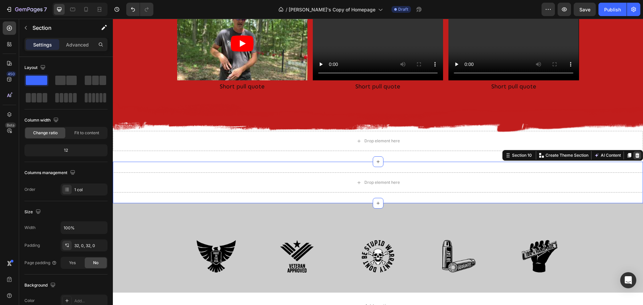
click at [635, 155] on icon at bounding box center [637, 155] width 4 height 5
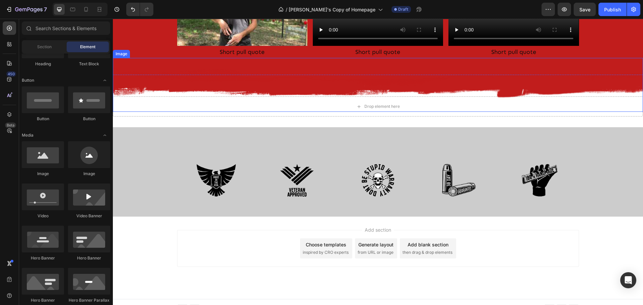
scroll to position [974, 0]
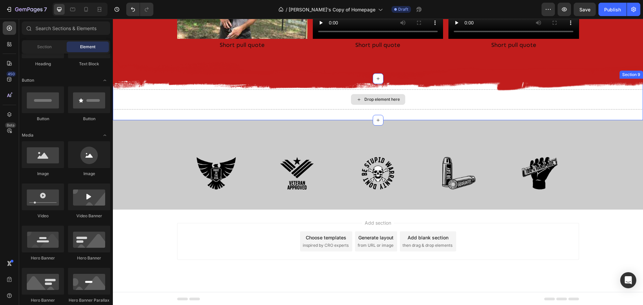
click at [458, 106] on div "Drop element here" at bounding box center [378, 99] width 530 height 20
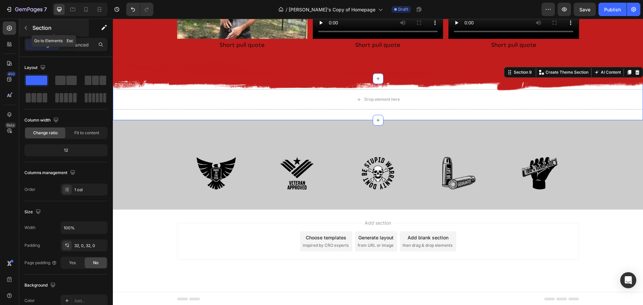
click at [26, 30] on icon "button" at bounding box center [25, 27] width 5 height 5
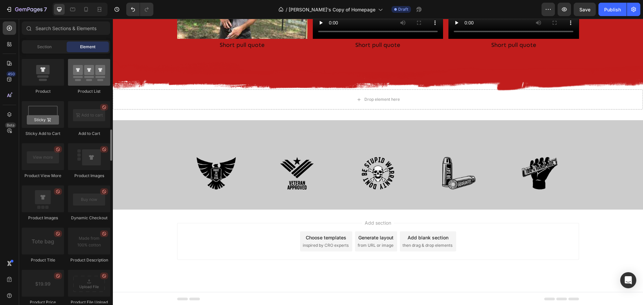
scroll to position [870, 0]
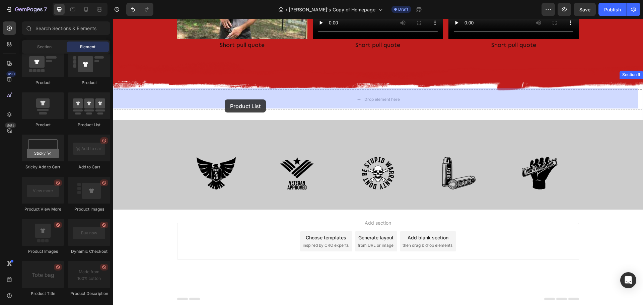
drag, startPoint x: 199, startPoint y: 127, endPoint x: 225, endPoint y: 99, distance: 37.2
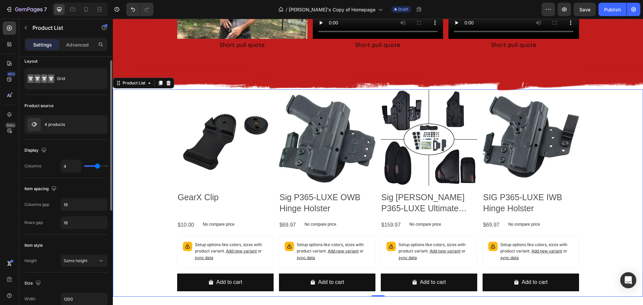
scroll to position [0, 0]
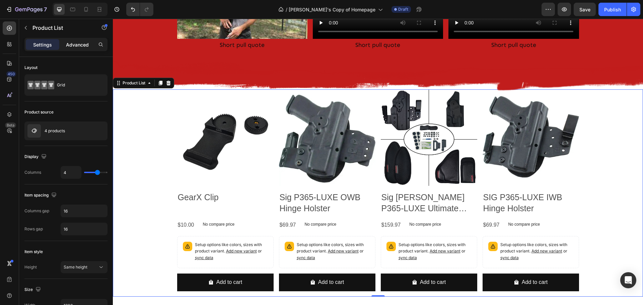
click at [73, 46] on p "Advanced" at bounding box center [77, 44] width 23 height 7
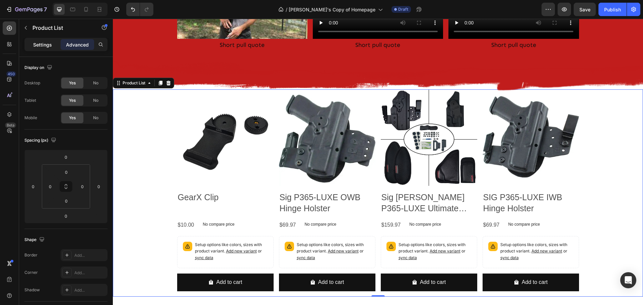
click at [38, 45] on p "Settings" at bounding box center [42, 44] width 19 height 7
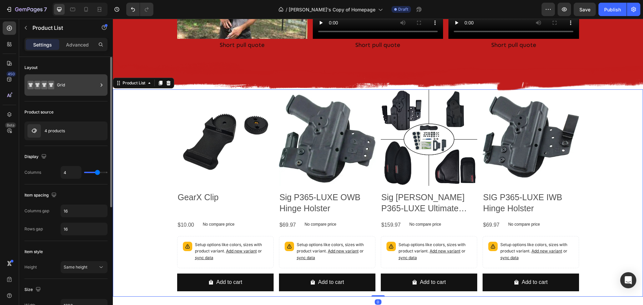
click at [90, 84] on div "Grid" at bounding box center [77, 84] width 41 height 15
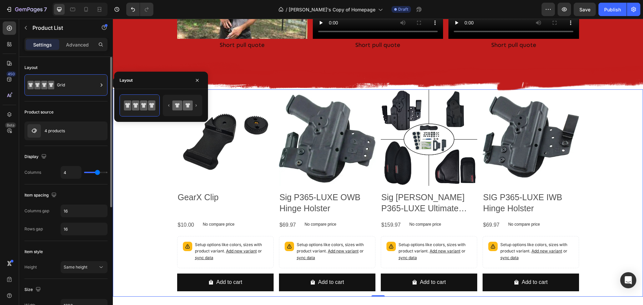
click at [65, 110] on div "Product source" at bounding box center [65, 112] width 83 height 11
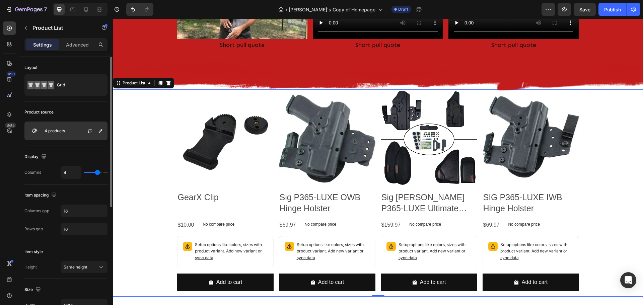
click at [60, 130] on p "4 products" at bounding box center [55, 131] width 20 height 5
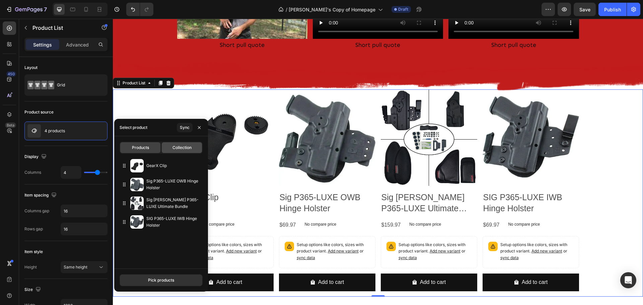
click at [179, 147] on span "Collection" at bounding box center [181, 148] width 19 height 6
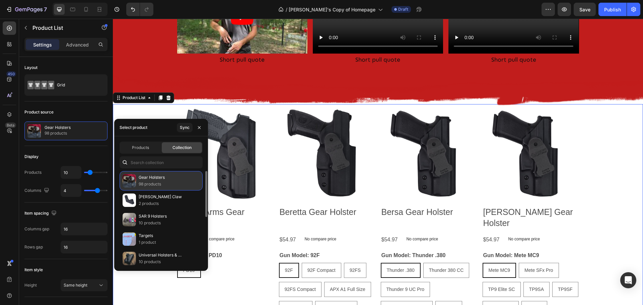
scroll to position [974, 0]
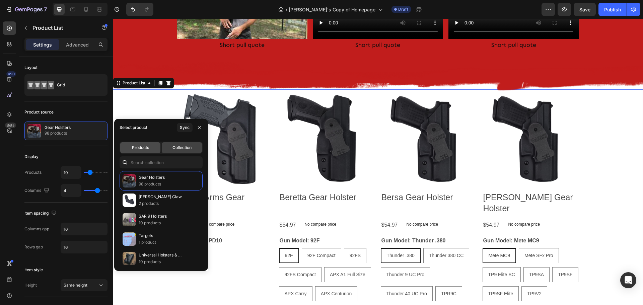
click at [147, 150] on span "Products" at bounding box center [140, 148] width 17 height 6
type input "4"
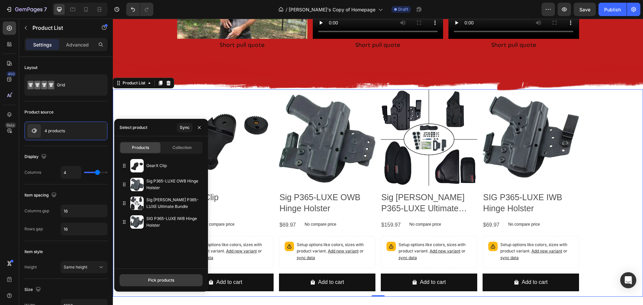
click at [156, 278] on div "Pick products" at bounding box center [161, 280] width 26 height 6
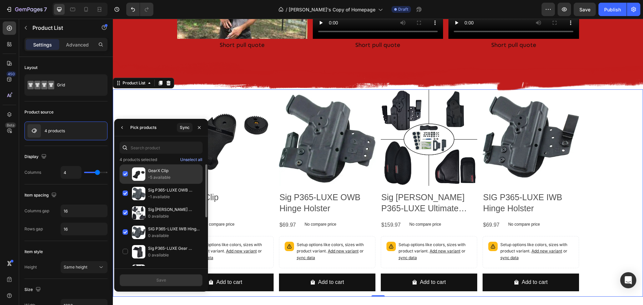
click at [126, 184] on div "GearX Clip -5 available" at bounding box center [160, 193] width 83 height 19
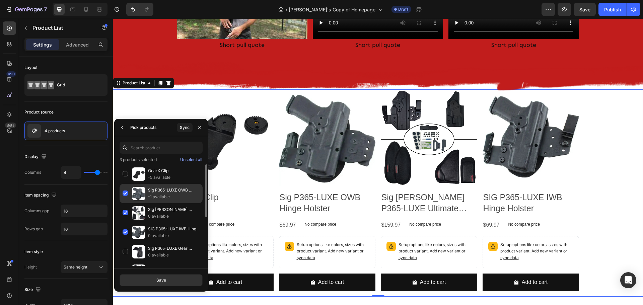
click at [127, 203] on div "Sig P365-LUXE OWB Hinge Holster -1 available" at bounding box center [160, 212] width 83 height 19
click at [126, 223] on div "Sig Sauer P365-LUXE Ultimate Bundle 0 available" at bounding box center [160, 232] width 83 height 19
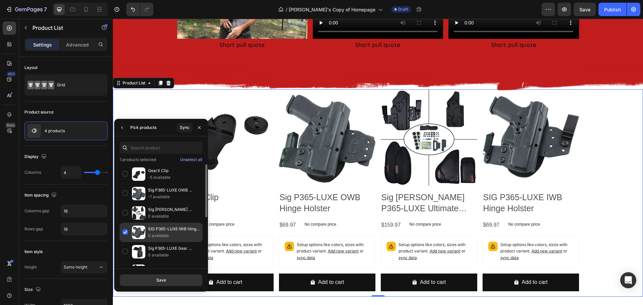
click at [126, 242] on div "SIG P365-LUXE IWB Hinge Holster 0 available" at bounding box center [160, 251] width 83 height 19
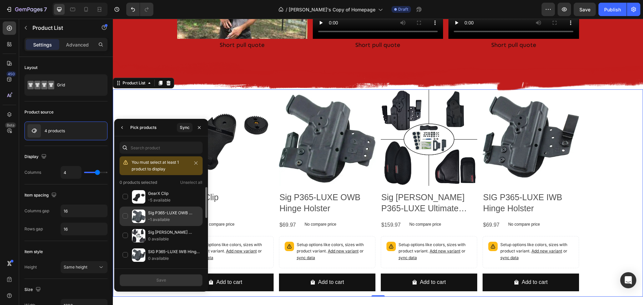
scroll to position [33, 0]
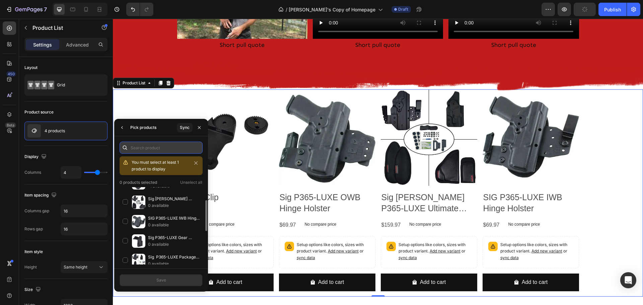
click at [161, 149] on input "text" at bounding box center [160, 148] width 83 height 12
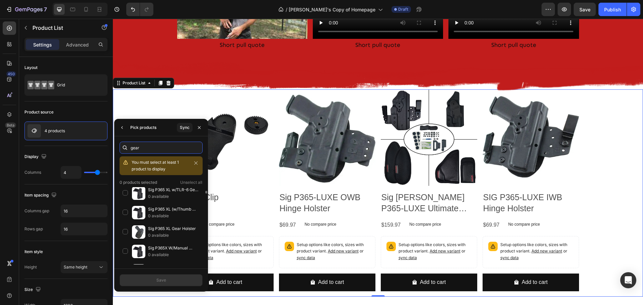
scroll to position [0, 0]
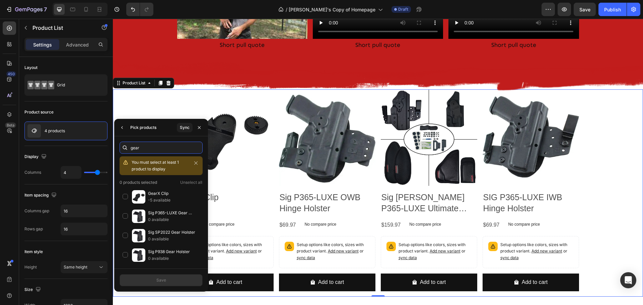
type input "gear"
click at [137, 136] on div "Pick products Sync" at bounding box center [161, 127] width 94 height 17
click at [124, 128] on icon "button" at bounding box center [121, 127] width 5 height 5
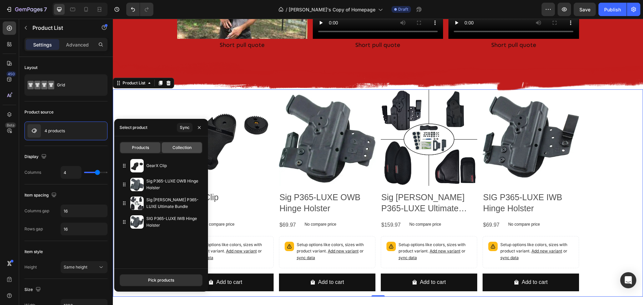
click at [178, 149] on span "Collection" at bounding box center [181, 148] width 19 height 6
type input "10"
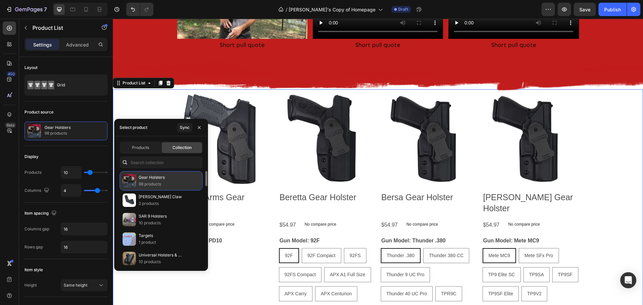
click at [154, 177] on p "Gear Holsters" at bounding box center [152, 177] width 26 height 7
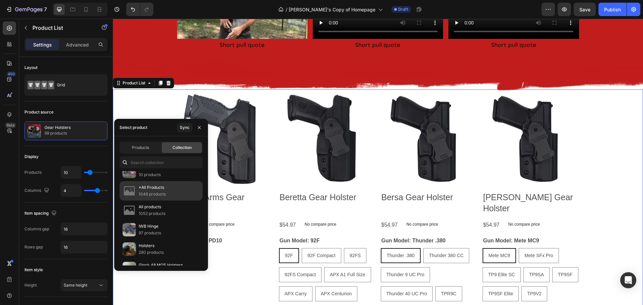
scroll to position [955, 0]
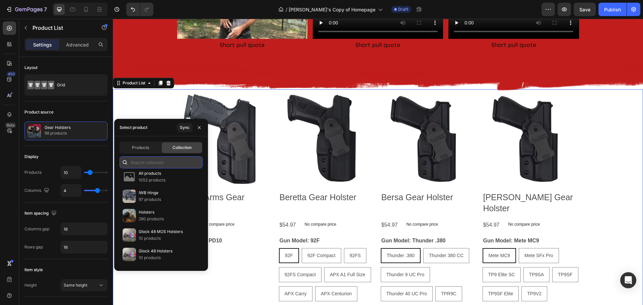
click at [162, 162] on input "text" at bounding box center [160, 162] width 83 height 12
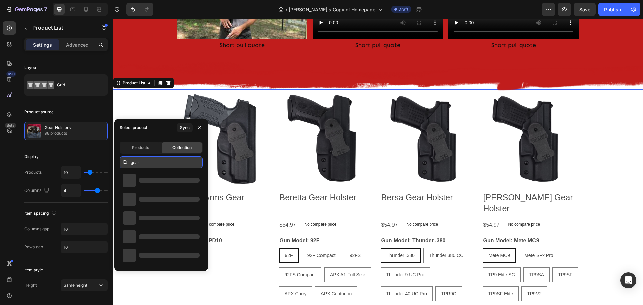
scroll to position [0, 0]
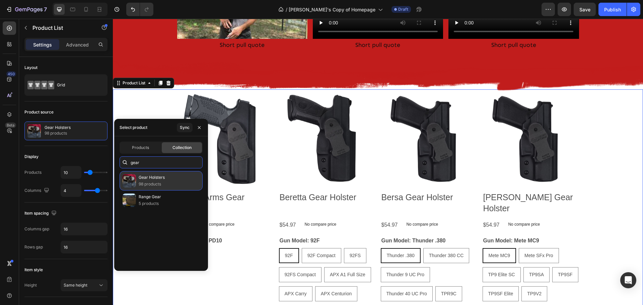
type input "gear"
click at [138, 179] on div "Gear Holsters 98 products" at bounding box center [160, 180] width 83 height 19
click at [198, 128] on icon "button" at bounding box center [199, 127] width 3 height 3
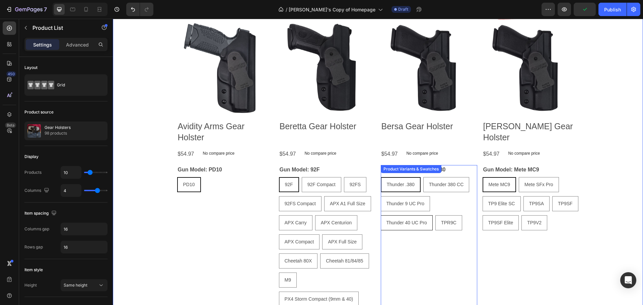
scroll to position [807, 0]
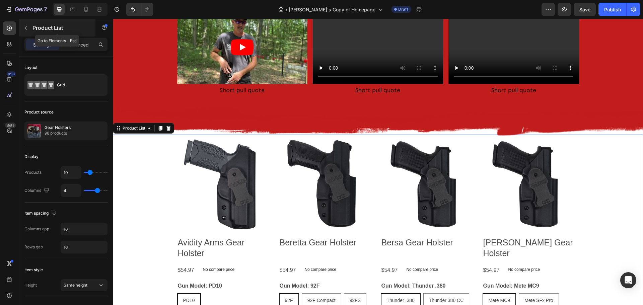
click at [25, 27] on icon "button" at bounding box center [25, 27] width 5 height 5
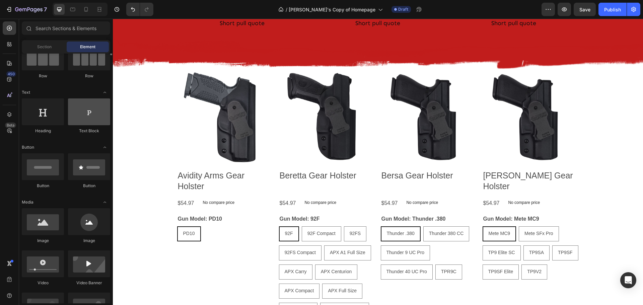
scroll to position [33, 0]
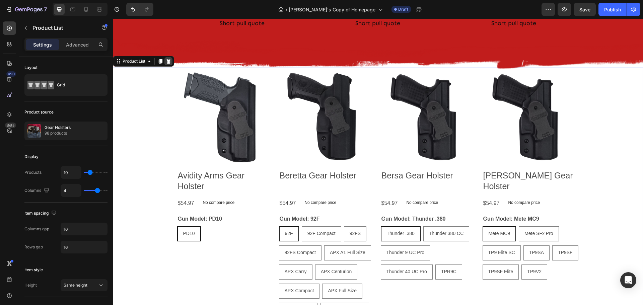
click at [167, 60] on icon at bounding box center [168, 61] width 4 height 5
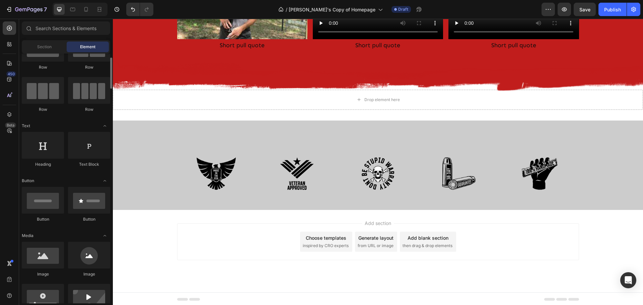
scroll to position [0, 0]
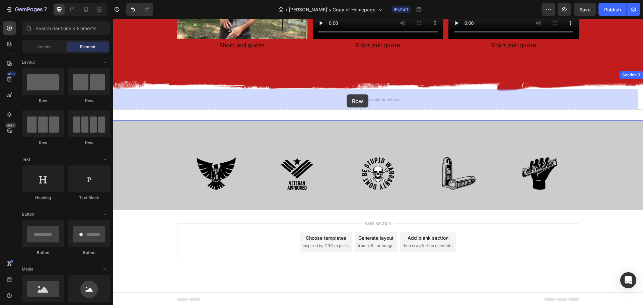
drag, startPoint x: 198, startPoint y: 149, endPoint x: 348, endPoint y: 94, distance: 159.6
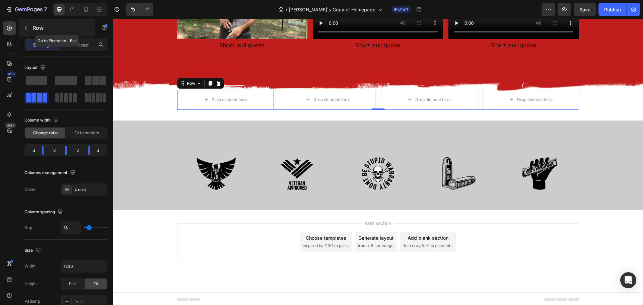
click at [26, 30] on icon "button" at bounding box center [25, 27] width 5 height 5
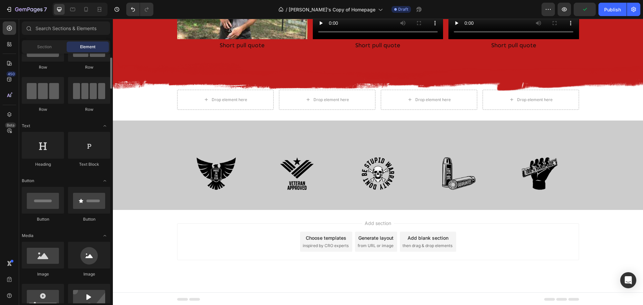
scroll to position [100, 0]
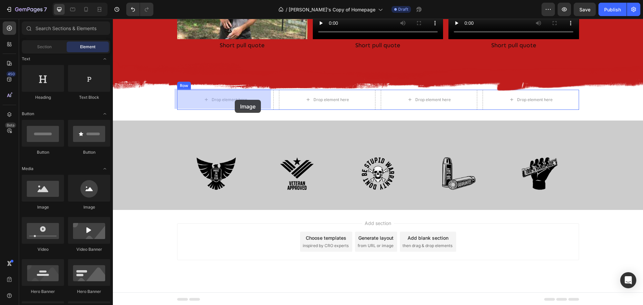
drag, startPoint x: 159, startPoint y: 213, endPoint x: 227, endPoint y: 110, distance: 122.4
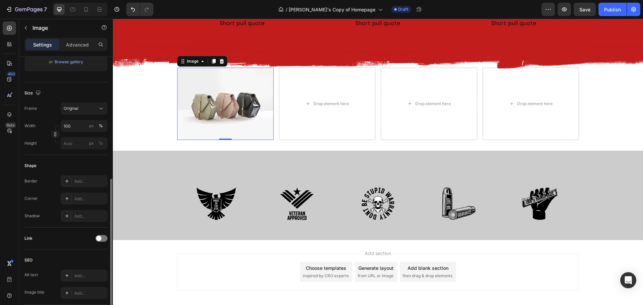
scroll to position [167, 0]
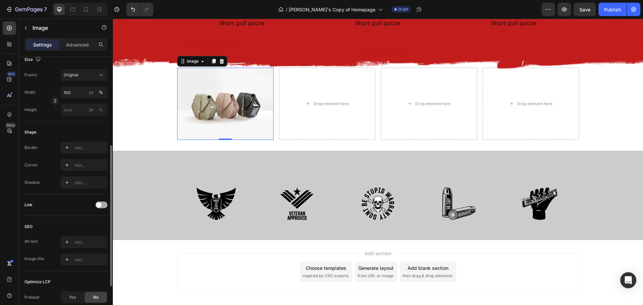
click at [100, 204] on span at bounding box center [98, 204] width 5 height 5
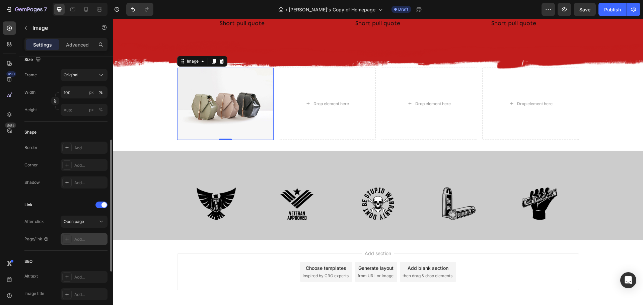
click at [85, 238] on div "Add..." at bounding box center [89, 239] width 31 height 6
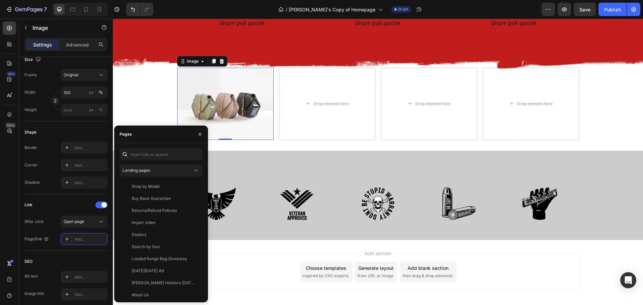
scroll to position [0, 0]
click at [157, 153] on input "text" at bounding box center [160, 154] width 83 height 12
paste input "https://clingerholsters.com/collections/gear"
type input "https://clingerholsters.com/collections/gear"
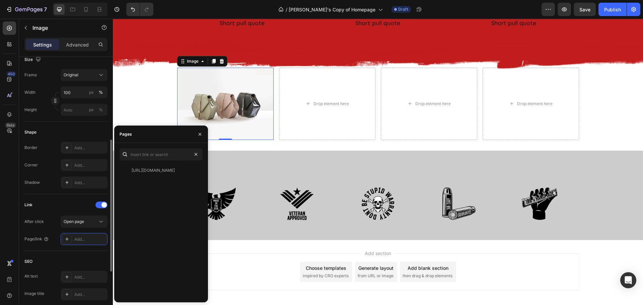
click at [39, 200] on div "Link" at bounding box center [65, 204] width 83 height 11
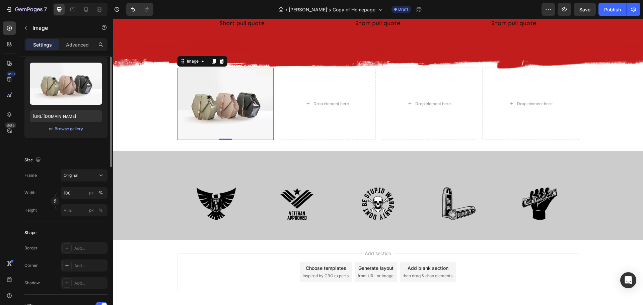
scroll to position [0, 0]
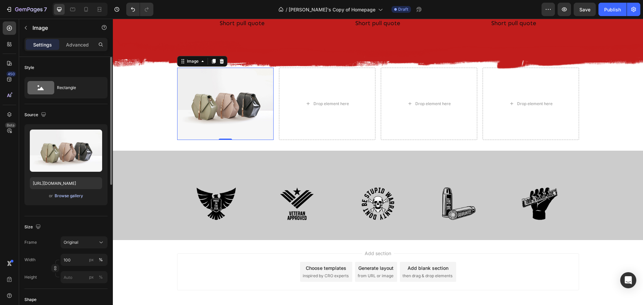
click at [66, 195] on div "Browse gallery" at bounding box center [69, 196] width 28 height 6
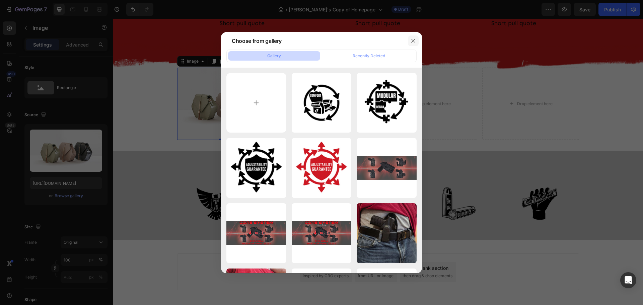
click at [412, 42] on icon "button" at bounding box center [412, 40] width 5 height 5
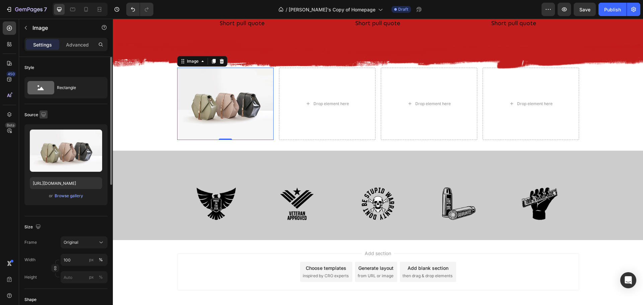
click at [44, 114] on icon "button" at bounding box center [43, 114] width 7 height 7
click at [31, 115] on div "Source" at bounding box center [35, 114] width 23 height 9
click at [65, 184] on input "[URL][DOMAIN_NAME]" at bounding box center [66, 183] width 72 height 12
paste input "0673/4846/3804/files/Stock_GearX.jpg?v=1756330998"
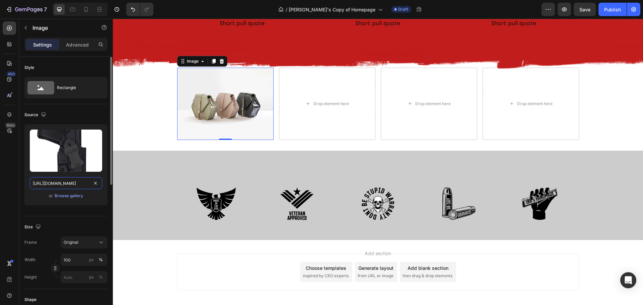
scroll to position [0, 112]
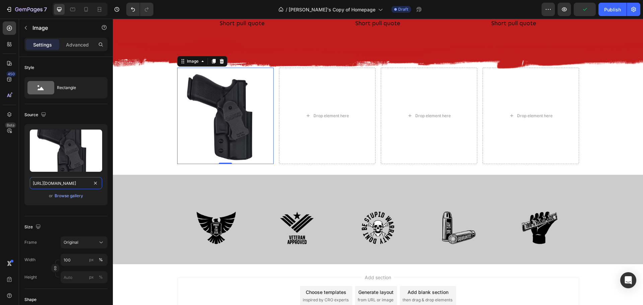
type input "https://cdn.shopify.com/s/files/1/0673/4846/3804/files/Stock_GearX.jpg?v=175633…"
drag, startPoint x: 25, startPoint y: 28, endPoint x: 27, endPoint y: 34, distance: 7.2
click at [25, 28] on icon "button" at bounding box center [26, 28] width 2 height 4
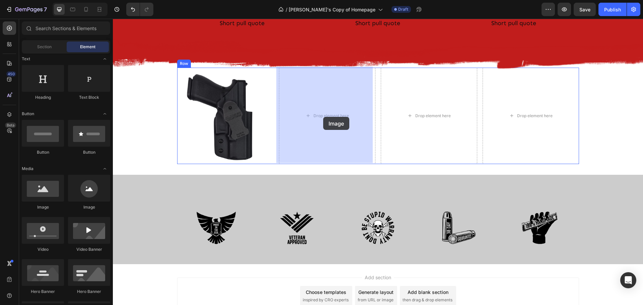
drag, startPoint x: 152, startPoint y: 211, endPoint x: 323, endPoint y: 117, distance: 195.6
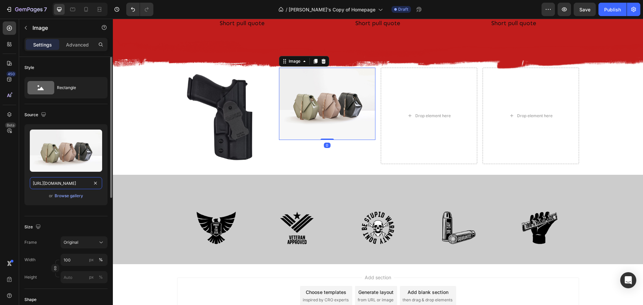
click at [57, 183] on input "[URL][DOMAIN_NAME]" at bounding box center [66, 183] width 72 height 12
paste input "0673/4846/3804/files/IWB_Hinge_Stock.jpg?v=1756330998"
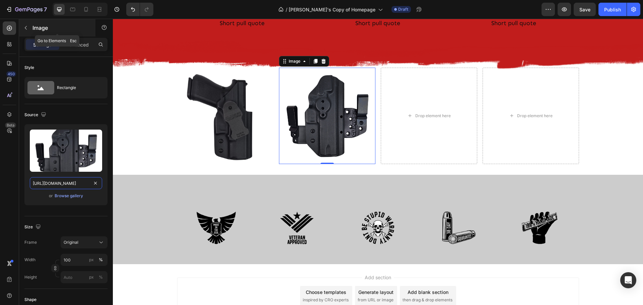
type input "https://cdn.shopify.com/s/files/1/0673/4846/3804/files/IWB_Hinge_Stock.jpg?v=17…"
click at [25, 27] on icon "button" at bounding box center [26, 28] width 2 height 4
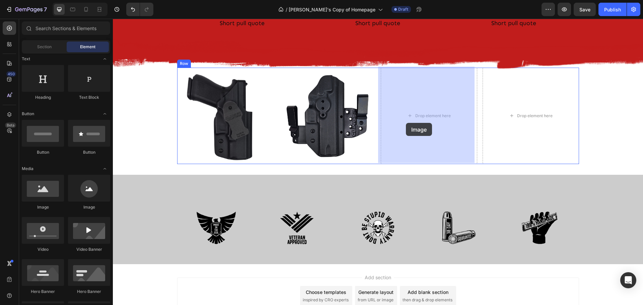
drag, startPoint x: 173, startPoint y: 212, endPoint x: 406, endPoint y: 123, distance: 249.1
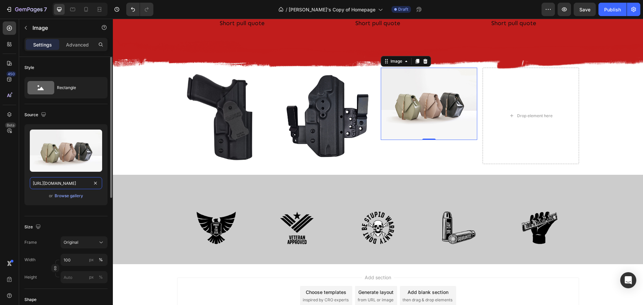
click at [57, 179] on input "[URL][DOMAIN_NAME]" at bounding box center [66, 183] width 72 height 12
paste input "0673/4846/3804/files/Core_Bundle_Stock.jpg?v=1755890038"
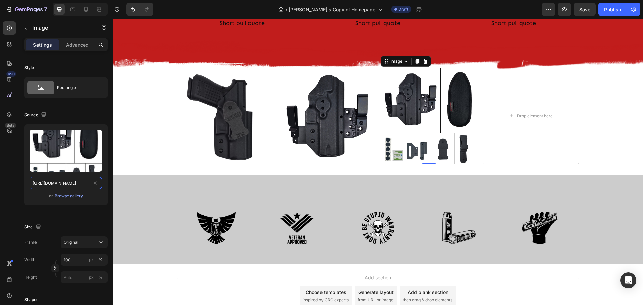
type input "https://cdn.shopify.com/s/files/1/0673/4846/3804/files/Core_Bundle_Stock.jpg?v=…"
click at [23, 26] on icon "button" at bounding box center [25, 27] width 5 height 5
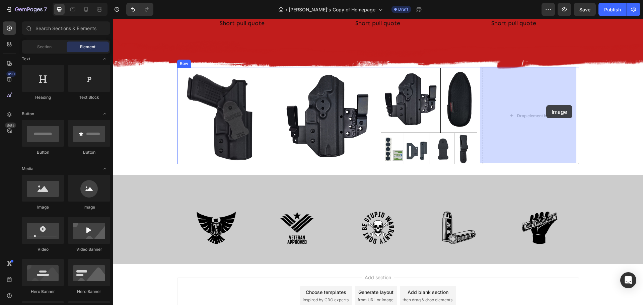
drag, startPoint x: 172, startPoint y: 208, endPoint x: 546, endPoint y: 105, distance: 388.3
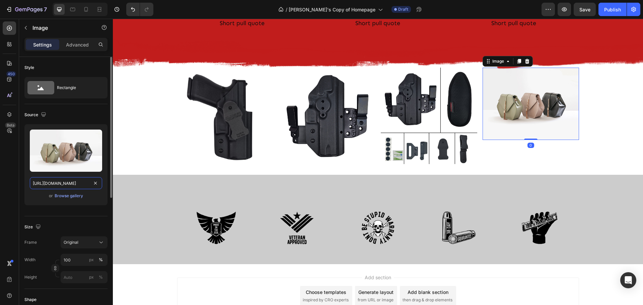
click at [52, 181] on input "[URL][DOMAIN_NAME]" at bounding box center [66, 183] width 72 height 12
paste input "0673/4846/3804/files/Ultimate_Bundle_Stock.jpg?v=1755915247"
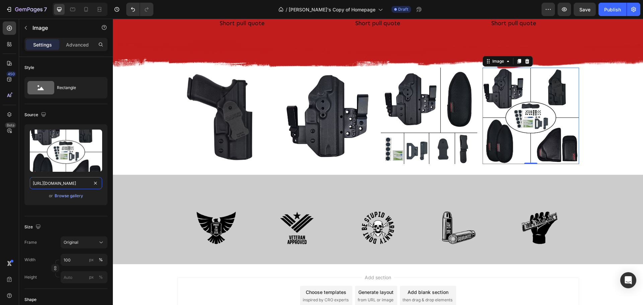
type input "https://cdn.shopify.com/s/files/1/0673/4846/3804/files/Ultimate_Bundle_Stock.jp…"
click at [322, 113] on img at bounding box center [327, 116] width 96 height 96
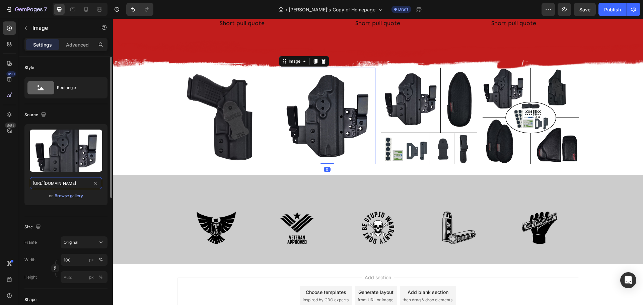
click at [62, 182] on input "https://cdn.shopify.com/s/files/1/0673/4846/3804/files/IWB_Hinge_Stock.jpg?v=17…" at bounding box center [66, 183] width 72 height 12
paste input "Comfort_Bundle_Stock.jpg?v=1755889217"
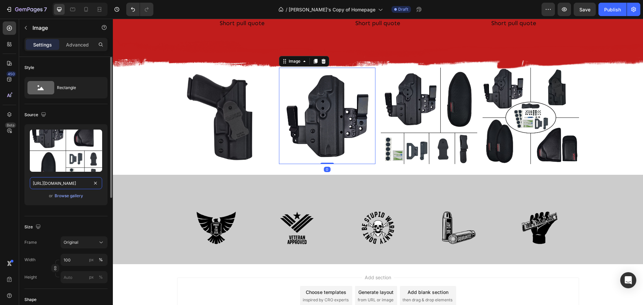
scroll to position [0, 130]
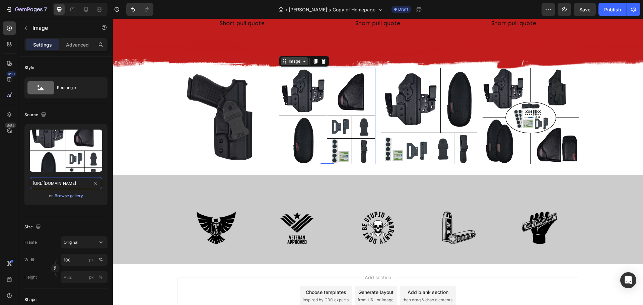
type input "https://cdn.shopify.com/s/files/1/0673/4846/3804/files/Comfort_Bundle_Stock.jpg…"
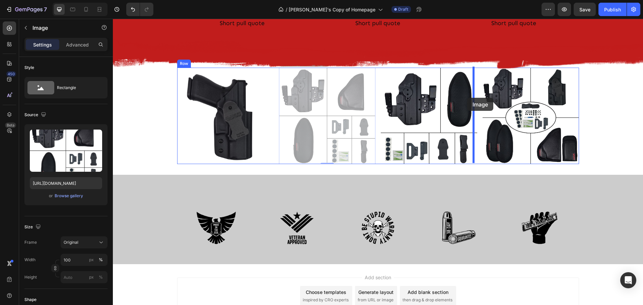
drag, startPoint x: 282, startPoint y: 60, endPoint x: 467, endPoint y: 98, distance: 188.5
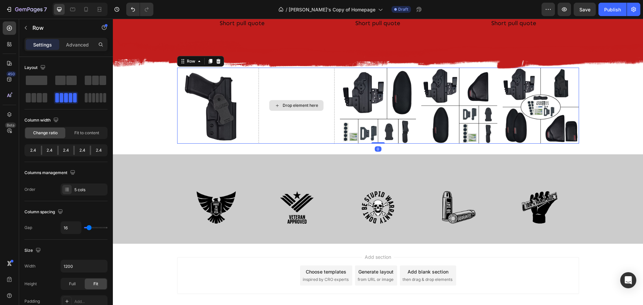
click at [276, 89] on div "Drop element here" at bounding box center [296, 106] width 76 height 76
click at [289, 126] on div "Drop element here" at bounding box center [296, 106] width 76 height 76
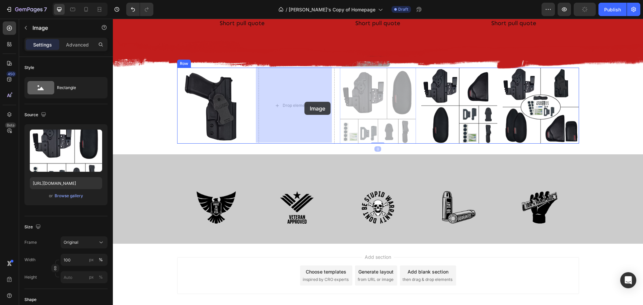
drag, startPoint x: 368, startPoint y: 100, endPoint x: 304, endPoint y: 102, distance: 64.3
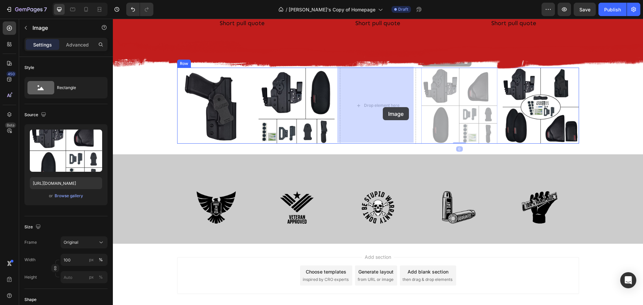
drag, startPoint x: 429, startPoint y: 105, endPoint x: 383, endPoint y: 107, distance: 45.6
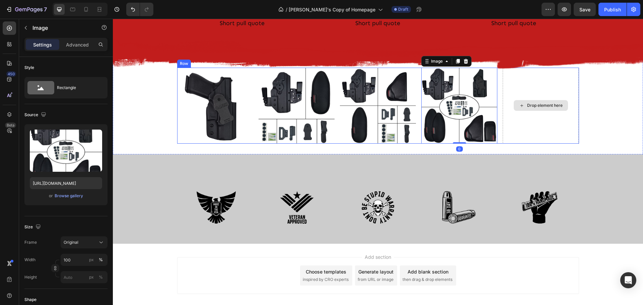
click at [536, 90] on div "Drop element here" at bounding box center [540, 106] width 76 height 76
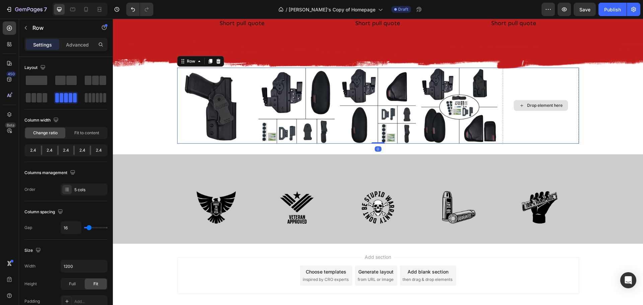
click at [539, 118] on div "Drop element here" at bounding box center [540, 106] width 76 height 76
click at [532, 104] on div "Drop element here" at bounding box center [544, 105] width 35 height 5
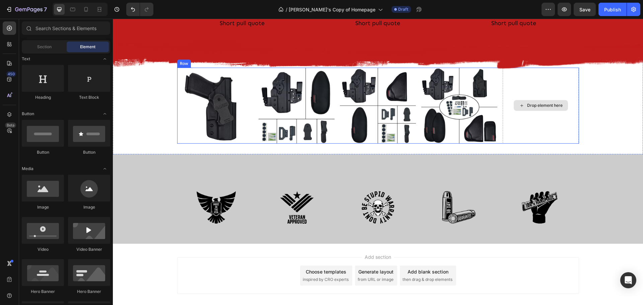
click at [496, 88] on div "Image Image Image Image Drop element here Row" at bounding box center [378, 106] width 402 height 76
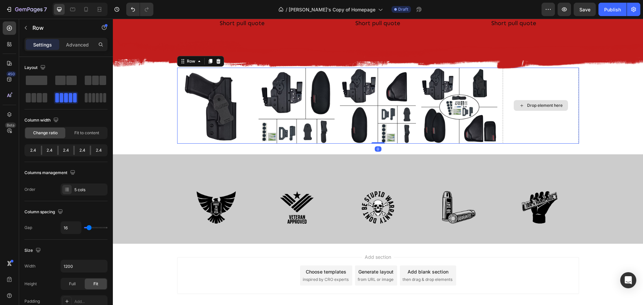
click at [527, 87] on div "Drop element here" at bounding box center [540, 106] width 76 height 76
click at [99, 99] on span at bounding box center [100, 97] width 3 height 9
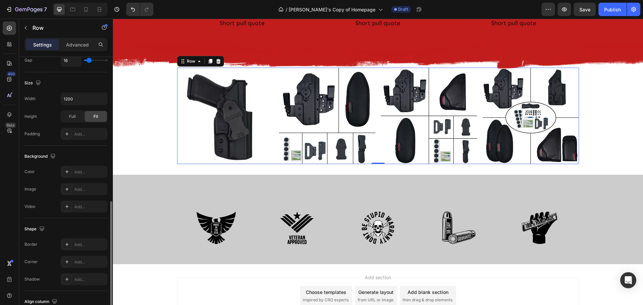
scroll to position [201, 0]
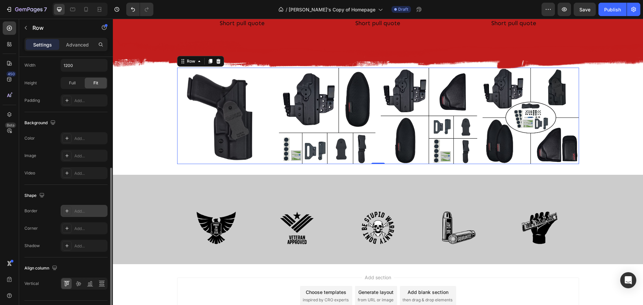
click at [76, 212] on div "Add..." at bounding box center [89, 211] width 31 height 6
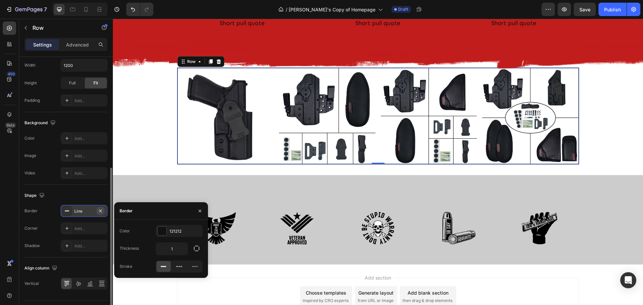
click at [100, 211] on icon "button" at bounding box center [100, 210] width 5 height 5
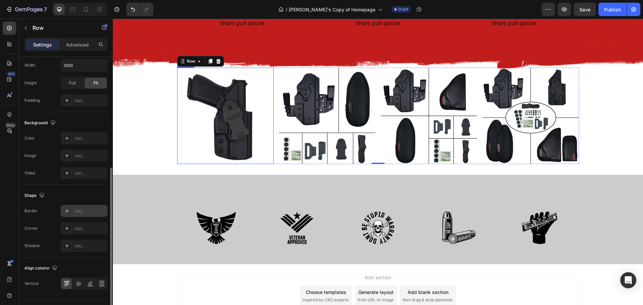
click at [211, 137] on img at bounding box center [225, 116] width 96 height 96
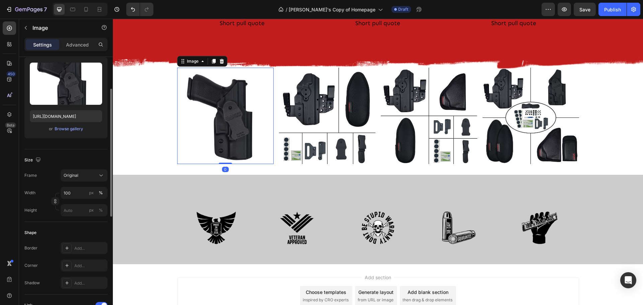
scroll to position [100, 0]
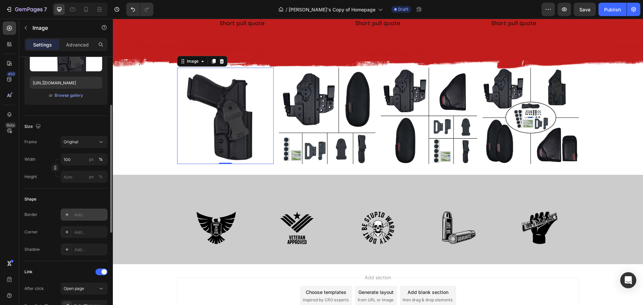
click at [94, 216] on div "Add..." at bounding box center [89, 215] width 31 height 6
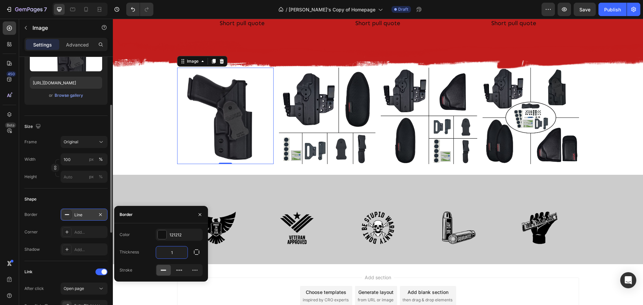
click at [174, 253] on input "1" at bounding box center [171, 252] width 31 height 12
type input "2"
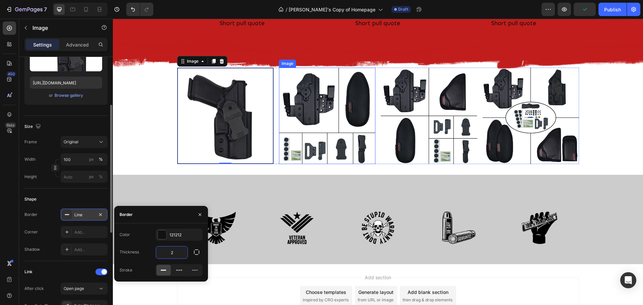
click at [306, 130] on img at bounding box center [327, 116] width 96 height 96
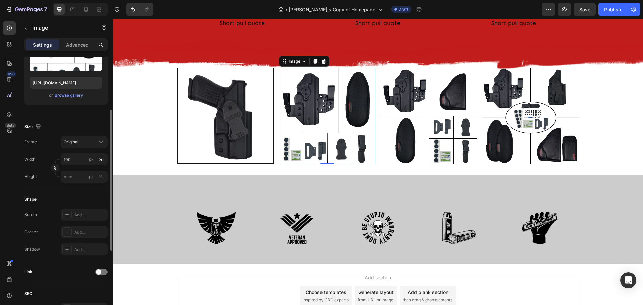
click at [322, 106] on img at bounding box center [327, 116] width 96 height 96
click at [318, 110] on img at bounding box center [327, 116] width 96 height 96
click at [242, 104] on img at bounding box center [225, 116] width 96 height 96
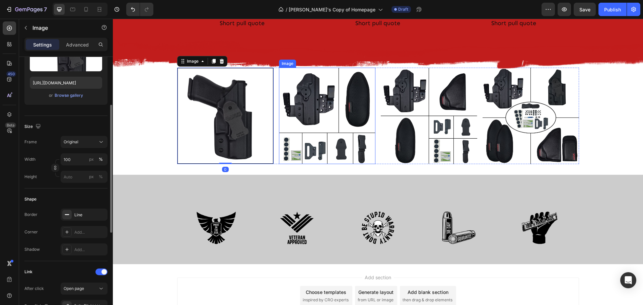
click at [301, 92] on img at bounding box center [327, 116] width 96 height 96
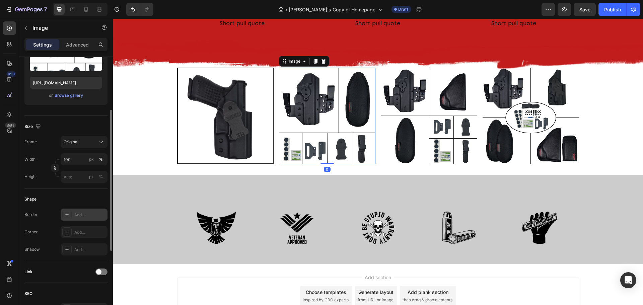
click at [73, 214] on div "Add..." at bounding box center [84, 215] width 47 height 12
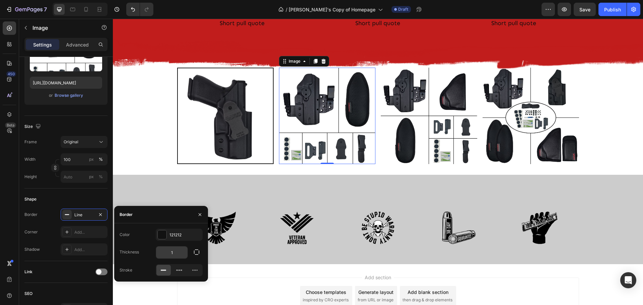
click at [181, 254] on input "1" at bounding box center [171, 252] width 31 height 12
type input "2"
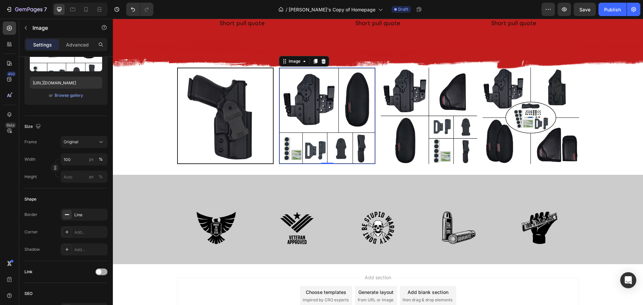
click at [100, 274] on span at bounding box center [98, 271] width 5 height 5
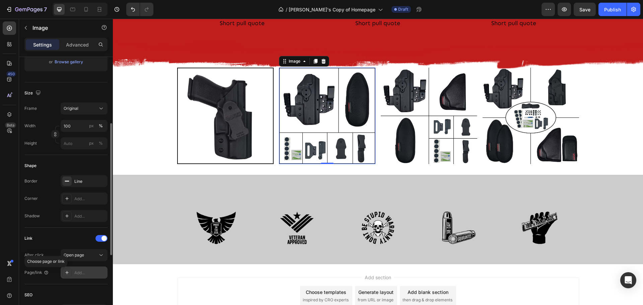
click at [75, 274] on div "Add..." at bounding box center [84, 272] width 47 height 12
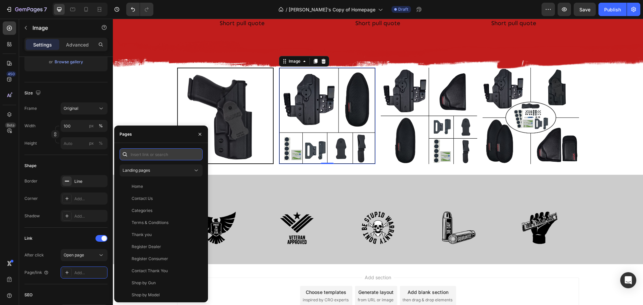
click at [152, 155] on input "text" at bounding box center [160, 154] width 83 height 12
paste input "https://clingerholsters.com/collections/core-bundle"
type input "https://clingerholsters.com/collections/core-bundle"
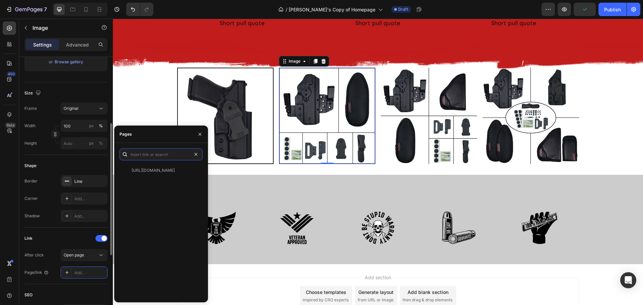
scroll to position [0, 0]
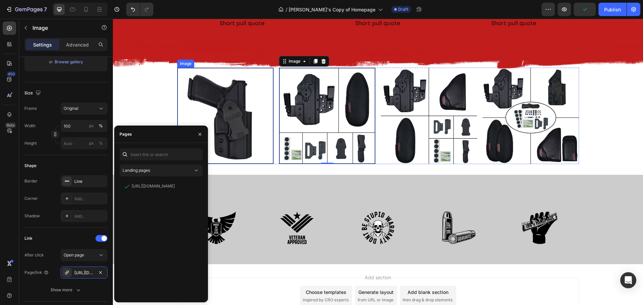
click at [215, 94] on img at bounding box center [225, 116] width 96 height 96
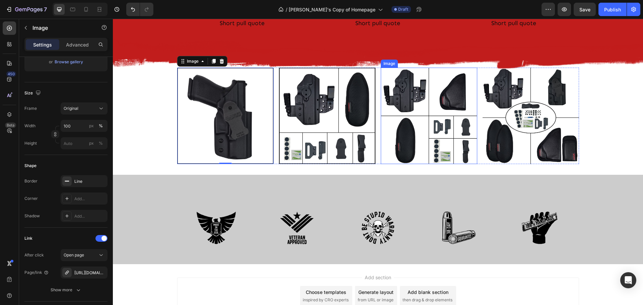
click at [411, 113] on img at bounding box center [429, 116] width 96 height 96
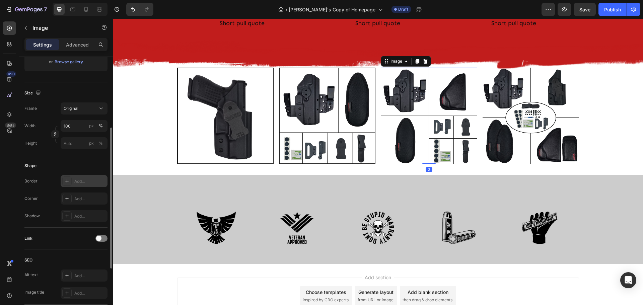
click at [64, 180] on icon at bounding box center [66, 180] width 5 height 5
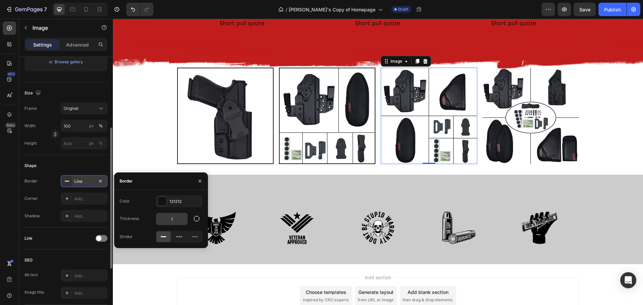
click at [178, 219] on input "1" at bounding box center [171, 219] width 31 height 12
type input "2"
click at [94, 239] on div "Link" at bounding box center [65, 238] width 83 height 11
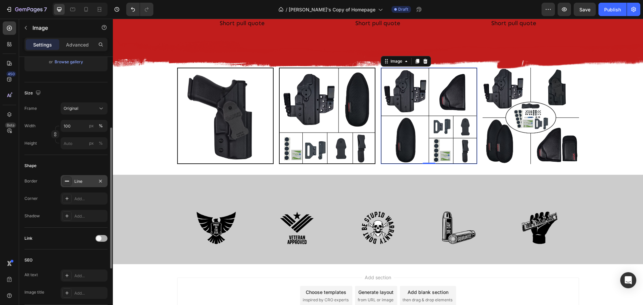
click at [99, 239] on span at bounding box center [98, 238] width 5 height 5
click at [79, 272] on div "Add..." at bounding box center [89, 273] width 31 height 6
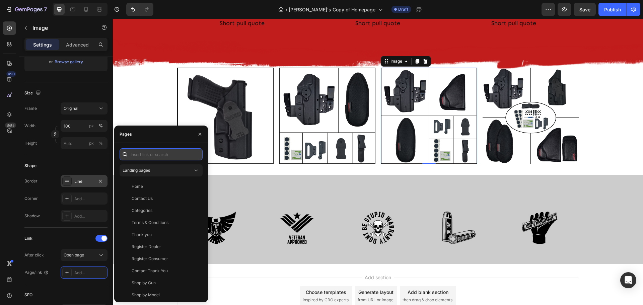
click at [161, 154] on input "text" at bounding box center [160, 154] width 83 height 12
paste input "https://clingerholsters.com/collections/comfort-bundle"
type input "https://clingerholsters.com/collections/comfort-bundle"
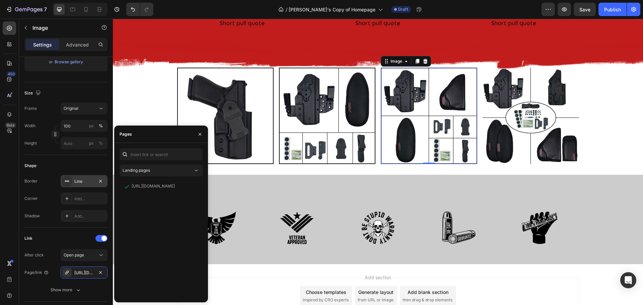
click at [46, 174] on div "Shape Border Line Corner Add... Shadow Add..." at bounding box center [65, 191] width 83 height 73
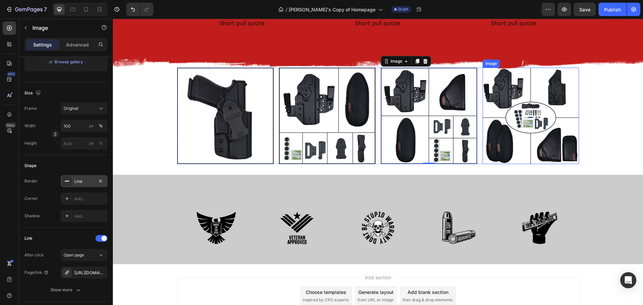
click at [526, 124] on img at bounding box center [530, 116] width 96 height 96
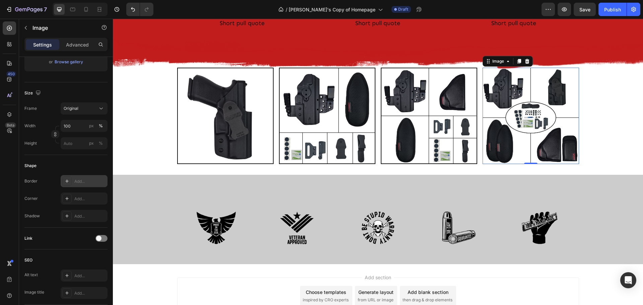
click at [69, 182] on icon at bounding box center [66, 180] width 5 height 5
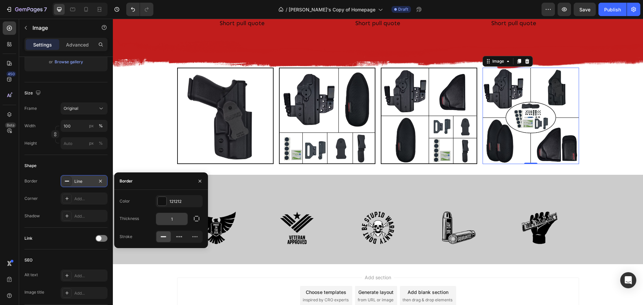
click at [180, 221] on input "1" at bounding box center [171, 219] width 31 height 12
type input "2"
drag, startPoint x: 104, startPoint y: 237, endPoint x: 46, endPoint y: 206, distance: 66.0
click at [104, 237] on div at bounding box center [101, 238] width 12 height 7
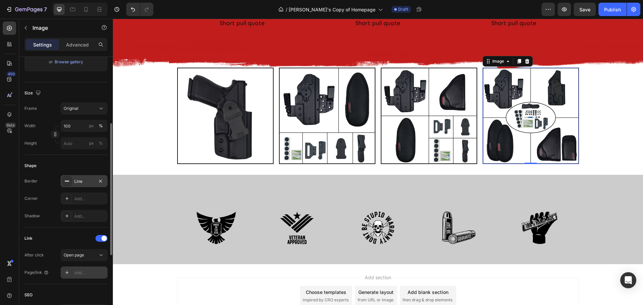
click at [90, 271] on div "Add..." at bounding box center [89, 273] width 31 height 6
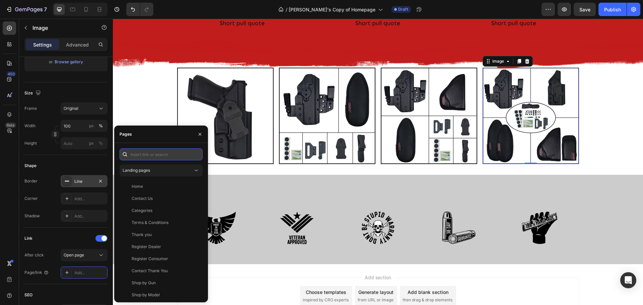
click at [154, 153] on input "text" at bounding box center [160, 154] width 83 height 12
paste input "https://clingerholsters.com/collections/ultimate-bundles"
type input "https://clingerholsters.com/collections/ultimate-bundles"
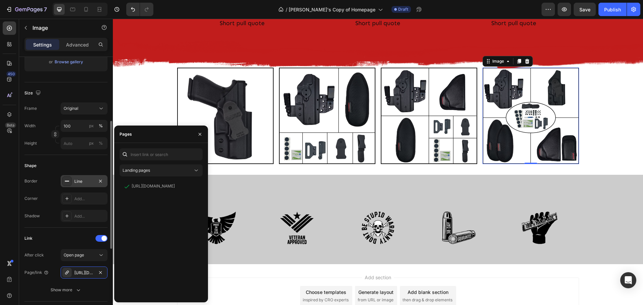
click at [40, 166] on div "Shape" at bounding box center [65, 165] width 83 height 11
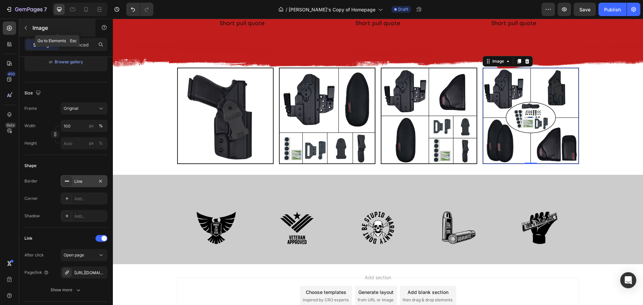
click at [27, 25] on button "button" at bounding box center [25, 27] width 11 height 11
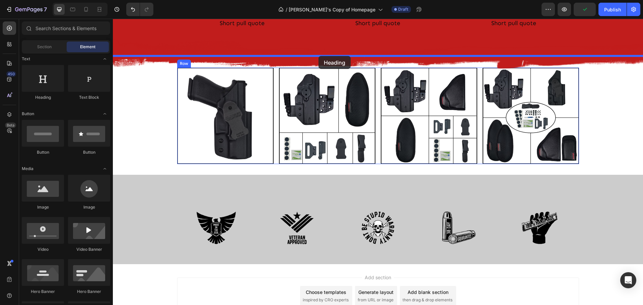
drag, startPoint x: 160, startPoint y: 102, endPoint x: 318, endPoint y: 56, distance: 165.1
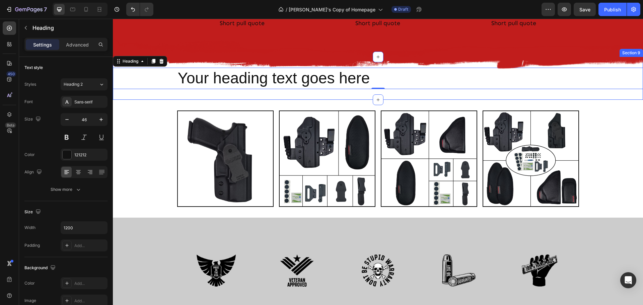
click at [261, 94] on div "Your heading text goes here Heading 0 Section 9" at bounding box center [378, 78] width 530 height 43
click at [187, 85] on h2 "Your heading text goes here" at bounding box center [378, 78] width 402 height 21
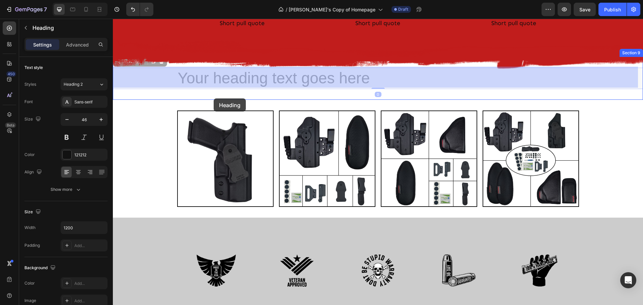
drag, startPoint x: 118, startPoint y: 61, endPoint x: 214, endPoint y: 98, distance: 102.4
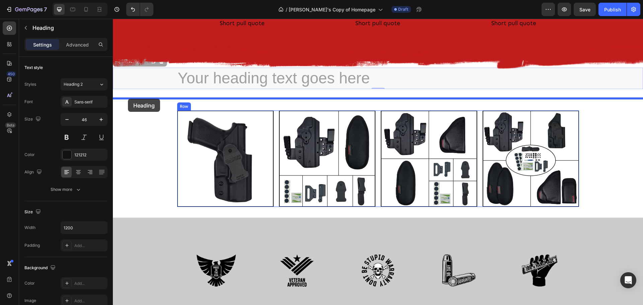
drag, startPoint x: 119, startPoint y: 61, endPoint x: 128, endPoint y: 100, distance: 39.9
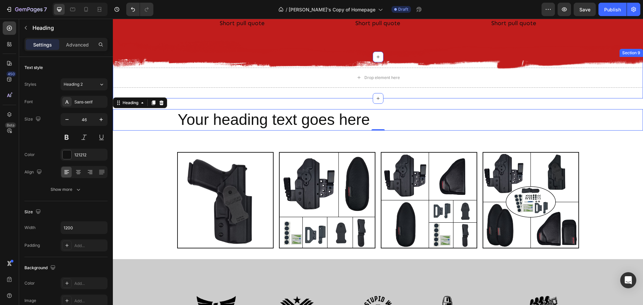
click at [417, 89] on div "Drop element here Section 9" at bounding box center [378, 78] width 530 height 42
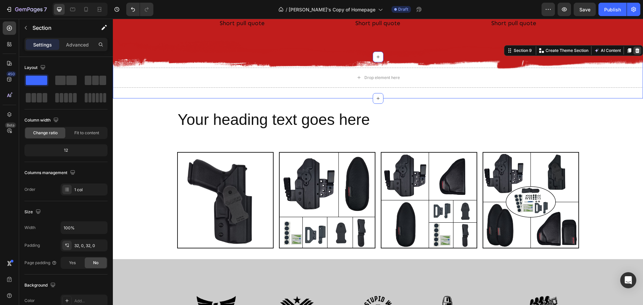
click at [635, 49] on icon at bounding box center [637, 50] width 4 height 5
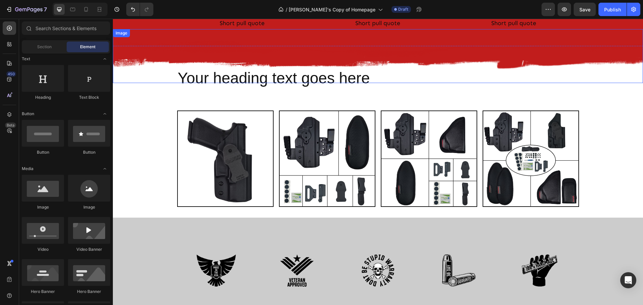
click at [312, 79] on img at bounding box center [378, 56] width 530 height 54
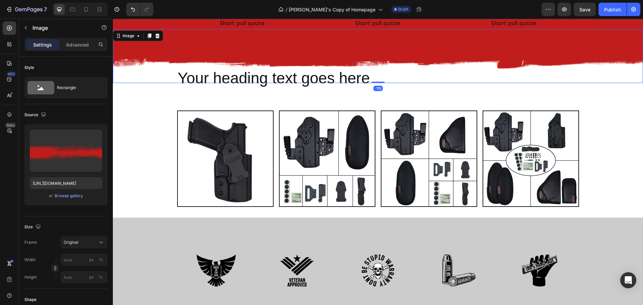
click at [312, 79] on img at bounding box center [378, 56] width 530 height 54
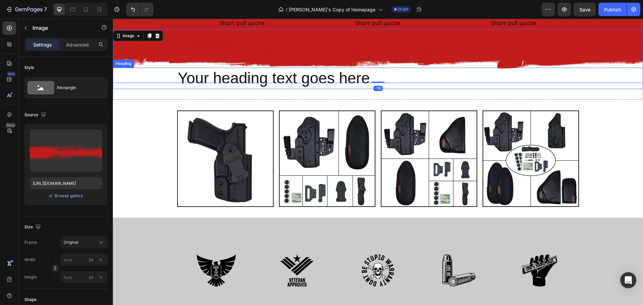
click at [331, 87] on h2 "Your heading text goes here" at bounding box center [378, 78] width 402 height 21
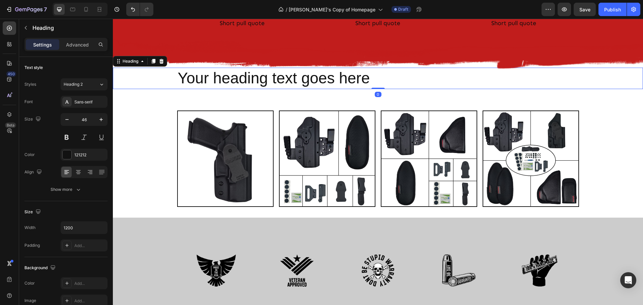
click at [331, 87] on h2 "Your heading text goes here" at bounding box center [378, 78] width 402 height 21
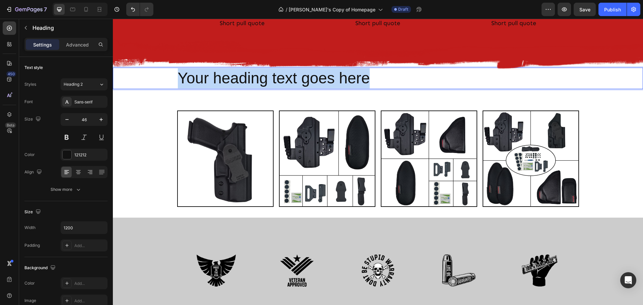
click at [331, 87] on h2 "Your heading text goes here" at bounding box center [378, 78] width 402 height 21
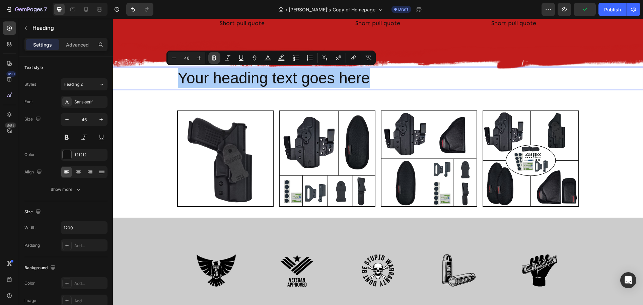
click at [215, 58] on icon "Editor contextual toolbar" at bounding box center [214, 58] width 4 height 5
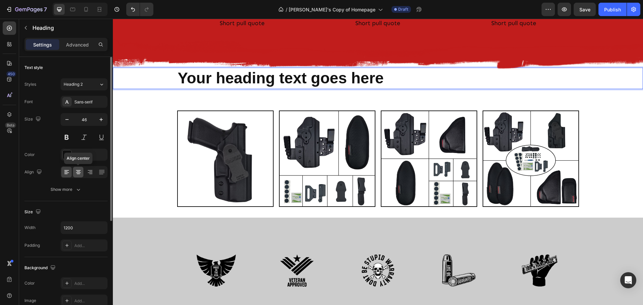
click at [78, 170] on icon at bounding box center [78, 170] width 5 height 1
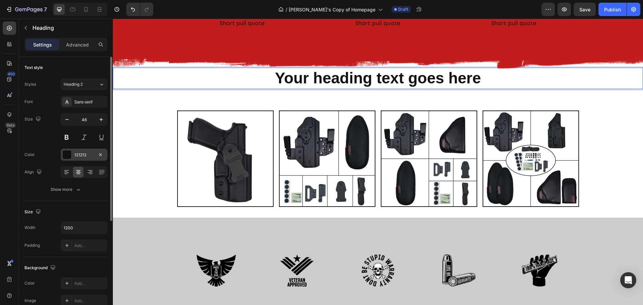
click at [68, 155] on div at bounding box center [67, 154] width 9 height 9
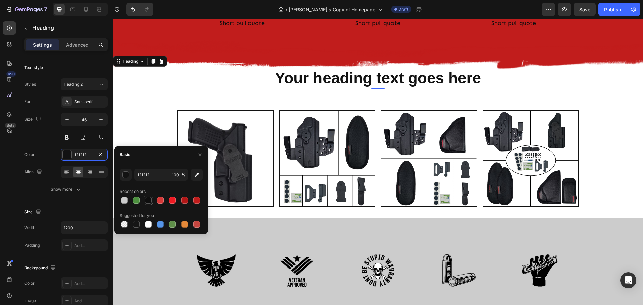
click at [148, 200] on div at bounding box center [148, 200] width 7 height 7
type input "0E0E0E"
drag, startPoint x: 83, startPoint y: 99, endPoint x: 87, endPoint y: 110, distance: 11.4
click at [83, 100] on div "Sans-serif" at bounding box center [89, 102] width 31 height 6
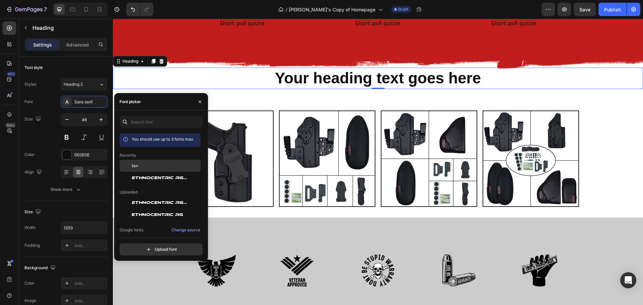
click at [138, 166] on span "Sen" at bounding box center [135, 166] width 7 height 6
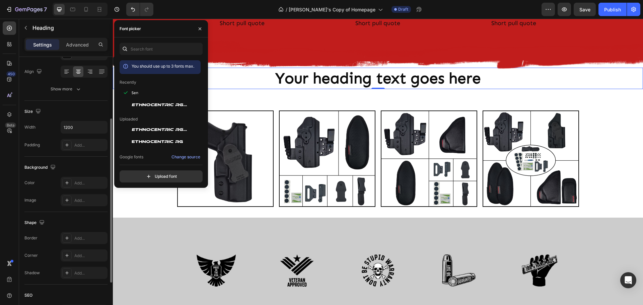
scroll to position [167, 0]
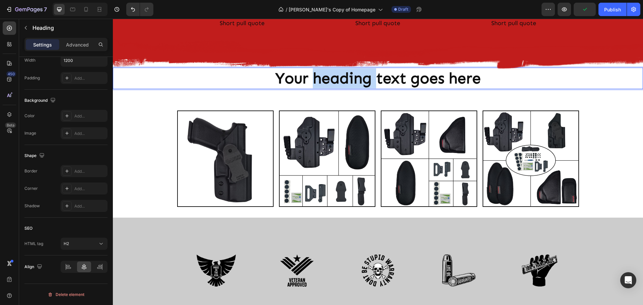
click at [335, 84] on strong "Your heading text goes here" at bounding box center [377, 78] width 205 height 18
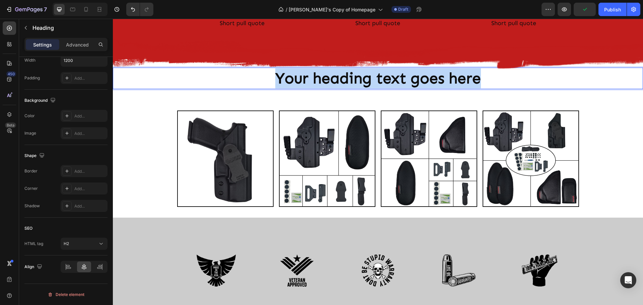
click at [335, 84] on strong "Your heading text goes here" at bounding box center [377, 78] width 205 height 18
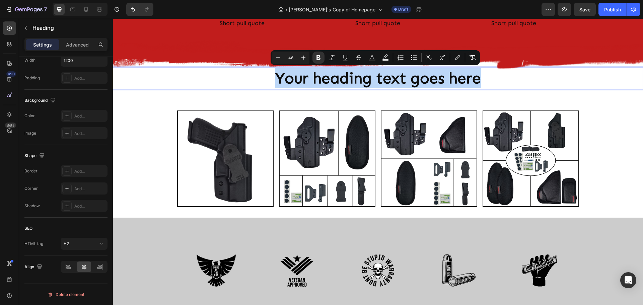
click at [317, 84] on strong "Your heading text goes here" at bounding box center [377, 78] width 205 height 18
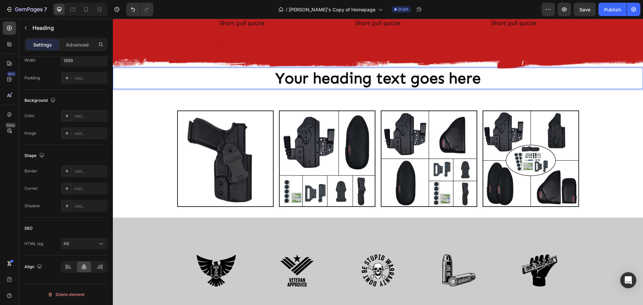
click at [301, 83] on strong "Your heading text goes here" at bounding box center [377, 78] width 205 height 18
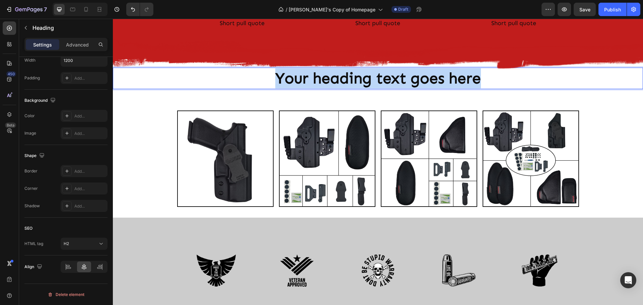
click at [301, 83] on strong "Your heading text goes here" at bounding box center [377, 78] width 205 height 18
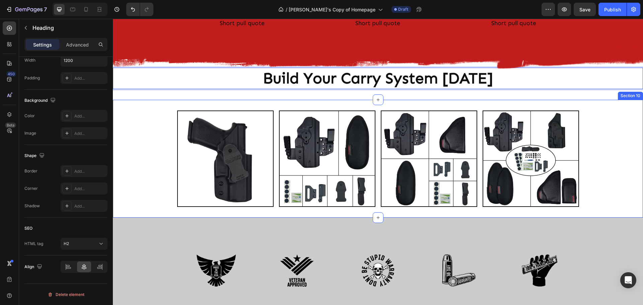
click at [616, 175] on div "Image Image Image Image Row" at bounding box center [378, 158] width 530 height 96
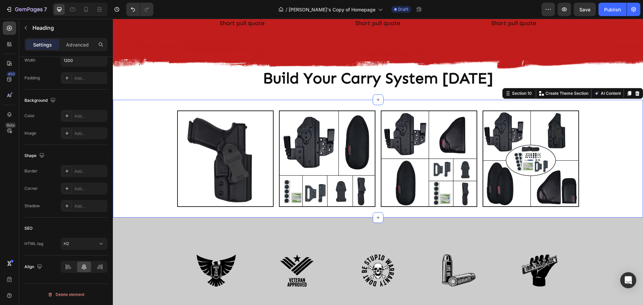
scroll to position [0, 0]
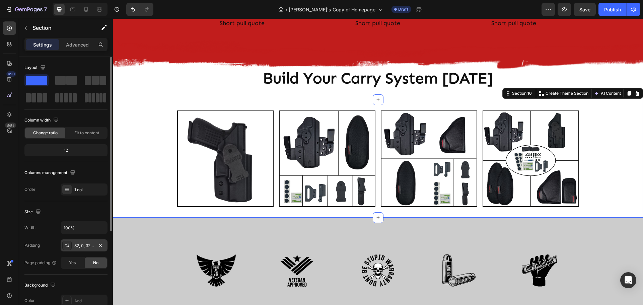
click at [81, 244] on div "32, 0, 32, 0" at bounding box center [83, 246] width 19 height 6
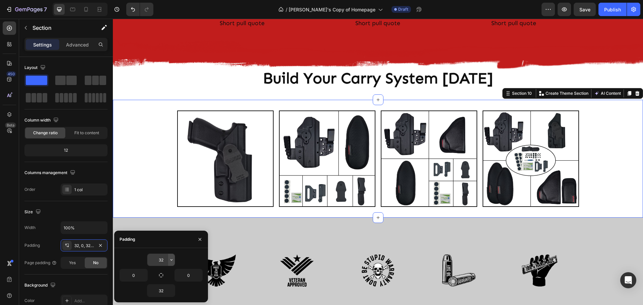
click at [170, 259] on icon "button" at bounding box center [171, 259] width 5 height 5
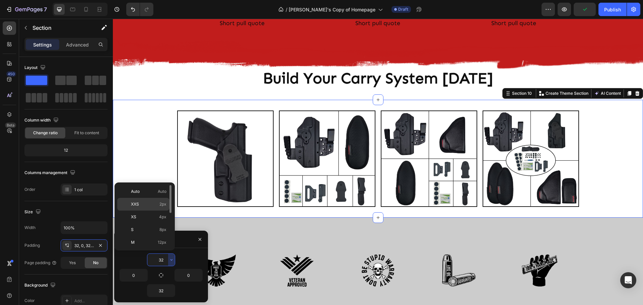
click at [134, 205] on span "XXS" at bounding box center [135, 204] width 8 height 6
type input "2"
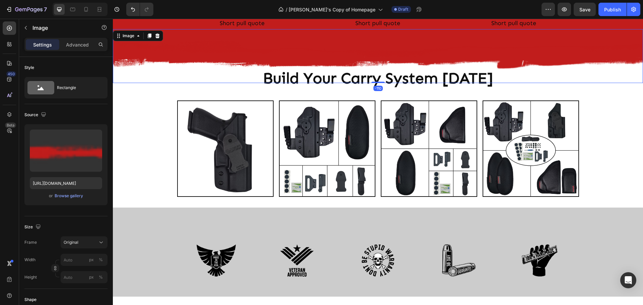
click at [257, 79] on img at bounding box center [378, 56] width 530 height 54
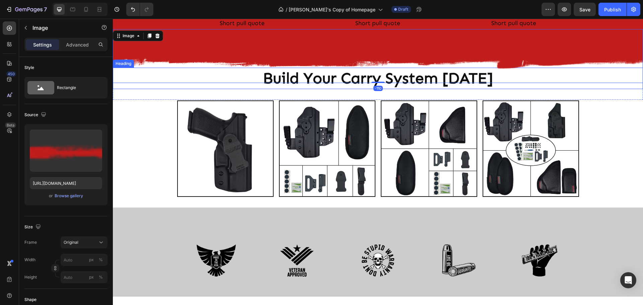
click at [248, 85] on p "⁠⁠⁠⁠⁠⁠⁠ Build Your Carry System Today" at bounding box center [378, 78] width 400 height 20
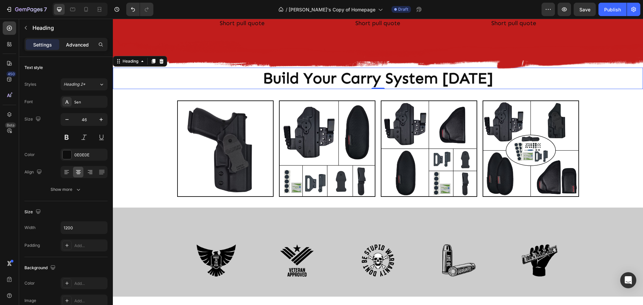
click at [72, 44] on p "Advanced" at bounding box center [77, 44] width 23 height 7
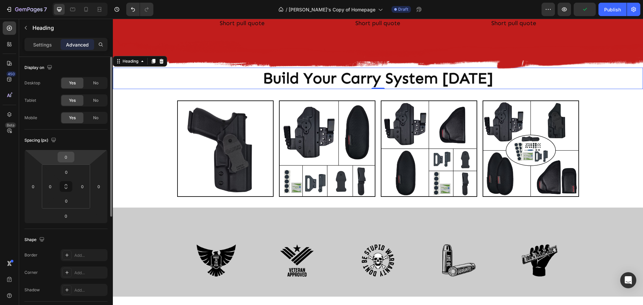
click at [70, 158] on input "0" at bounding box center [65, 157] width 13 height 10
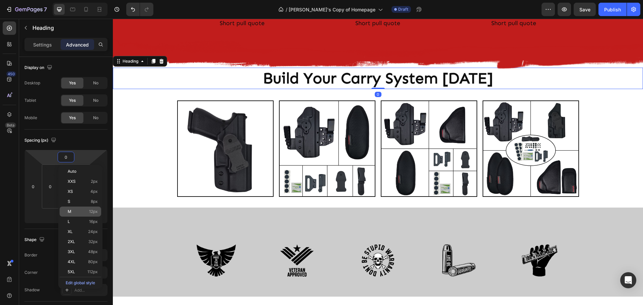
click at [75, 212] on p "M 12px" at bounding box center [83, 211] width 30 height 5
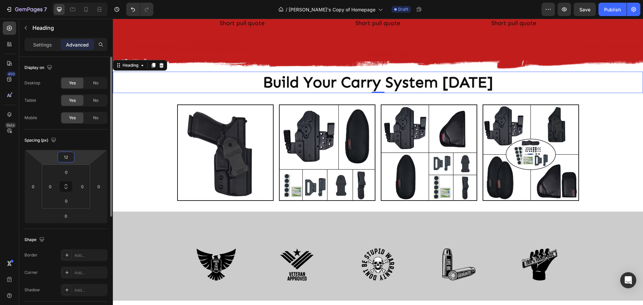
click at [70, 158] on input "12" at bounding box center [65, 157] width 13 height 10
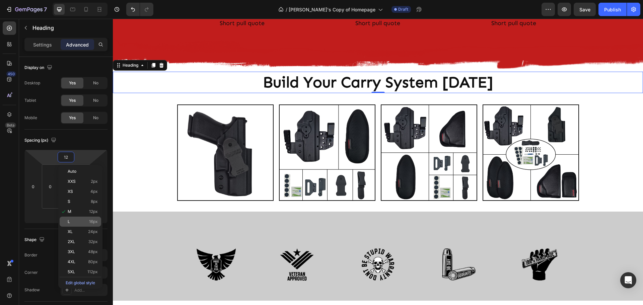
click at [79, 223] on p "L 16px" at bounding box center [83, 221] width 30 height 5
type input "16"
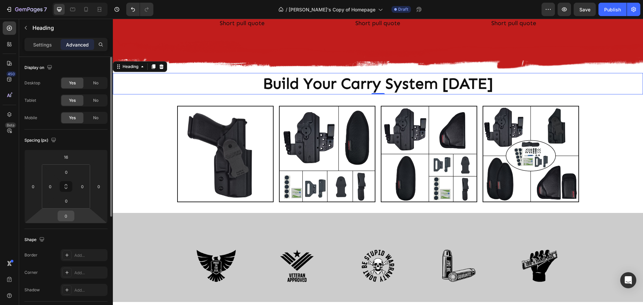
click at [68, 217] on input "0" at bounding box center [65, 216] width 13 height 10
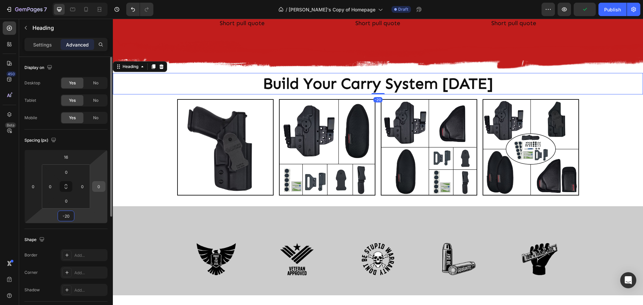
type input "-20"
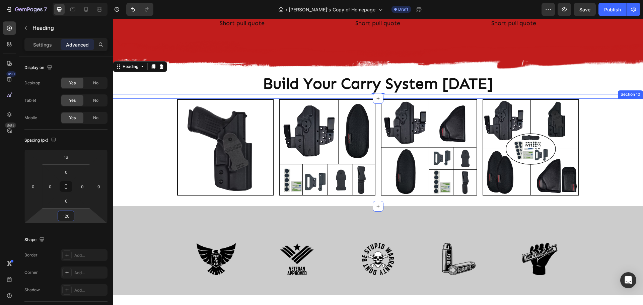
click at [140, 197] on div "Image Image Image Image Row Section 10" at bounding box center [378, 152] width 530 height 108
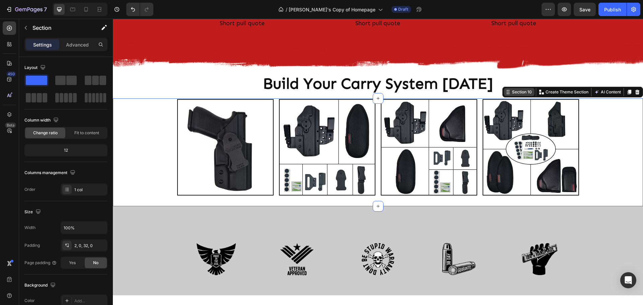
click at [518, 91] on div "Section 10" at bounding box center [521, 92] width 22 height 6
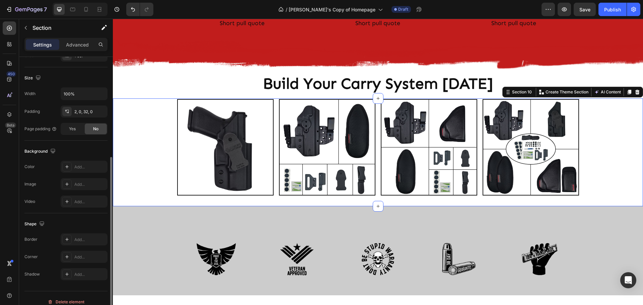
scroll to position [141, 0]
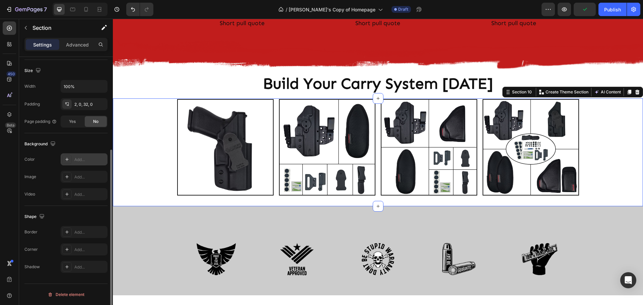
click at [66, 159] on icon at bounding box center [66, 159] width 5 height 5
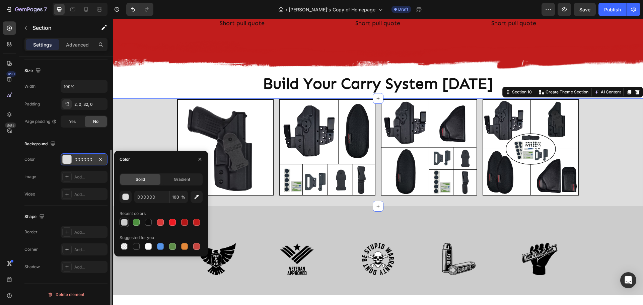
click at [124, 223] on div at bounding box center [124, 222] width 7 height 7
type input "CCCCCC"
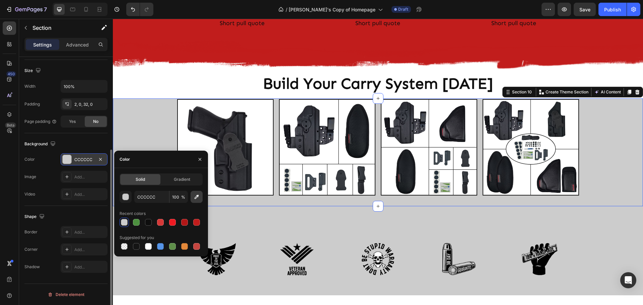
click at [196, 199] on icon "button" at bounding box center [196, 196] width 7 height 7
drag, startPoint x: 200, startPoint y: 160, endPoint x: 78, endPoint y: 142, distance: 123.8
click at [200, 160] on icon "button" at bounding box center [199, 159] width 3 height 3
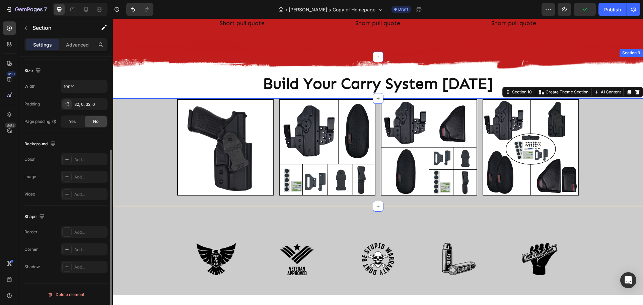
click at [127, 95] on div "⁠⁠⁠⁠⁠⁠⁠ Build Your Carry System Today Heading Section 9" at bounding box center [378, 78] width 530 height 42
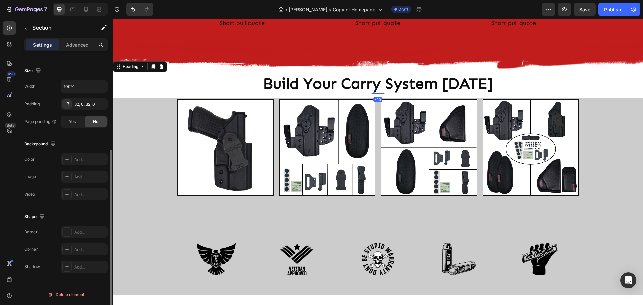
click at [251, 87] on p "⁠⁠⁠⁠⁠⁠⁠ Build Your Carry System Today" at bounding box center [378, 84] width 400 height 20
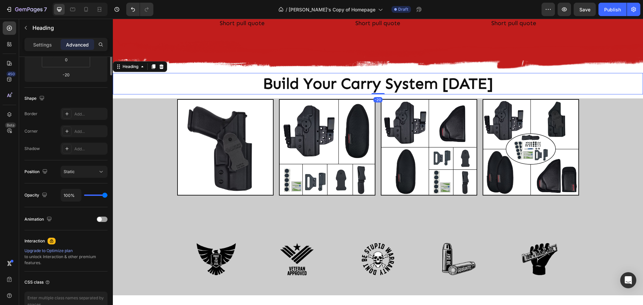
scroll to position [0, 0]
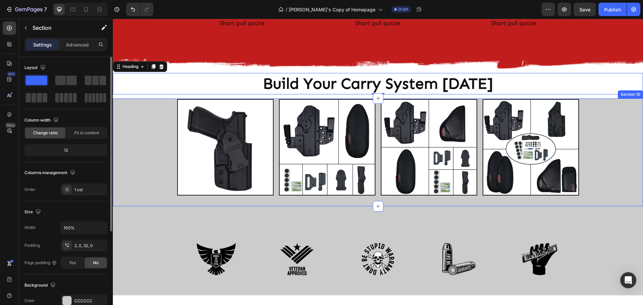
click at [139, 128] on div "Image Image Image Image Row" at bounding box center [378, 147] width 530 height 96
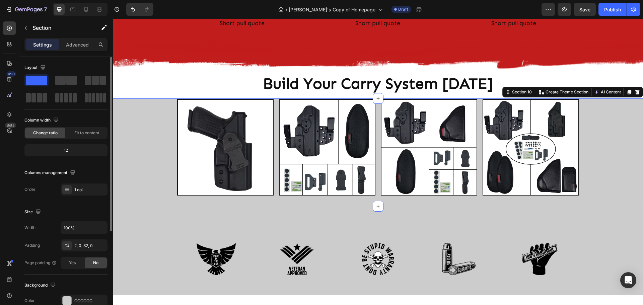
click at [158, 125] on div "Image Image Image Image Row" at bounding box center [378, 147] width 530 height 96
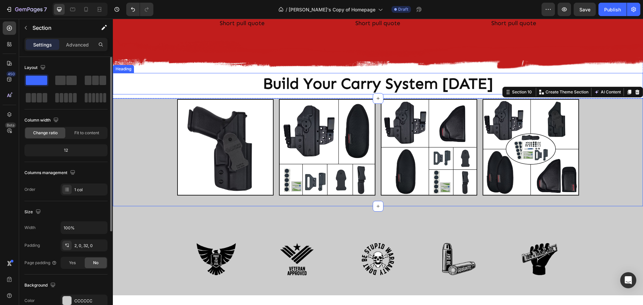
click at [216, 84] on p "⁠⁠⁠⁠⁠⁠⁠ Build Your Carry System Today" at bounding box center [378, 84] width 400 height 20
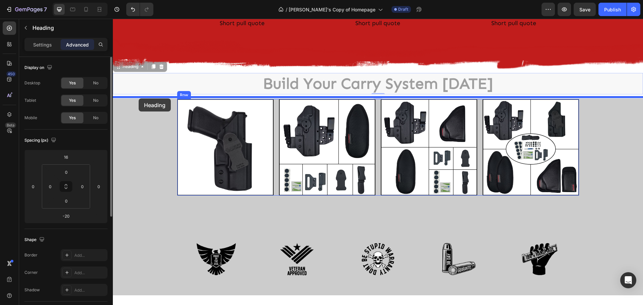
drag, startPoint x: 118, startPoint y: 67, endPoint x: 139, endPoint y: 99, distance: 38.1
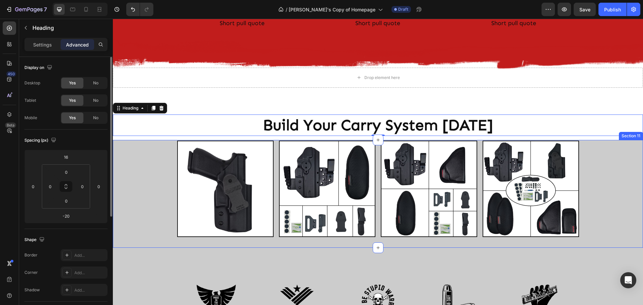
click at [143, 172] on div "Image Image Image Image Row" at bounding box center [378, 189] width 530 height 96
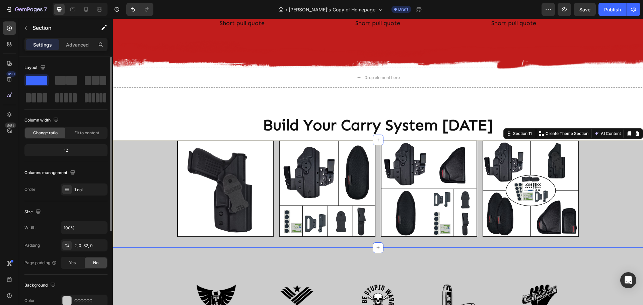
click at [164, 176] on div "Image Image Image Image Row" at bounding box center [378, 189] width 530 height 96
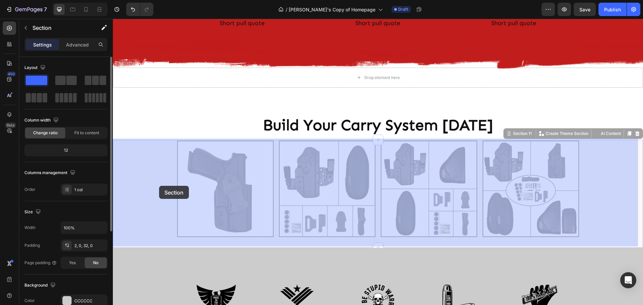
drag, startPoint x: 133, startPoint y: 185, endPoint x: 159, endPoint y: 186, distance: 26.1
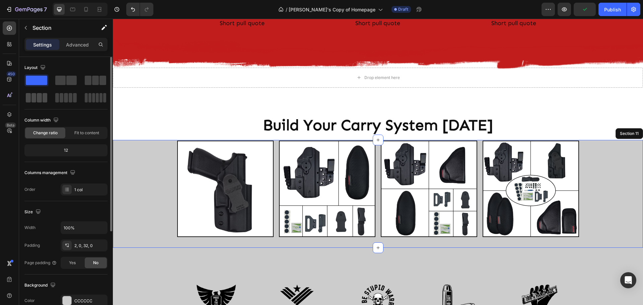
drag, startPoint x: 39, startPoint y: 98, endPoint x: 36, endPoint y: 102, distance: 5.8
click at [36, 93] on div at bounding box center [36, 97] width 21 height 9
click at [36, 96] on div at bounding box center [36, 97] width 21 height 9
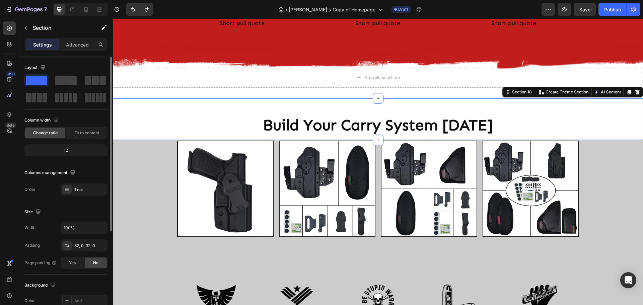
click at [168, 110] on div "Build Your Carry System Today Heading" at bounding box center [378, 119] width 530 height 20
drag, startPoint x: 39, startPoint y: 97, endPoint x: 32, endPoint y: 95, distance: 6.7
click at [32, 95] on div at bounding box center [36, 97] width 21 height 9
click at [155, 137] on div "Build Your Carry System Today Heading Section 10 Create Theme Section AI Conten…" at bounding box center [378, 119] width 530 height 42
click at [27, 29] on icon "button" at bounding box center [26, 28] width 2 height 4
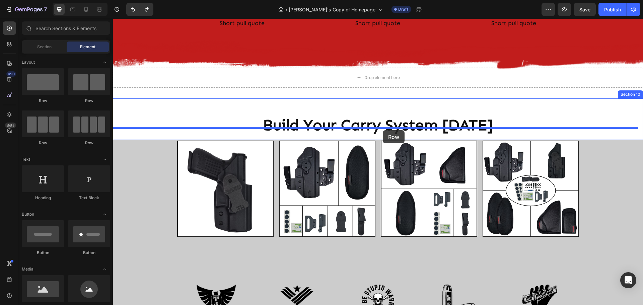
drag, startPoint x: 201, startPoint y: 146, endPoint x: 383, endPoint y: 130, distance: 181.7
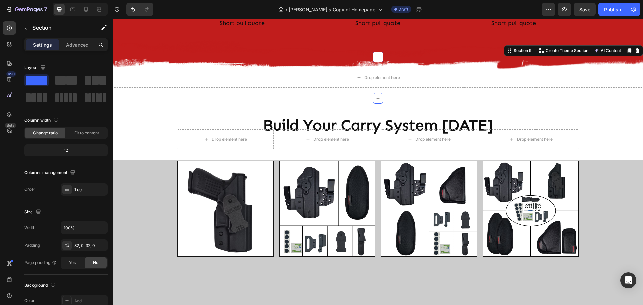
click at [592, 89] on div "Drop element here Section 9 Create Theme Section AI Content Write with GemAI Wh…" at bounding box center [378, 78] width 530 height 42
click at [635, 50] on icon at bounding box center [637, 50] width 4 height 5
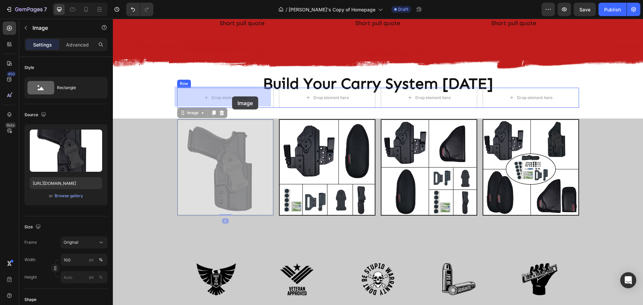
drag, startPoint x: 225, startPoint y: 159, endPoint x: 232, endPoint y: 96, distance: 63.3
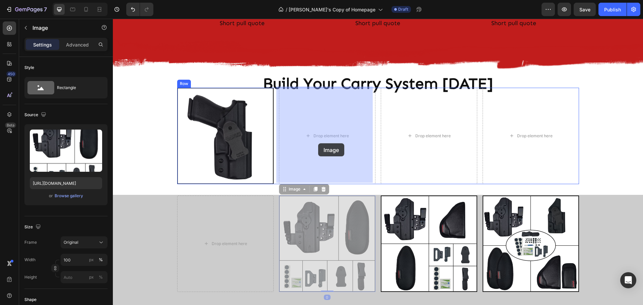
drag, startPoint x: 308, startPoint y: 220, endPoint x: 318, endPoint y: 143, distance: 77.6
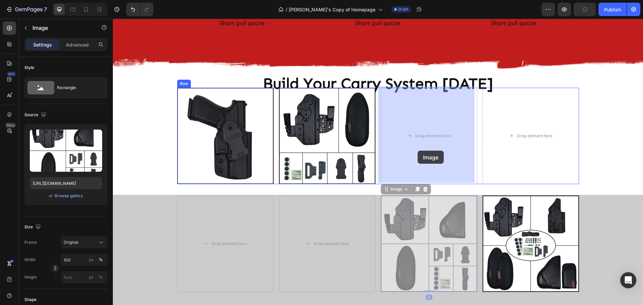
drag, startPoint x: 413, startPoint y: 235, endPoint x: 418, endPoint y: 150, distance: 84.8
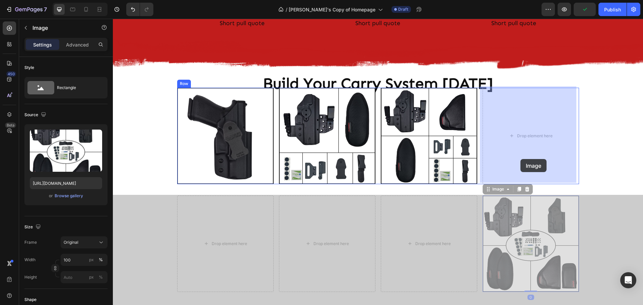
drag, startPoint x: 520, startPoint y: 240, endPoint x: 520, endPoint y: 159, distance: 80.7
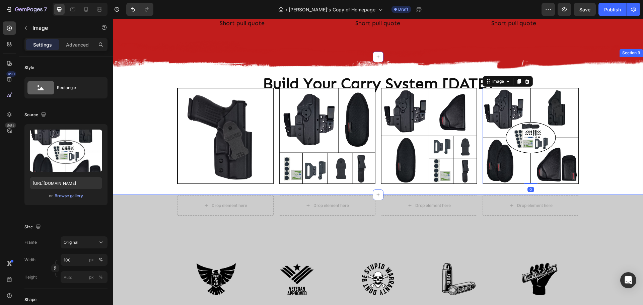
click at [623, 157] on div "Build Your Carry System Today Heading Image Image Image Image 0 Row" at bounding box center [378, 126] width 530 height 116
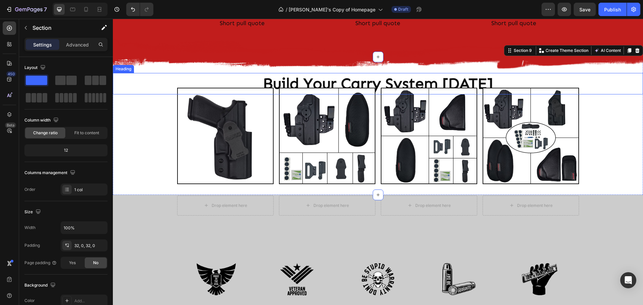
click at [139, 82] on div "Build Your Carry System Today" at bounding box center [378, 83] width 530 height 21
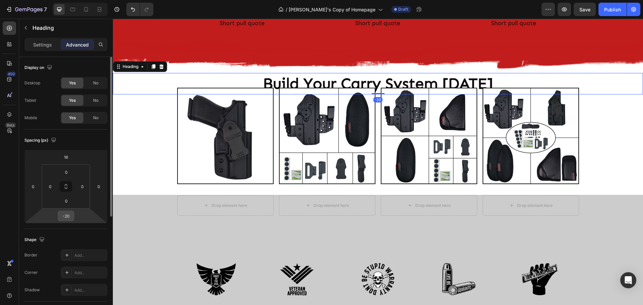
click at [72, 218] on input "-20" at bounding box center [65, 216] width 13 height 10
type input "0"
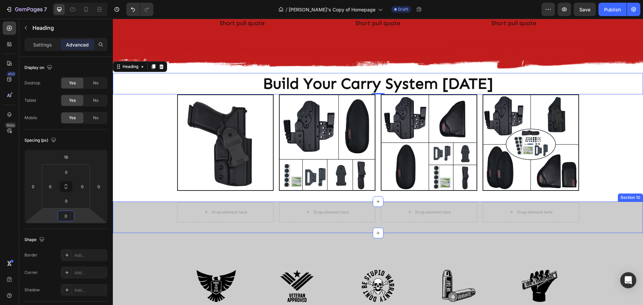
click at [140, 216] on div "Drop element here Drop element here Drop element here Drop element here Row" at bounding box center [378, 212] width 530 height 20
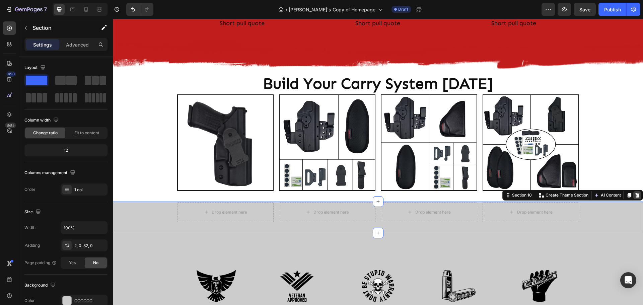
click at [634, 193] on icon at bounding box center [636, 194] width 5 height 5
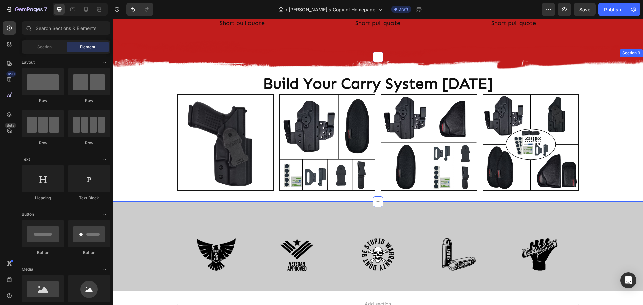
click at [621, 168] on div "Build Your Carry System Today Heading Image Image Image Image Row" at bounding box center [378, 129] width 530 height 123
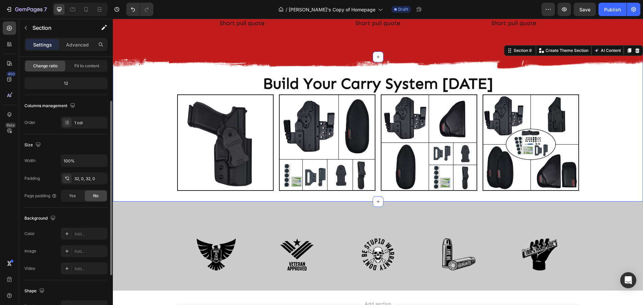
scroll to position [100, 0]
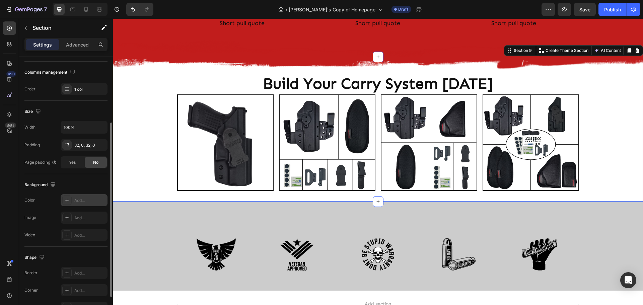
click at [66, 199] on icon at bounding box center [66, 199] width 5 height 5
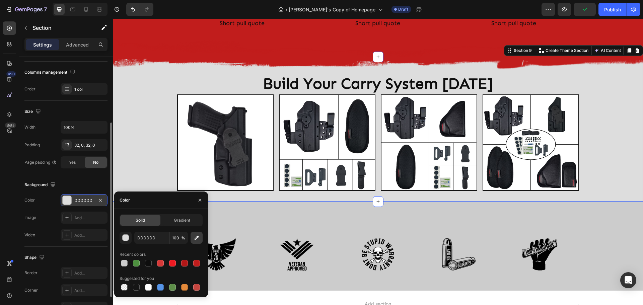
click at [197, 238] on icon "button" at bounding box center [196, 237] width 7 height 7
type input "CCCCCC"
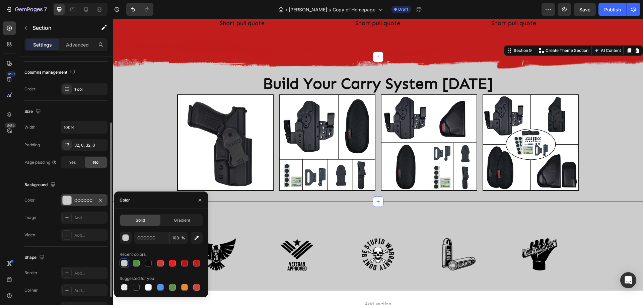
click at [96, 108] on div "Size" at bounding box center [65, 111] width 83 height 11
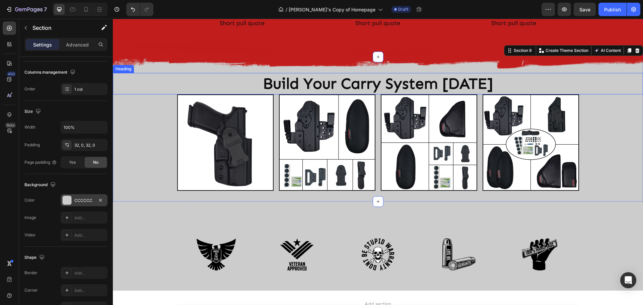
click at [231, 89] on h2 "Build Your Carry System Today" at bounding box center [378, 83] width 402 height 21
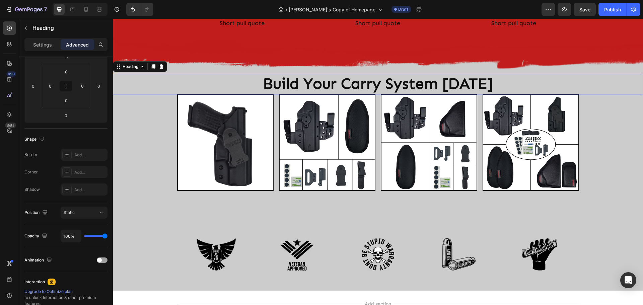
scroll to position [0, 0]
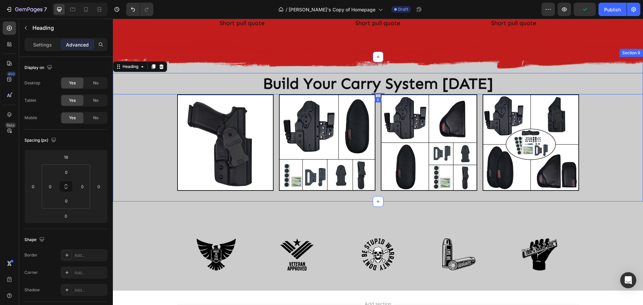
click at [168, 170] on div "Build Your Carry System Today Heading 0 Image Image Image Image Row" at bounding box center [378, 129] width 530 height 123
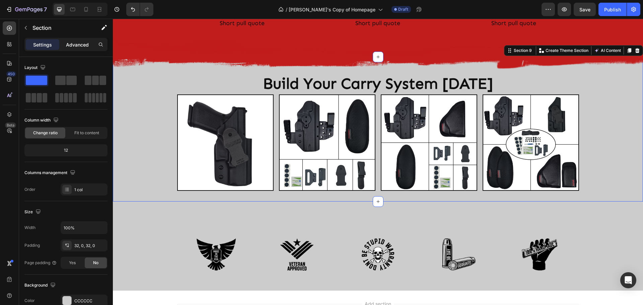
click at [77, 46] on p "Advanced" at bounding box center [77, 44] width 23 height 7
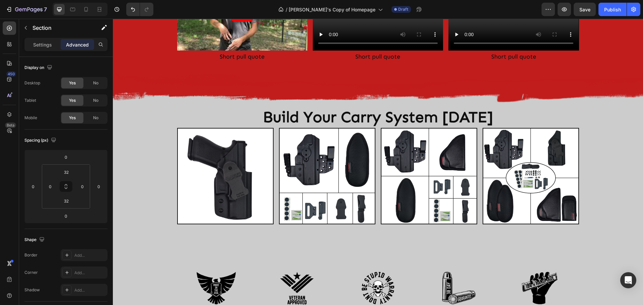
scroll to position [974, 0]
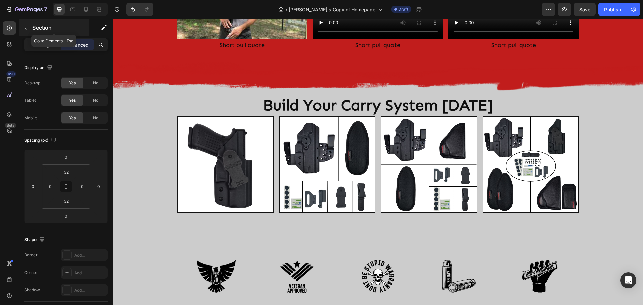
click at [25, 30] on icon "button" at bounding box center [25, 27] width 5 height 5
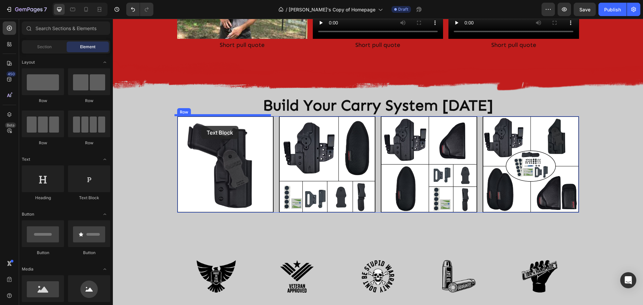
drag, startPoint x: 195, startPoint y: 204, endPoint x: 201, endPoint y: 126, distance: 78.5
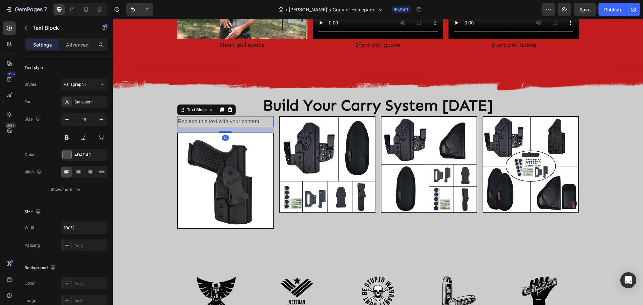
click at [237, 120] on div "Replace this text with your content" at bounding box center [225, 121] width 96 height 11
click at [237, 120] on p "Replace this text with your content" at bounding box center [225, 122] width 95 height 10
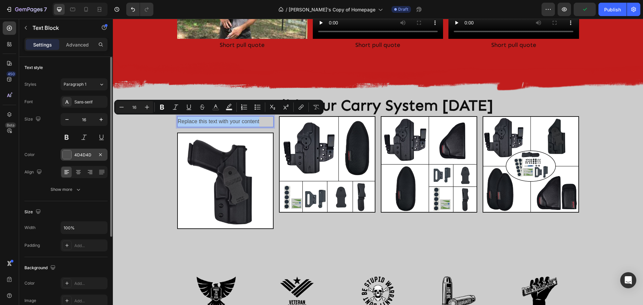
click at [68, 155] on div at bounding box center [67, 154] width 9 height 9
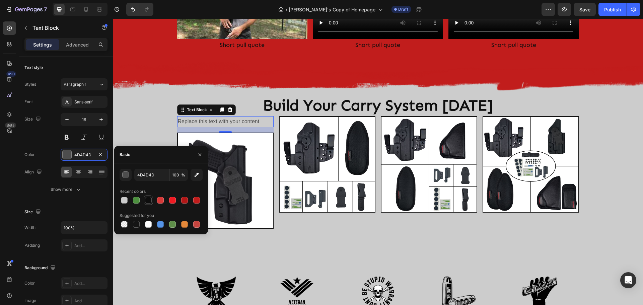
click at [149, 199] on div at bounding box center [148, 200] width 7 height 7
type input "0E0E0E"
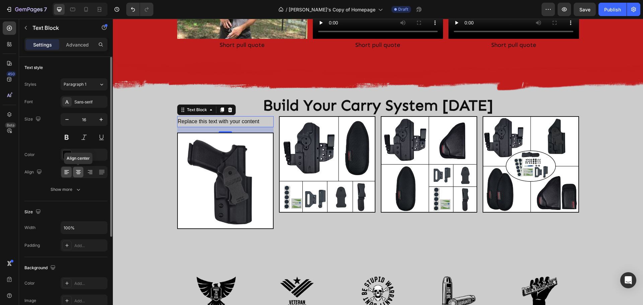
click at [79, 173] on icon at bounding box center [78, 172] width 5 height 1
click at [86, 104] on div "Sans-serif" at bounding box center [89, 102] width 31 height 6
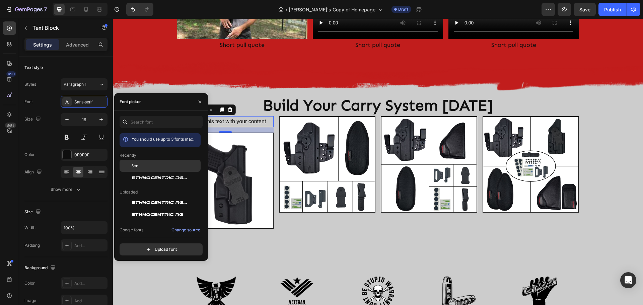
click at [135, 168] on span "Sen" at bounding box center [135, 166] width 7 height 6
click at [100, 121] on icon "button" at bounding box center [101, 119] width 7 height 7
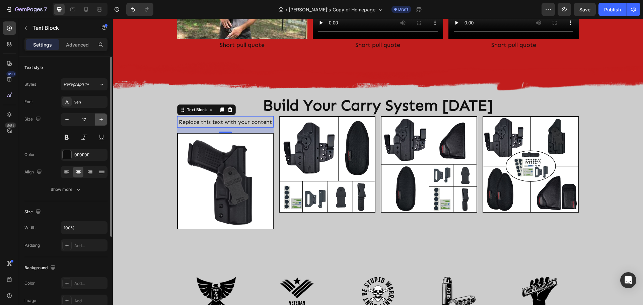
click at [100, 121] on icon "button" at bounding box center [101, 119] width 7 height 7
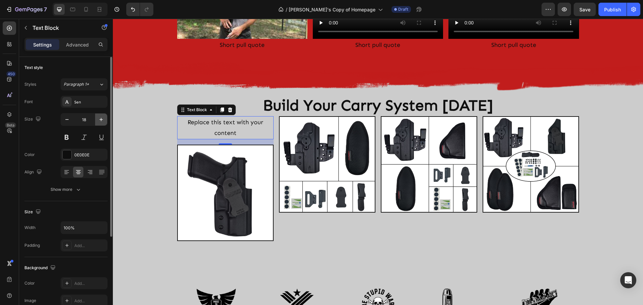
click at [100, 121] on icon "button" at bounding box center [101, 119] width 7 height 7
type input "20"
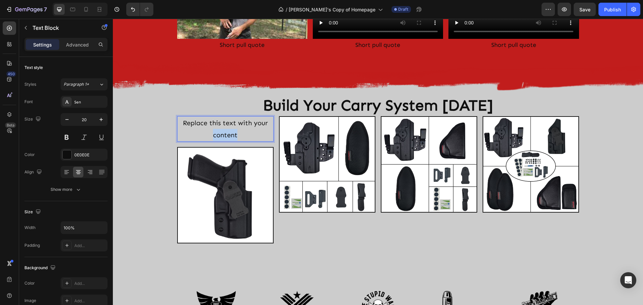
click at [233, 128] on p "Replace this text with your content" at bounding box center [225, 129] width 95 height 24
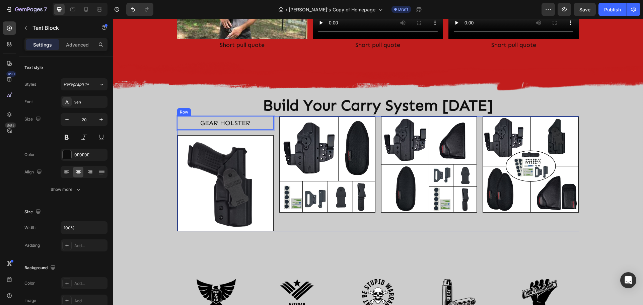
click at [321, 242] on div "Image Image Image Image Image Row Section 10" at bounding box center [378, 286] width 530 height 89
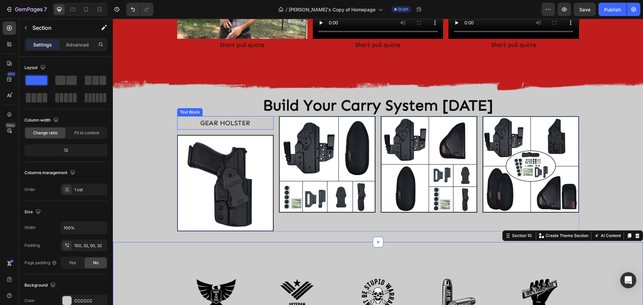
click at [200, 124] on p "GEAR HOLSTER" at bounding box center [225, 123] width 95 height 12
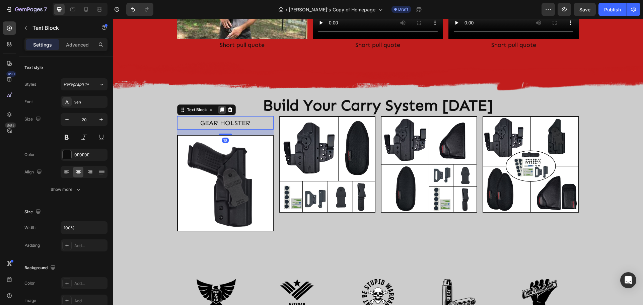
click at [220, 108] on icon at bounding box center [222, 109] width 4 height 5
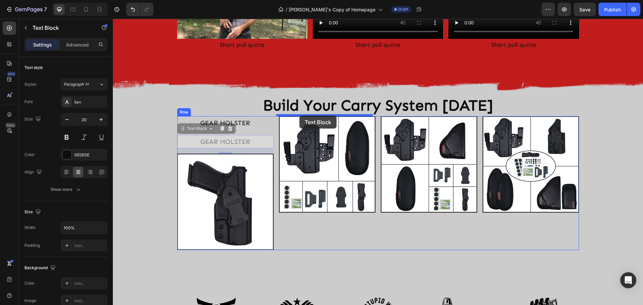
drag, startPoint x: 179, startPoint y: 129, endPoint x: 299, endPoint y: 115, distance: 121.3
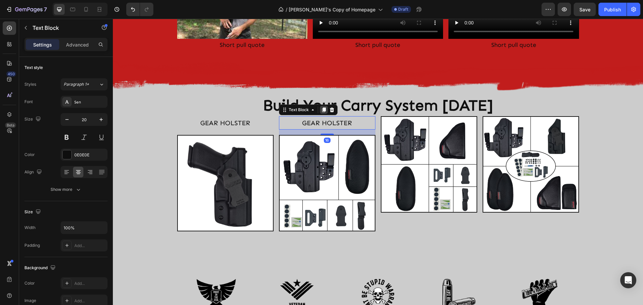
click at [322, 109] on icon at bounding box center [324, 109] width 4 height 5
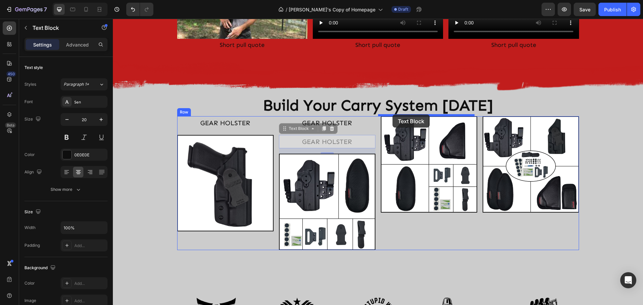
drag, startPoint x: 281, startPoint y: 127, endPoint x: 392, endPoint y: 114, distance: 111.8
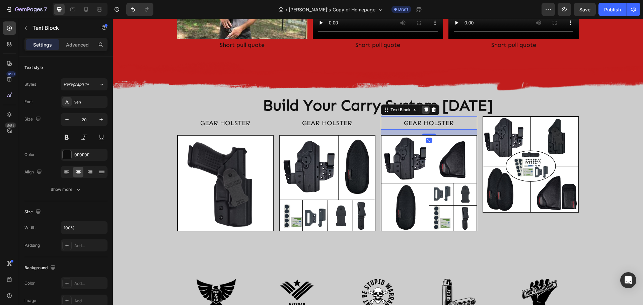
click at [423, 110] on icon at bounding box center [425, 109] width 4 height 5
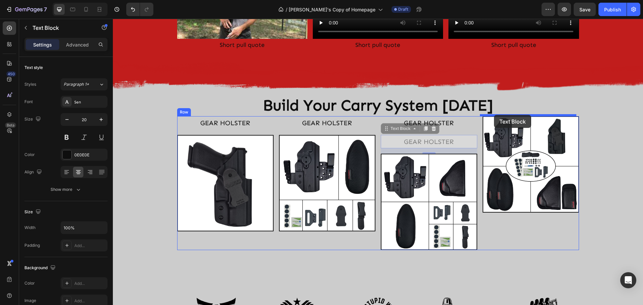
drag, startPoint x: 384, startPoint y: 129, endPoint x: 494, endPoint y: 115, distance: 110.6
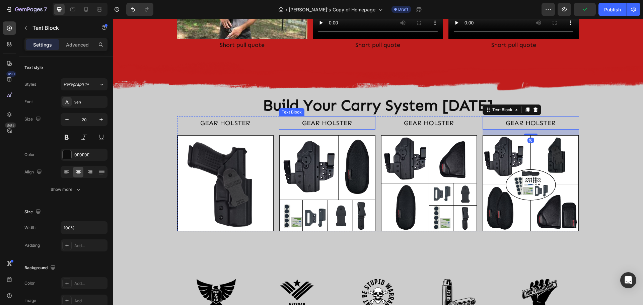
click at [332, 123] on p "GEAR HOLSTER" at bounding box center [326, 123] width 95 height 12
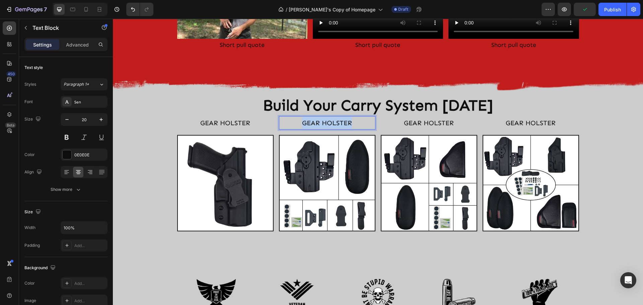
click at [332, 123] on p "GEAR HOLSTER" at bounding box center [326, 123] width 95 height 12
click at [406, 120] on p "GEAR HOLSTER" at bounding box center [428, 123] width 95 height 12
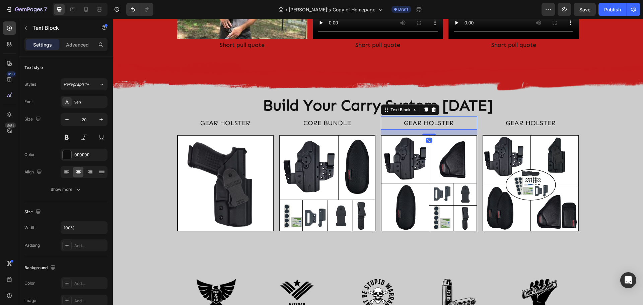
click at [406, 120] on p "GEAR HOLSTER" at bounding box center [428, 123] width 95 height 12
click at [526, 121] on p "GEAR HOLSTER" at bounding box center [530, 123] width 95 height 12
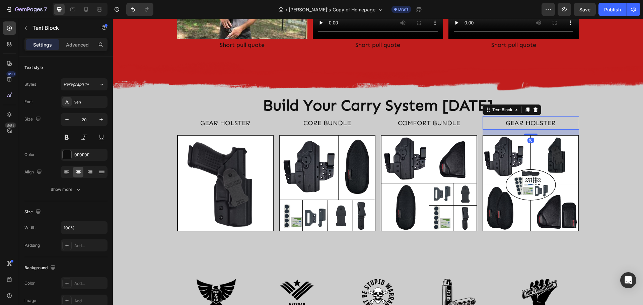
click at [526, 121] on p "GEAR HOLSTER" at bounding box center [530, 123] width 95 height 12
click at [616, 244] on div "Image Image Image Image Image Row Section 10" at bounding box center [378, 286] width 530 height 89
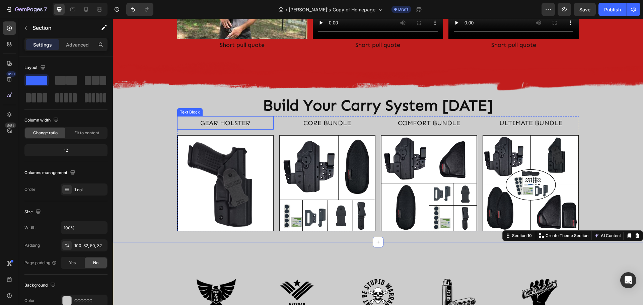
click at [187, 122] on p "GEAR HOLSTER" at bounding box center [225, 123] width 95 height 12
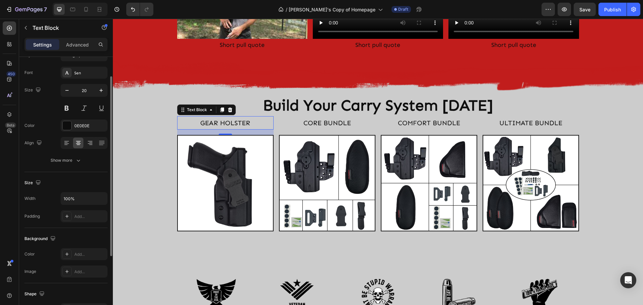
scroll to position [0, 0]
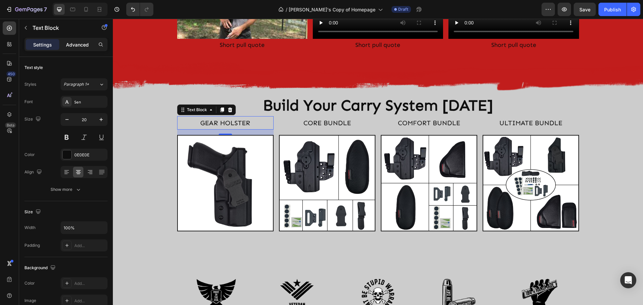
click at [73, 45] on p "Advanced" at bounding box center [77, 44] width 23 height 7
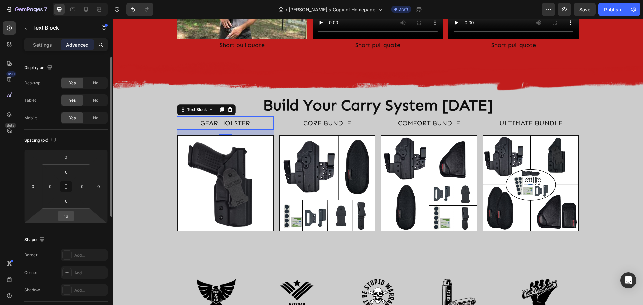
click at [68, 221] on input "16" at bounding box center [65, 216] width 13 height 10
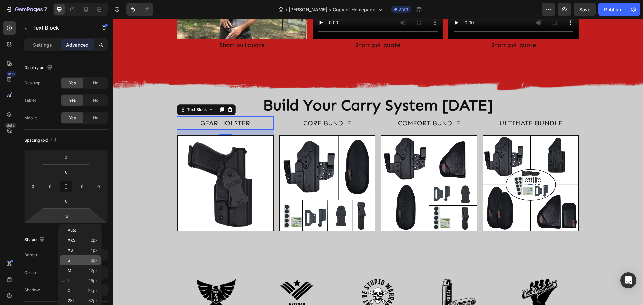
click at [78, 261] on p "S 8px" at bounding box center [83, 260] width 30 height 5
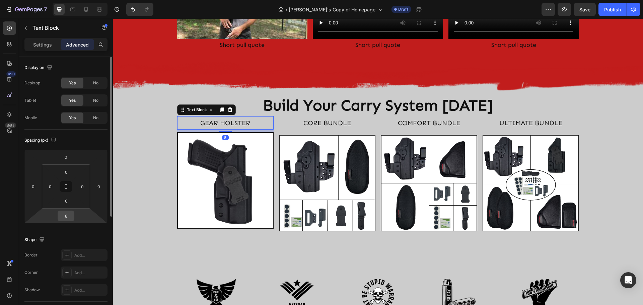
click at [70, 217] on input "8" at bounding box center [65, 216] width 13 height 10
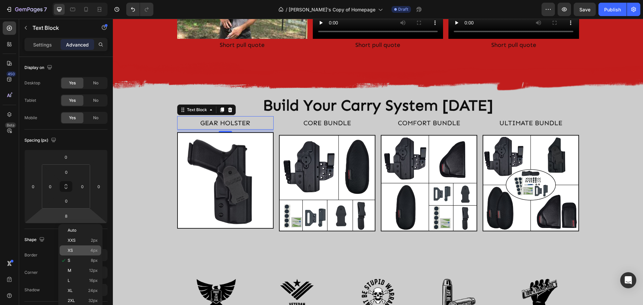
click at [76, 248] on p "XS 4px" at bounding box center [83, 250] width 30 height 5
type input "4"
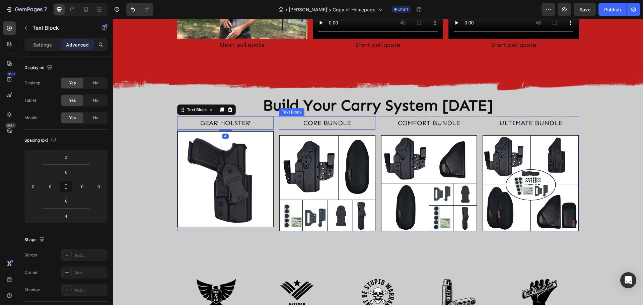
click at [305, 122] on p "CORE BUNDLE" at bounding box center [326, 123] width 95 height 12
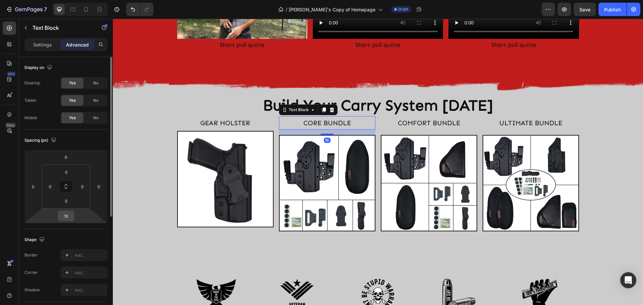
click at [65, 215] on input "16" at bounding box center [65, 216] width 13 height 10
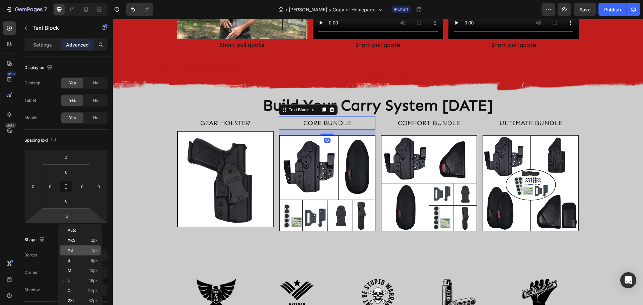
click at [78, 249] on p "XS 4px" at bounding box center [83, 250] width 30 height 5
type input "4"
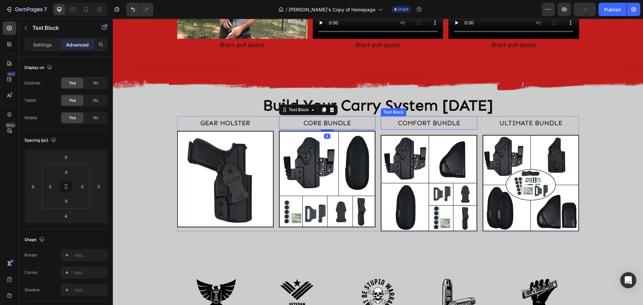
click at [404, 123] on p "COMFORT BUNDLE" at bounding box center [428, 123] width 95 height 12
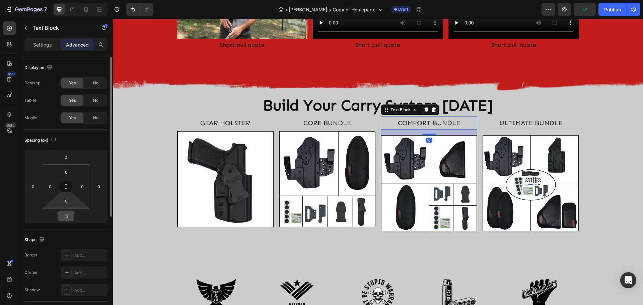
click at [64, 218] on input "16" at bounding box center [65, 216] width 13 height 10
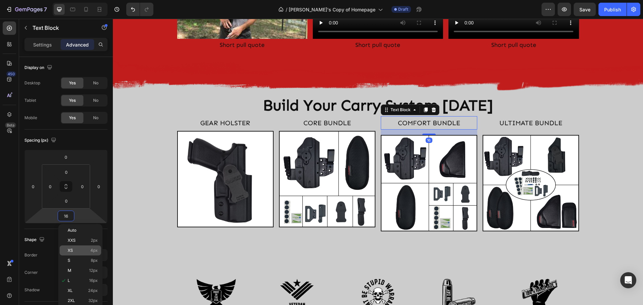
click at [74, 251] on p "XS 4px" at bounding box center [83, 250] width 30 height 5
type input "4"
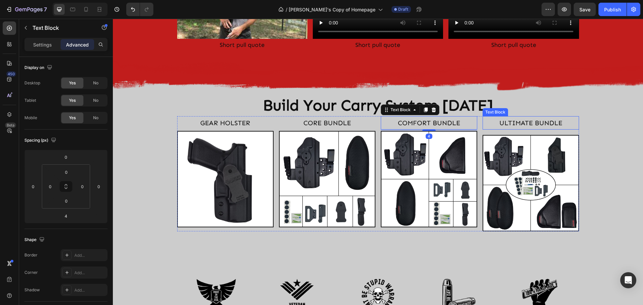
click at [504, 123] on p "ULTIMATE BUNDLE" at bounding box center [530, 123] width 95 height 12
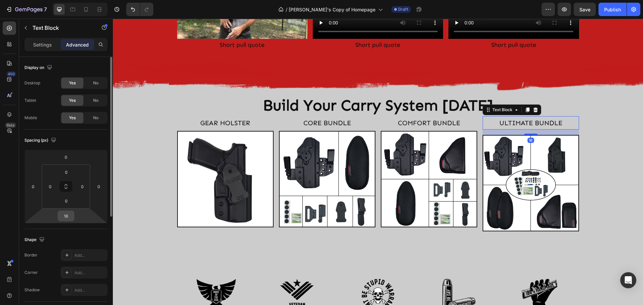
click at [60, 218] on input "16" at bounding box center [65, 216] width 13 height 10
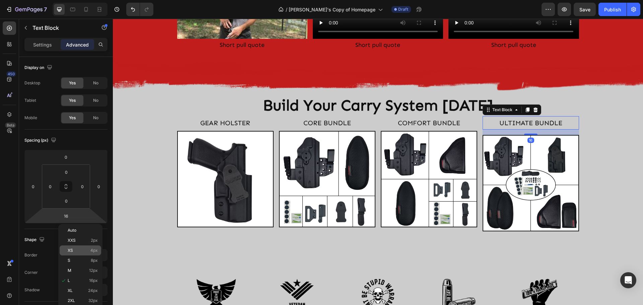
click at [71, 249] on span "XS" at bounding box center [70, 250] width 5 height 5
type input "4"
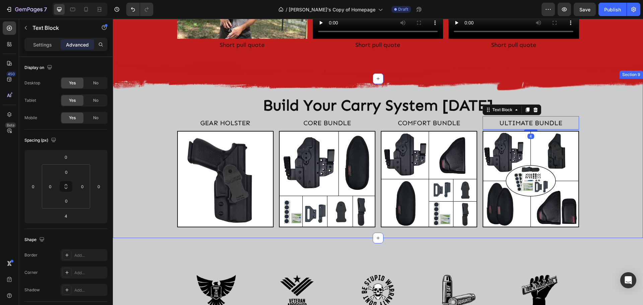
click at [127, 170] on div "Build Your Carry System Today Heading GEAR HOLSTER Text Block Image CORE BUNDLE…" at bounding box center [378, 158] width 530 height 138
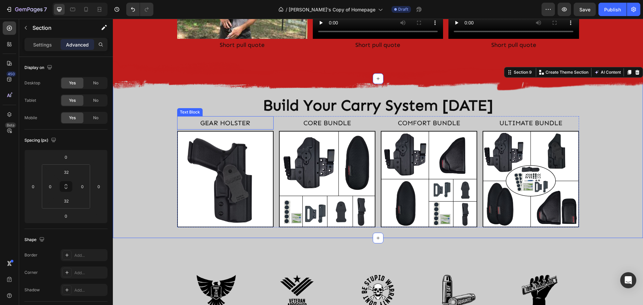
click at [246, 124] on p "GEAR HOLSTER" at bounding box center [225, 123] width 95 height 12
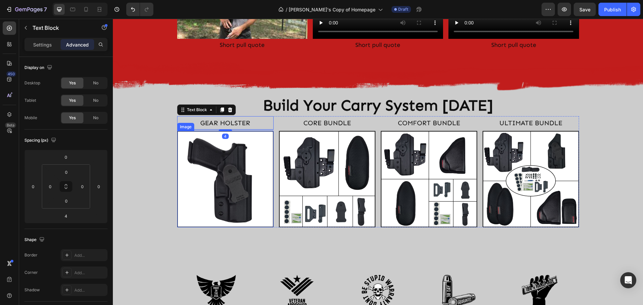
click at [239, 159] on img at bounding box center [225, 179] width 96 height 96
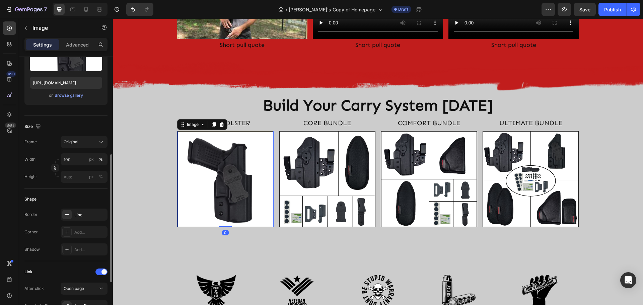
scroll to position [134, 0]
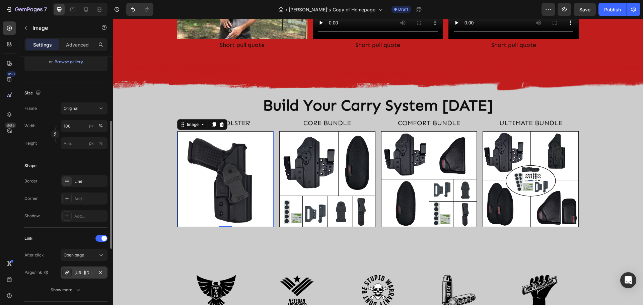
click at [84, 273] on div "https://clingerholsters.com/gear" at bounding box center [83, 273] width 19 height 6
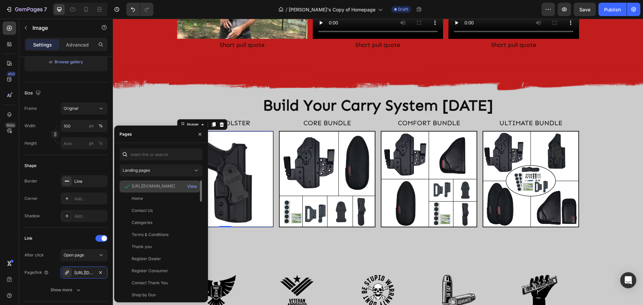
click at [153, 186] on div "https://clingerholsters.com/collections/gear" at bounding box center [153, 186] width 43 height 6
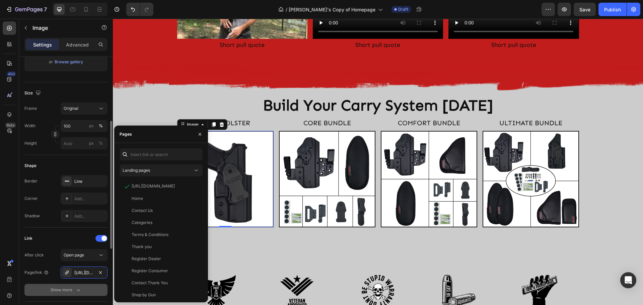
click at [79, 290] on icon "button" at bounding box center [78, 289] width 7 height 7
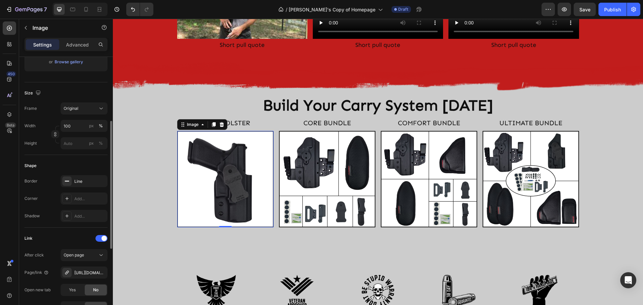
scroll to position [201, 0]
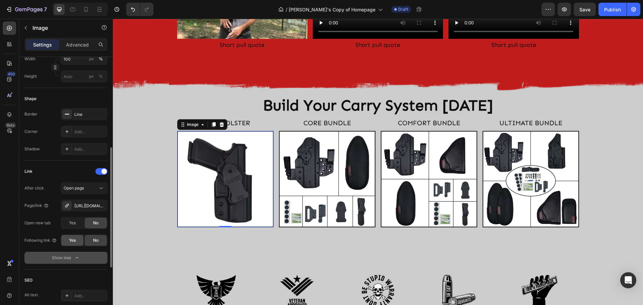
click at [71, 241] on span "Yes" at bounding box center [72, 240] width 7 height 6
drag, startPoint x: 23, startPoint y: 240, endPoint x: 50, endPoint y: 240, distance: 26.4
click at [50, 240] on div "Style Rectangle Source Upload Image https://cdn.shopify.com/s/files/1/0673/4846…" at bounding box center [66, 152] width 94 height 592
copy div "Following link"
click at [90, 240] on div "No" at bounding box center [96, 240] width 22 height 11
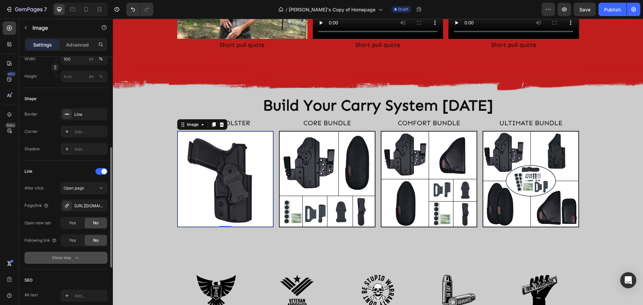
click at [37, 230] on div "After click Open page Page/link https://clingerholsters.com/gear Open new tab Y…" at bounding box center [65, 223] width 83 height 82
click at [245, 122] on p "GEAR HOLSTER" at bounding box center [225, 123] width 95 height 12
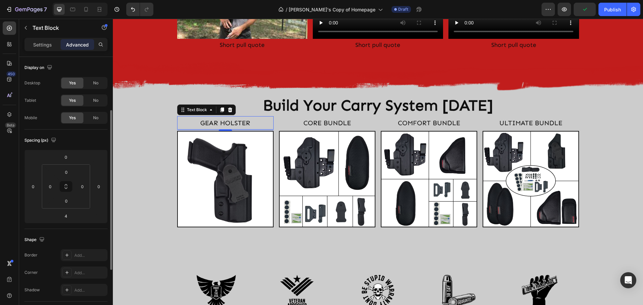
scroll to position [33, 0]
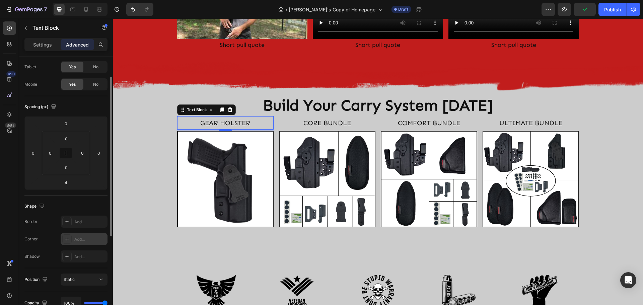
click at [67, 238] on icon at bounding box center [66, 238] width 3 height 3
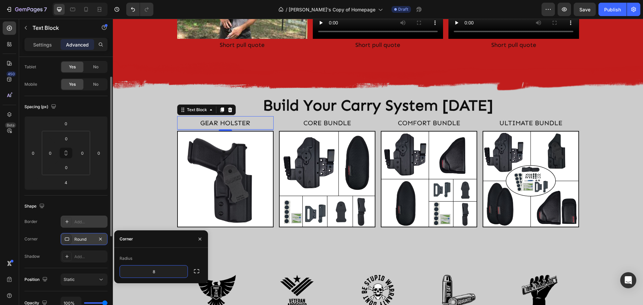
click at [66, 221] on icon at bounding box center [66, 221] width 5 height 5
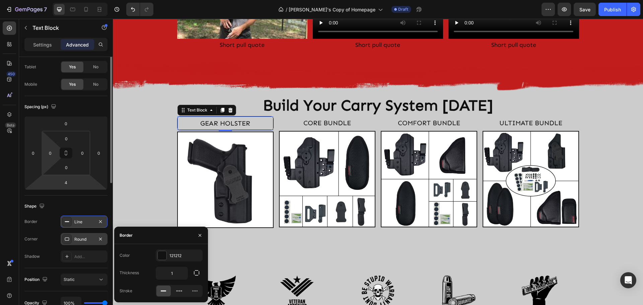
scroll to position [0, 0]
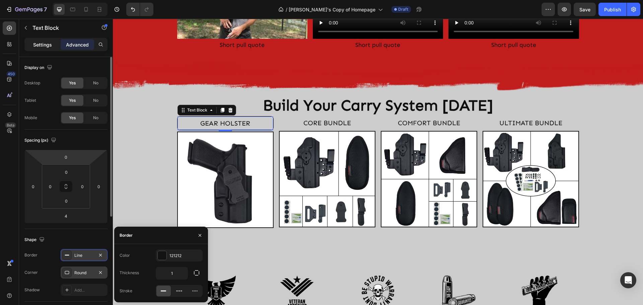
click at [44, 46] on p "Settings" at bounding box center [42, 44] width 19 height 7
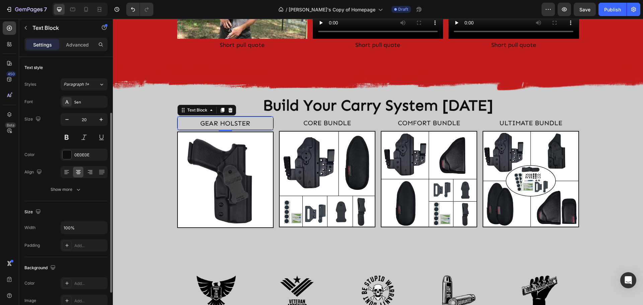
scroll to position [33, 0]
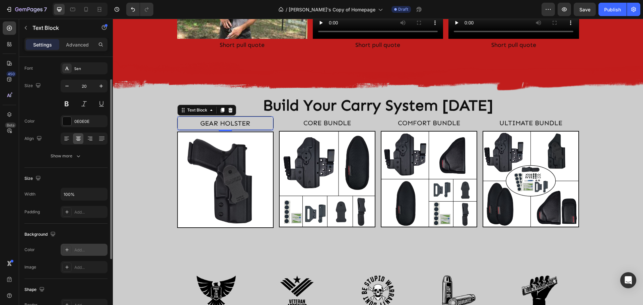
click at [67, 250] on icon at bounding box center [66, 249] width 5 height 5
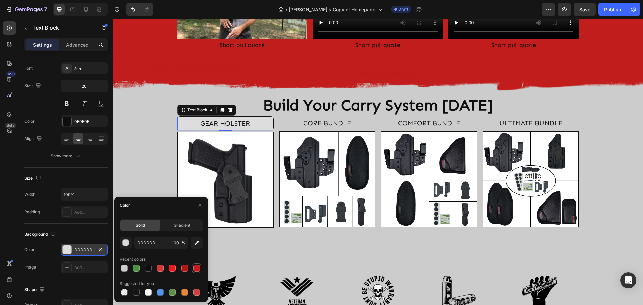
click at [196, 268] on div at bounding box center [196, 268] width 7 height 7
type input "C11D1C"
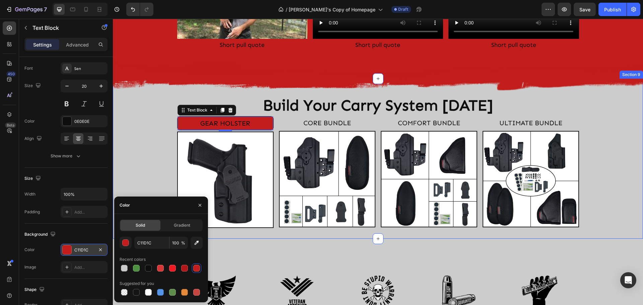
click at [609, 138] on div "Build Your Carry System Today Heading GEAR HOLSTER Text Block 4 Image CORE BUND…" at bounding box center [378, 158] width 530 height 139
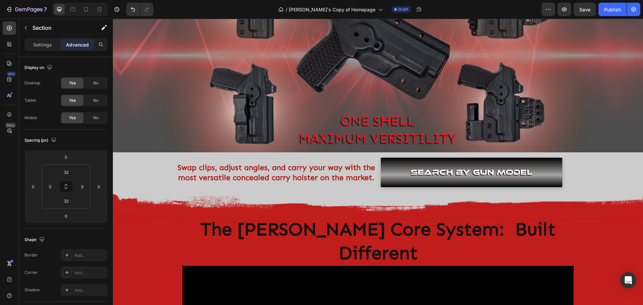
scroll to position [71, 0]
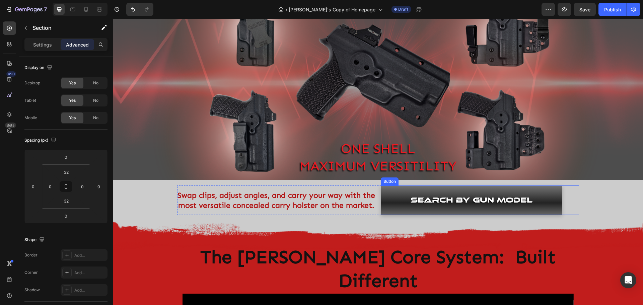
click at [552, 191] on link "SEARCH BY Gun MODEL" at bounding box center [471, 199] width 181 height 29
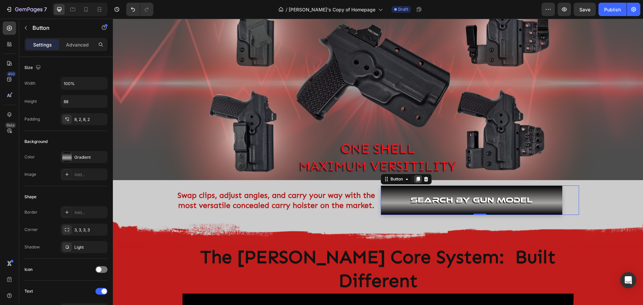
click at [416, 180] on icon at bounding box center [418, 179] width 4 height 5
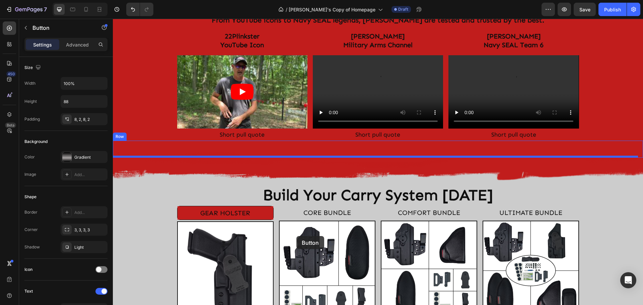
scroll to position [1008, 0]
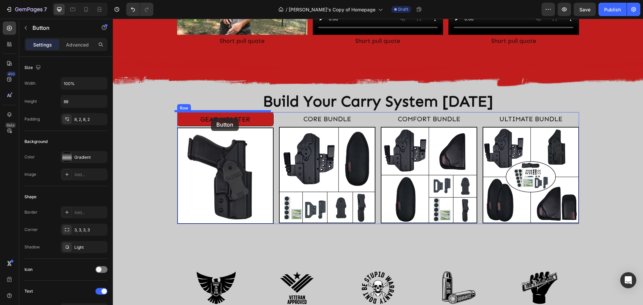
drag, startPoint x: 384, startPoint y: 211, endPoint x: 211, endPoint y: 118, distance: 196.3
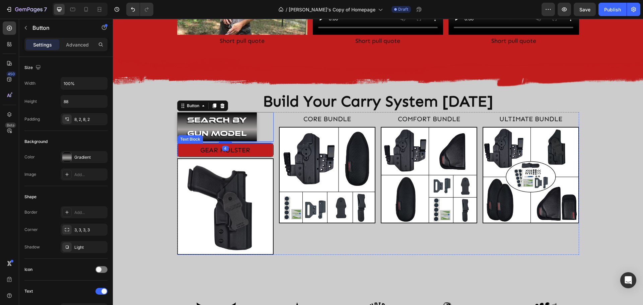
click at [259, 149] on p "GEAR HOLSTER" at bounding box center [225, 150] width 94 height 12
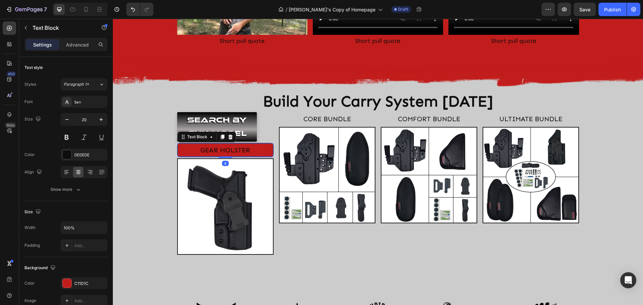
click at [259, 149] on p "GEAR HOLSTER" at bounding box center [225, 150] width 94 height 12
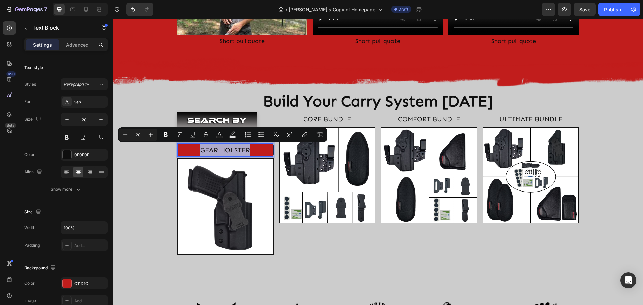
copy p "GEAR HOLSTER"
click at [260, 118] on div "SEARCH BY Gun MODEL Button" at bounding box center [225, 126] width 96 height 29
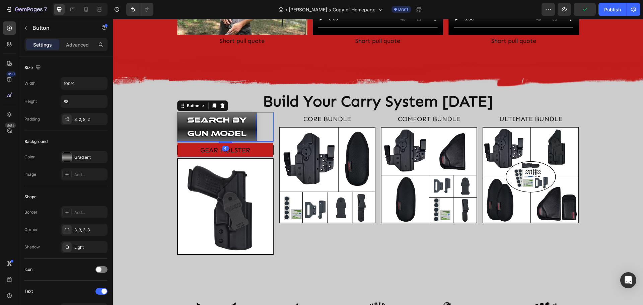
click at [240, 125] on p "SEARCH BY Gun MODEL" at bounding box center [217, 126] width 78 height 26
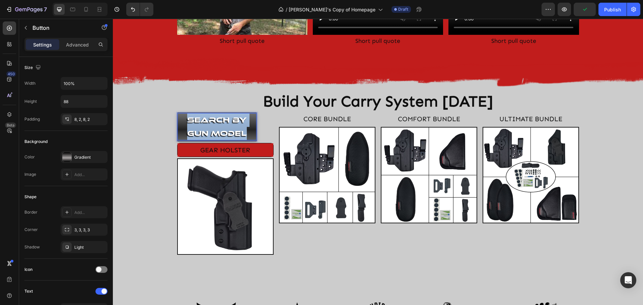
click at [240, 125] on p "SEARCH BY Gun MODEL" at bounding box center [217, 126] width 78 height 26
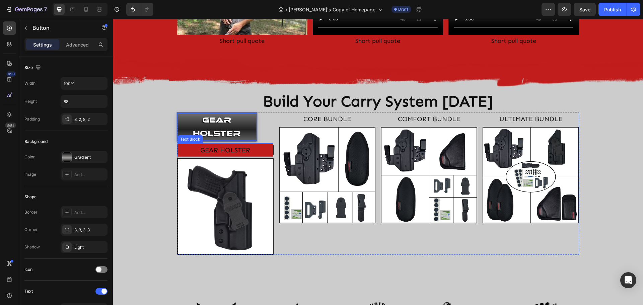
click at [267, 150] on p "GEAR HOLSTER" at bounding box center [225, 150] width 94 height 12
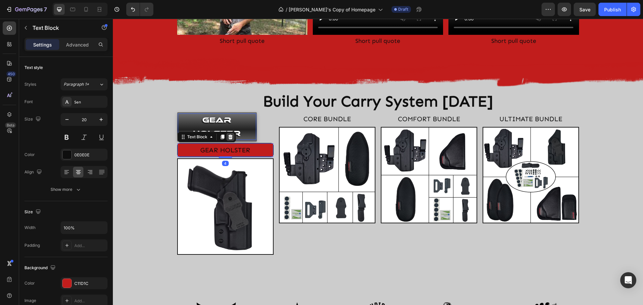
click at [228, 136] on icon at bounding box center [230, 137] width 4 height 5
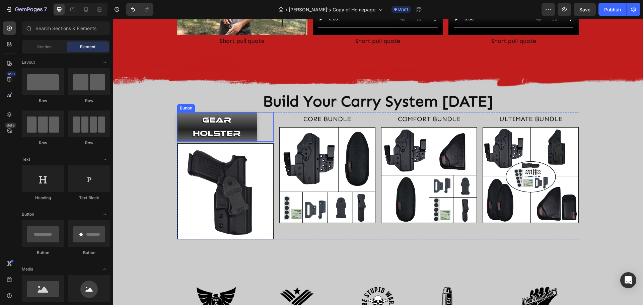
click at [256, 121] on div "GEAR HOLSTER Button" at bounding box center [225, 126] width 96 height 29
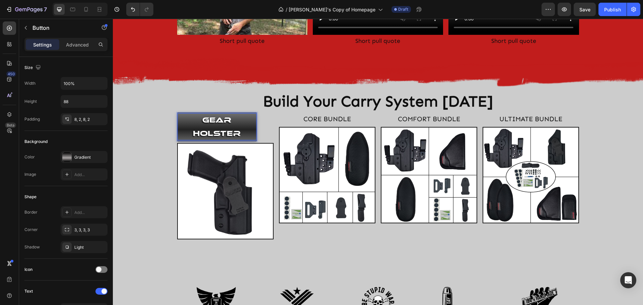
click at [243, 124] on p "GEAR HOLSTER" at bounding box center [217, 126] width 78 height 26
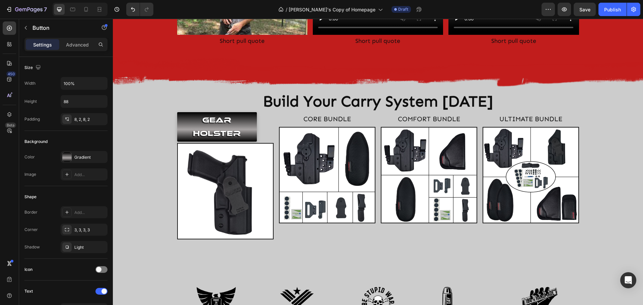
click at [268, 126] on div "GEAR HOLSTER Button 4" at bounding box center [225, 126] width 96 height 29
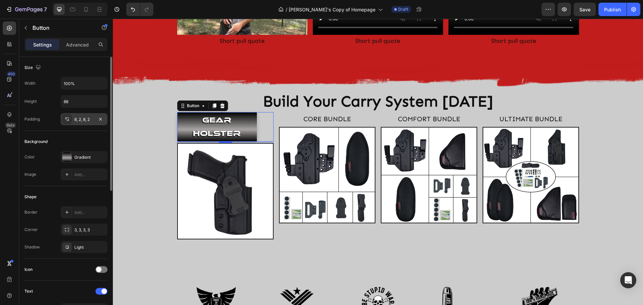
click at [84, 119] on div "8, 2, 8, 2" at bounding box center [83, 119] width 19 height 6
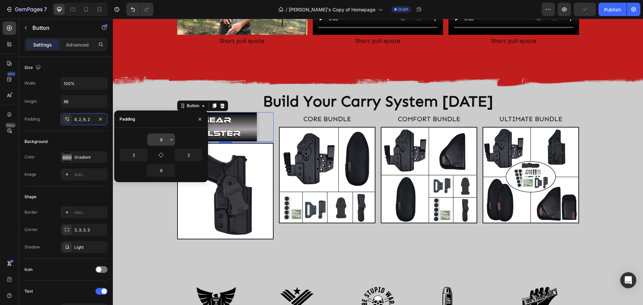
click at [161, 138] on input "8" at bounding box center [160, 140] width 27 height 12
type input "0"
type input "8"
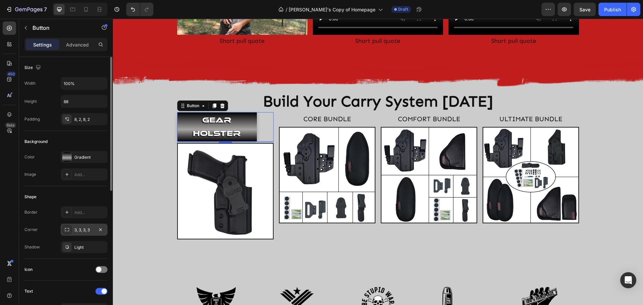
click at [81, 227] on div "3, 3, 3, 3" at bounding box center [83, 230] width 19 height 6
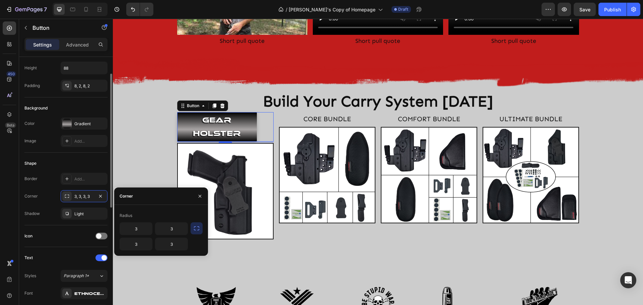
scroll to position [0, 0]
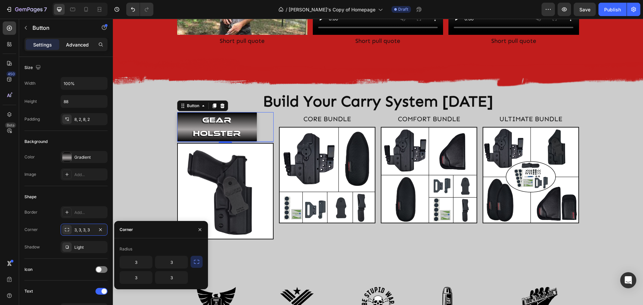
click at [72, 47] on p "Advanced" at bounding box center [77, 44] width 23 height 7
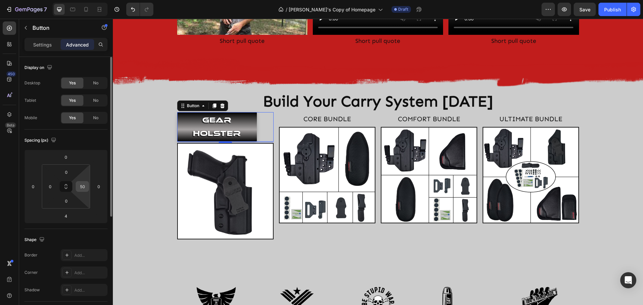
click at [82, 185] on input "50" at bounding box center [82, 186] width 10 height 10
type input "0"
click at [36, 41] on p "Settings" at bounding box center [42, 44] width 19 height 7
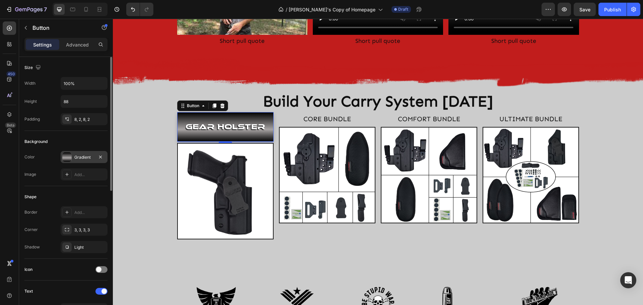
click at [74, 159] on div "Gradient" at bounding box center [84, 157] width 47 height 12
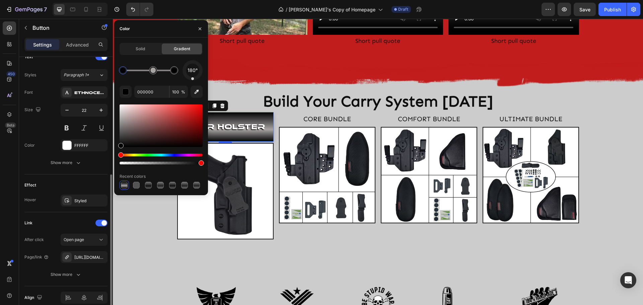
scroll to position [265, 0]
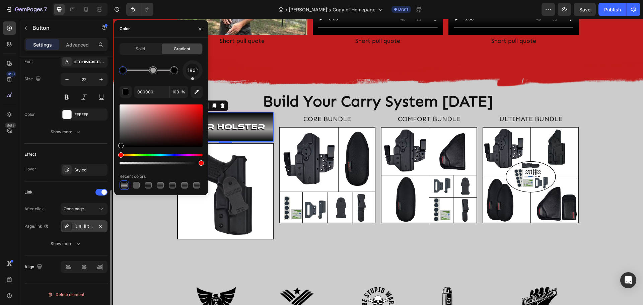
click at [87, 227] on div "[URL][DOMAIN_NAME]" at bounding box center [83, 227] width 19 height 6
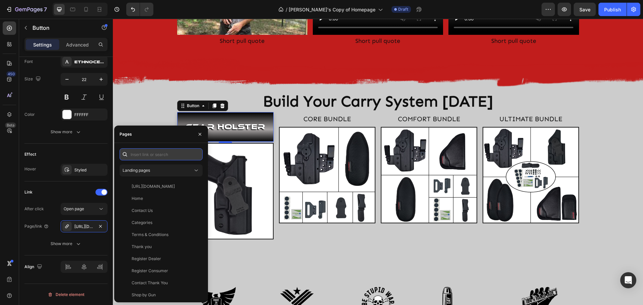
click at [141, 156] on input "text" at bounding box center [160, 154] width 83 height 12
paste input "https://clingerholsters.com/collections/gear"
type input "https://clingerholsters.com/collections/gear"
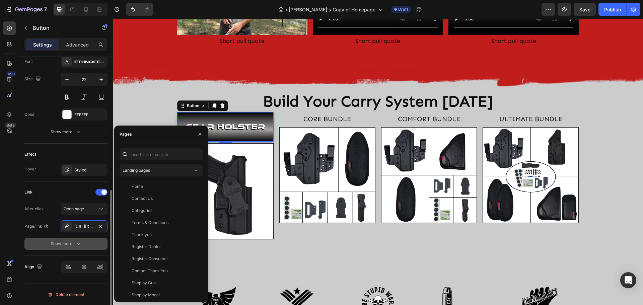
click at [76, 244] on icon "button" at bounding box center [78, 243] width 7 height 7
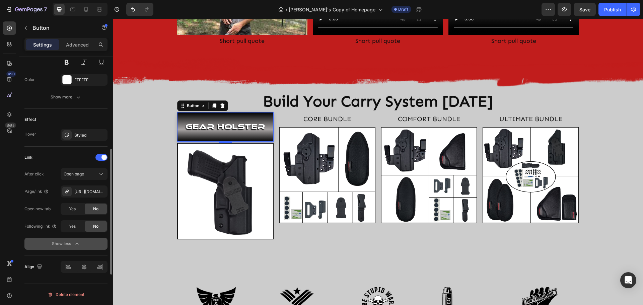
scroll to position [266, 0]
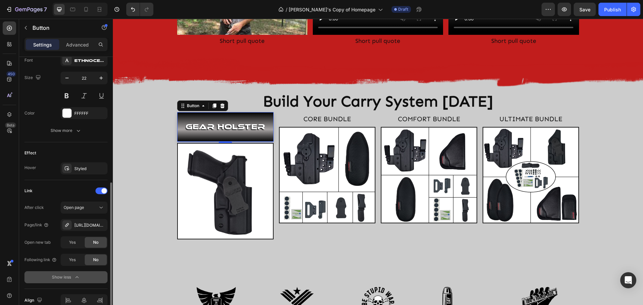
click at [43, 152] on div "Effect" at bounding box center [65, 153] width 83 height 11
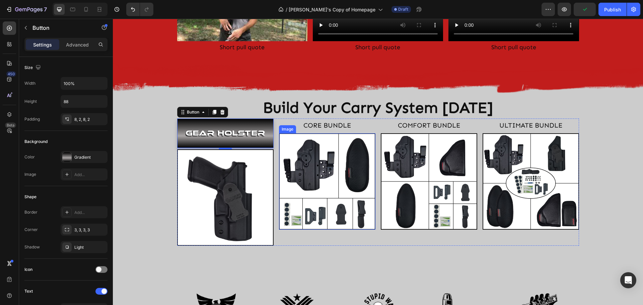
scroll to position [1008, 0]
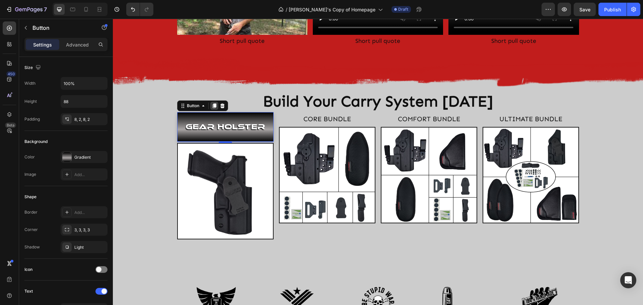
click at [212, 105] on icon at bounding box center [214, 105] width 4 height 5
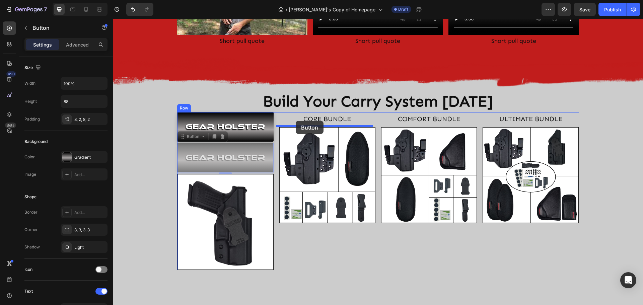
drag, startPoint x: 180, startPoint y: 137, endPoint x: 296, endPoint y: 121, distance: 116.5
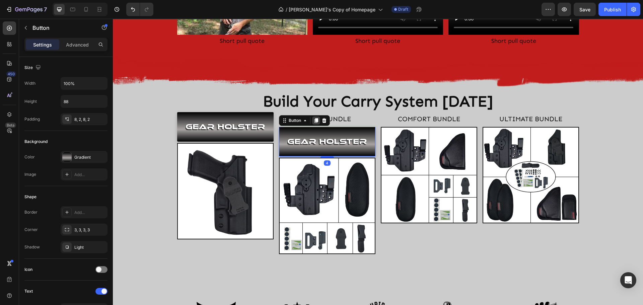
click at [314, 119] on icon at bounding box center [316, 120] width 4 height 5
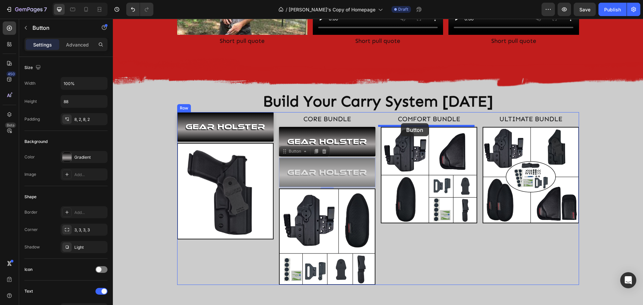
drag, startPoint x: 281, startPoint y: 150, endPoint x: 401, endPoint y: 123, distance: 122.4
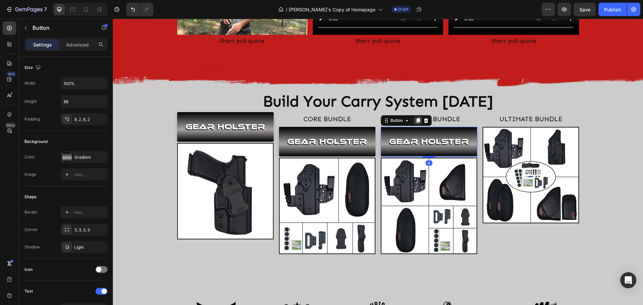
click at [416, 121] on icon at bounding box center [418, 120] width 4 height 5
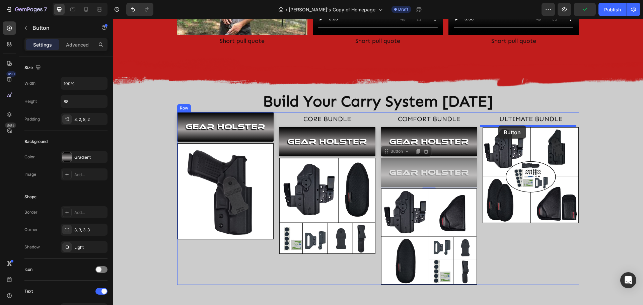
drag, startPoint x: 384, startPoint y: 150, endPoint x: 498, endPoint y: 126, distance: 116.5
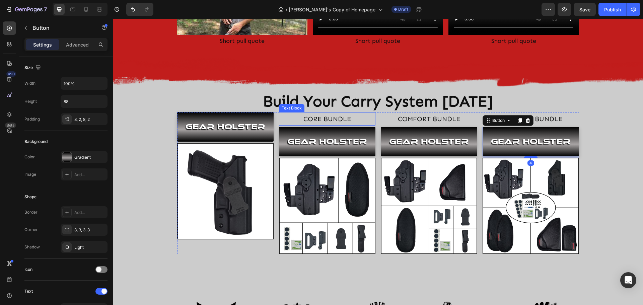
click at [312, 118] on p "CORE BUNDLE" at bounding box center [326, 119] width 95 height 12
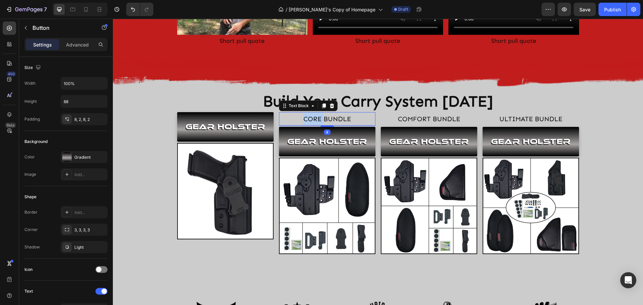
click at [312, 118] on p "CORE BUNDLE" at bounding box center [326, 119] width 95 height 12
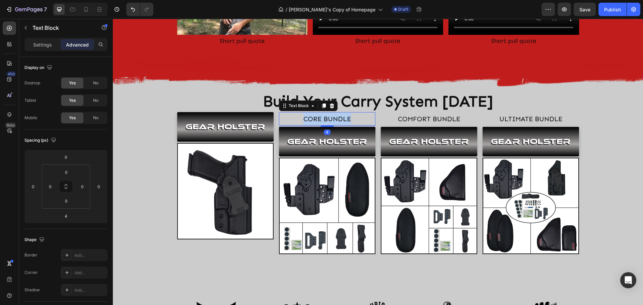
click at [312, 118] on p "CORE BUNDLE" at bounding box center [326, 119] width 95 height 12
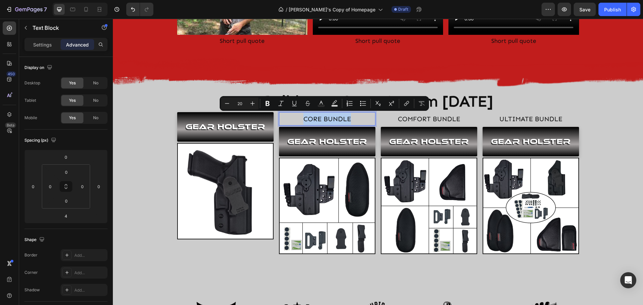
copy p "CORE BUNDLE"
click at [317, 139] on p "GEAR HOLSTER" at bounding box center [327, 141] width 80 height 13
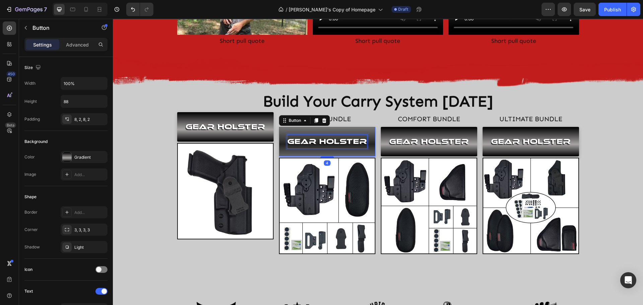
click at [317, 139] on p "GEAR HOLSTER" at bounding box center [327, 141] width 80 height 13
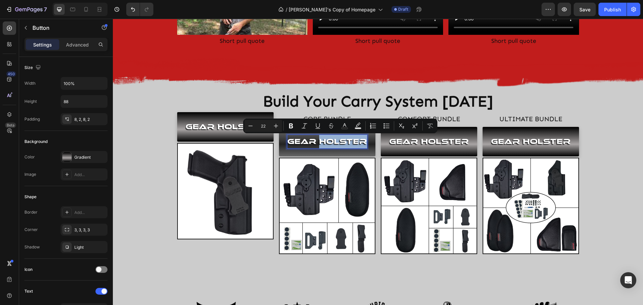
click at [317, 139] on p "GEAR HOLSTER" at bounding box center [327, 141] width 80 height 13
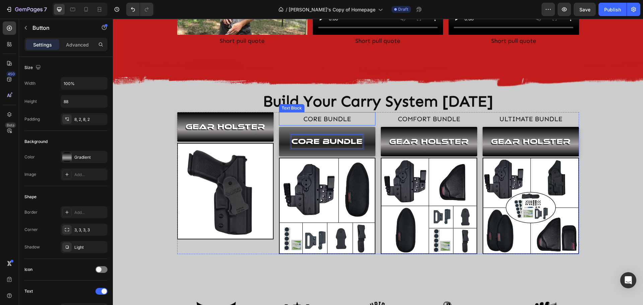
click at [341, 119] on p "CORE BUNDLE" at bounding box center [326, 119] width 95 height 12
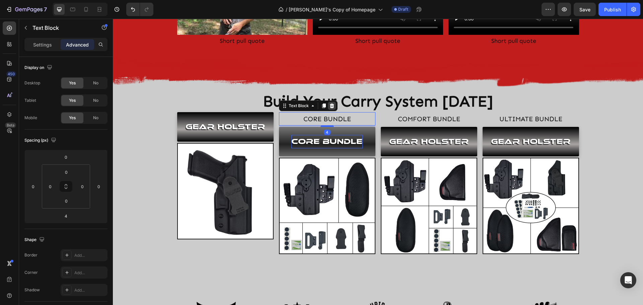
click at [330, 105] on icon at bounding box center [331, 105] width 4 height 5
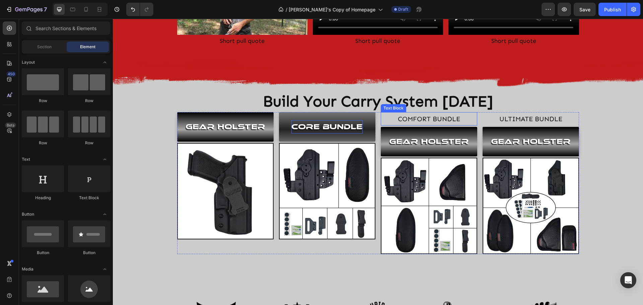
click at [427, 119] on p "COMFORT BUNDLE" at bounding box center [428, 119] width 95 height 12
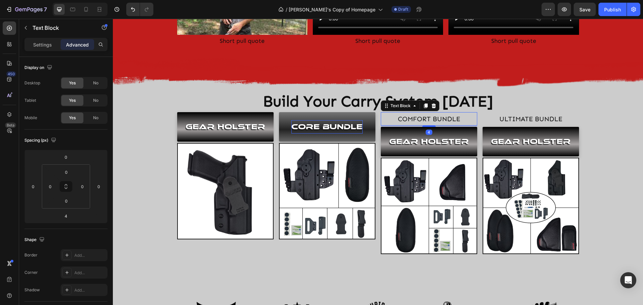
click at [427, 119] on p "COMFORT BUNDLE" at bounding box center [428, 119] width 95 height 12
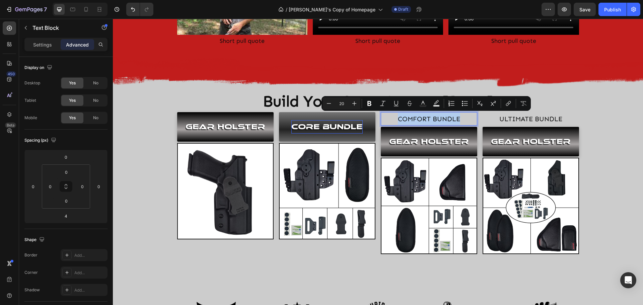
copy p "COMFORT BUNDLE"
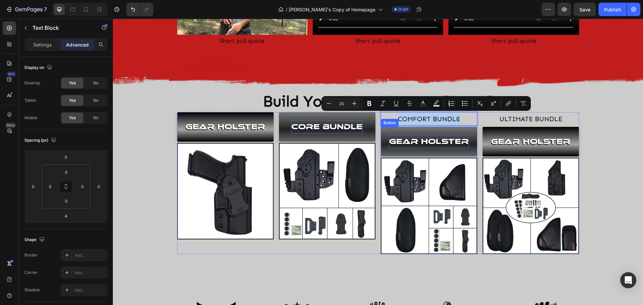
click at [417, 137] on p "GEAR HOLSTER" at bounding box center [429, 141] width 80 height 13
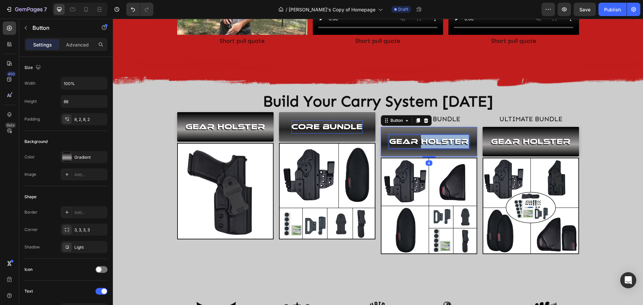
click at [417, 137] on p "GEAR HOLSTER" at bounding box center [429, 141] width 80 height 13
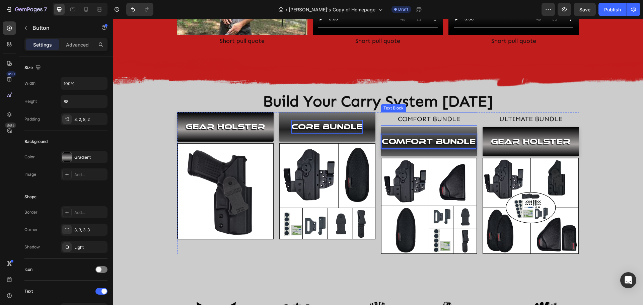
click at [422, 118] on p "COMFORT BUNDLE" at bounding box center [428, 119] width 95 height 12
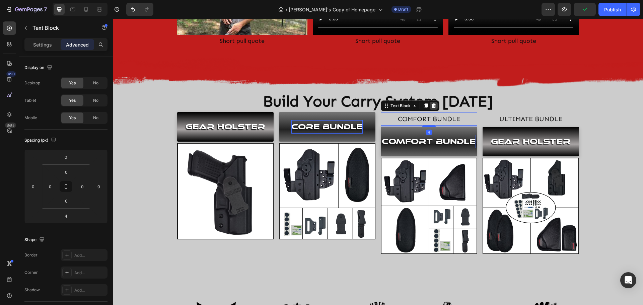
click at [431, 105] on icon at bounding box center [433, 105] width 4 height 5
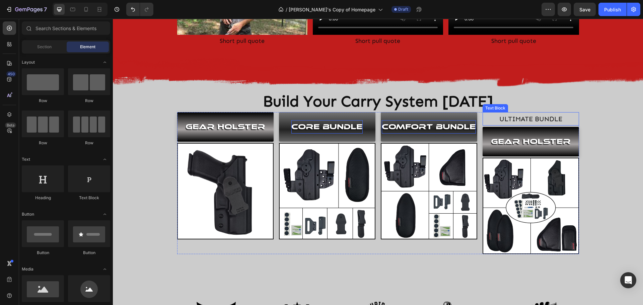
click at [526, 119] on p "ULTIMATE BUNDLE" at bounding box center [530, 119] width 95 height 12
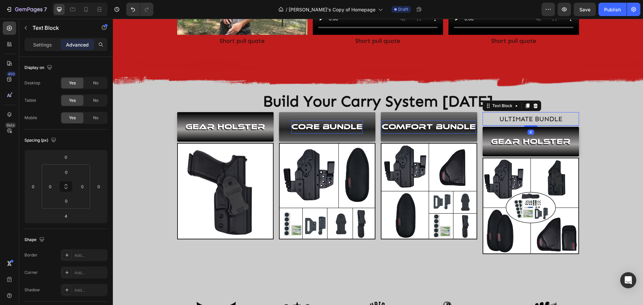
click at [526, 119] on p "ULTIMATE BUNDLE" at bounding box center [530, 119] width 95 height 12
copy p "ULTIMATE BUNDLE"
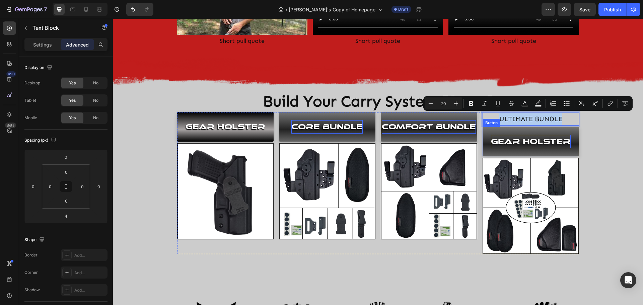
click at [514, 141] on p "GEAR HOLSTER" at bounding box center [531, 141] width 80 height 13
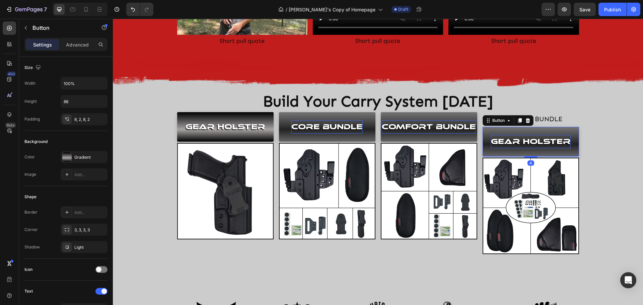
click at [514, 141] on p "GEAR HOLSTER" at bounding box center [531, 141] width 80 height 13
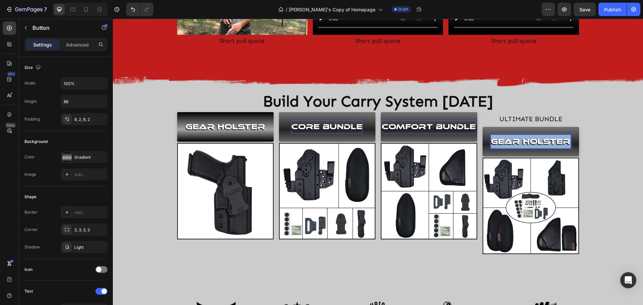
click at [514, 141] on p "GEAR HOLSTER" at bounding box center [531, 141] width 80 height 13
click at [519, 119] on p "ULTIMATE BUNDLE" at bounding box center [530, 119] width 95 height 12
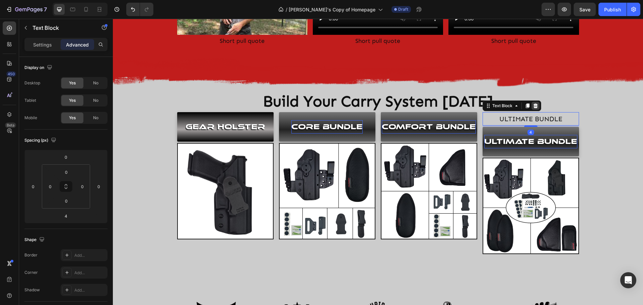
click at [533, 104] on icon at bounding box center [535, 105] width 4 height 5
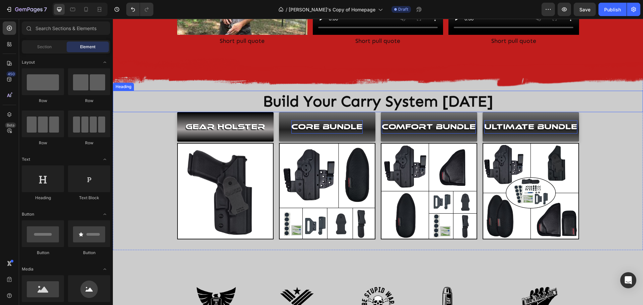
click at [595, 106] on div "Build Your Carry System Today" at bounding box center [378, 101] width 530 height 21
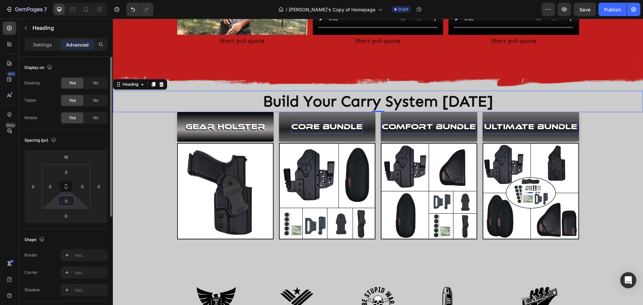
click at [69, 203] on input "0" at bounding box center [66, 201] width 13 height 10
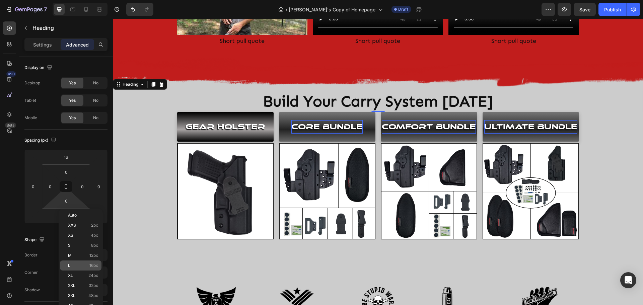
click at [74, 264] on p "L 16px" at bounding box center [83, 265] width 30 height 5
type input "16"
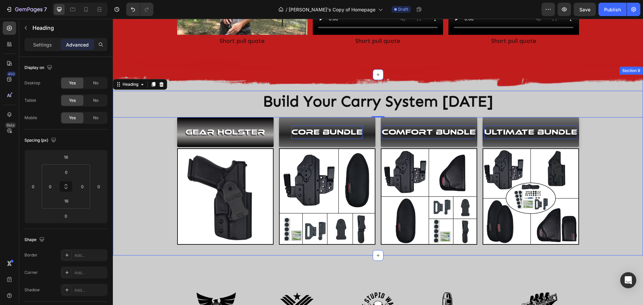
click at [151, 188] on div "Build Your Carry System Today Heading 0 GEAR HOLSTER Button Image CORE BUNDLE B…" at bounding box center [378, 164] width 530 height 159
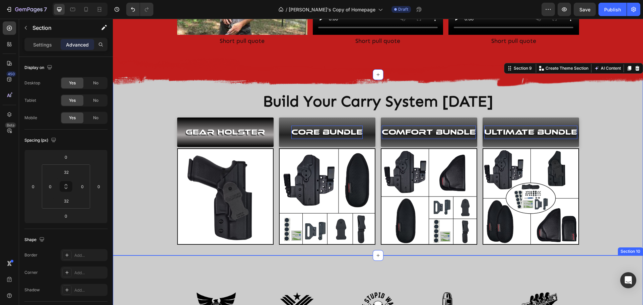
click at [605, 267] on div "Image Image Image Image Image Row Section 10" at bounding box center [378, 299] width 530 height 89
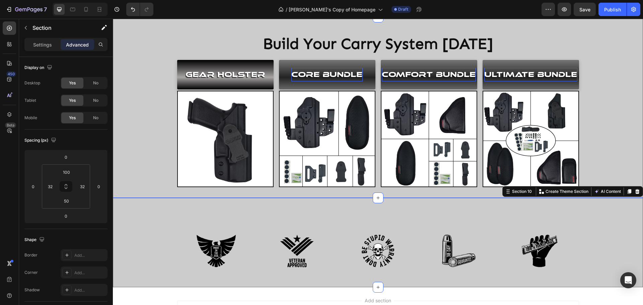
scroll to position [1108, 0]
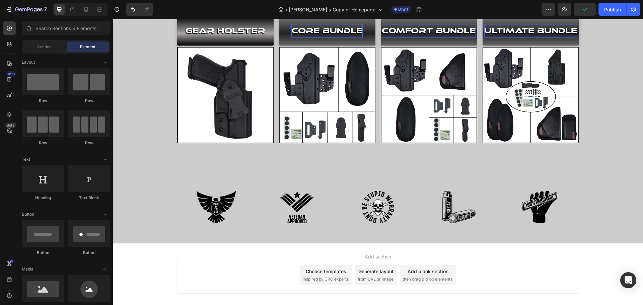
click at [145, 259] on div "Add section Choose templates inspired by CRO experts Generate layout from URL o…" at bounding box center [378, 284] width 530 height 82
click at [586, 12] on div "Save" at bounding box center [584, 9] width 11 height 7
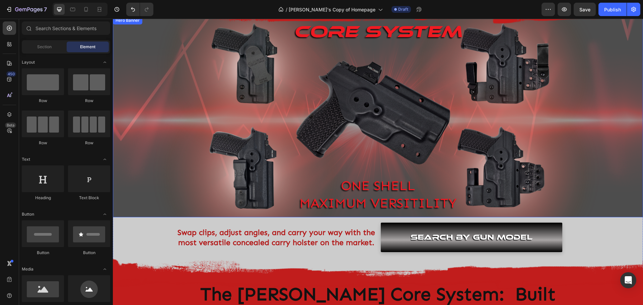
scroll to position [0, 0]
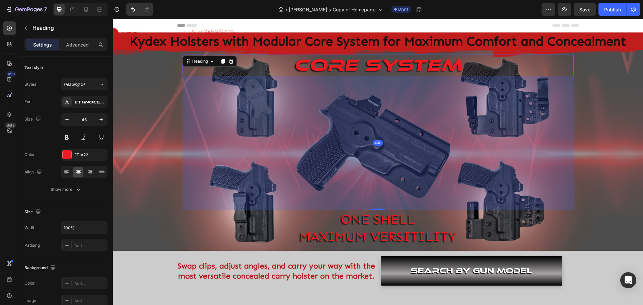
click at [328, 72] on span "Core system" at bounding box center [378, 65] width 168 height 20
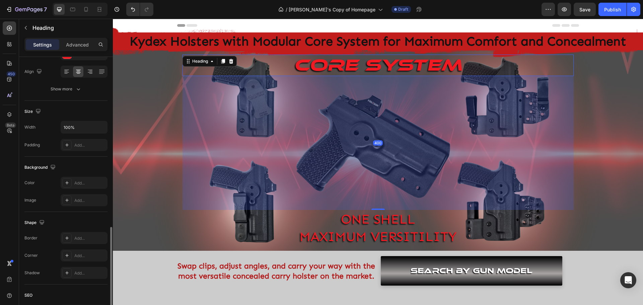
scroll to position [167, 0]
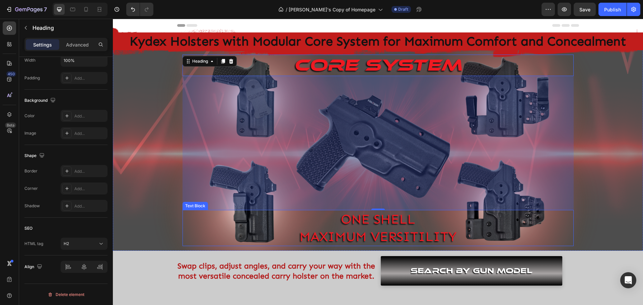
click at [361, 228] on p "MAXIMUM VERSITILITY" at bounding box center [378, 236] width 390 height 17
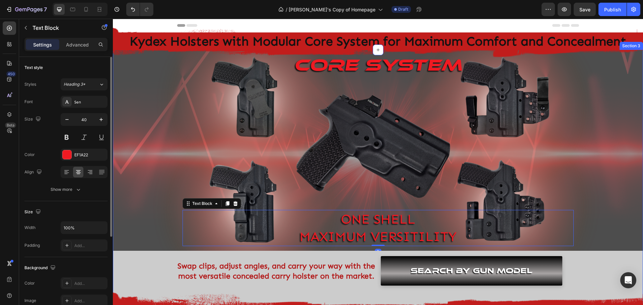
scroll to position [33, 0]
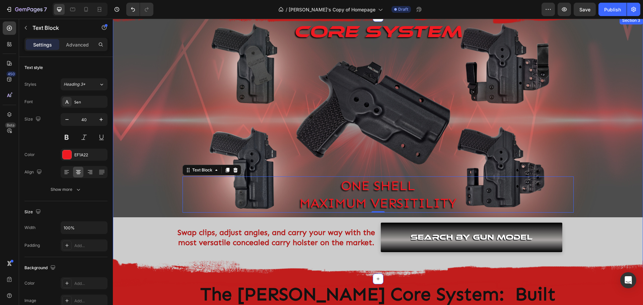
click at [151, 241] on div "Core system Heading ONE SHELL MAXIMUM VERSITILITY Text Block 0 Hero Banner Swap…" at bounding box center [378, 136] width 530 height 232
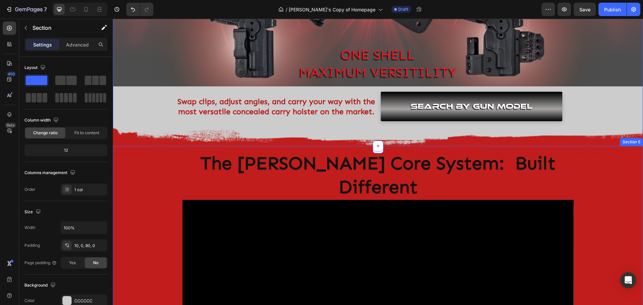
scroll to position [201, 0]
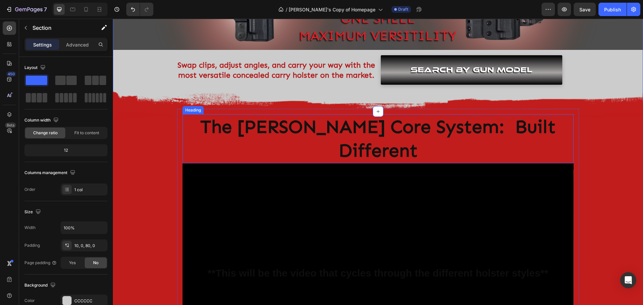
click at [497, 130] on h2 "The [PERSON_NAME] Core System: Built Different" at bounding box center [377, 138] width 391 height 49
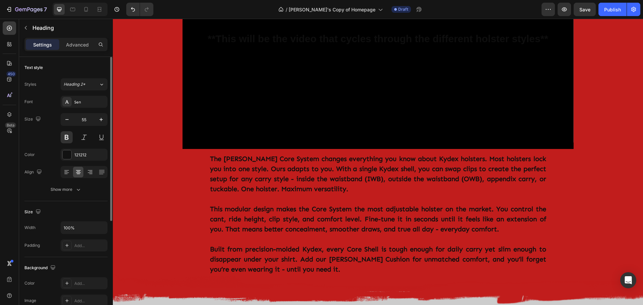
scroll to position [167, 0]
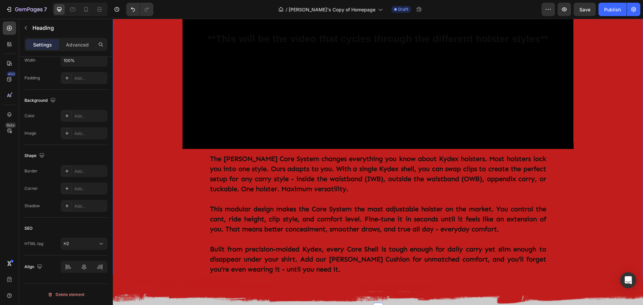
click at [145, 190] on div "Image Row The Clinger Core System: Built Different Heading 0 **This will be the…" at bounding box center [378, 96] width 530 height 421
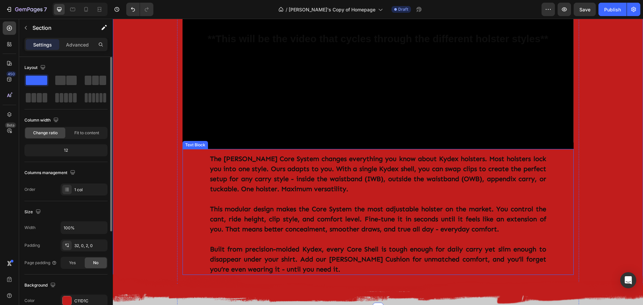
click at [262, 167] on p "The [PERSON_NAME] Core System changes everything you know about Kydex holsters.…" at bounding box center [378, 174] width 336 height 40
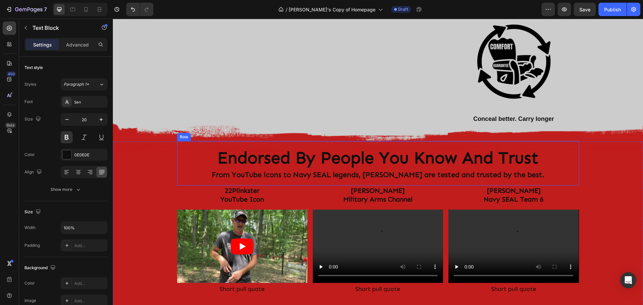
scroll to position [736, 0]
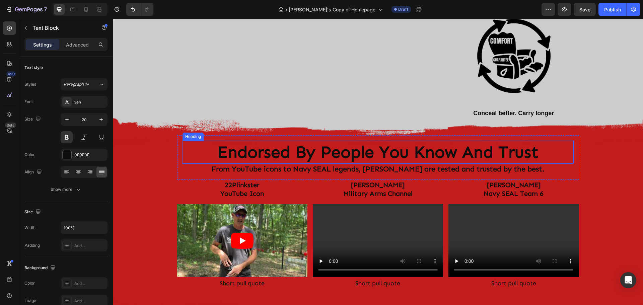
click at [366, 152] on h2 "Endorsed By People You Know And Trust" at bounding box center [377, 152] width 391 height 23
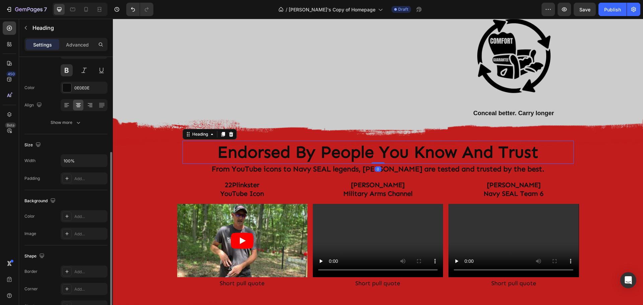
scroll to position [167, 0]
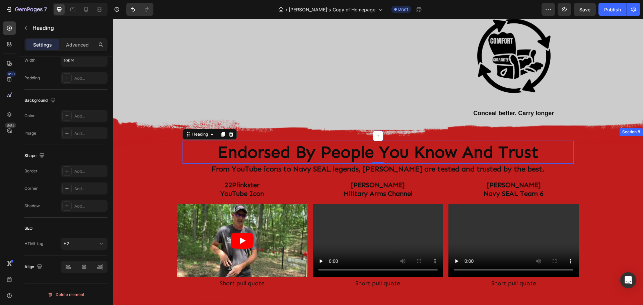
click at [133, 189] on div "Image Row Endorsed By People You Know And Trust Heading 0 From YouTube icons to…" at bounding box center [378, 227] width 530 height 160
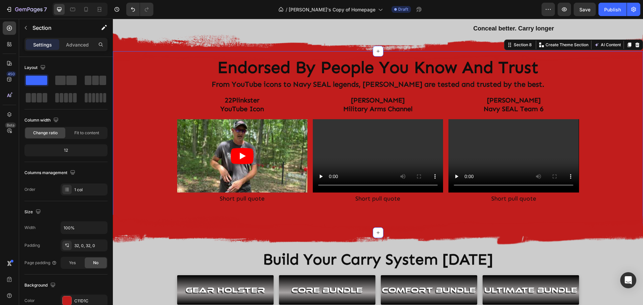
scroll to position [837, 0]
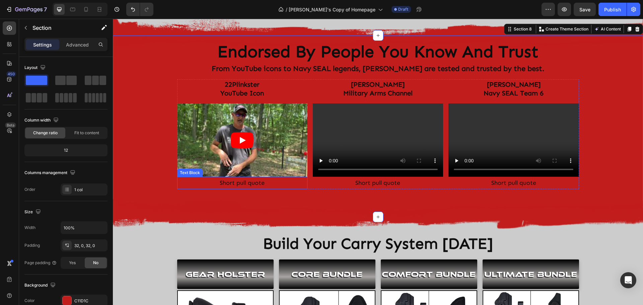
click at [250, 183] on p "Short pull quote" at bounding box center [242, 182] width 129 height 11
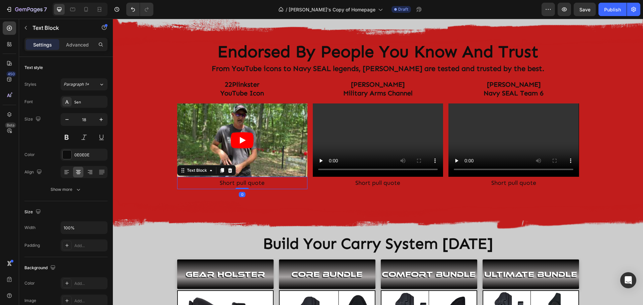
click at [250, 183] on p "Short pull quote" at bounding box center [242, 182] width 129 height 11
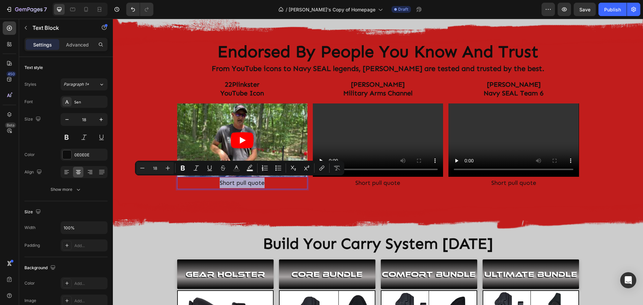
click at [216, 183] on p "Short pull quote" at bounding box center [242, 182] width 129 height 11
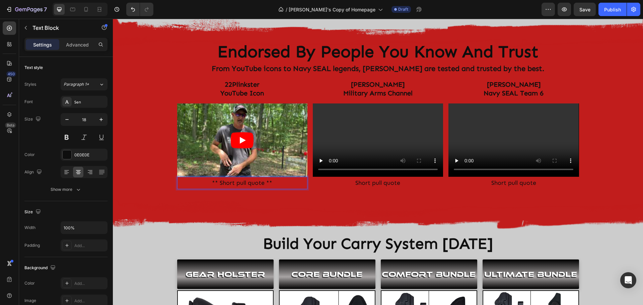
click at [245, 182] on p "** Short pull quote **" at bounding box center [242, 182] width 129 height 11
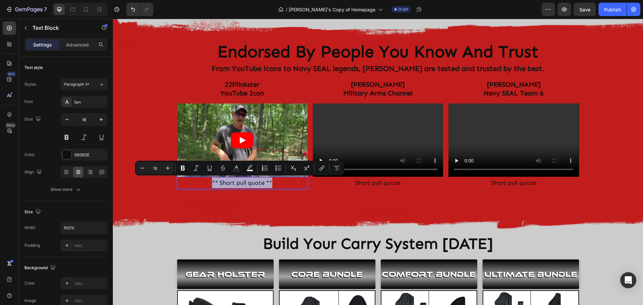
copy p "** Short pull quote **"
click at [365, 179] on p "Short pull quote" at bounding box center [377, 182] width 129 height 11
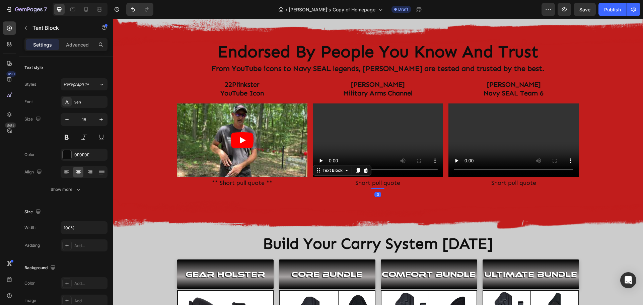
click at [377, 183] on p "Short pull quote" at bounding box center [377, 182] width 129 height 11
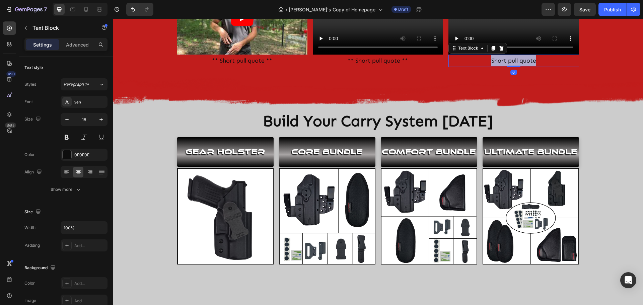
click at [502, 66] on p "Short pull quote" at bounding box center [513, 60] width 129 height 11
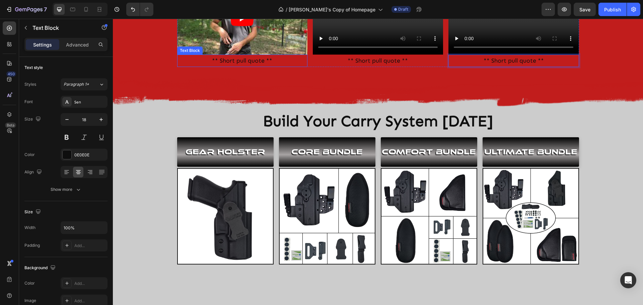
click at [249, 66] on p "** Short pull quote **" at bounding box center [242, 60] width 129 height 11
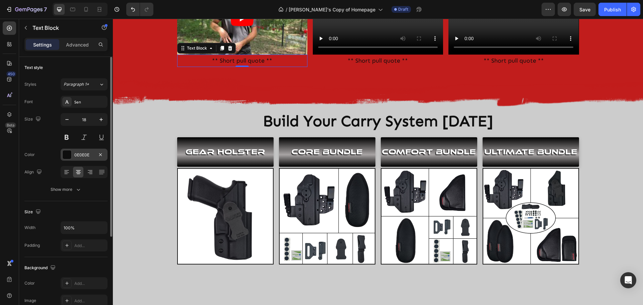
click at [69, 155] on div at bounding box center [67, 154] width 9 height 9
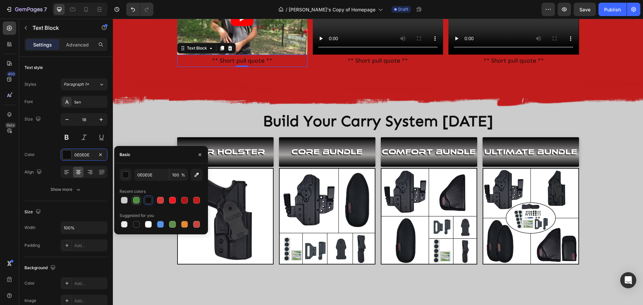
click at [137, 200] on div at bounding box center [136, 200] width 7 height 7
click at [126, 173] on div "button" at bounding box center [125, 175] width 7 height 7
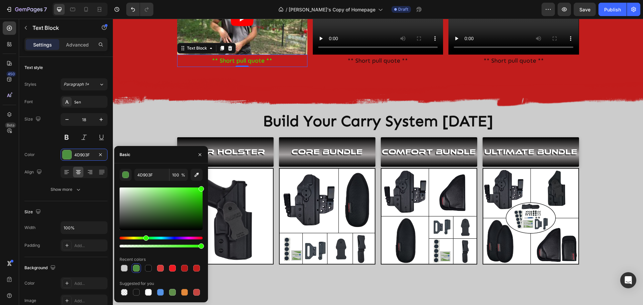
drag, startPoint x: 171, startPoint y: 204, endPoint x: 204, endPoint y: 187, distance: 36.7
click at [204, 187] on div "4D903F 100 % Recent colors Suggested for you" at bounding box center [161, 233] width 94 height 128
type input "2AFF00"
click at [158, 175] on input "2AFF00" at bounding box center [151, 175] width 35 height 12
click at [201, 155] on icon "button" at bounding box center [199, 154] width 5 height 5
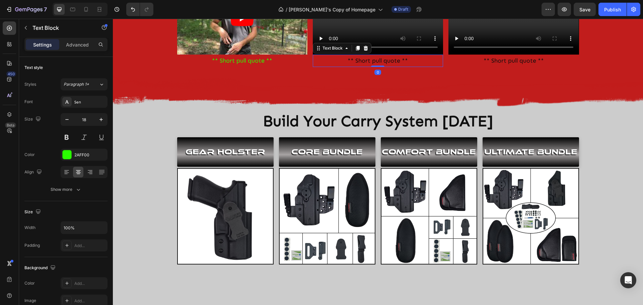
click at [368, 66] on p "** Short pull quote **" at bounding box center [377, 60] width 129 height 11
click at [67, 155] on div at bounding box center [67, 154] width 9 height 9
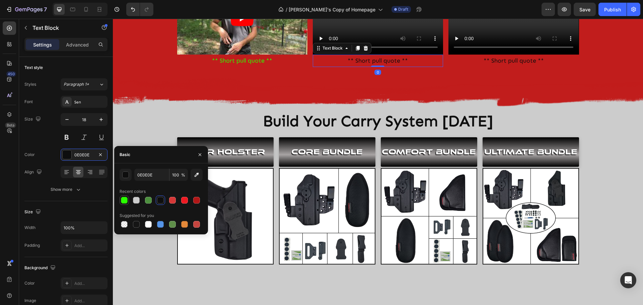
click at [125, 200] on div at bounding box center [124, 200] width 7 height 7
type input "2AFF00"
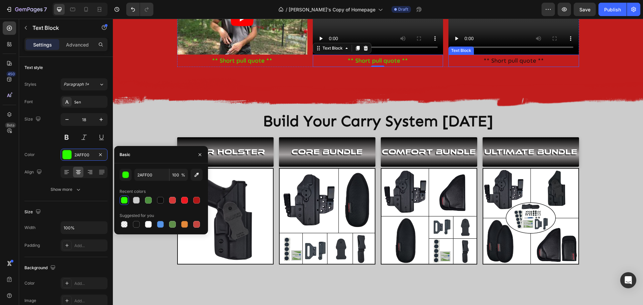
click at [489, 66] on p "** Short pull quote **" at bounding box center [513, 60] width 129 height 11
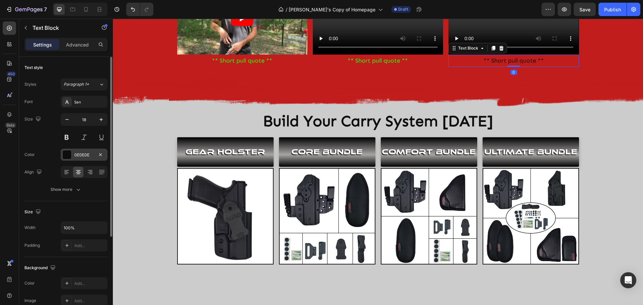
click at [65, 156] on div at bounding box center [67, 154] width 9 height 9
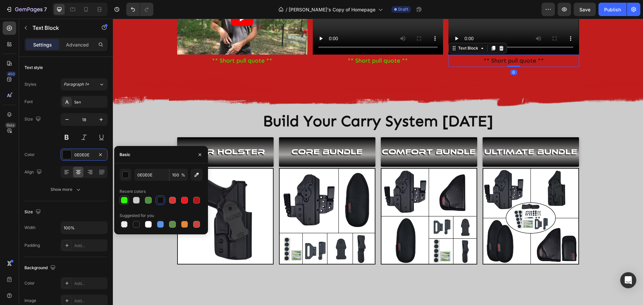
click at [122, 199] on div at bounding box center [124, 200] width 7 height 7
type input "2AFF00"
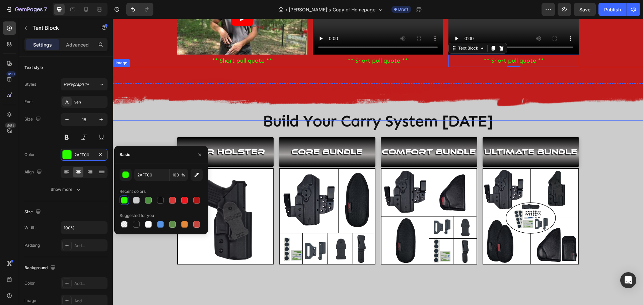
click at [347, 121] on img at bounding box center [378, 94] width 530 height 54
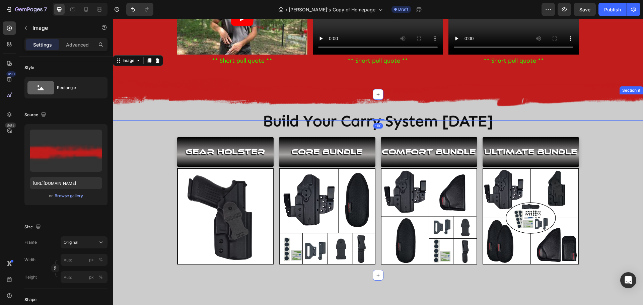
click at [137, 264] on div "Build Your Carry System Today Heading GEAR HOLSTER Button Image CORE BUNDLE But…" at bounding box center [378, 184] width 530 height 159
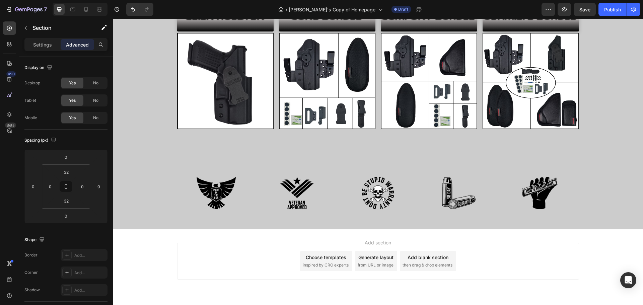
scroll to position [1104, 0]
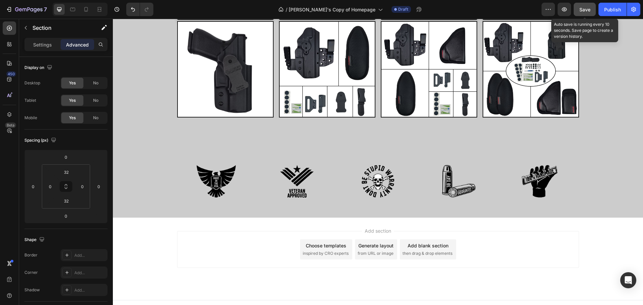
click at [581, 7] on span "Save" at bounding box center [584, 10] width 11 height 6
click at [566, 11] on icon "button" at bounding box center [564, 9] width 7 height 7
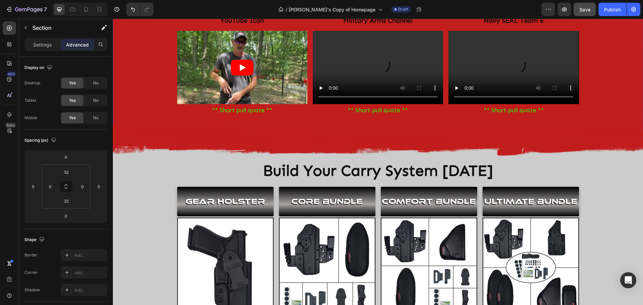
scroll to position [803, 0]
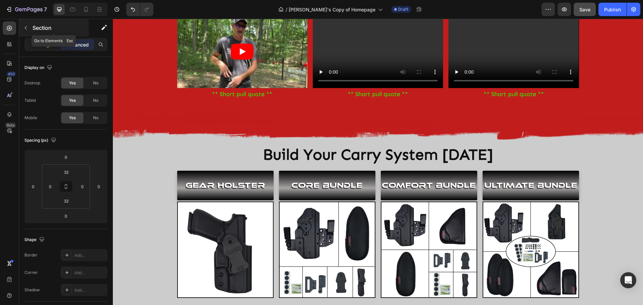
click at [25, 27] on icon "button" at bounding box center [25, 27] width 5 height 5
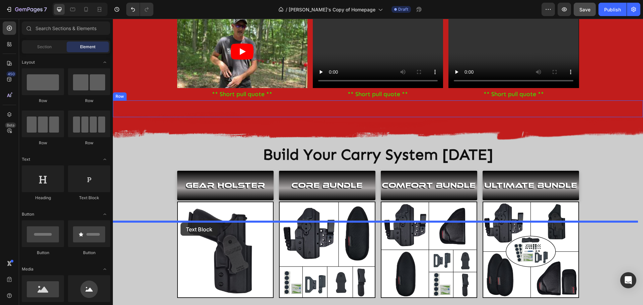
drag, startPoint x: 203, startPoint y: 202, endPoint x: 180, endPoint y: 223, distance: 31.0
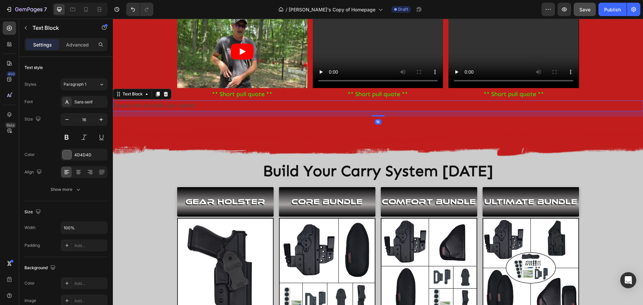
click at [184, 111] on div "Replace this text with your content" at bounding box center [378, 105] width 530 height 11
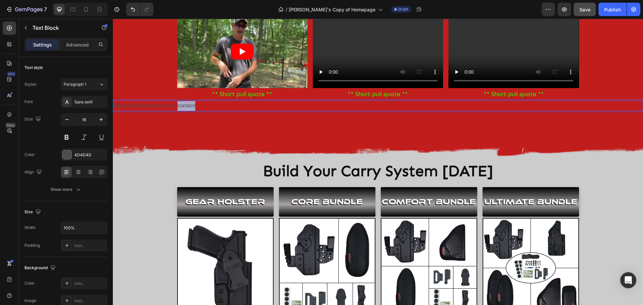
click at [184, 111] on p "Replace this text with your content" at bounding box center [377, 106] width 528 height 10
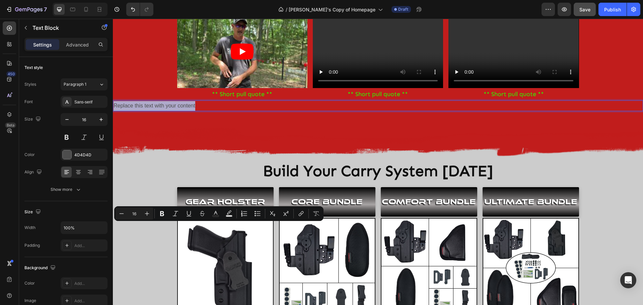
click at [137, 134] on div "Image Row Endorsed By People You Know And Trust Heading From YouTube icons to N…" at bounding box center [378, 45] width 530 height 176
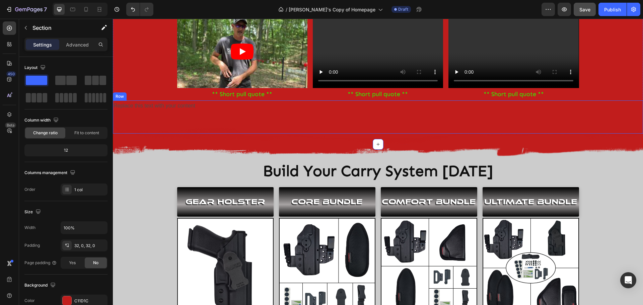
click at [223, 111] on p "Replace this text with your content" at bounding box center [377, 106] width 528 height 10
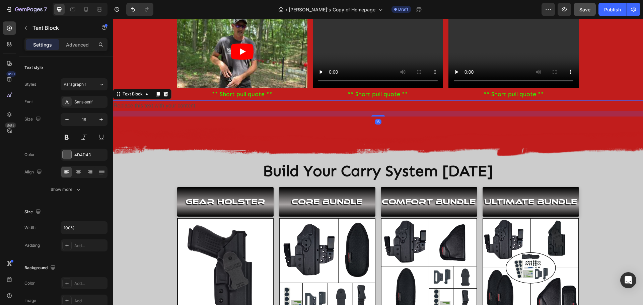
click at [168, 97] on icon at bounding box center [165, 93] width 5 height 5
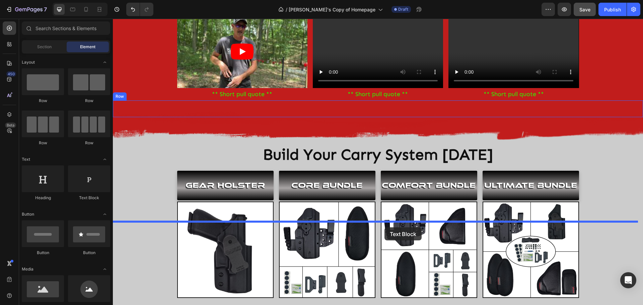
drag, startPoint x: 199, startPoint y: 201, endPoint x: 384, endPoint y: 227, distance: 186.6
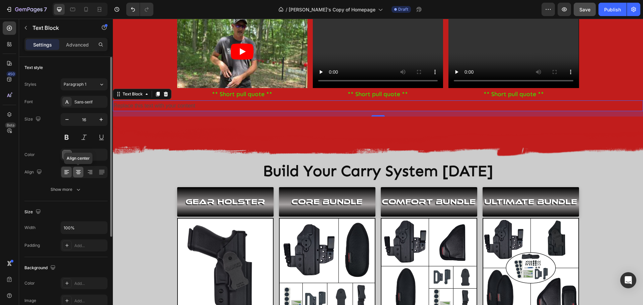
click at [79, 171] on icon at bounding box center [78, 172] width 7 height 7
click at [68, 156] on div at bounding box center [67, 154] width 9 height 9
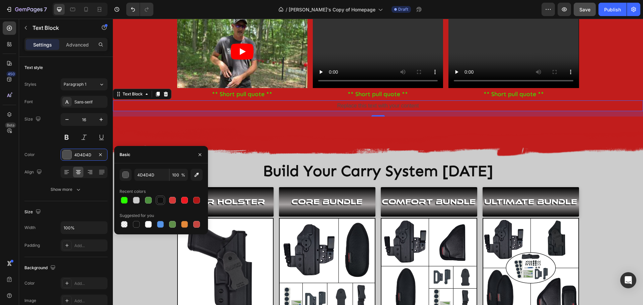
click at [162, 202] on div at bounding box center [160, 200] width 7 height 7
type input "0E0E0E"
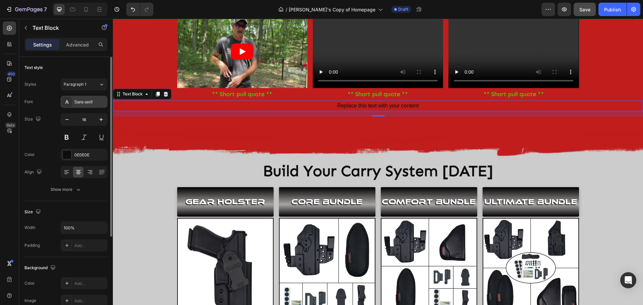
click at [87, 104] on div "Sans-serif" at bounding box center [89, 102] width 31 height 6
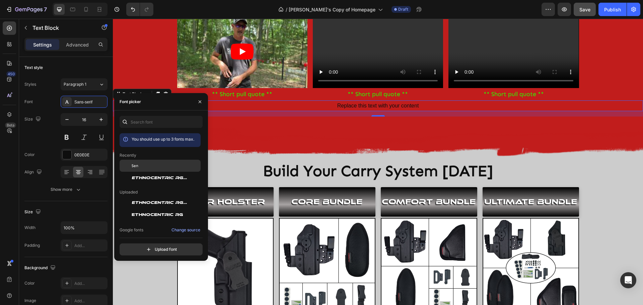
click at [139, 168] on div "Sen" at bounding box center [166, 166] width 68 height 6
click at [104, 119] on icon "button" at bounding box center [101, 119] width 7 height 7
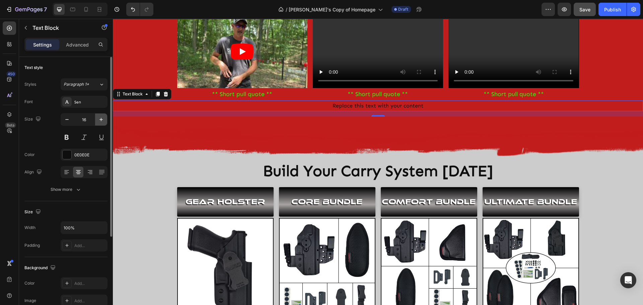
click at [104, 119] on icon "button" at bounding box center [101, 119] width 7 height 7
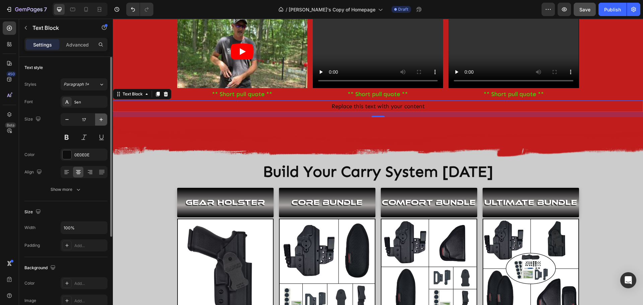
click at [104, 119] on icon "button" at bounding box center [101, 119] width 7 height 7
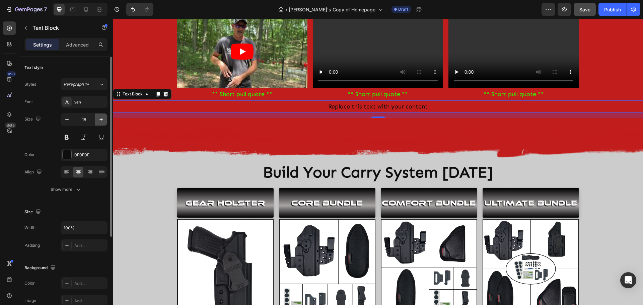
click at [104, 119] on icon "button" at bounding box center [101, 119] width 7 height 7
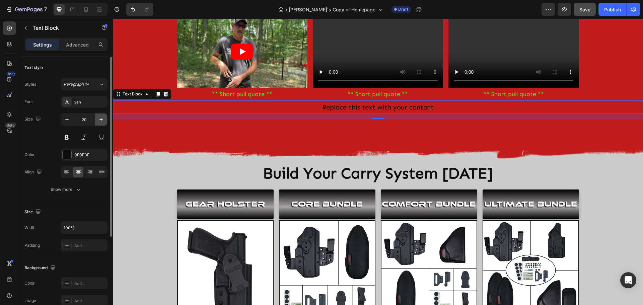
click at [104, 119] on icon "button" at bounding box center [101, 119] width 7 height 7
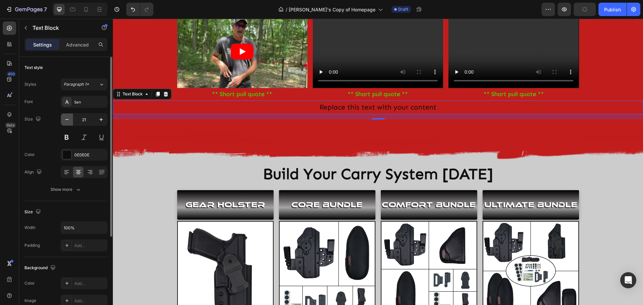
click at [72, 119] on button "button" at bounding box center [67, 119] width 12 height 12
type input "20"
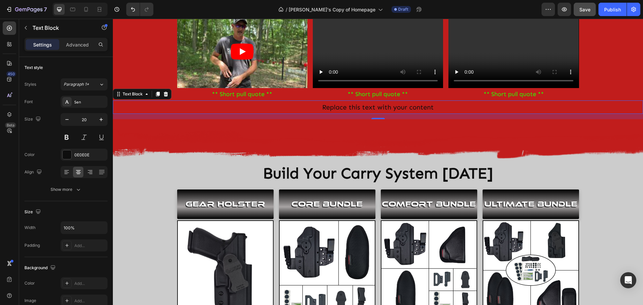
click at [394, 114] on div "Replace this text with your content" at bounding box center [378, 106] width 530 height 13
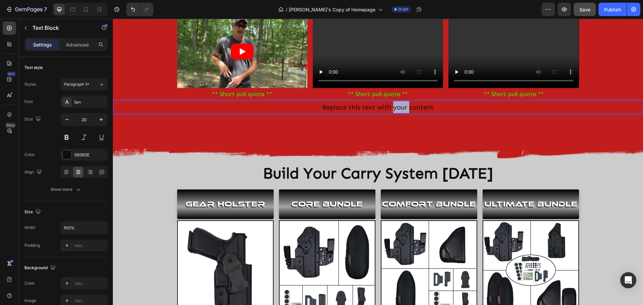
click at [394, 113] on p "Replace this text with your content" at bounding box center [377, 107] width 528 height 12
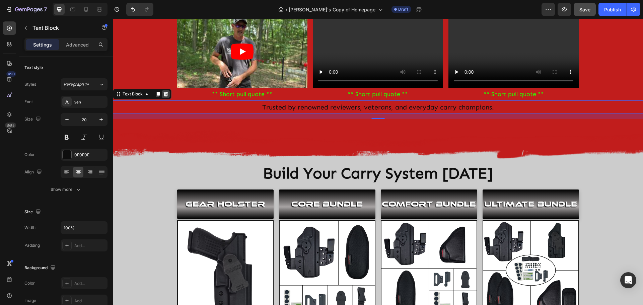
click at [168, 97] on icon at bounding box center [165, 93] width 5 height 5
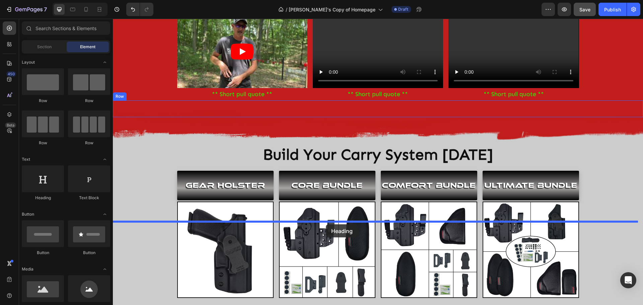
drag, startPoint x: 157, startPoint y: 200, endPoint x: 326, endPoint y: 224, distance: 170.7
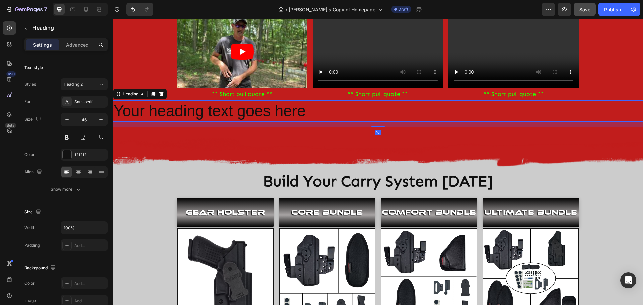
click at [249, 122] on h2 "Your heading text goes here" at bounding box center [378, 110] width 530 height 21
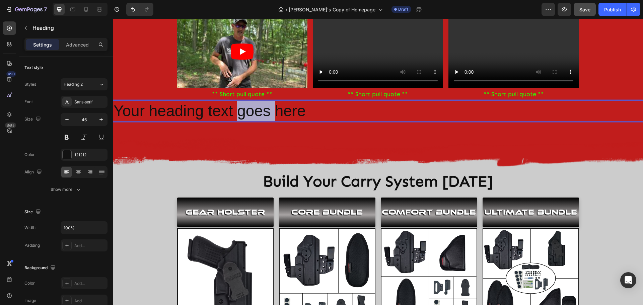
click at [249, 121] on p "Your heading text goes here" at bounding box center [377, 111] width 528 height 20
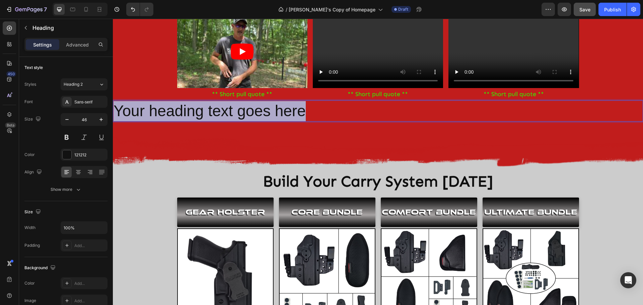
click at [250, 121] on p "Your heading text goes here" at bounding box center [377, 111] width 528 height 20
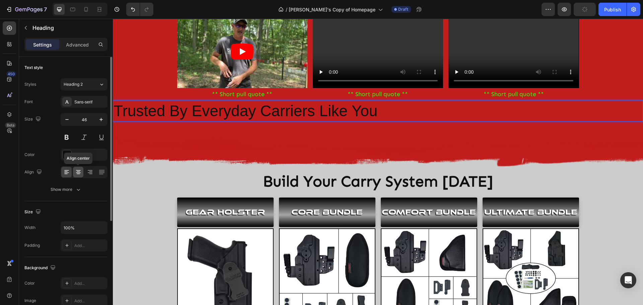
click at [80, 169] on icon at bounding box center [78, 172] width 7 height 7
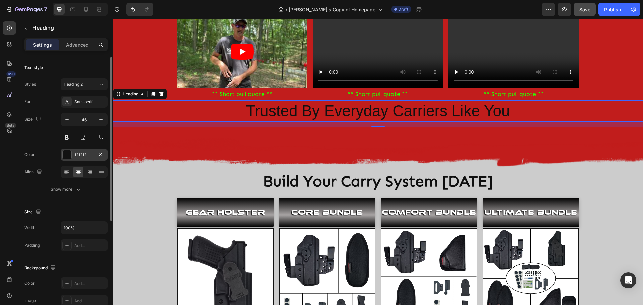
click at [68, 154] on div at bounding box center [67, 154] width 9 height 9
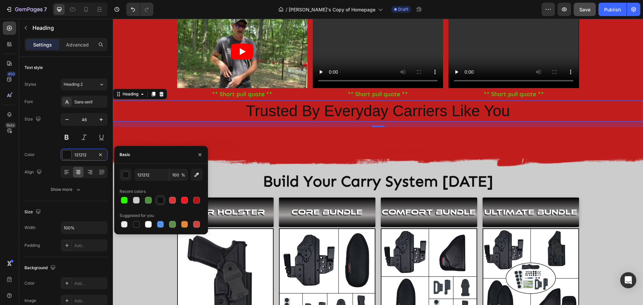
click at [161, 201] on div at bounding box center [160, 200] width 7 height 7
type input "0E0E0E"
click at [87, 102] on div "Sans-serif" at bounding box center [89, 102] width 31 height 6
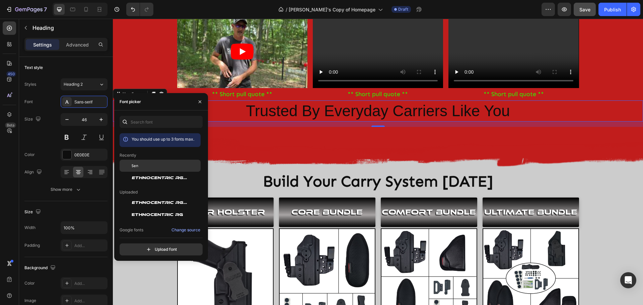
click at [138, 165] on div "Sen" at bounding box center [166, 166] width 68 height 6
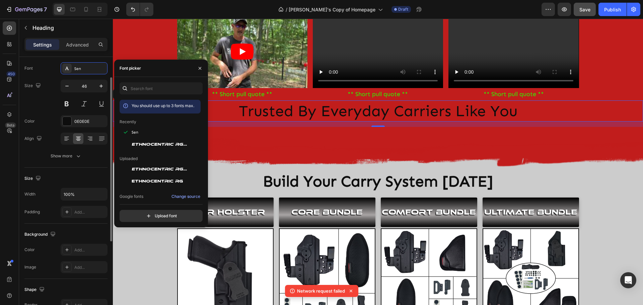
scroll to position [0, 0]
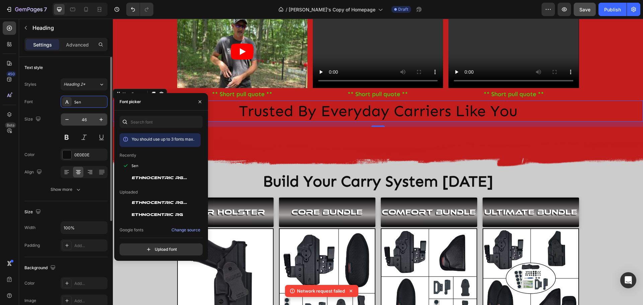
click at [87, 120] on input "46" at bounding box center [84, 119] width 22 height 12
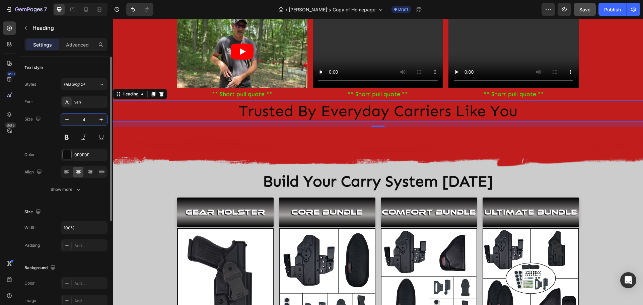
type input "40"
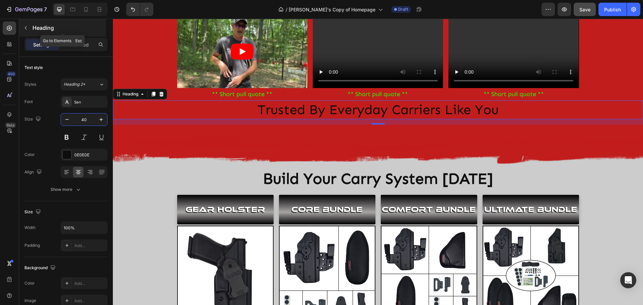
click at [25, 27] on icon "button" at bounding box center [26, 28] width 2 height 4
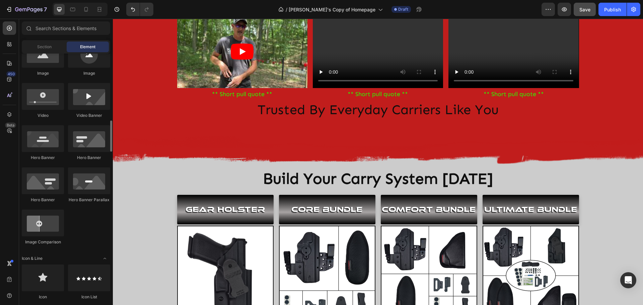
scroll to position [268, 0]
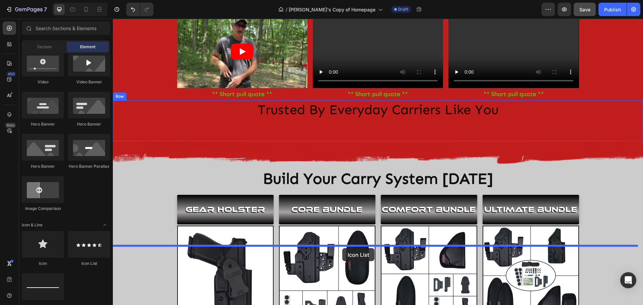
drag, startPoint x: 207, startPoint y: 268, endPoint x: 342, endPoint y: 248, distance: 136.4
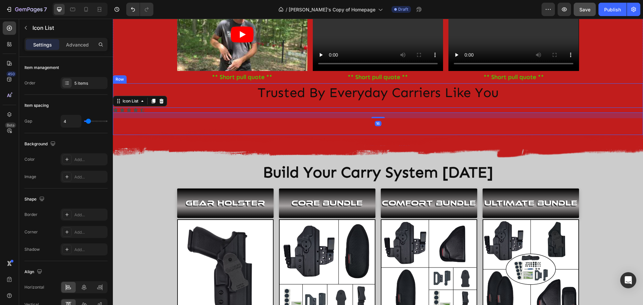
scroll to position [837, 0]
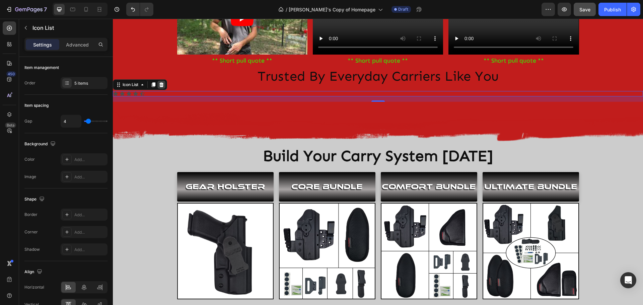
click at [163, 87] on icon at bounding box center [161, 84] width 4 height 5
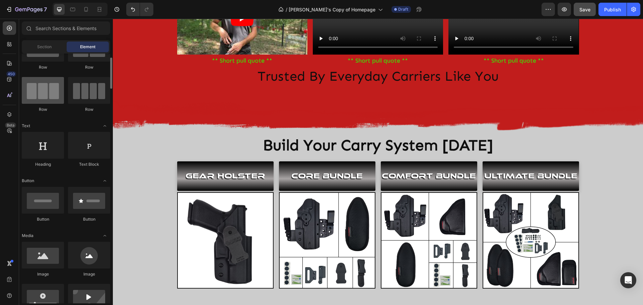
scroll to position [0, 0]
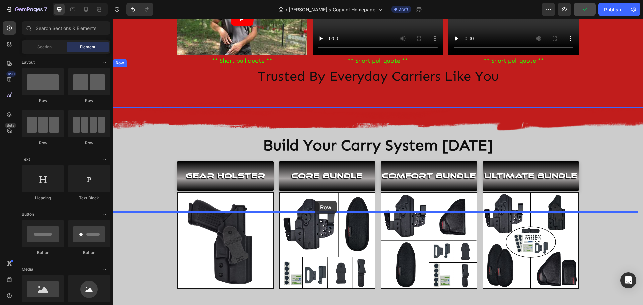
drag, startPoint x: 160, startPoint y: 102, endPoint x: 315, endPoint y: 200, distance: 183.5
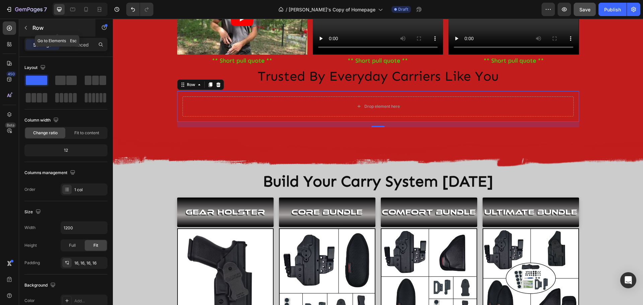
click at [26, 29] on icon "button" at bounding box center [25, 27] width 5 height 5
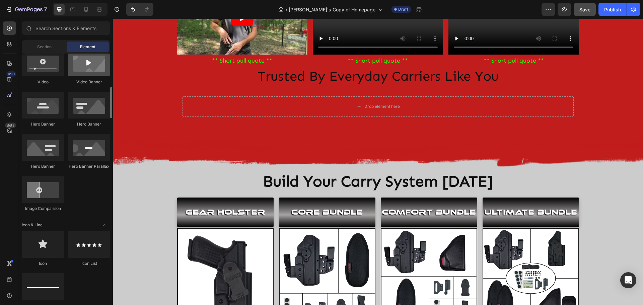
scroll to position [301, 0]
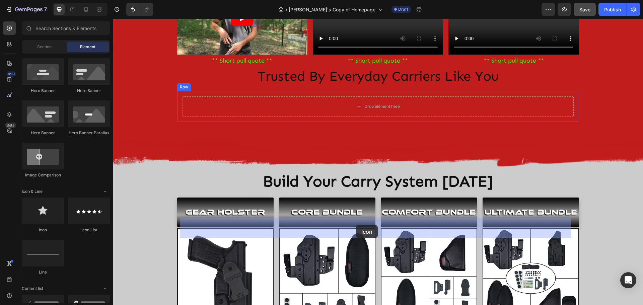
drag, startPoint x: 156, startPoint y: 234, endPoint x: 356, endPoint y: 225, distance: 200.0
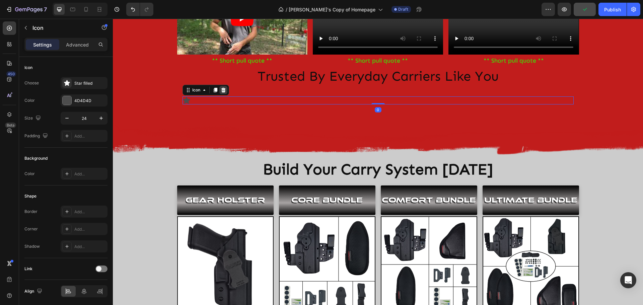
click at [222, 92] on icon at bounding box center [223, 89] width 4 height 5
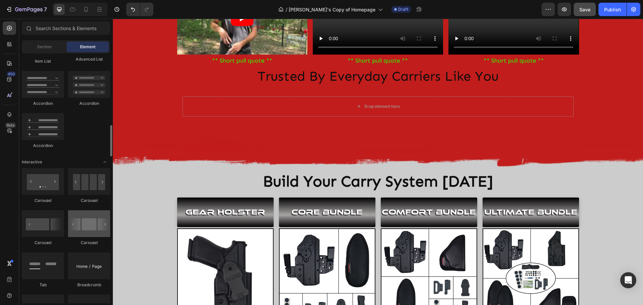
scroll to position [602, 0]
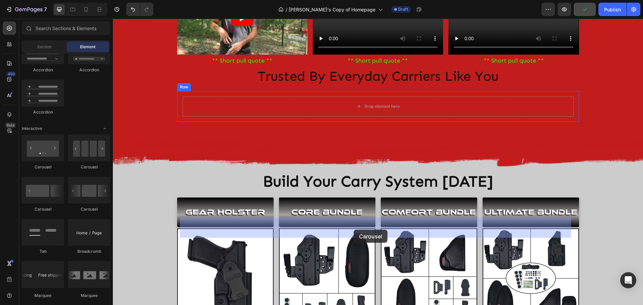
drag, startPoint x: 199, startPoint y: 173, endPoint x: 353, endPoint y: 230, distance: 163.9
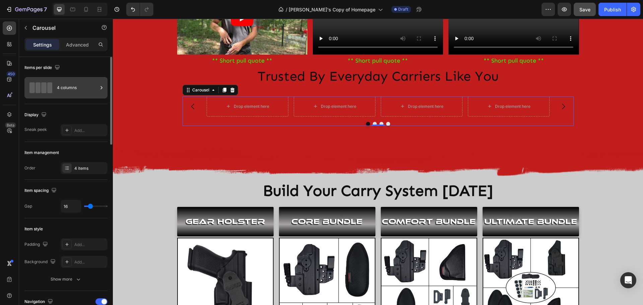
click at [99, 86] on icon at bounding box center [101, 87] width 7 height 7
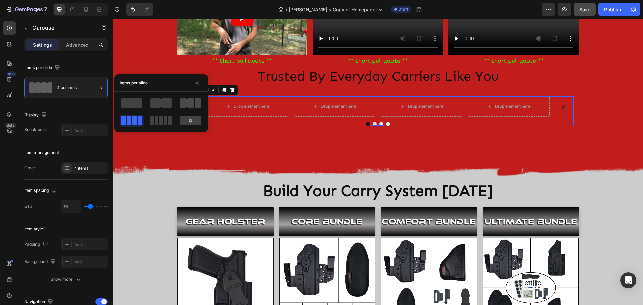
click at [192, 104] on span at bounding box center [190, 102] width 7 height 9
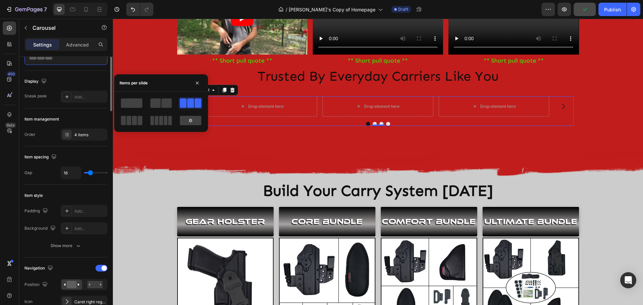
scroll to position [0, 0]
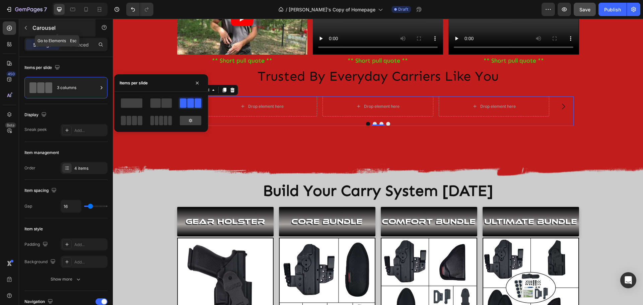
click at [26, 29] on icon "button" at bounding box center [25, 27] width 5 height 5
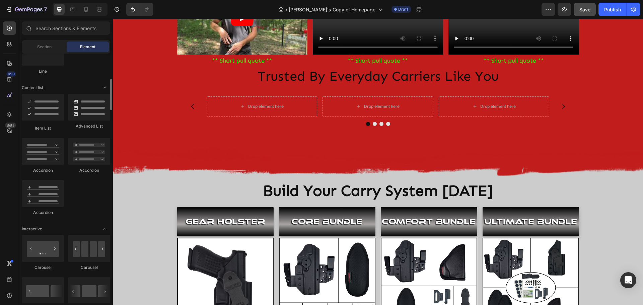
scroll to position [435, 0]
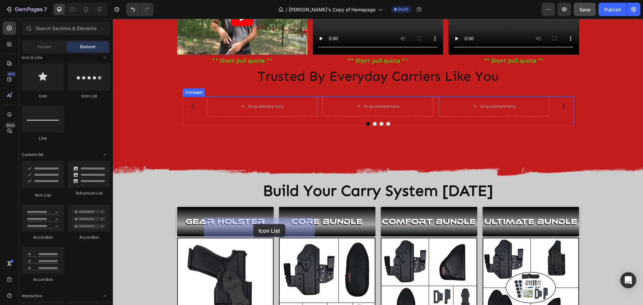
drag, startPoint x: 202, startPoint y: 99, endPoint x: 253, endPoint y: 224, distance: 134.6
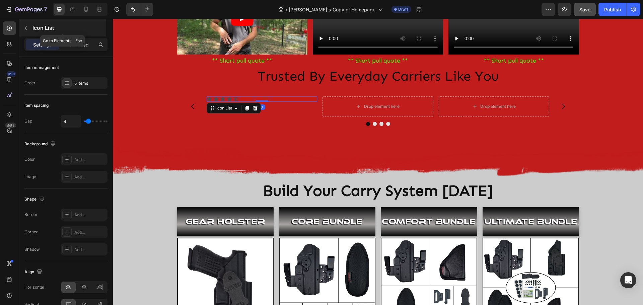
click at [27, 26] on icon "button" at bounding box center [25, 27] width 5 height 5
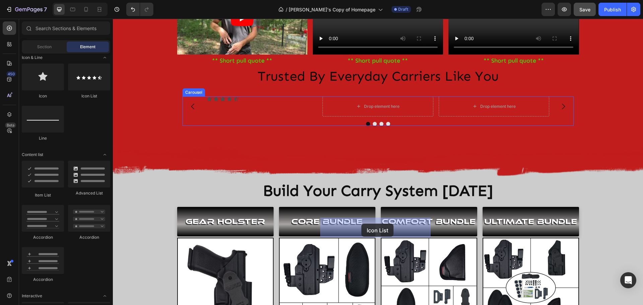
drag, startPoint x: 202, startPoint y: 103, endPoint x: 361, endPoint y: 224, distance: 199.3
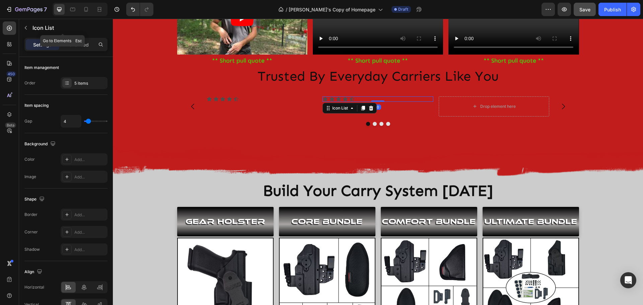
click at [29, 27] on button "button" at bounding box center [25, 27] width 11 height 11
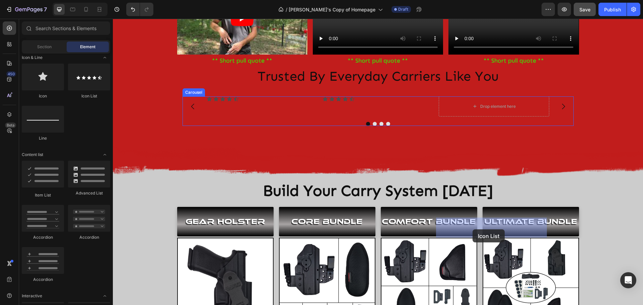
drag, startPoint x: 197, startPoint y: 98, endPoint x: 472, endPoint y: 229, distance: 304.6
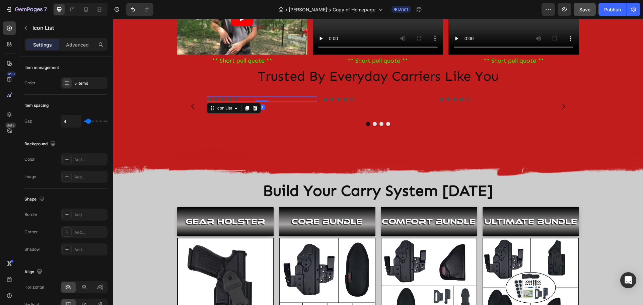
click at [252, 102] on div "Icon Icon Icon Icon Icon" at bounding box center [262, 98] width 111 height 5
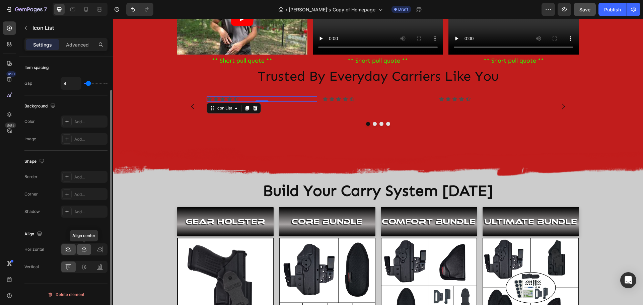
click at [86, 252] on icon at bounding box center [84, 249] width 7 height 7
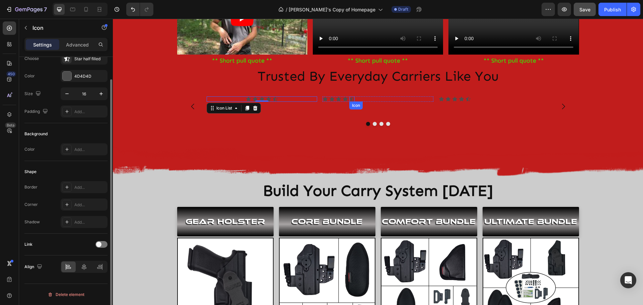
click at [349, 101] on icon at bounding box center [351, 99] width 5 height 4
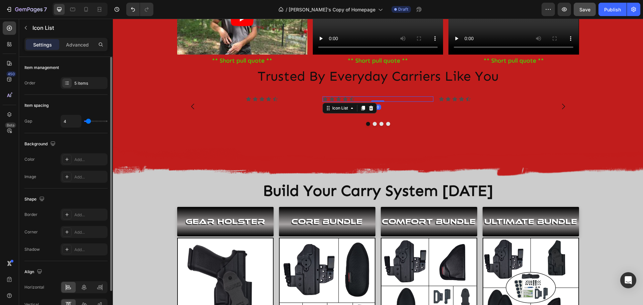
click at [362, 102] on div "Icon Icon Icon Icon Icon" at bounding box center [377, 98] width 111 height 5
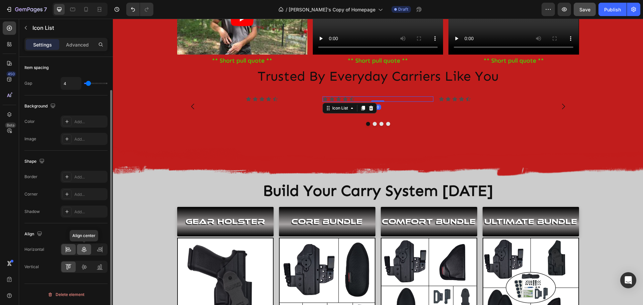
click at [87, 249] on icon at bounding box center [84, 249] width 7 height 7
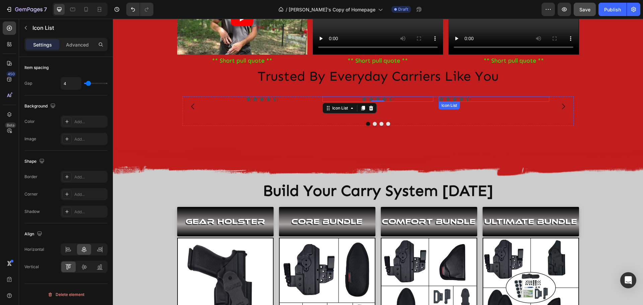
click at [495, 102] on div "Icon Icon Icon Icon Icon" at bounding box center [493, 98] width 111 height 5
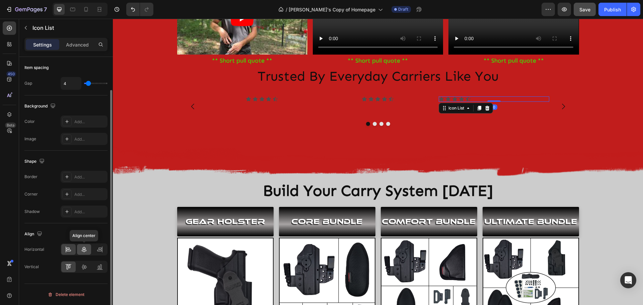
click at [82, 252] on icon at bounding box center [84, 249] width 7 height 7
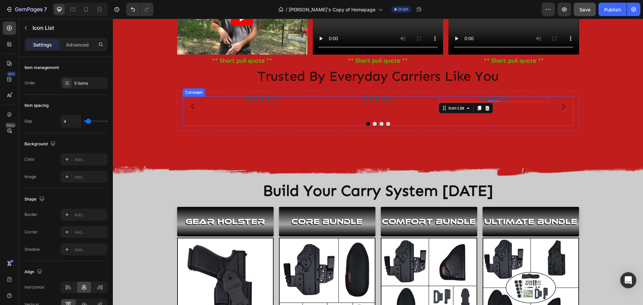
click at [249, 116] on div "Icon Icon Icon Icon Icon Icon List" at bounding box center [262, 106] width 111 height 20
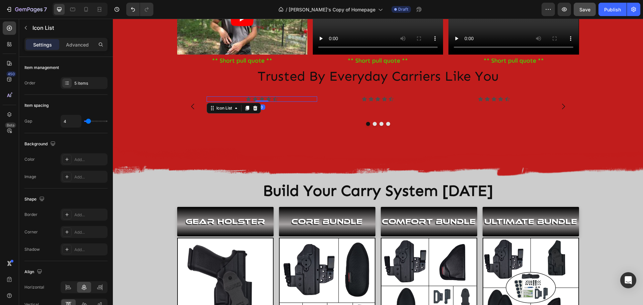
click at [238, 102] on div "Icon Icon Icon Icon Icon" at bounding box center [262, 98] width 111 height 5
click at [66, 161] on icon at bounding box center [66, 159] width 5 height 5
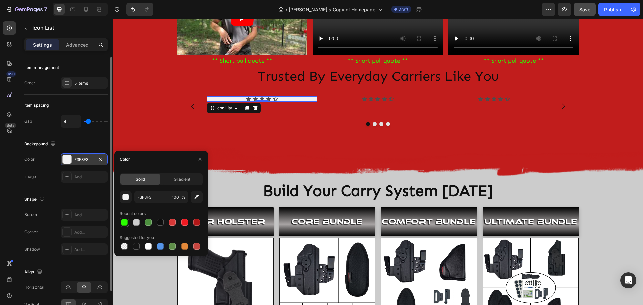
click at [122, 223] on div at bounding box center [124, 222] width 7 height 7
type input "2AFF00"
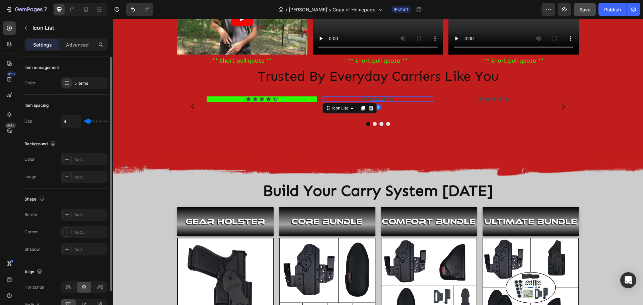
click at [342, 102] on div "Icon Icon Icon Icon Icon" at bounding box center [377, 98] width 111 height 5
click at [65, 160] on icon at bounding box center [66, 159] width 5 height 5
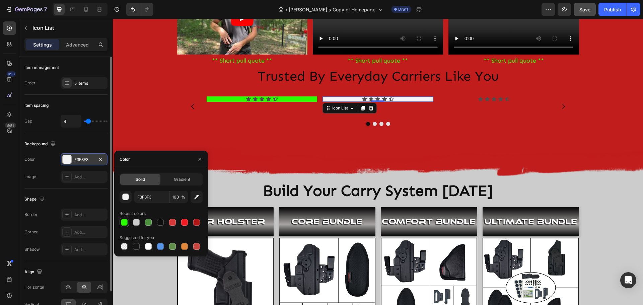
click at [126, 224] on div at bounding box center [124, 222] width 7 height 7
type input "2AFF00"
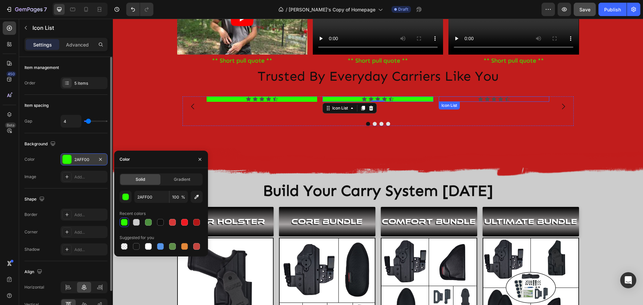
click at [454, 102] on div "Icon Icon Icon Icon Icon" at bounding box center [493, 98] width 111 height 5
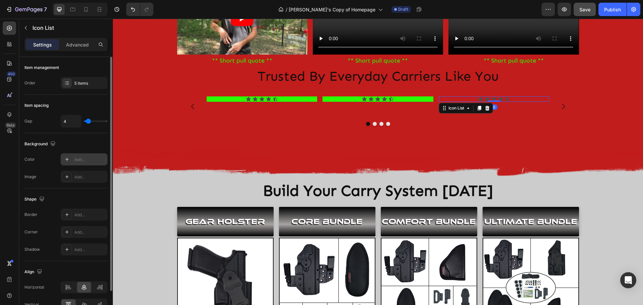
click at [65, 159] on icon at bounding box center [66, 159] width 5 height 5
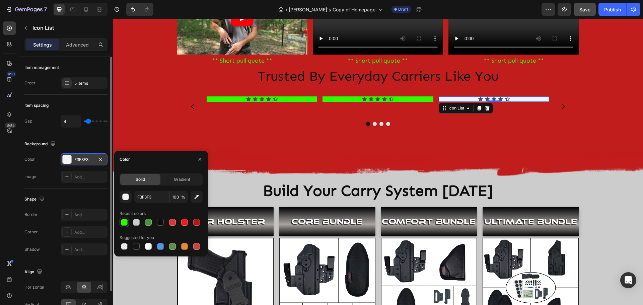
click at [122, 221] on div at bounding box center [124, 222] width 7 height 7
type input "2AFF00"
click at [200, 159] on icon "button" at bounding box center [199, 159] width 3 height 3
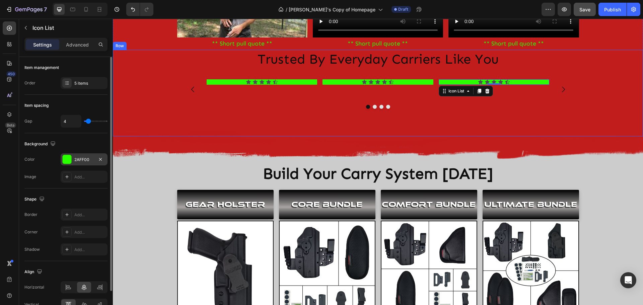
scroll to position [870, 0]
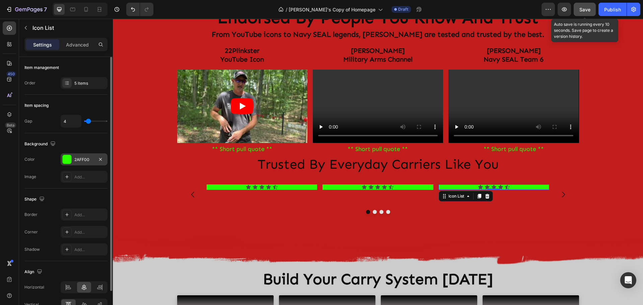
drag, startPoint x: 587, startPoint y: 9, endPoint x: 588, endPoint y: 16, distance: 6.6
click at [587, 10] on span "Save" at bounding box center [584, 10] width 11 height 6
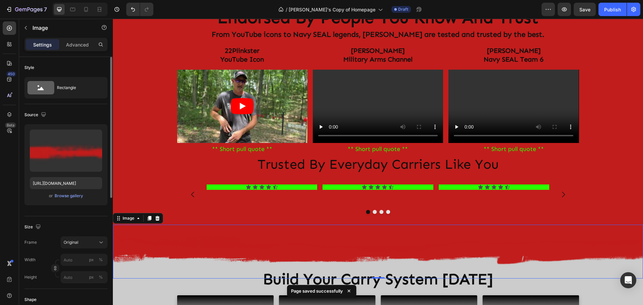
click at [625, 235] on img at bounding box center [378, 252] width 530 height 54
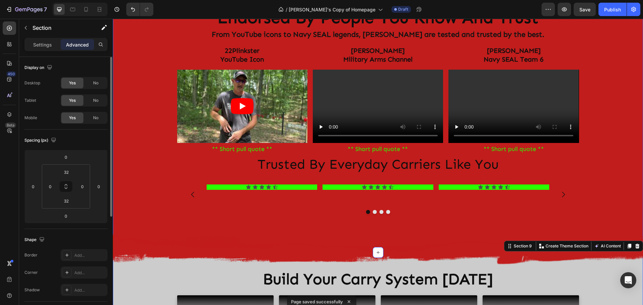
click at [619, 142] on div "Image Row Endorsed By People You Know And Trust Heading From YouTube icons to N…" at bounding box center [378, 126] width 530 height 229
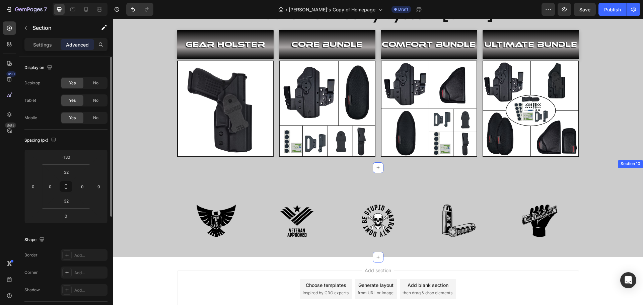
scroll to position [1138, 0]
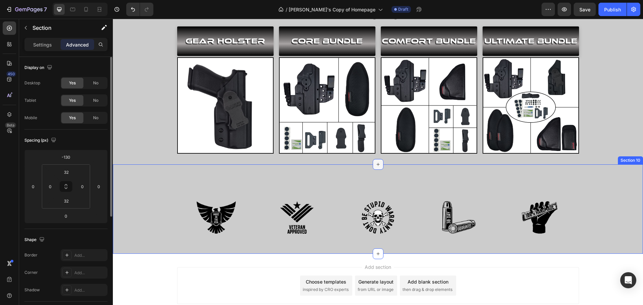
click at [378, 165] on icon at bounding box center [377, 164] width 5 height 5
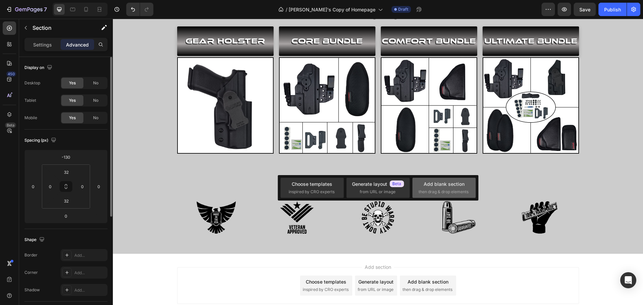
click at [431, 186] on div "Add blank section" at bounding box center [443, 183] width 41 height 7
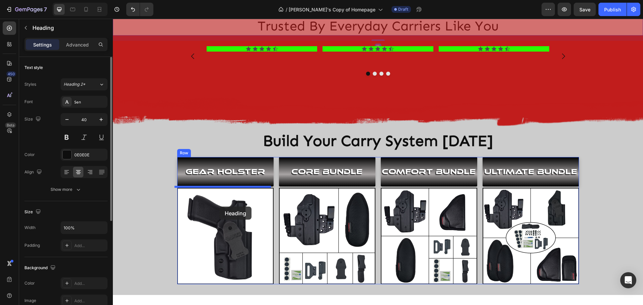
scroll to position [1071, 0]
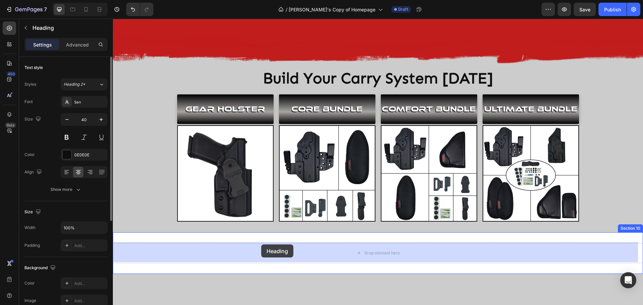
drag, startPoint x: 119, startPoint y: 117, endPoint x: 261, endPoint y: 244, distance: 190.8
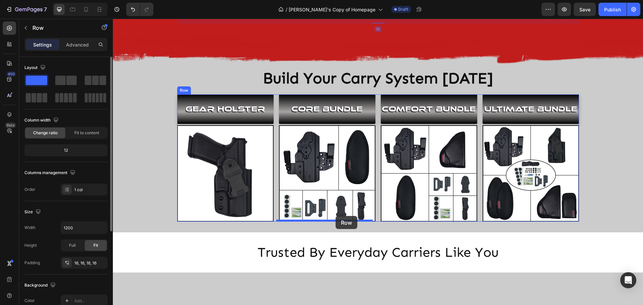
scroll to position [1114, 0]
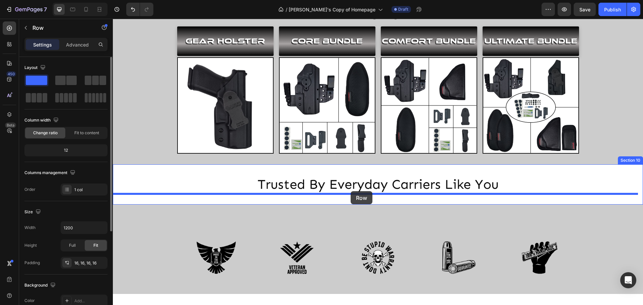
drag, startPoint x: 176, startPoint y: 148, endPoint x: 350, endPoint y: 191, distance: 179.3
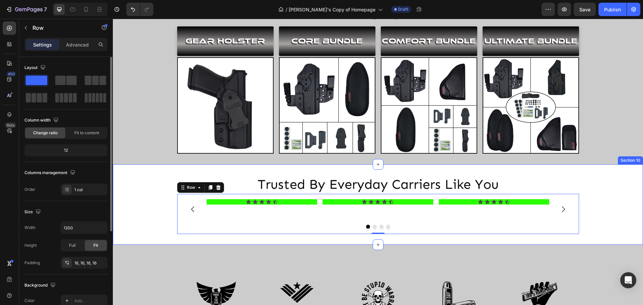
click at [615, 170] on div "Trusted By Everyday Carriers Like You Heading Icon Icon Icon Icon Icon Icon Lis…" at bounding box center [378, 204] width 530 height 80
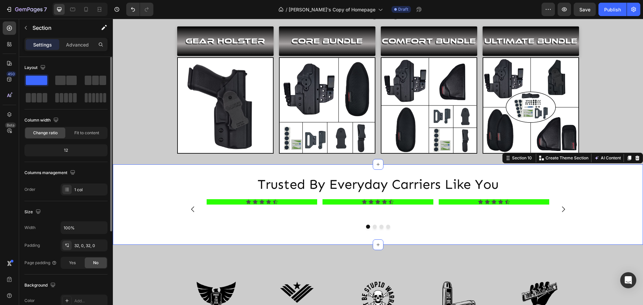
scroll to position [33, 0]
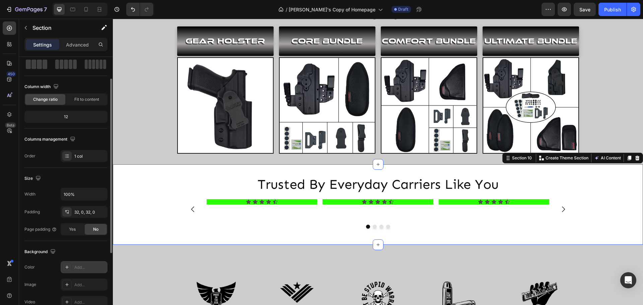
click at [63, 266] on div at bounding box center [66, 266] width 9 height 9
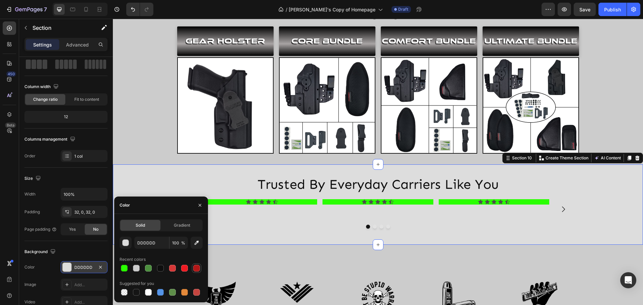
click at [197, 268] on div at bounding box center [196, 268] width 7 height 7
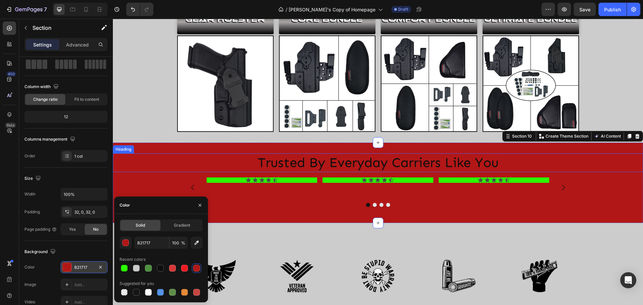
scroll to position [1013, 0]
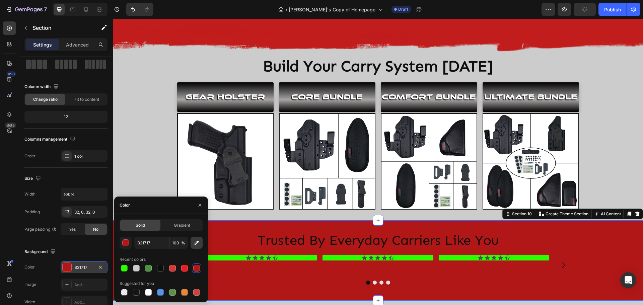
click at [197, 241] on icon "button" at bounding box center [196, 243] width 4 height 4
type input "C11D1C"
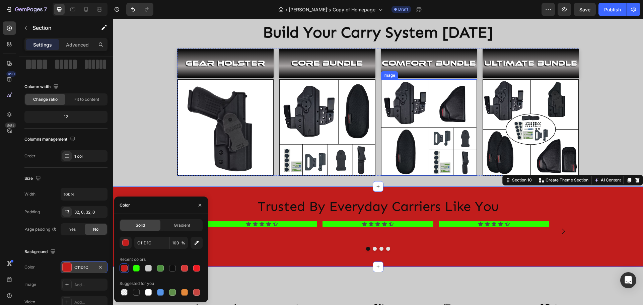
scroll to position [1047, 0]
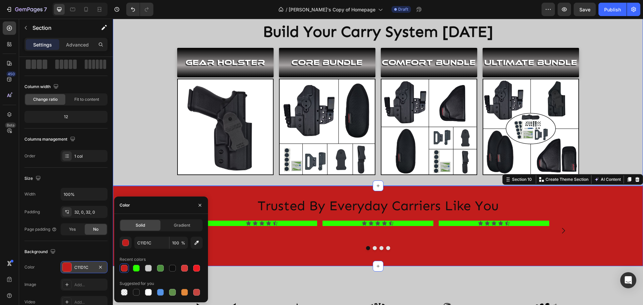
click at [127, 73] on div "Build Your Carry System Today Heading GEAR HOLSTER Button Image CORE BUNDLE But…" at bounding box center [378, 95] width 530 height 159
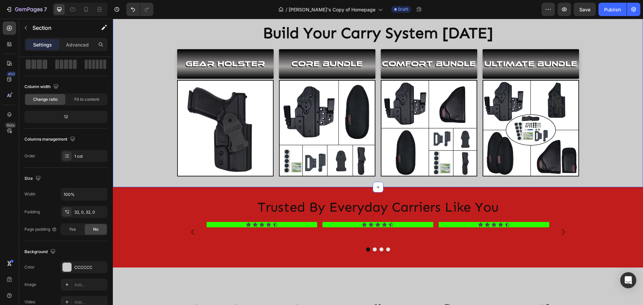
scroll to position [947, 0]
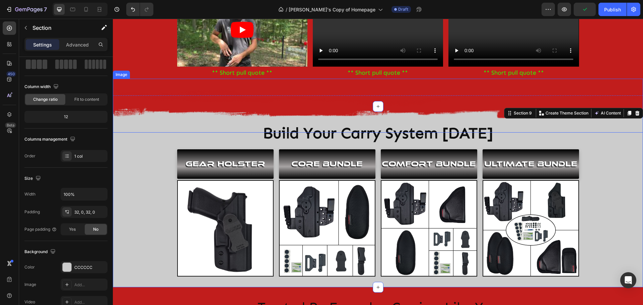
click at [121, 82] on img at bounding box center [378, 106] width 530 height 54
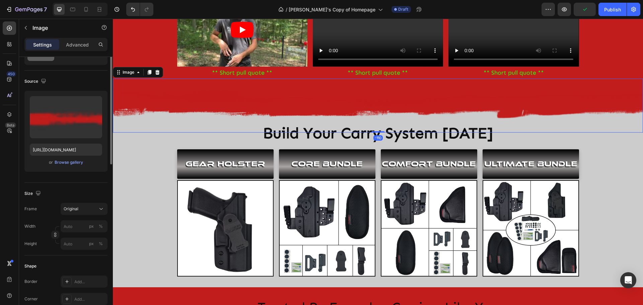
scroll to position [0, 0]
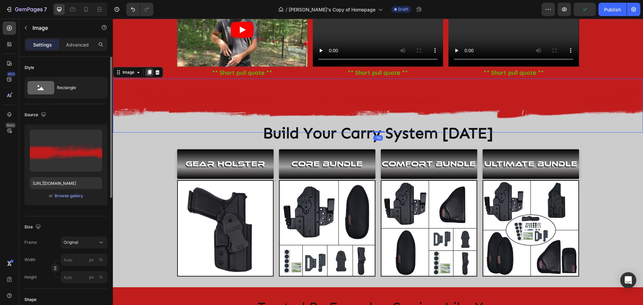
click at [150, 70] on icon at bounding box center [150, 72] width 4 height 5
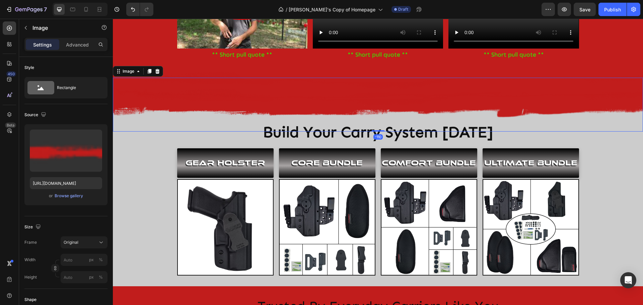
scroll to position [980, 0]
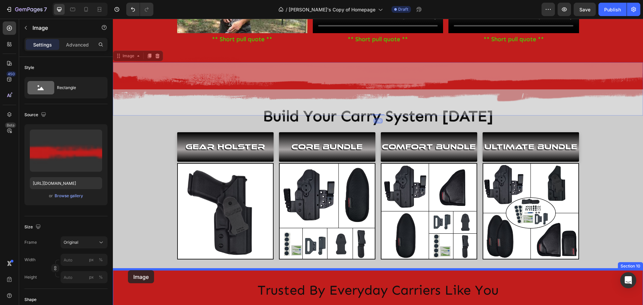
drag, startPoint x: 117, startPoint y: 56, endPoint x: 128, endPoint y: 270, distance: 214.8
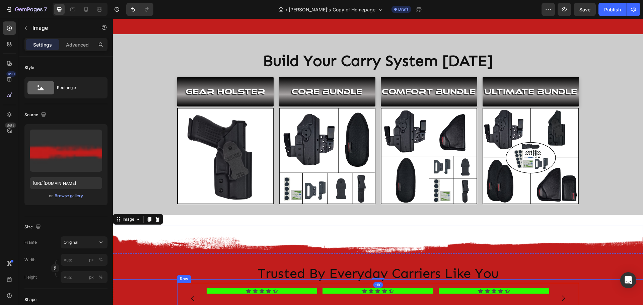
scroll to position [1114, 0]
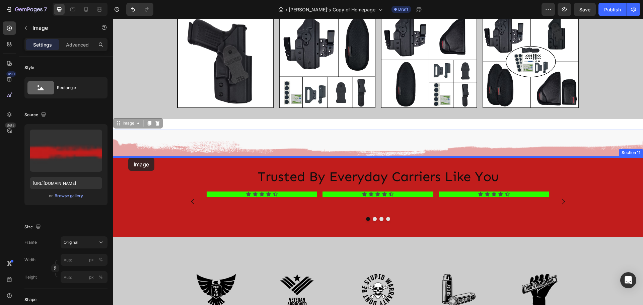
drag, startPoint x: 119, startPoint y: 124, endPoint x: 128, endPoint y: 158, distance: 35.3
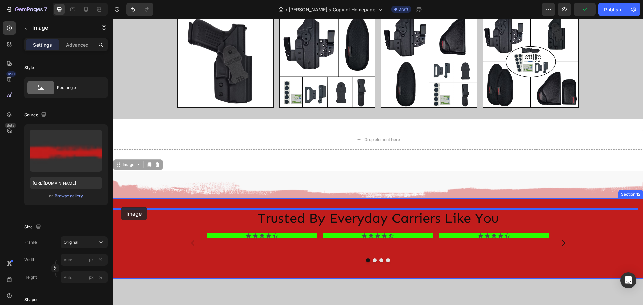
drag, startPoint x: 118, startPoint y: 165, endPoint x: 121, endPoint y: 207, distance: 42.3
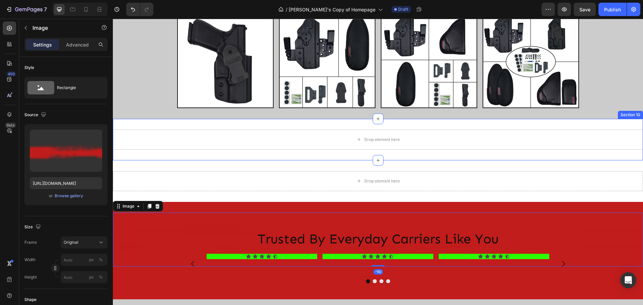
drag, startPoint x: 605, startPoint y: 121, endPoint x: 601, endPoint y: 125, distance: 5.0
click at [604, 121] on div "Drop element here Section 10" at bounding box center [378, 140] width 530 height 42
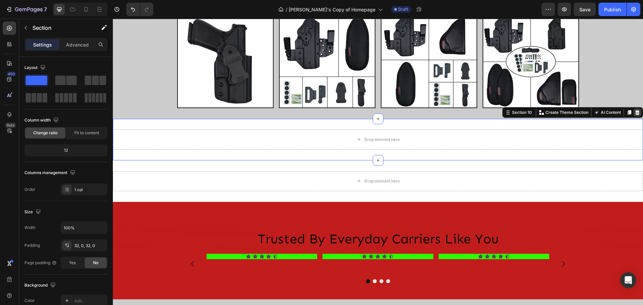
click at [635, 114] on icon at bounding box center [637, 112] width 4 height 5
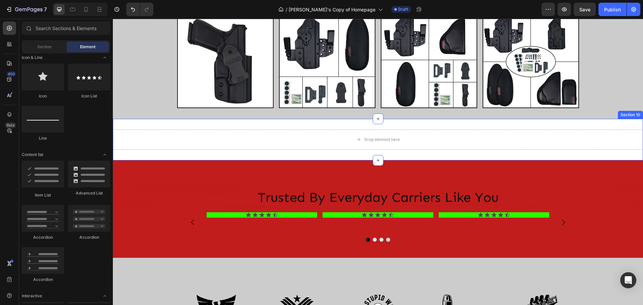
click at [623, 125] on div "Drop element here Section 10" at bounding box center [378, 140] width 530 height 42
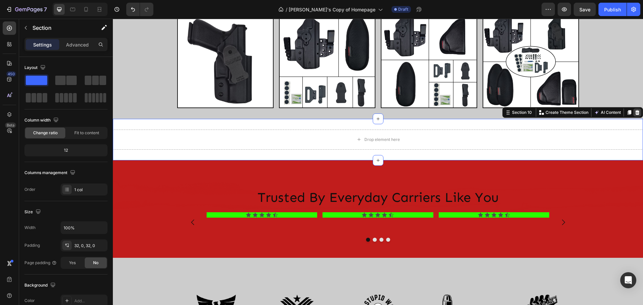
click at [634, 114] on icon at bounding box center [636, 112] width 5 height 5
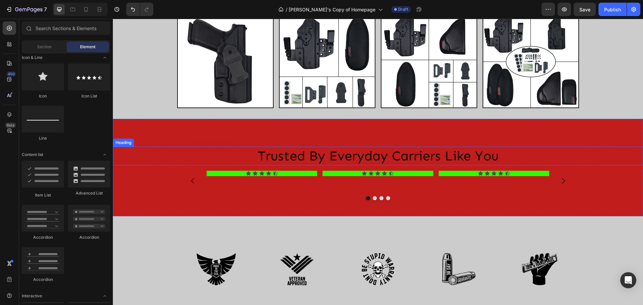
click at [156, 152] on h2 "Trusted By Everyday Carriers Like You" at bounding box center [378, 156] width 530 height 19
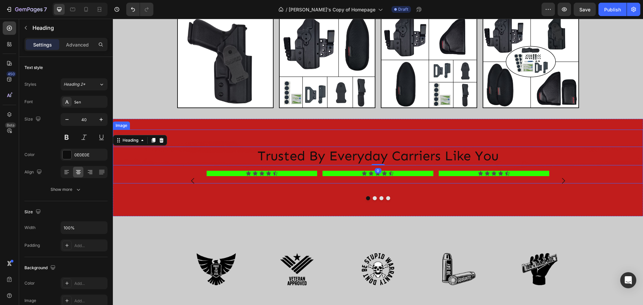
click at [176, 137] on img at bounding box center [378, 157] width 530 height 54
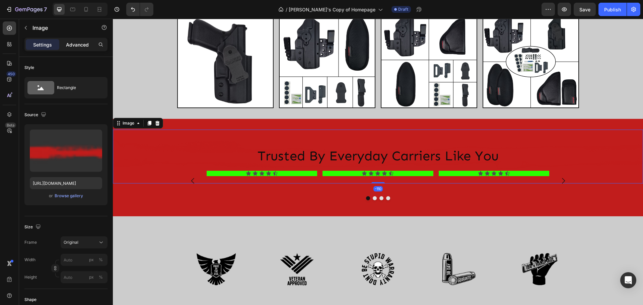
click at [73, 43] on p "Advanced" at bounding box center [77, 44] width 23 height 7
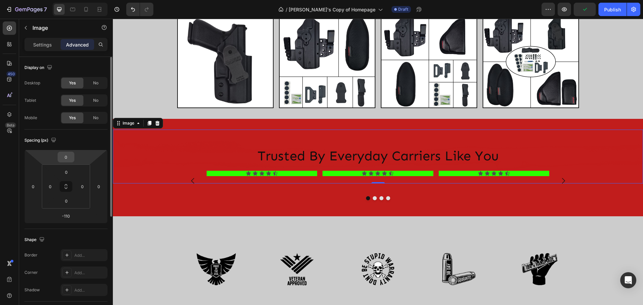
click at [70, 156] on input "0" at bounding box center [65, 157] width 13 height 10
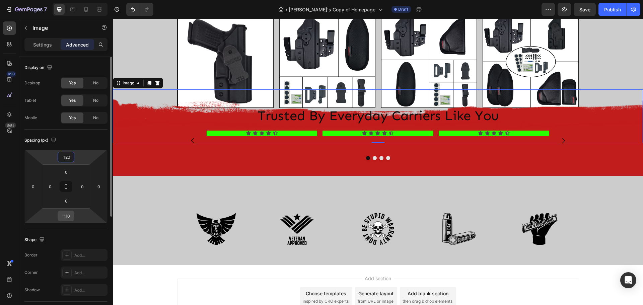
type input "-120"
click at [72, 217] on input "-110" at bounding box center [65, 216] width 13 height 10
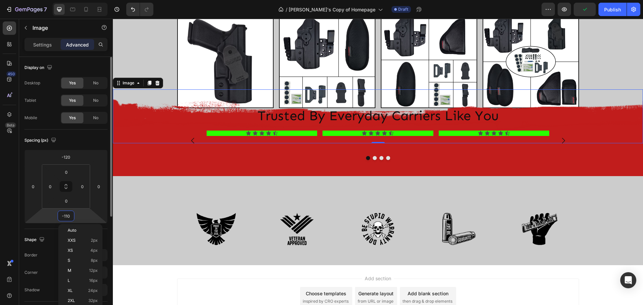
type input "0"
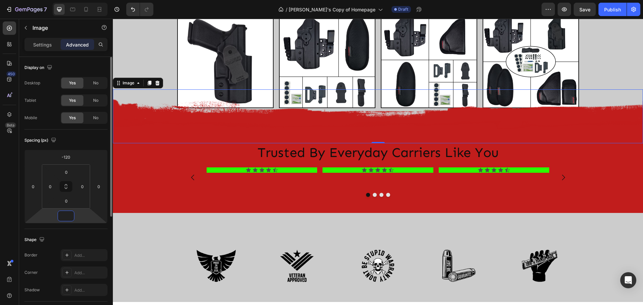
type input "-20"
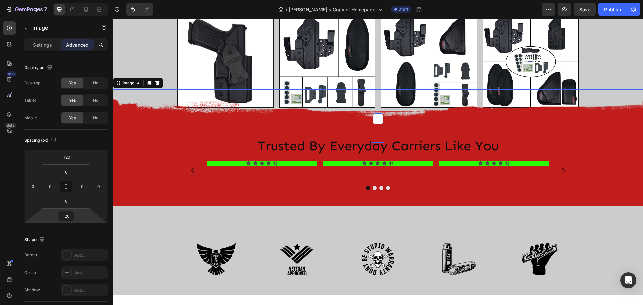
click at [156, 55] on div "Build Your Carry System Today Heading GEAR HOLSTER Button Image CORE BUNDLE But…" at bounding box center [378, 28] width 530 height 159
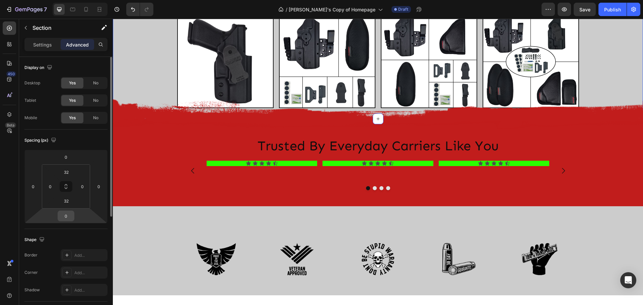
click at [72, 218] on input "0" at bounding box center [65, 216] width 13 height 10
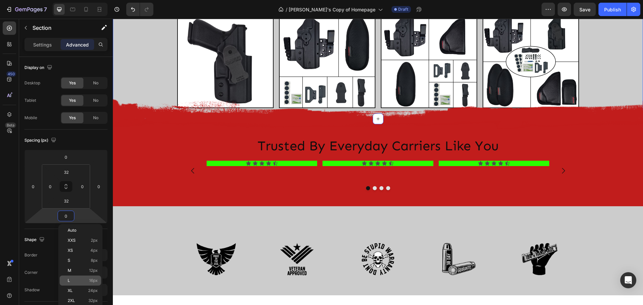
click at [74, 280] on p "L 16px" at bounding box center [83, 280] width 30 height 5
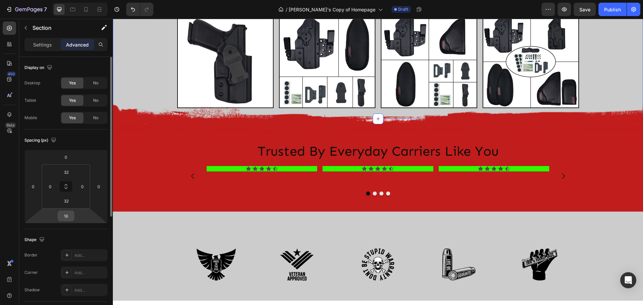
click at [68, 220] on input "16" at bounding box center [65, 216] width 13 height 10
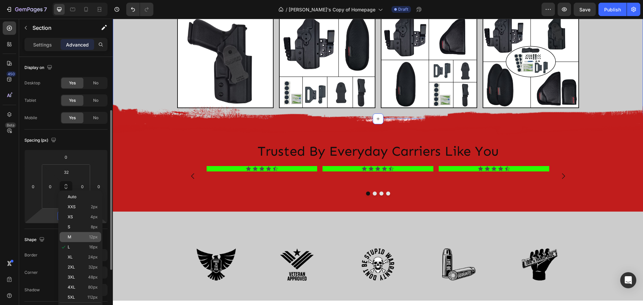
scroll to position [33, 0]
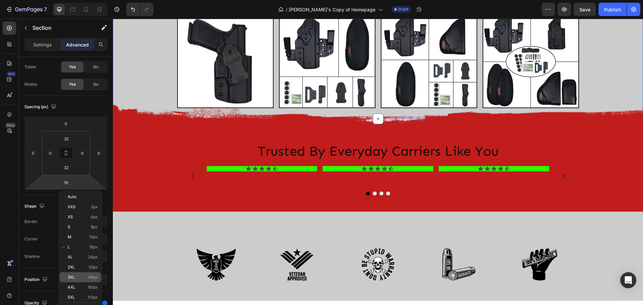
click at [73, 277] on span "3XL" at bounding box center [71, 277] width 7 height 5
type input "48"
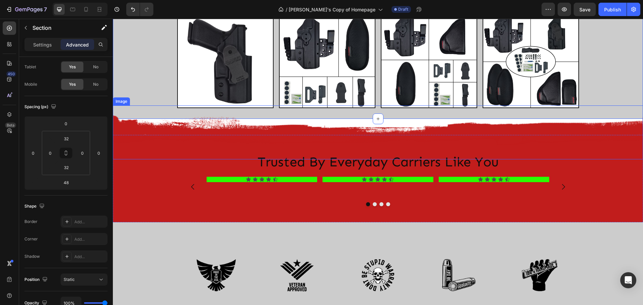
click at [343, 125] on img at bounding box center [378, 132] width 530 height 54
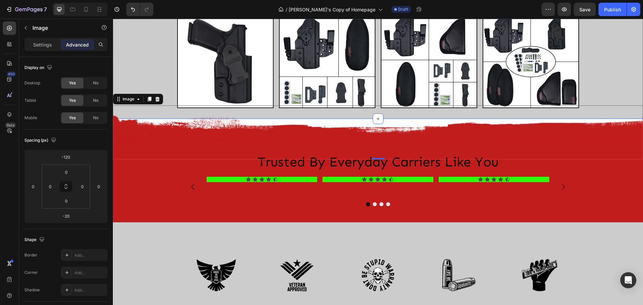
click at [128, 60] on div "Build Your Carry System Today Heading GEAR HOLSTER Button Image CORE BUNDLE But…" at bounding box center [378, 28] width 530 height 159
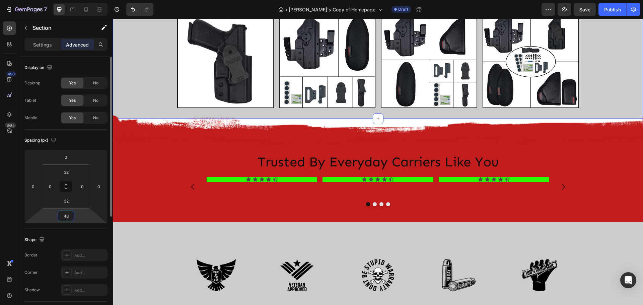
click at [66, 217] on input "48" at bounding box center [65, 216] width 13 height 10
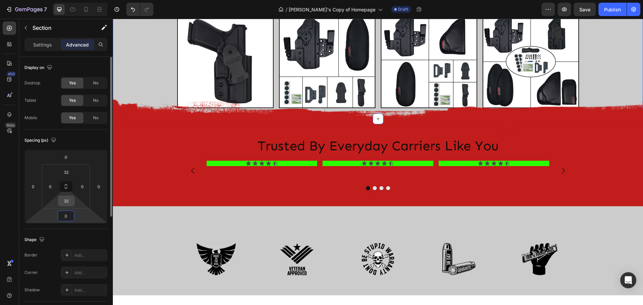
type input "0"
click at [63, 202] on input "32" at bounding box center [66, 201] width 13 height 10
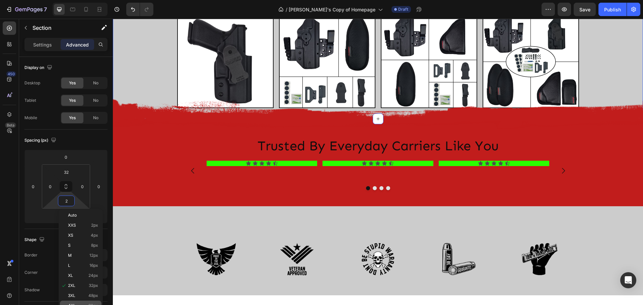
click at [74, 301] on div "4XL 80px" at bounding box center [81, 306] width 42 height 10
type input "80"
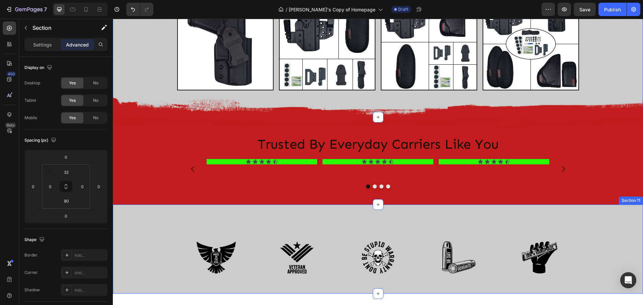
scroll to position [1147, 0]
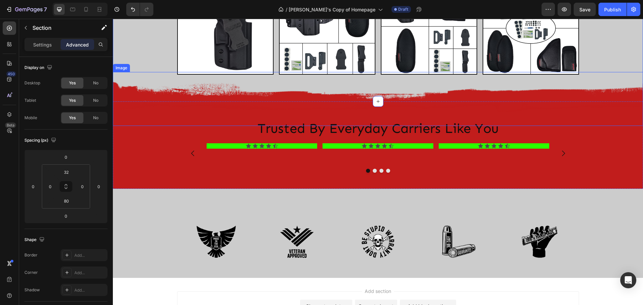
click at [129, 87] on img at bounding box center [378, 99] width 530 height 54
click at [148, 67] on icon at bounding box center [149, 65] width 5 height 5
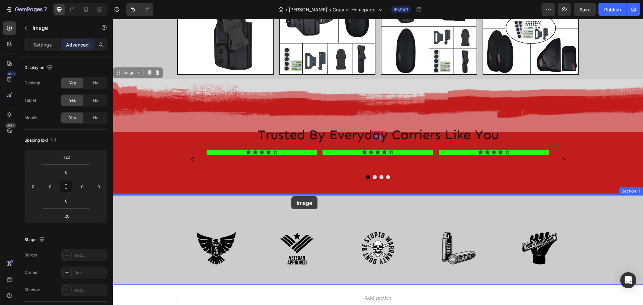
drag, startPoint x: 117, startPoint y: 72, endPoint x: 291, endPoint y: 196, distance: 213.6
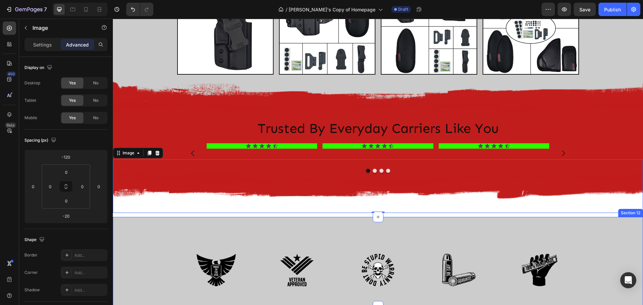
click at [180, 236] on div "Image Image Image Image Image Row Section 12" at bounding box center [378, 261] width 530 height 89
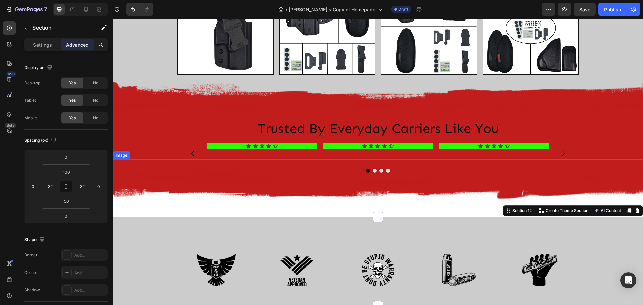
click at [117, 154] on div "Image" at bounding box center [121, 155] width 14 height 6
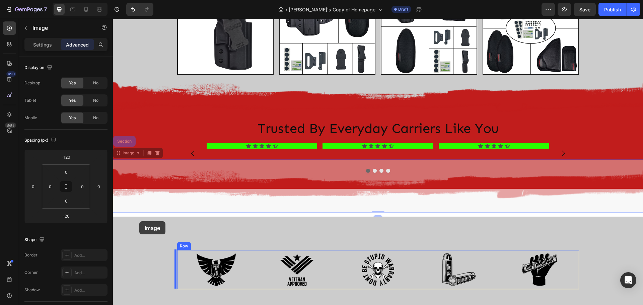
drag, startPoint x: 118, startPoint y: 152, endPoint x: 139, endPoint y: 221, distance: 72.4
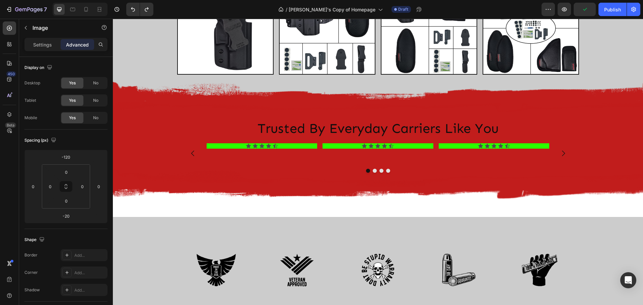
click at [294, 188] on img at bounding box center [378, 186] width 530 height 54
click at [151, 236] on div "Image Image Image Image Image Row Section 12" at bounding box center [378, 261] width 530 height 89
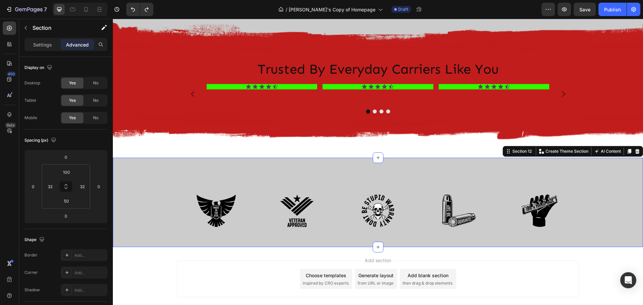
scroll to position [1214, 0]
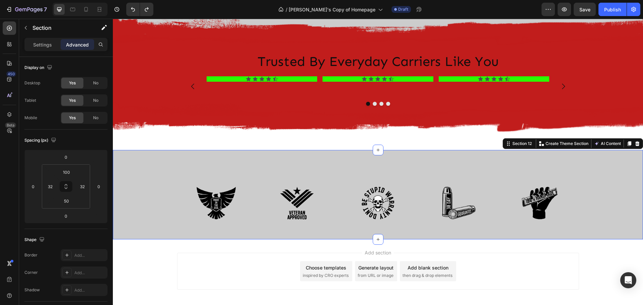
click at [188, 160] on div "Image Image Image Image Image Row Section 12 Create Theme Section AI Content Wr…" at bounding box center [378, 194] width 530 height 89
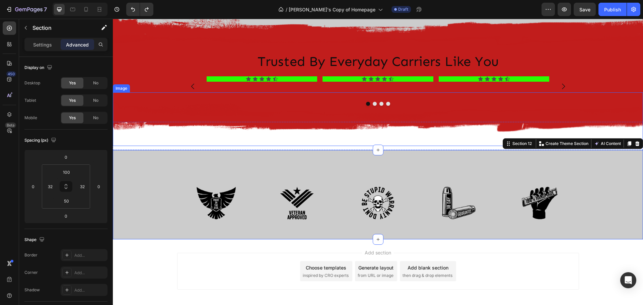
click at [173, 111] on img at bounding box center [378, 119] width 530 height 54
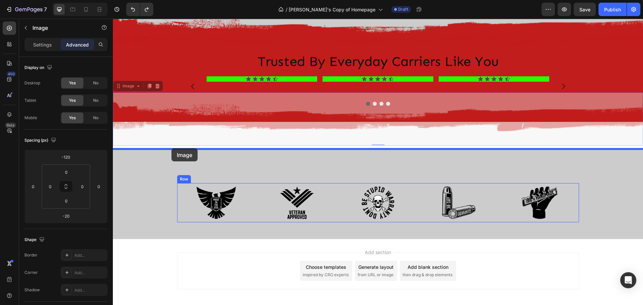
drag, startPoint x: 170, startPoint y: 110, endPoint x: 172, endPoint y: 148, distance: 38.5
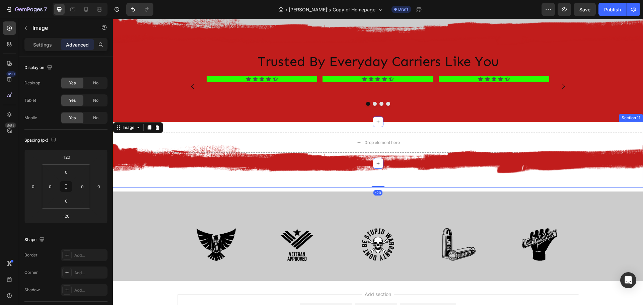
click at [382, 129] on div "Drop element here Section 11" at bounding box center [378, 143] width 530 height 42
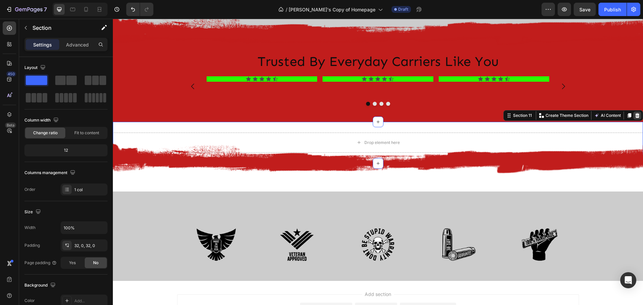
click at [634, 116] on icon at bounding box center [636, 115] width 5 height 5
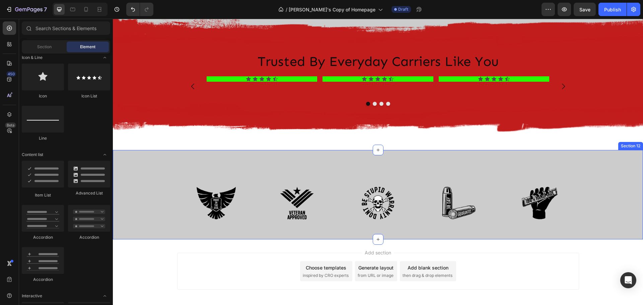
click at [134, 153] on div "Image Image Image Image Image Row Section 12" at bounding box center [378, 194] width 530 height 89
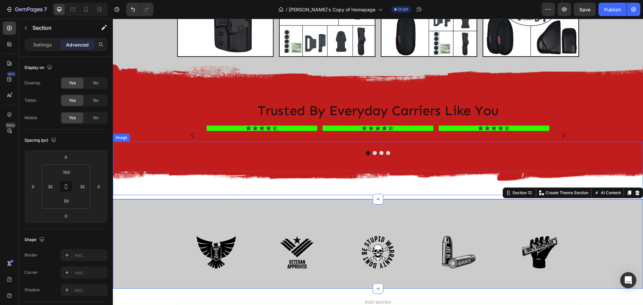
scroll to position [1181, 0]
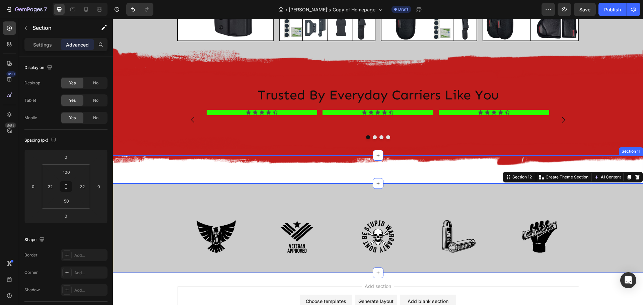
click at [138, 179] on div "Image Section 11" at bounding box center [378, 169] width 530 height 28
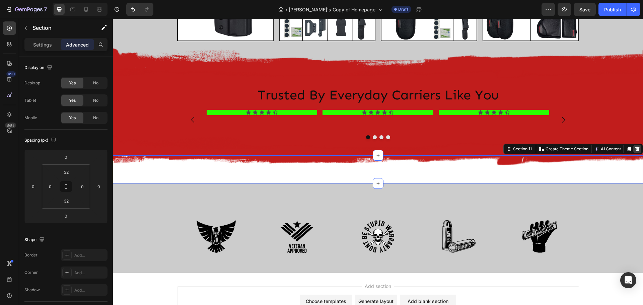
click at [635, 150] on div at bounding box center [637, 149] width 8 height 8
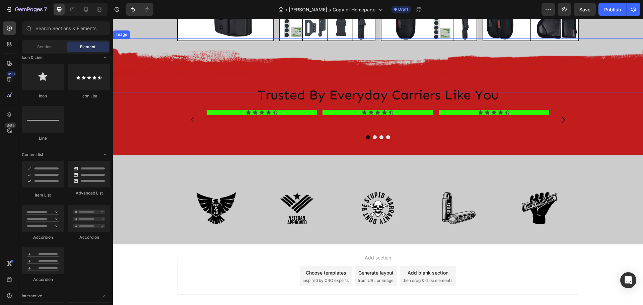
click at [140, 67] on img at bounding box center [378, 65] width 530 height 54
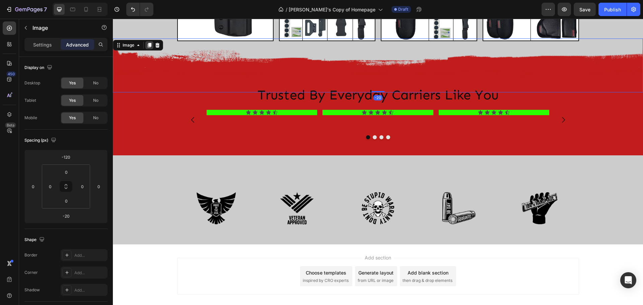
click at [150, 45] on icon at bounding box center [150, 45] width 4 height 5
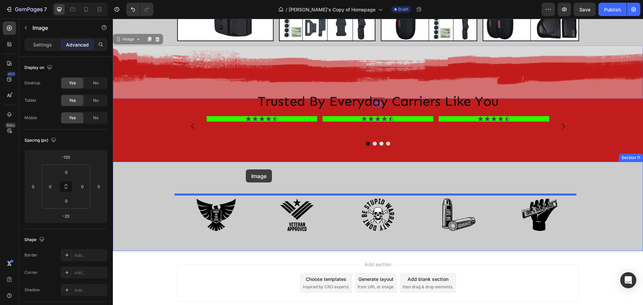
drag, startPoint x: 118, startPoint y: 39, endPoint x: 246, endPoint y: 169, distance: 182.5
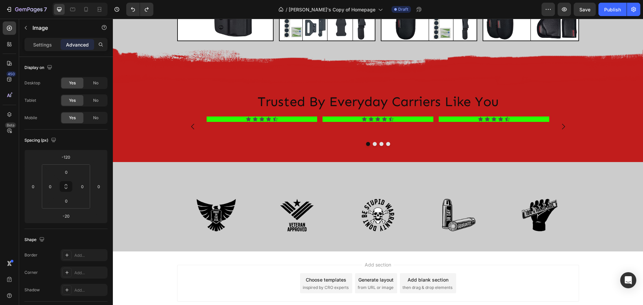
click at [360, 73] on img at bounding box center [378, 73] width 530 height 54
click at [126, 58] on img at bounding box center [378, 73] width 530 height 54
click at [191, 71] on img at bounding box center [378, 73] width 530 height 54
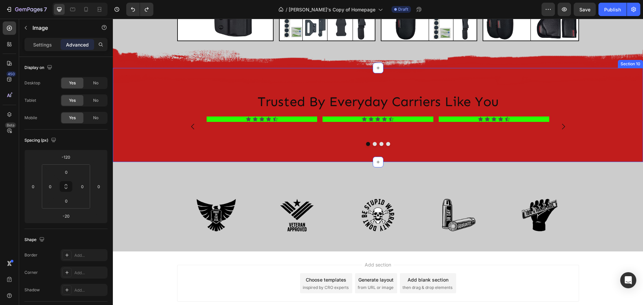
click at [159, 140] on div "Image Image Trusted By Everyday Carriers Like You Heading Icon Icon Icon Icon I…" at bounding box center [378, 115] width 530 height 73
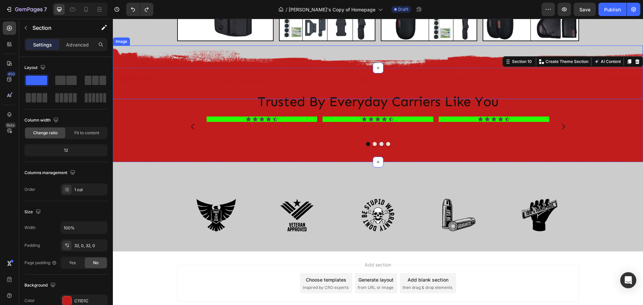
click at [151, 62] on img at bounding box center [378, 73] width 530 height 54
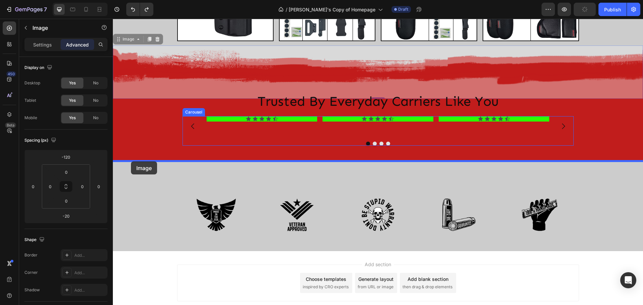
drag, startPoint x: 118, startPoint y: 40, endPoint x: 131, endPoint y: 161, distance: 121.8
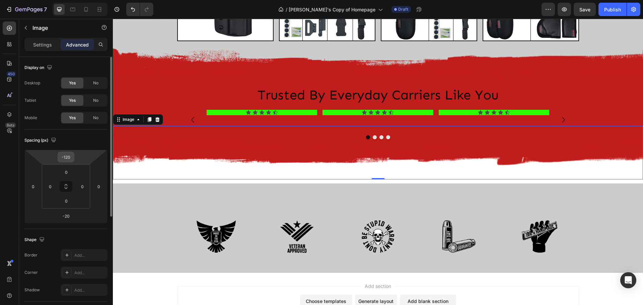
click at [71, 156] on input "-120" at bounding box center [65, 157] width 13 height 10
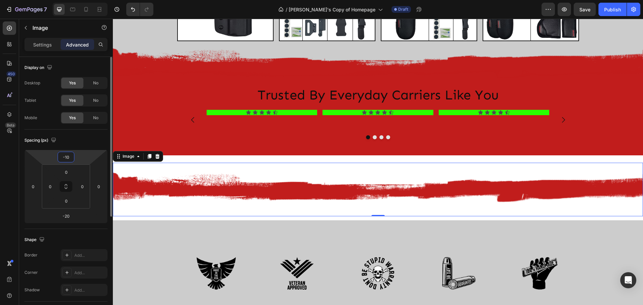
type input "-1"
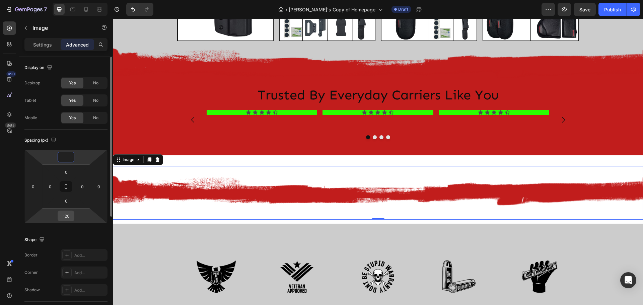
type input "0"
click at [72, 217] on input "-20" at bounding box center [65, 216] width 13 height 10
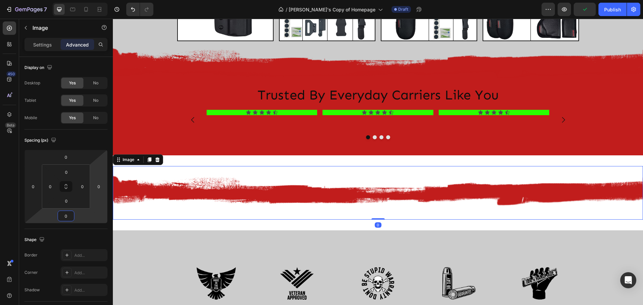
type input "0"
click at [151, 194] on img at bounding box center [378, 193] width 530 height 54
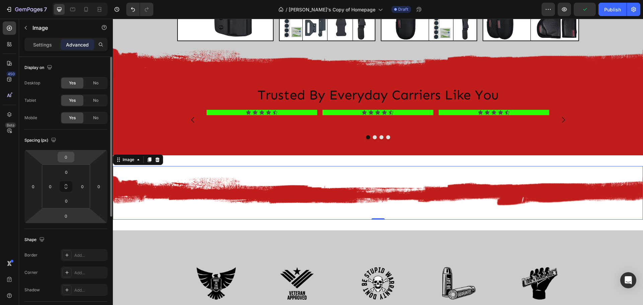
click at [73, 160] on div "0" at bounding box center [66, 157] width 17 height 11
click at [70, 154] on input "0" at bounding box center [65, 157] width 13 height 10
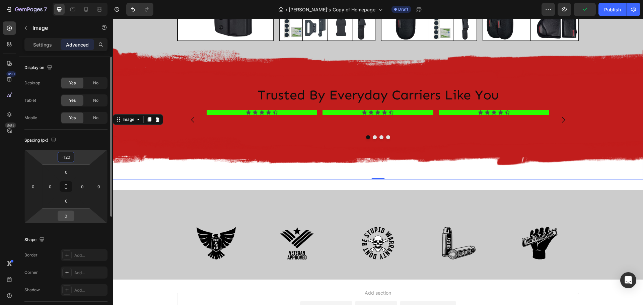
type input "-120"
click at [71, 218] on input "0" at bounding box center [65, 216] width 13 height 10
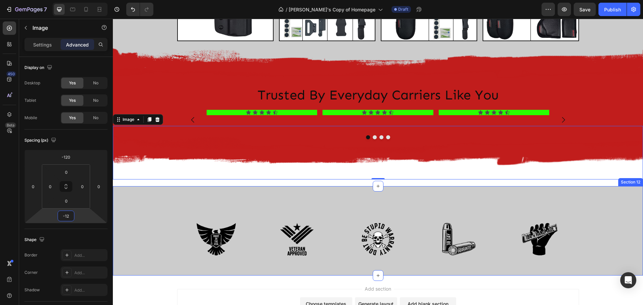
type input "-1"
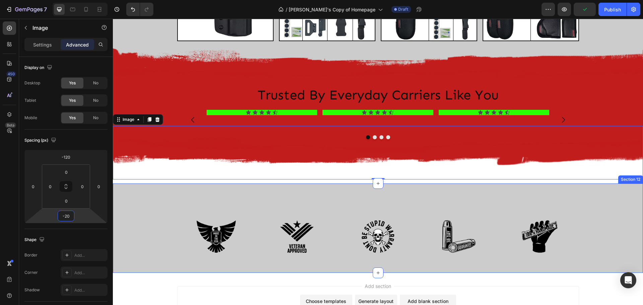
type input "-2"
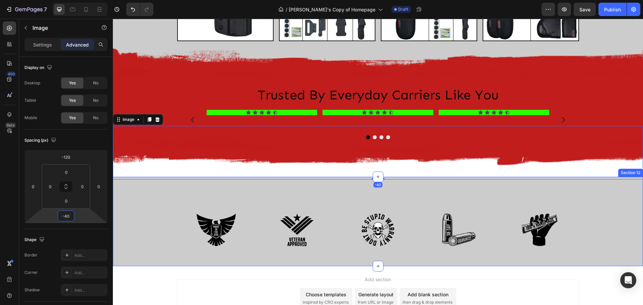
type input "-4"
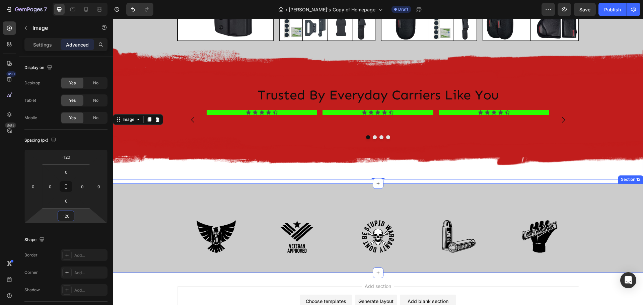
type input "-200"
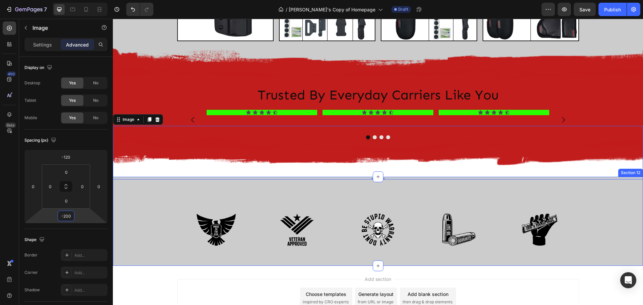
click at [132, 201] on div "Image Image Image Image Image Row Section 12" at bounding box center [378, 221] width 530 height 89
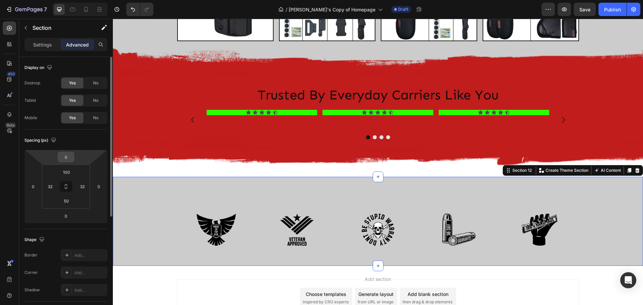
click at [73, 157] on div "0" at bounding box center [66, 157] width 17 height 11
click at [71, 156] on input "0" at bounding box center [65, 157] width 13 height 10
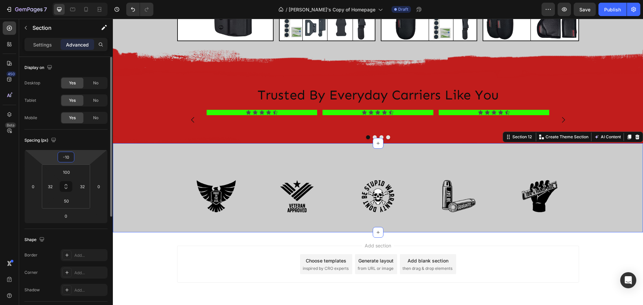
type input "-1"
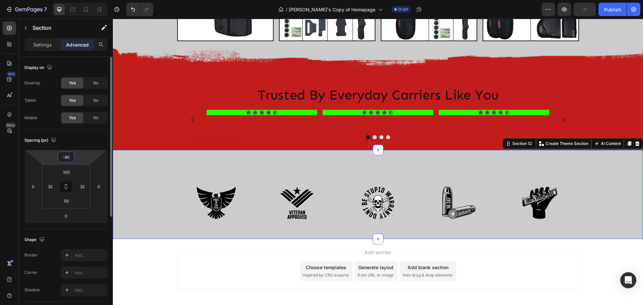
type input "-8"
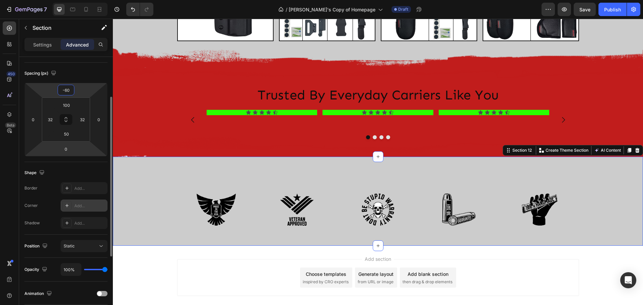
scroll to position [100, 0]
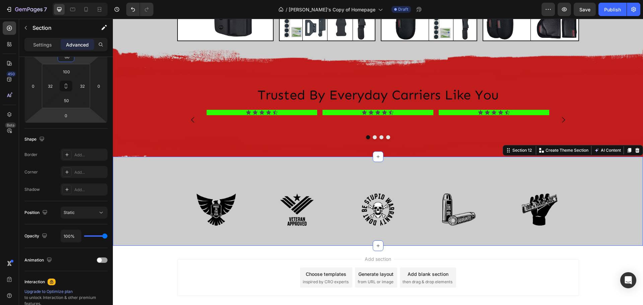
type input "-60"
click at [135, 183] on div "Image Image Image Image Image Row Section 12 Create Theme Section AI Content Wr…" at bounding box center [378, 201] width 530 height 89
click at [27, 28] on icon "button" at bounding box center [25, 27] width 5 height 5
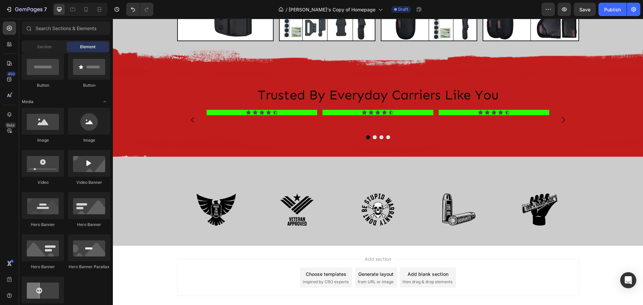
scroll to position [0, 0]
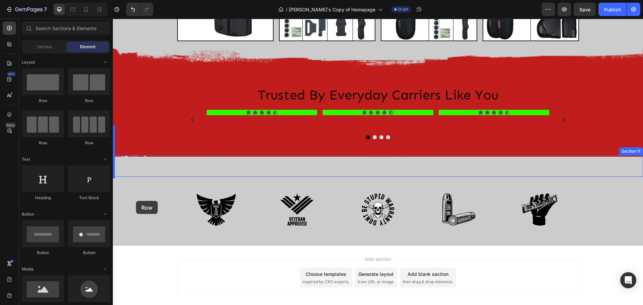
drag, startPoint x: 162, startPoint y: 99, endPoint x: 136, endPoint y: 201, distance: 105.1
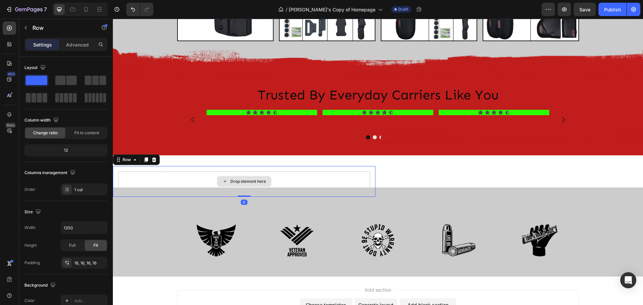
click at [318, 179] on div "Drop element here" at bounding box center [244, 181] width 252 height 20
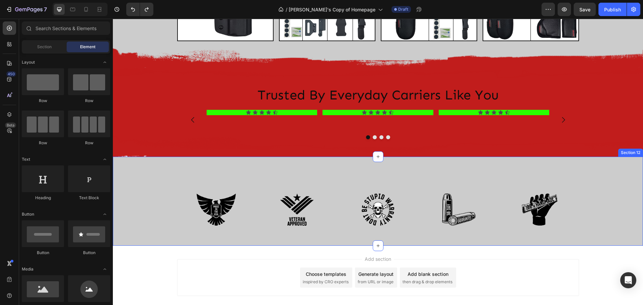
click at [133, 204] on div "Image Image Image Image Image Row" at bounding box center [378, 209] width 508 height 39
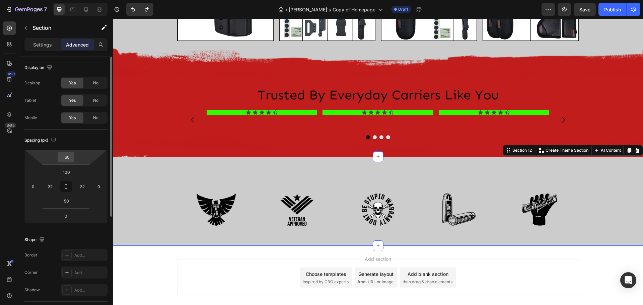
click at [67, 158] on input "-60" at bounding box center [65, 157] width 13 height 10
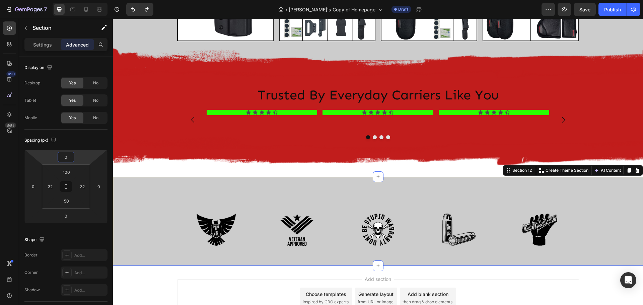
type input "0"
click at [620, 205] on div "Image Image Image Image Image Row Section 12 Create Theme Section AI Content Wr…" at bounding box center [378, 221] width 530 height 89
click at [219, 216] on img at bounding box center [215, 229] width 39 height 39
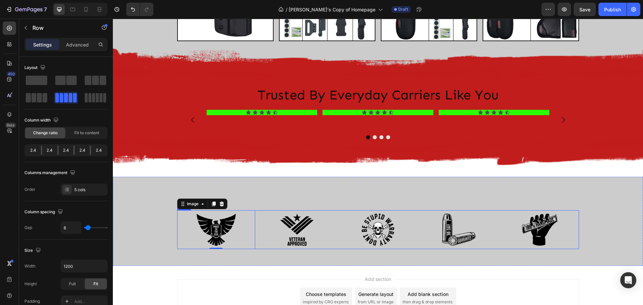
click at [254, 216] on div "Image 0 Image Image Image Image Row" at bounding box center [378, 229] width 402 height 39
click at [215, 170] on img at bounding box center [378, 153] width 530 height 54
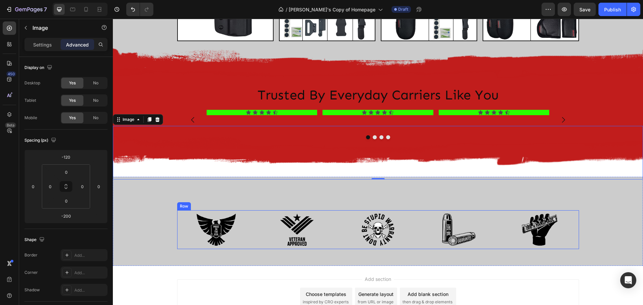
click at [254, 215] on div "Image Image Image Image Image Row" at bounding box center [378, 229] width 402 height 39
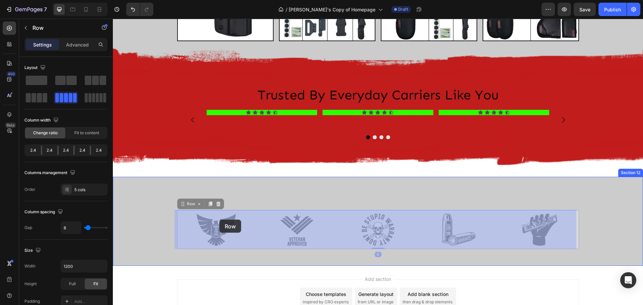
drag, startPoint x: 179, startPoint y: 205, endPoint x: 219, endPoint y: 220, distance: 42.3
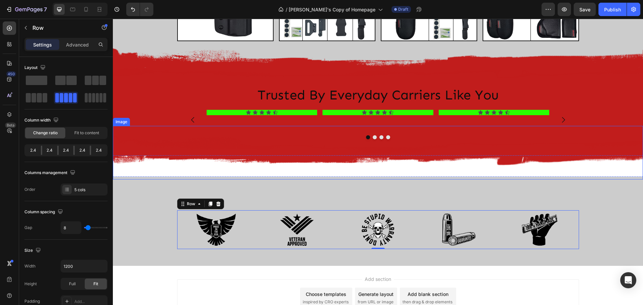
click at [217, 174] on img at bounding box center [378, 153] width 530 height 54
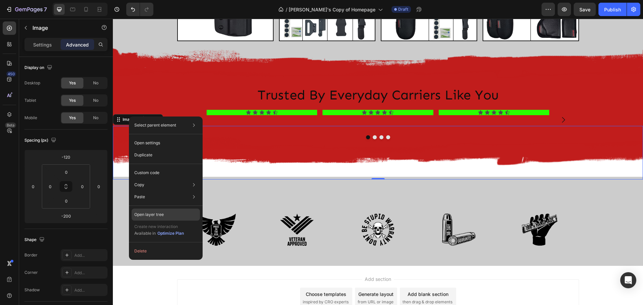
click at [157, 212] on p "Open layer tree" at bounding box center [148, 215] width 29 height 6
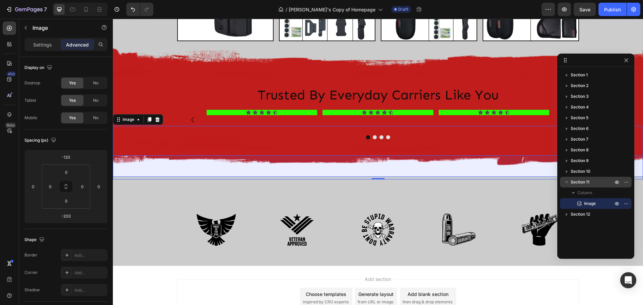
click at [588, 183] on span "Section 11" at bounding box center [579, 182] width 19 height 7
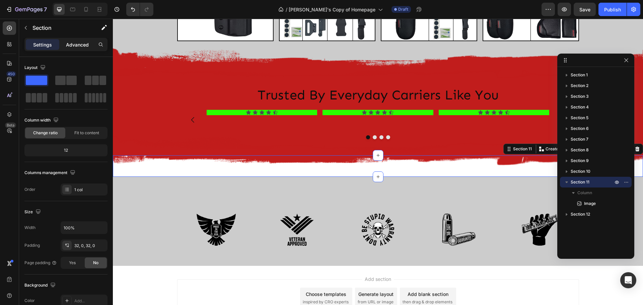
click at [71, 46] on p "Advanced" at bounding box center [77, 44] width 23 height 7
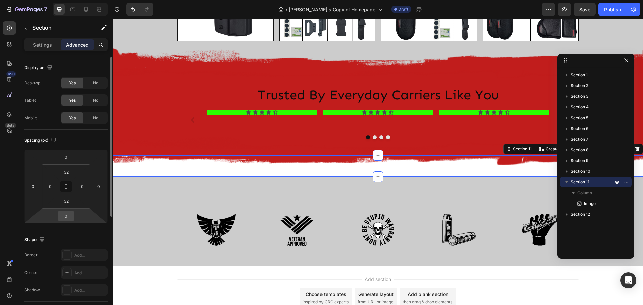
click at [70, 213] on input "0" at bounding box center [65, 216] width 13 height 10
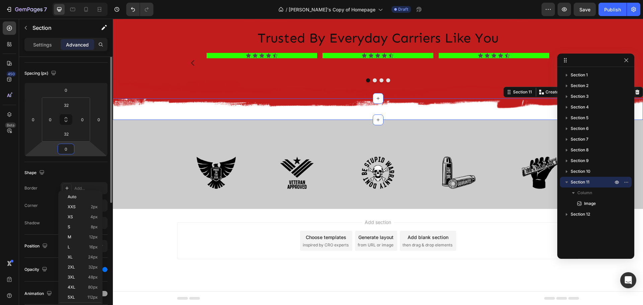
scroll to position [100, 0]
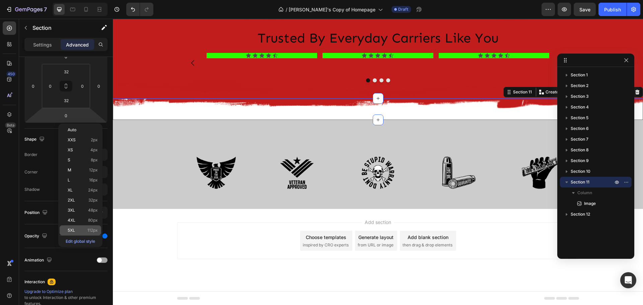
click at [72, 229] on span "5XL" at bounding box center [71, 230] width 7 height 5
type input "112"
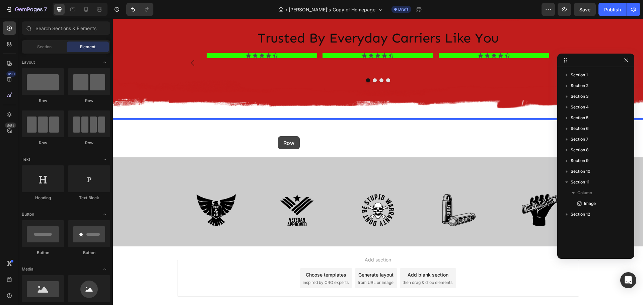
drag, startPoint x: 158, startPoint y: 110, endPoint x: 278, endPoint y: 136, distance: 122.3
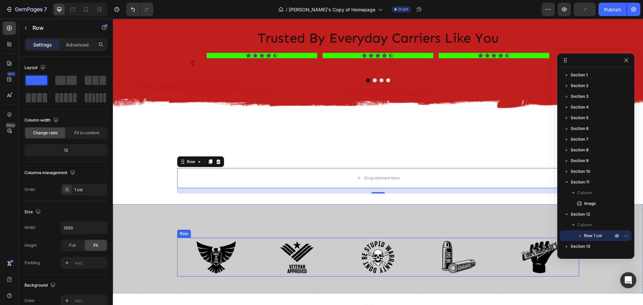
click at [253, 242] on div "Image Image Image Image Image Row" at bounding box center [378, 257] width 402 height 39
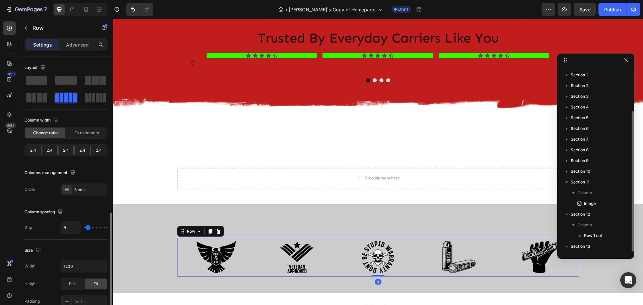
scroll to position [22, 0]
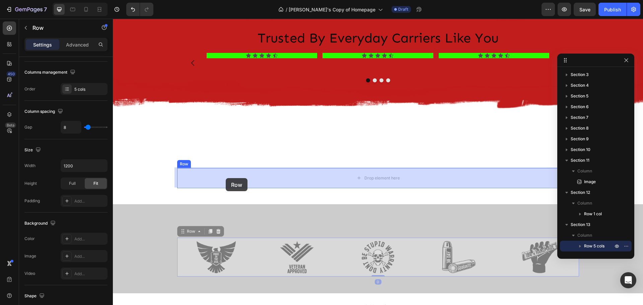
drag, startPoint x: 179, startPoint y: 233, endPoint x: 223, endPoint y: 181, distance: 68.1
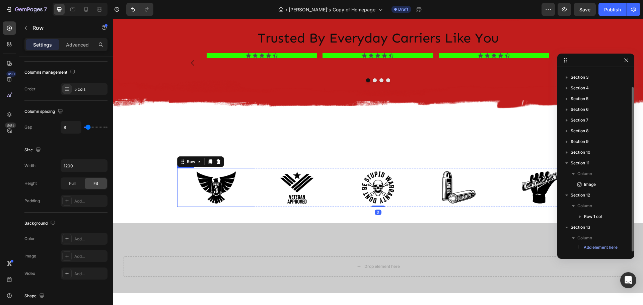
scroll to position [19, 0]
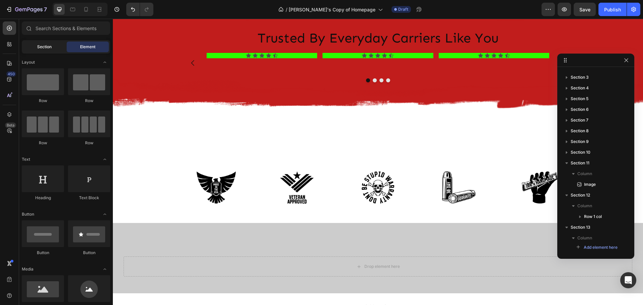
click at [46, 50] on span "Section" at bounding box center [44, 47] width 14 height 6
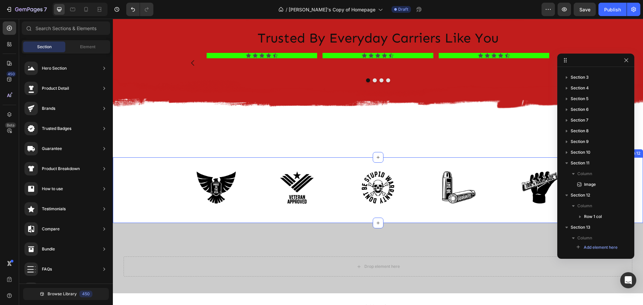
click at [125, 165] on div "Image Image Image Image Image Row Row Section 12" at bounding box center [378, 190] width 530 height 66
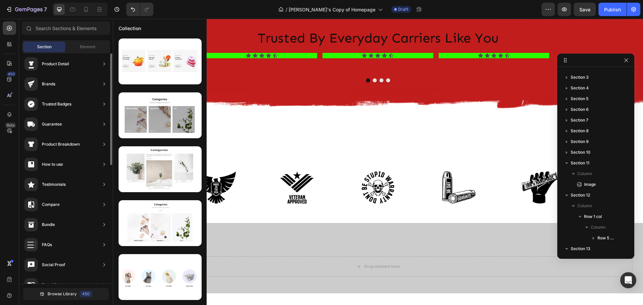
scroll to position [0, 0]
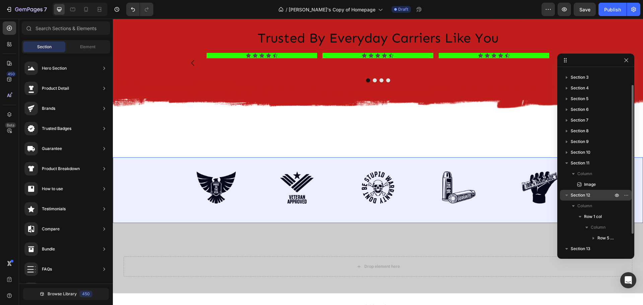
click at [589, 196] on span "Section 12" at bounding box center [579, 195] width 19 height 7
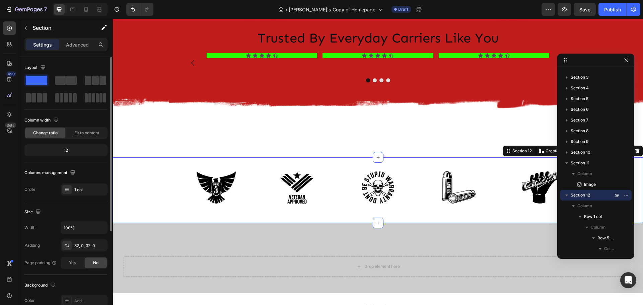
scroll to position [33, 0]
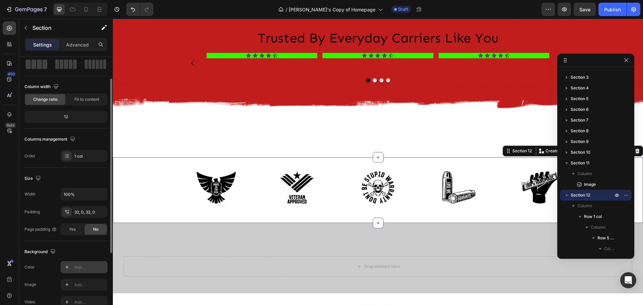
click at [67, 267] on icon at bounding box center [66, 266] width 5 height 5
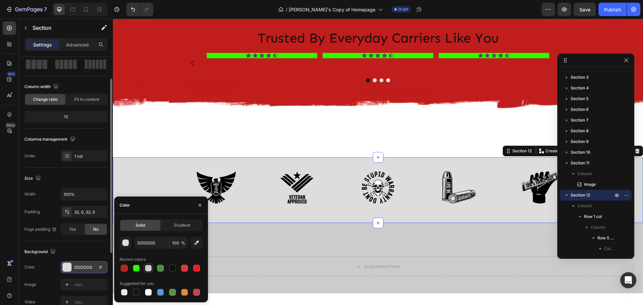
click at [146, 269] on div at bounding box center [148, 268] width 7 height 7
type input "CCCCCC"
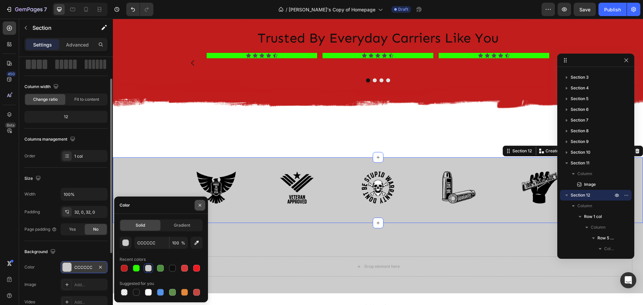
click at [200, 205] on icon "button" at bounding box center [199, 204] width 3 height 3
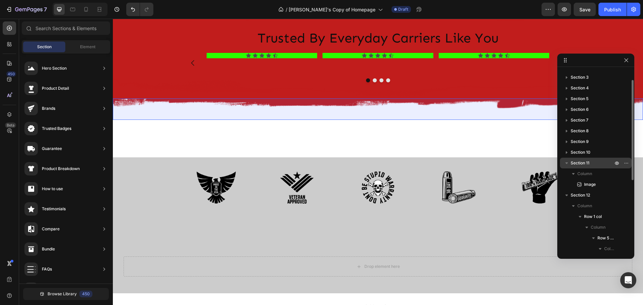
click at [579, 164] on span "Section 11" at bounding box center [579, 163] width 19 height 7
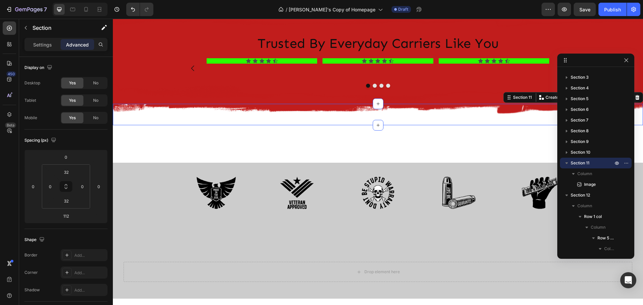
scroll to position [1235, 0]
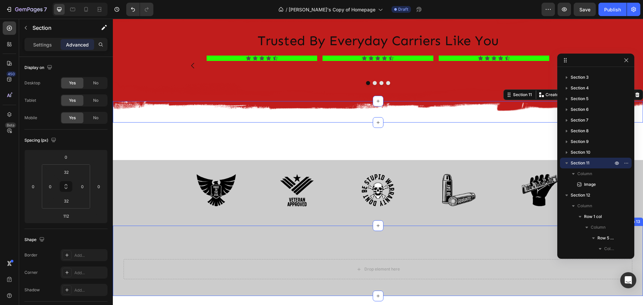
click at [469, 248] on div "Drop element here Section 13" at bounding box center [378, 261] width 530 height 70
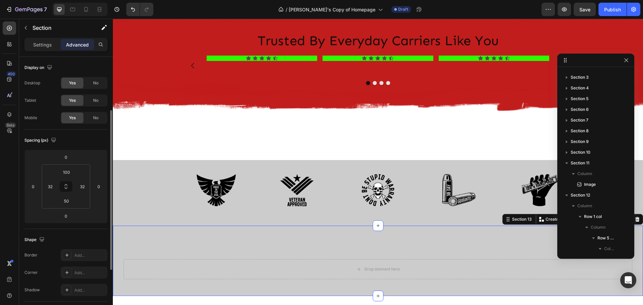
scroll to position [148, 0]
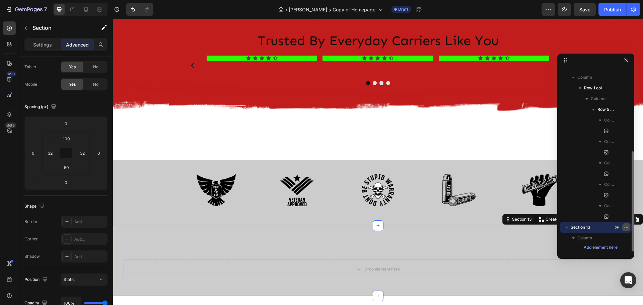
click at [627, 227] on icon "button" at bounding box center [625, 227] width 5 height 5
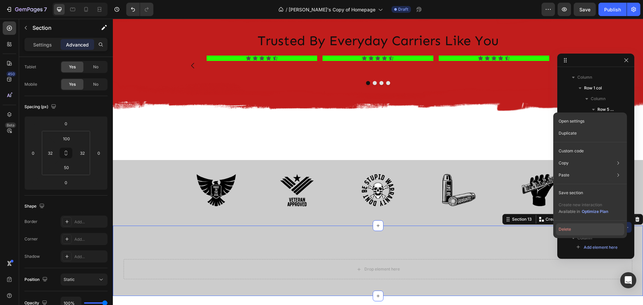
click at [580, 230] on button "Delete" at bounding box center [590, 229] width 68 height 12
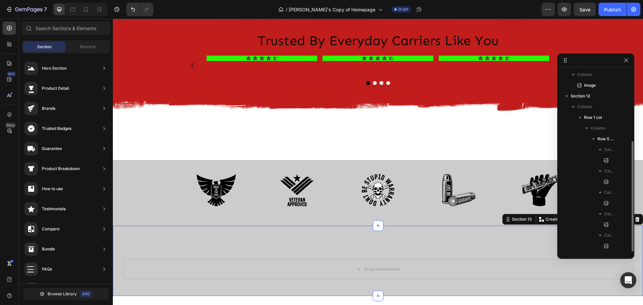
scroll to position [118, 0]
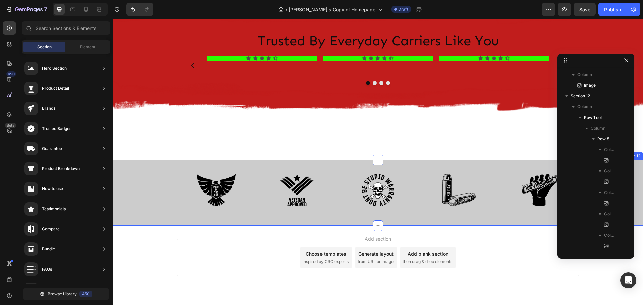
click at [442, 164] on div "Image Image Image Image Image Row Row Section 12" at bounding box center [378, 193] width 530 height 66
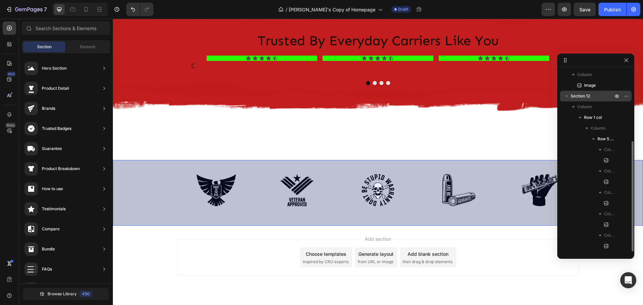
click at [567, 96] on icon "button" at bounding box center [566, 96] width 3 height 2
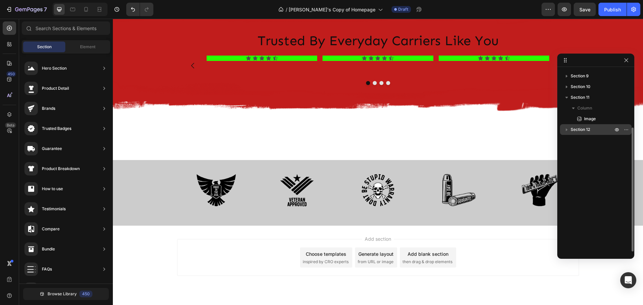
scroll to position [51, 0]
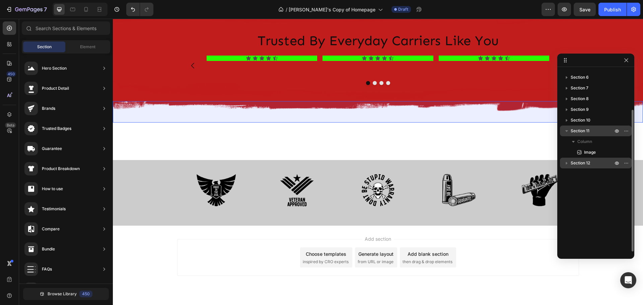
click at [566, 131] on icon "button" at bounding box center [566, 131] width 3 height 2
click at [580, 131] on span "Section 11" at bounding box center [579, 131] width 19 height 7
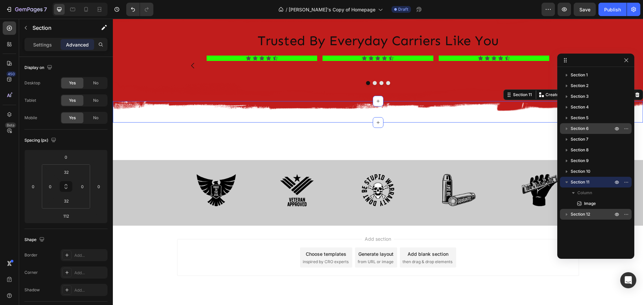
scroll to position [0, 0]
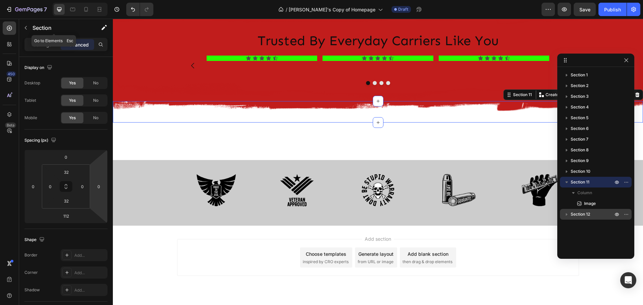
click at [28, 26] on icon "button" at bounding box center [25, 27] width 5 height 5
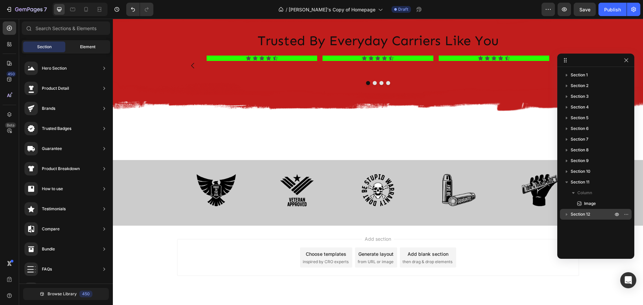
click at [85, 45] on span "Element" at bounding box center [87, 47] width 15 height 6
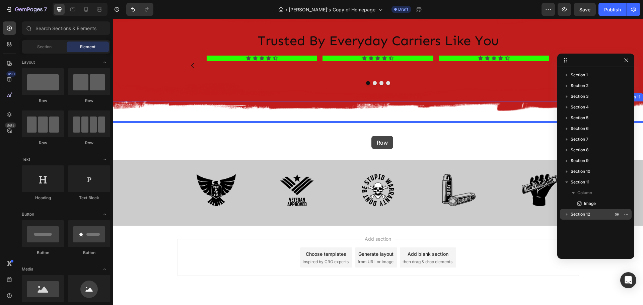
drag, startPoint x: 158, startPoint y: 104, endPoint x: 371, endPoint y: 136, distance: 215.5
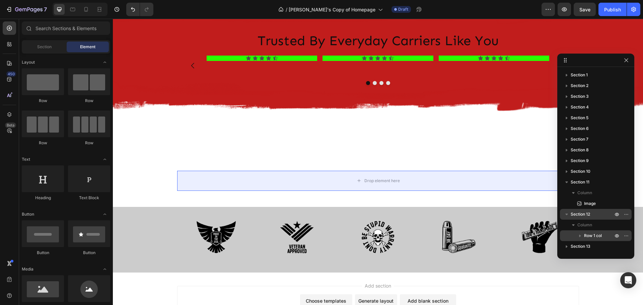
drag, startPoint x: 591, startPoint y: 234, endPoint x: 588, endPoint y: 236, distance: 4.2
click at [588, 236] on span "Row 1 col" at bounding box center [593, 235] width 18 height 7
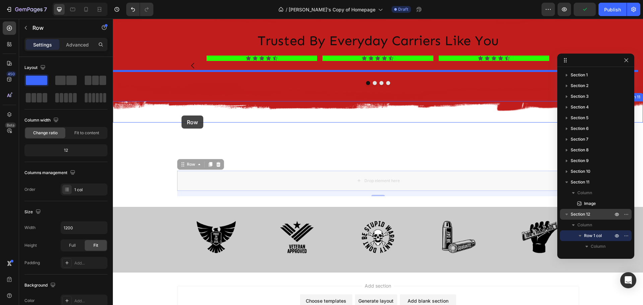
drag, startPoint x: 180, startPoint y: 165, endPoint x: 181, endPoint y: 115, distance: 49.2
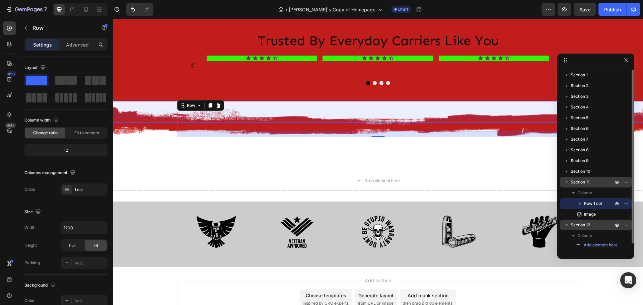
click at [579, 182] on span "Section 11" at bounding box center [579, 182] width 19 height 7
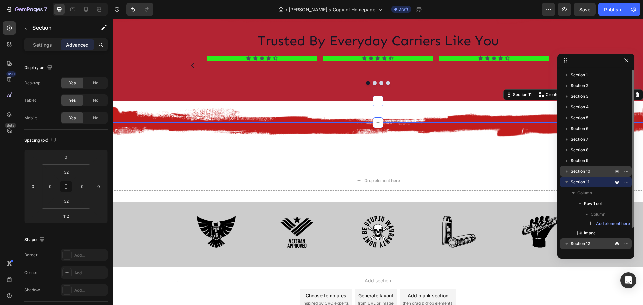
click at [583, 169] on span "Section 10" at bounding box center [580, 171] width 20 height 7
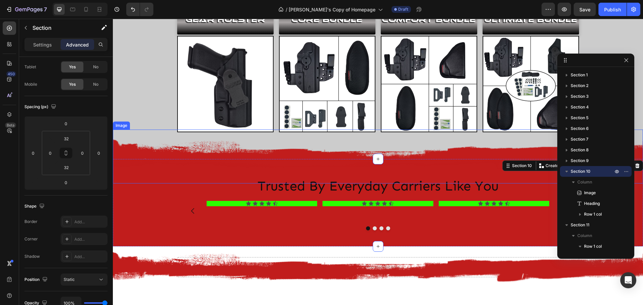
scroll to position [1106, 0]
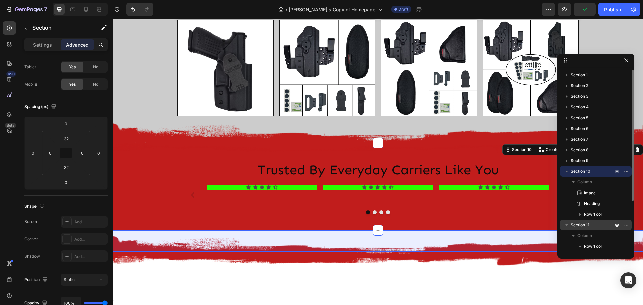
click at [578, 224] on span "Section 11" at bounding box center [579, 225] width 19 height 7
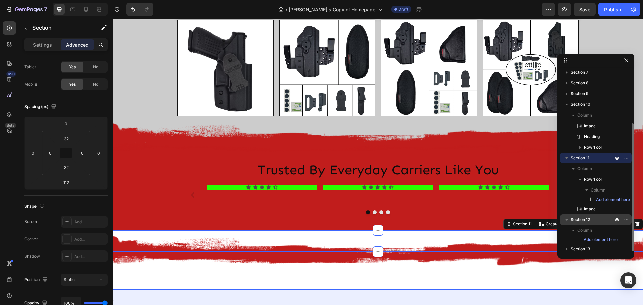
scroll to position [70, 0]
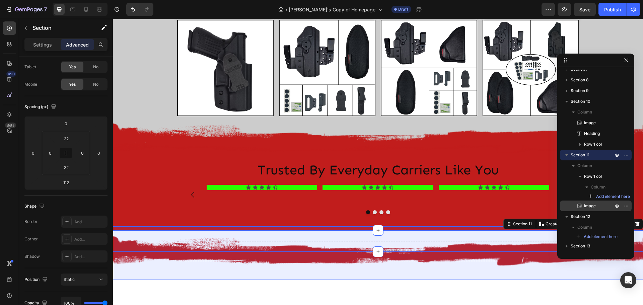
click at [587, 205] on span "Image" at bounding box center [590, 205] width 12 height 7
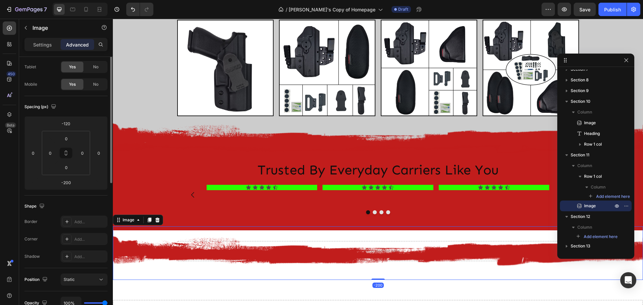
scroll to position [0, 0]
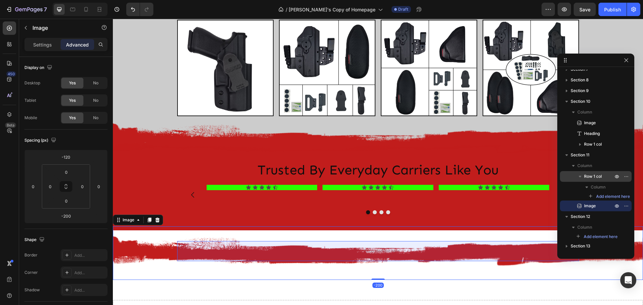
click at [590, 176] on span "Row 1 col" at bounding box center [593, 176] width 18 height 7
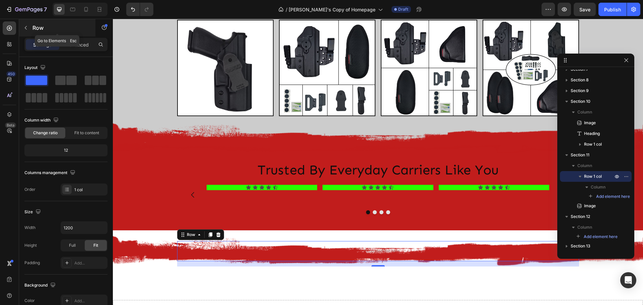
click at [27, 26] on icon "button" at bounding box center [25, 27] width 5 height 5
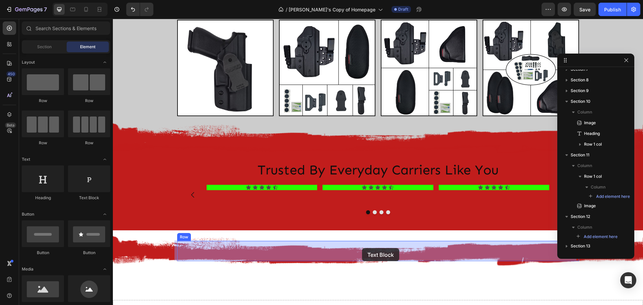
drag, startPoint x: 201, startPoint y: 203, endPoint x: 362, endPoint y: 248, distance: 167.2
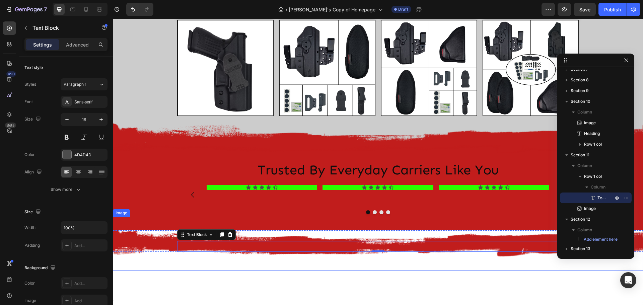
click at [132, 244] on img at bounding box center [378, 244] width 530 height 54
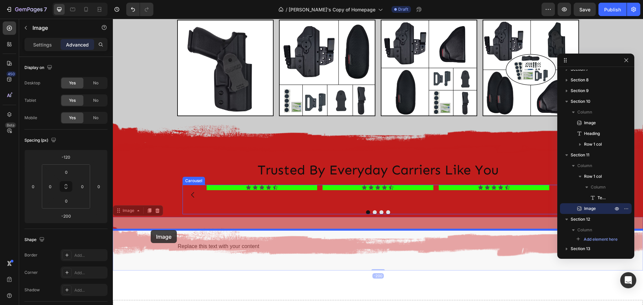
drag, startPoint x: 117, startPoint y: 211, endPoint x: 151, endPoint y: 230, distance: 38.2
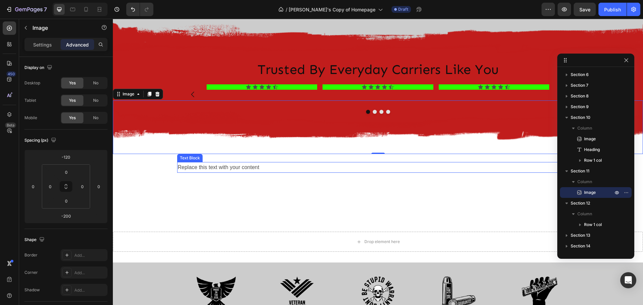
scroll to position [1240, 0]
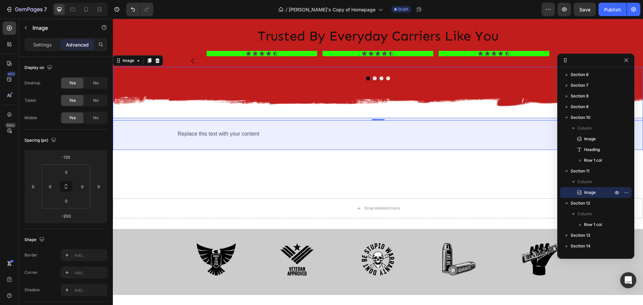
click at [567, 202] on icon "button" at bounding box center [566, 203] width 7 height 7
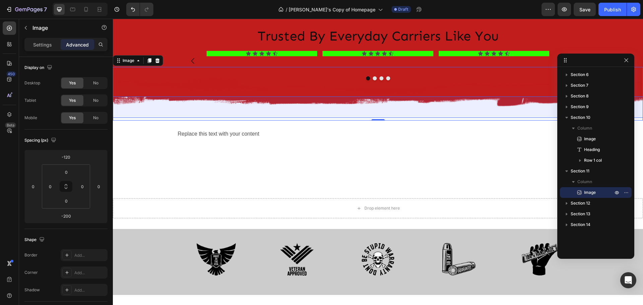
click at [567, 169] on icon "button" at bounding box center [566, 171] width 7 height 7
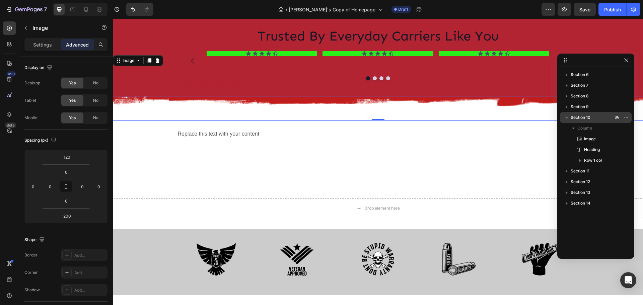
click at [566, 118] on icon "button" at bounding box center [566, 118] width 3 height 2
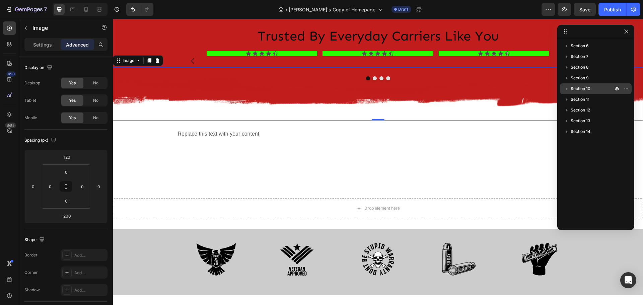
drag, startPoint x: 567, startPoint y: 60, endPoint x: 567, endPoint y: 30, distance: 29.1
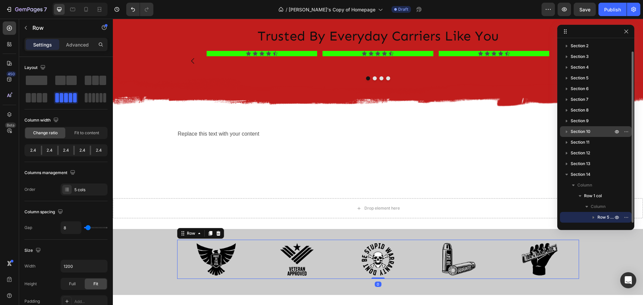
click at [254, 247] on div "Image Image Image Image Image Row 0" at bounding box center [378, 259] width 402 height 39
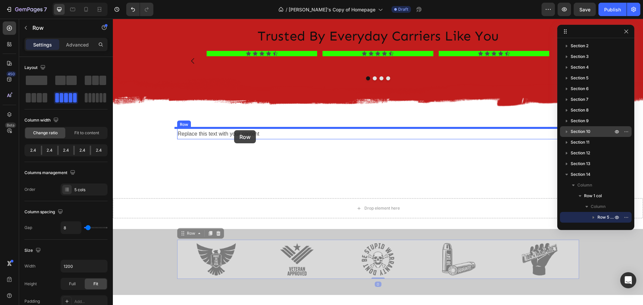
drag, startPoint x: 179, startPoint y: 235, endPoint x: 234, endPoint y: 130, distance: 118.0
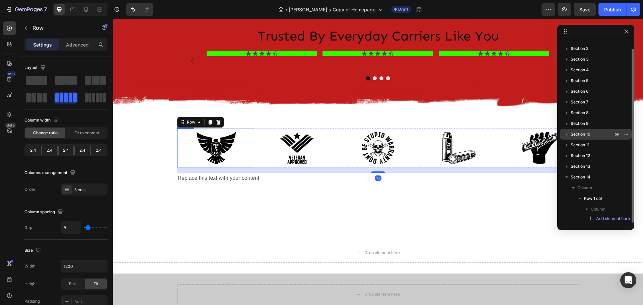
scroll to position [8, 0]
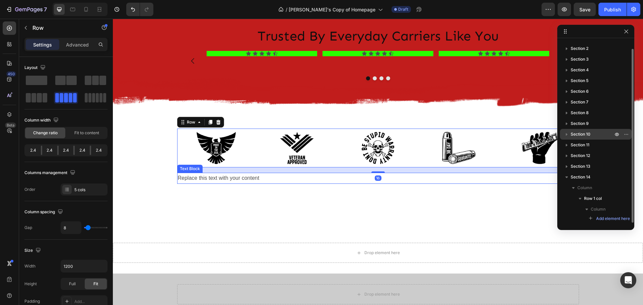
click at [240, 178] on div "Replace this text with your content" at bounding box center [378, 178] width 402 height 11
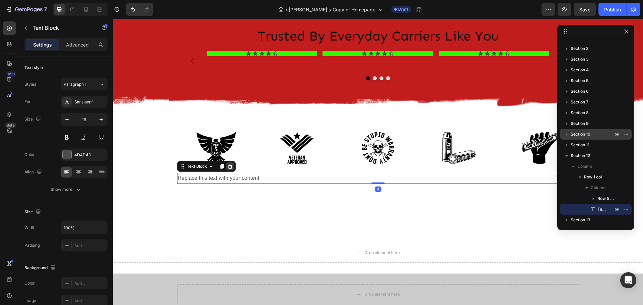
click at [229, 167] on icon at bounding box center [230, 166] width 4 height 5
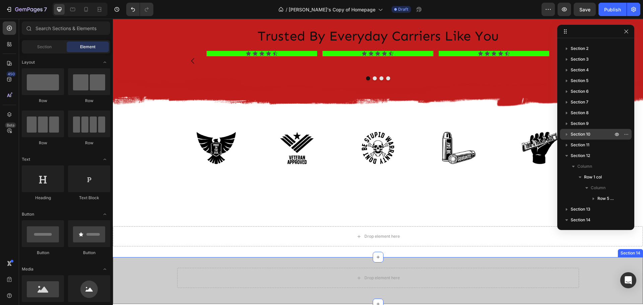
click at [597, 268] on div "Drop element here Row" at bounding box center [378, 280] width 530 height 25
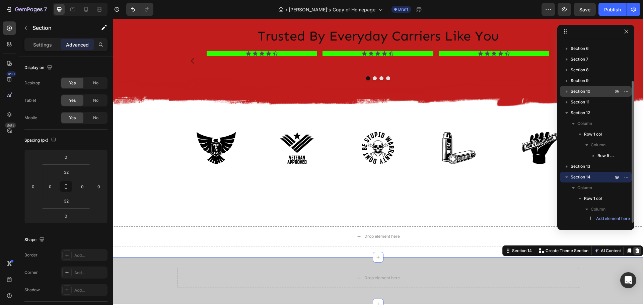
click at [635, 250] on icon at bounding box center [637, 250] width 4 height 5
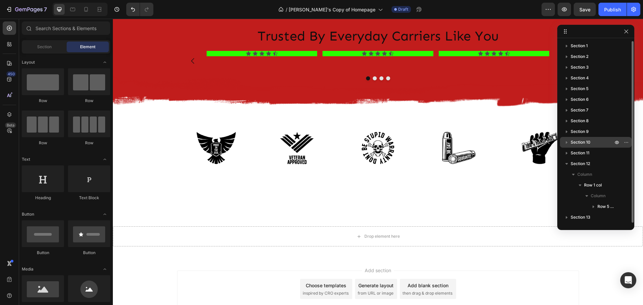
scroll to position [0, 0]
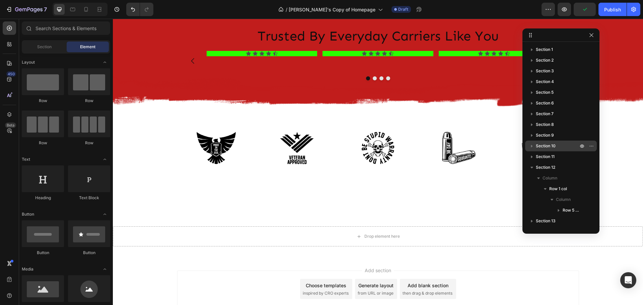
drag, startPoint x: 565, startPoint y: 33, endPoint x: 525, endPoint y: 36, distance: 39.6
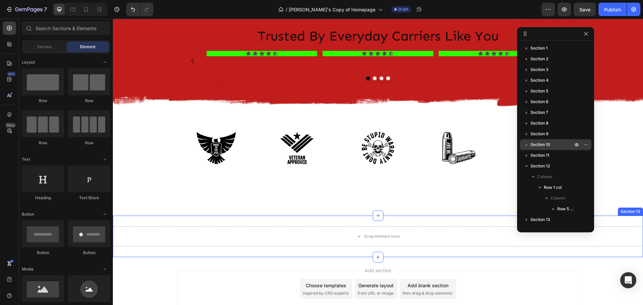
click at [627, 212] on div "Section 13" at bounding box center [630, 212] width 25 height 8
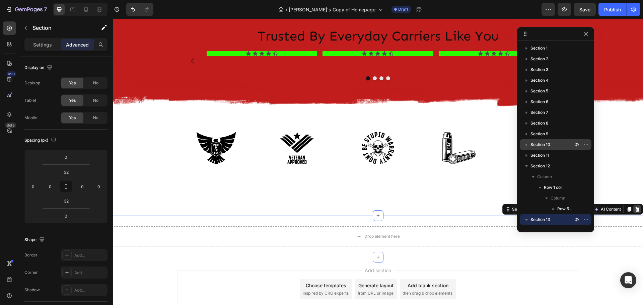
click at [634, 210] on icon at bounding box center [636, 209] width 5 height 5
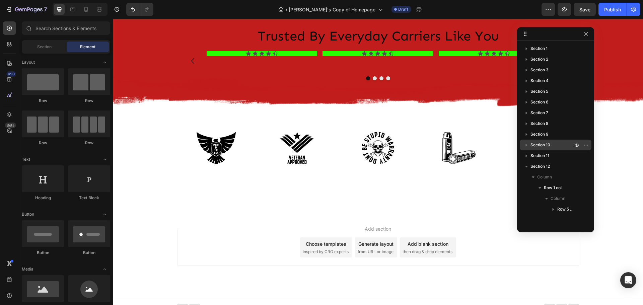
scroll to position [0, 0]
click at [416, 118] on div "Image Image Image Image Image Row Row Section 12" at bounding box center [378, 148] width 530 height 61
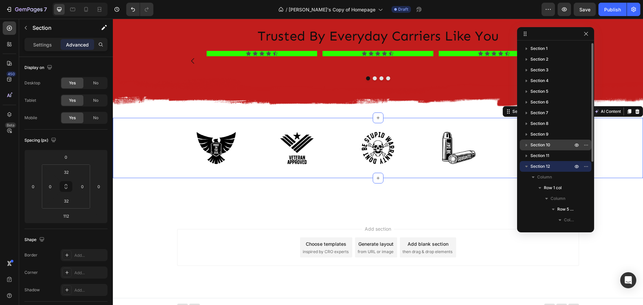
click at [535, 165] on span "Section 12" at bounding box center [539, 166] width 19 height 7
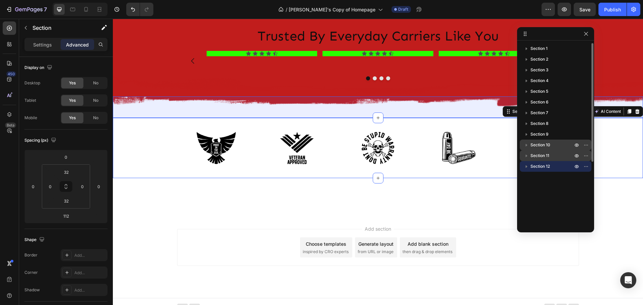
click at [536, 154] on span "Section 11" at bounding box center [539, 155] width 19 height 7
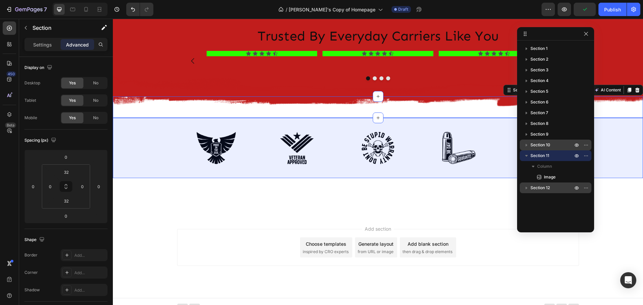
click at [538, 188] on span "Section 12" at bounding box center [539, 187] width 19 height 7
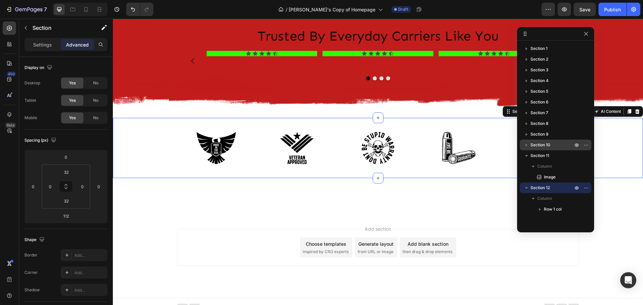
click at [538, 188] on span "Section 12" at bounding box center [539, 187] width 19 height 7
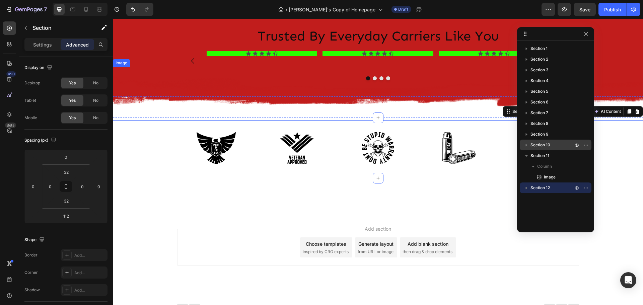
click at [136, 93] on img at bounding box center [378, 94] width 530 height 54
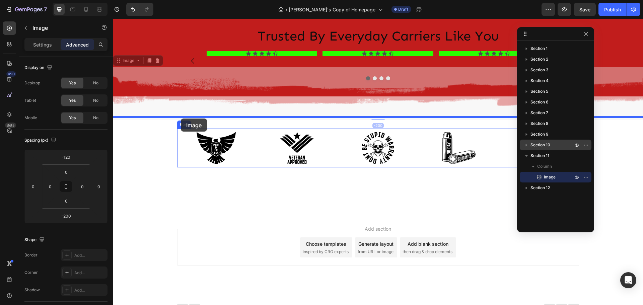
drag, startPoint x: 119, startPoint y: 63, endPoint x: 181, endPoint y: 118, distance: 82.9
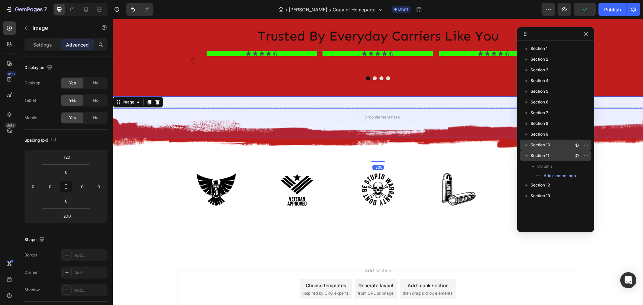
click at [545, 156] on span "Section 11" at bounding box center [539, 155] width 19 height 7
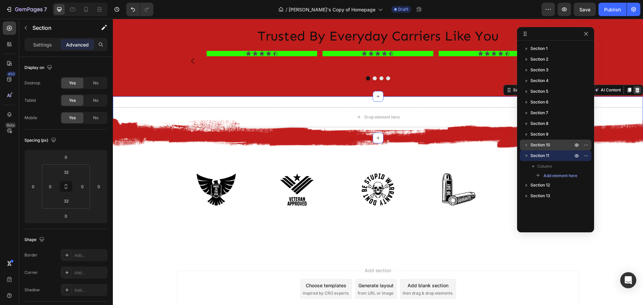
click at [635, 91] on icon at bounding box center [637, 89] width 4 height 5
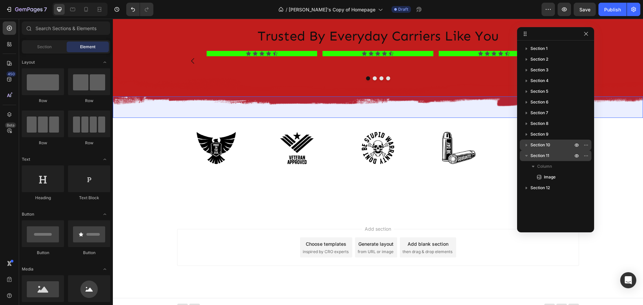
click at [554, 155] on p "Section 11" at bounding box center [552, 155] width 44 height 7
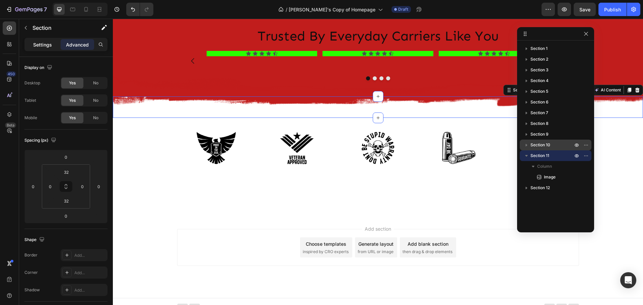
click at [43, 47] on p "Settings" at bounding box center [42, 44] width 19 height 7
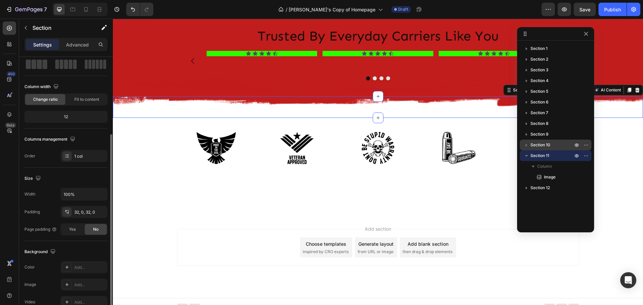
scroll to position [100, 0]
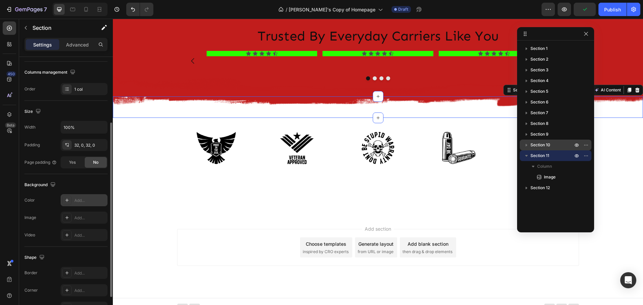
click at [66, 200] on icon at bounding box center [66, 199] width 5 height 5
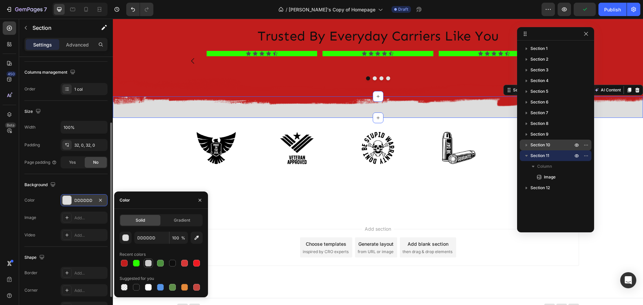
click at [150, 263] on div at bounding box center [148, 263] width 7 height 7
type input "CCCCCC"
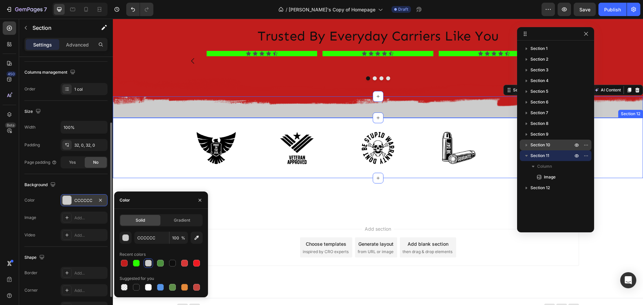
click at [137, 154] on div "Image Image Image Image Image Row Row" at bounding box center [378, 148] width 530 height 39
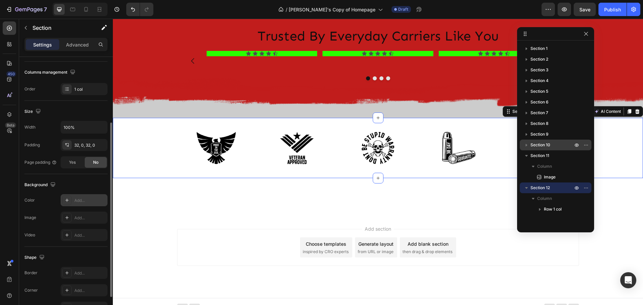
click at [69, 199] on icon at bounding box center [66, 199] width 5 height 5
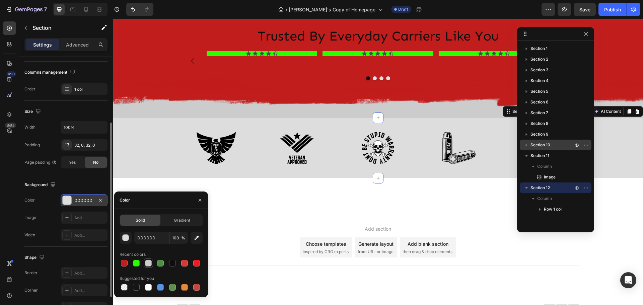
click at [147, 262] on div at bounding box center [148, 263] width 7 height 7
type input "CCCCCC"
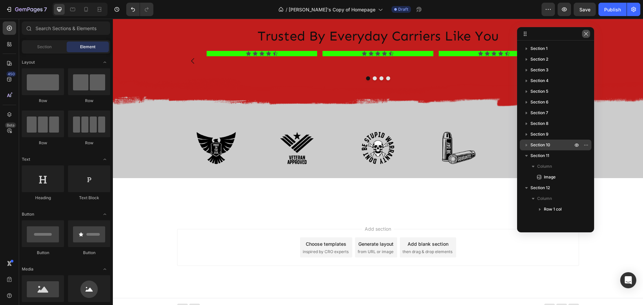
drag, startPoint x: 586, startPoint y: 34, endPoint x: 432, endPoint y: 29, distance: 153.7
click at [586, 34] on icon "button" at bounding box center [585, 33] width 5 height 5
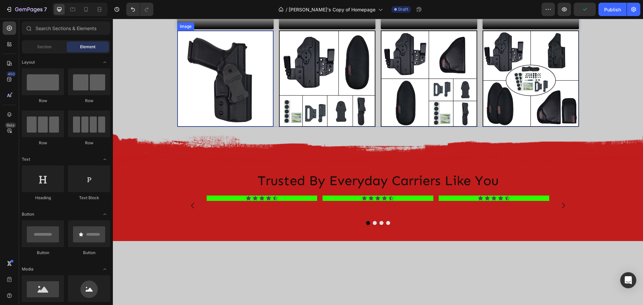
scroll to position [1023, 0]
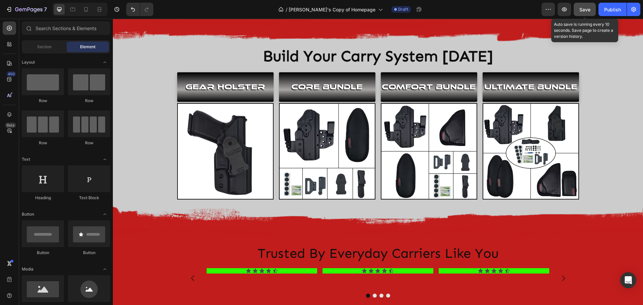
click at [589, 8] on span "Save" at bounding box center [584, 10] width 11 height 6
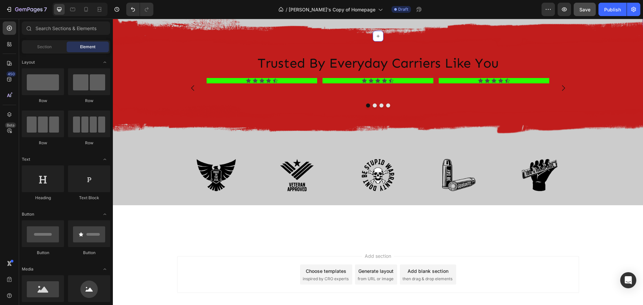
scroll to position [1213, 0]
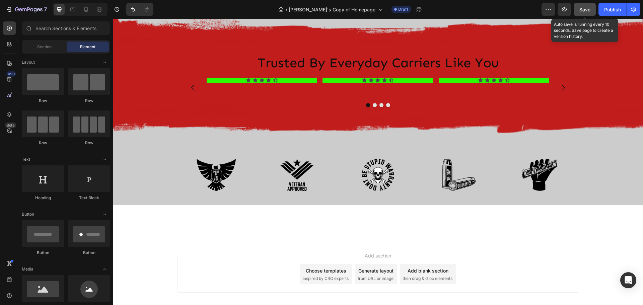
click at [587, 9] on span "Save" at bounding box center [584, 10] width 11 height 6
